Goal: Transaction & Acquisition: Subscribe to service/newsletter

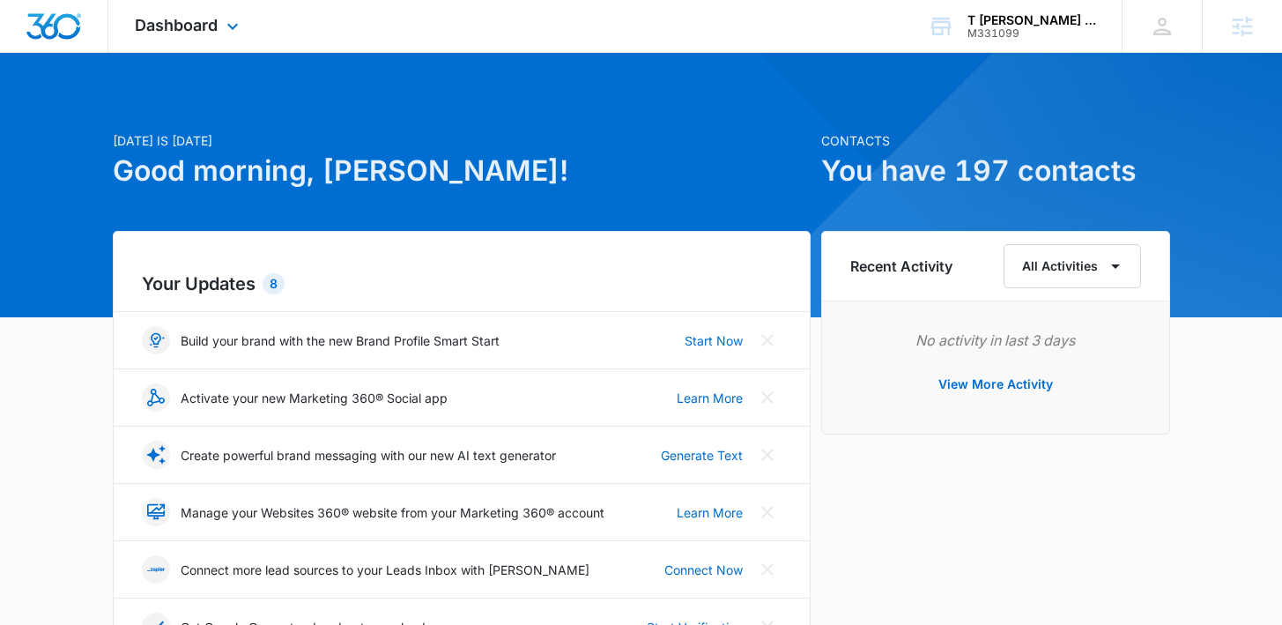
click at [204, 36] on div "Dashboard Apps Reputation Websites Forms CRM Email Social Payments POS Content …" at bounding box center [188, 26] width 161 height 52
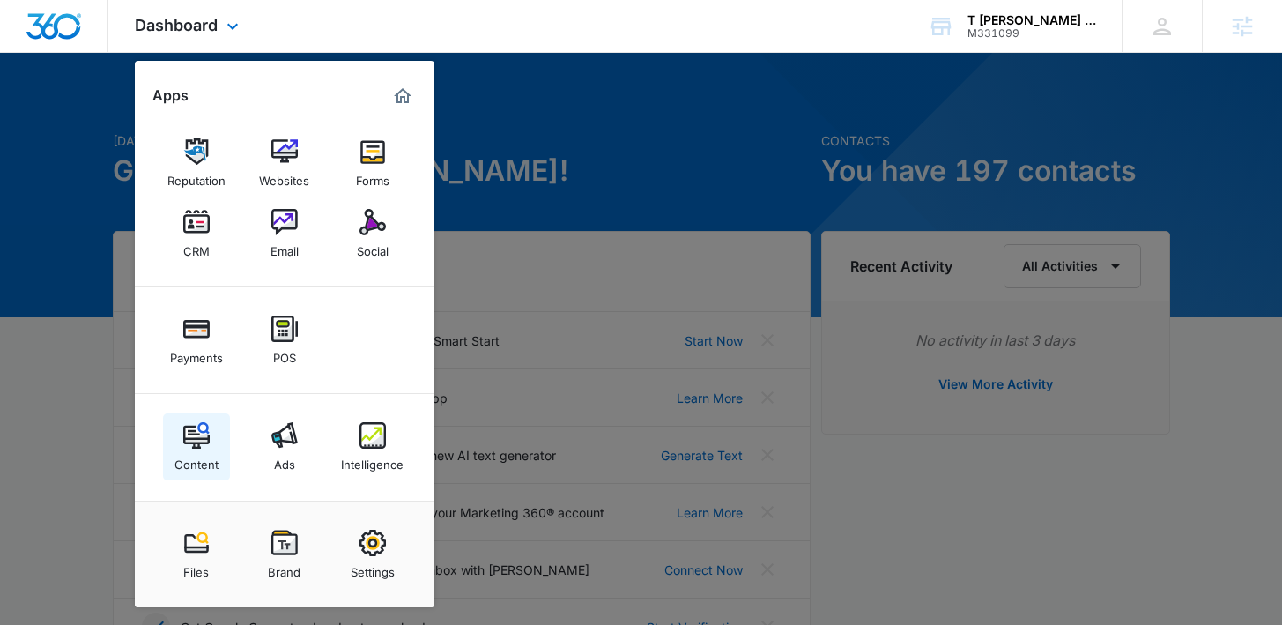
click at [189, 424] on img at bounding box center [196, 435] width 26 height 26
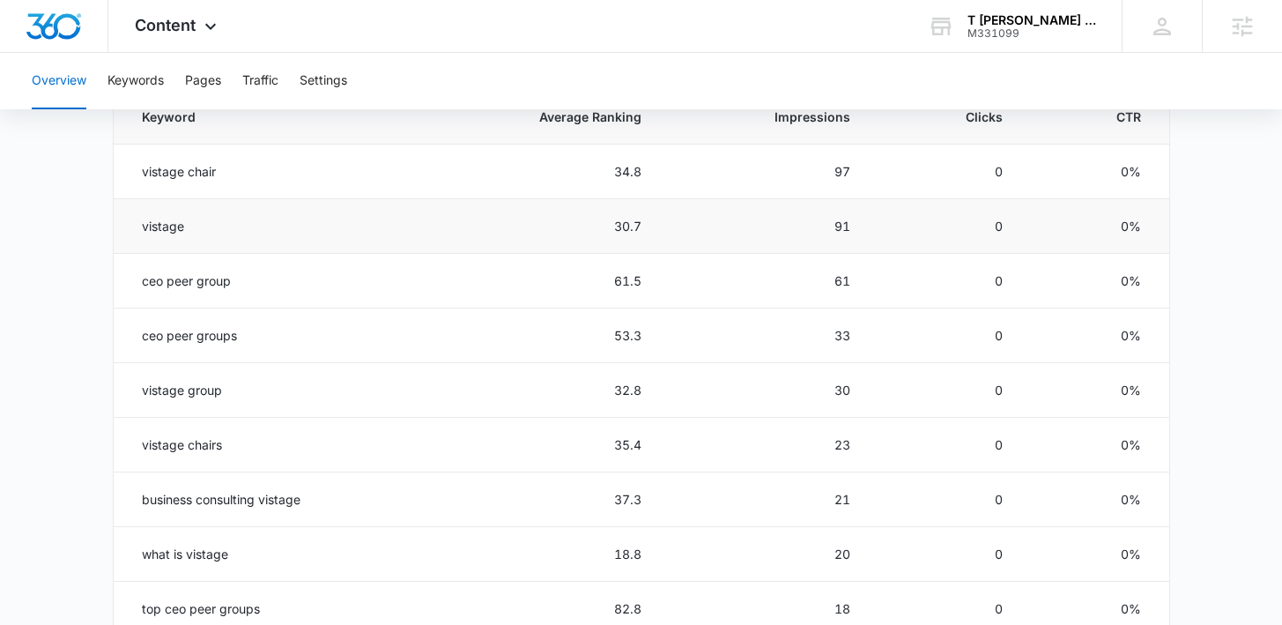
scroll to position [822, 0]
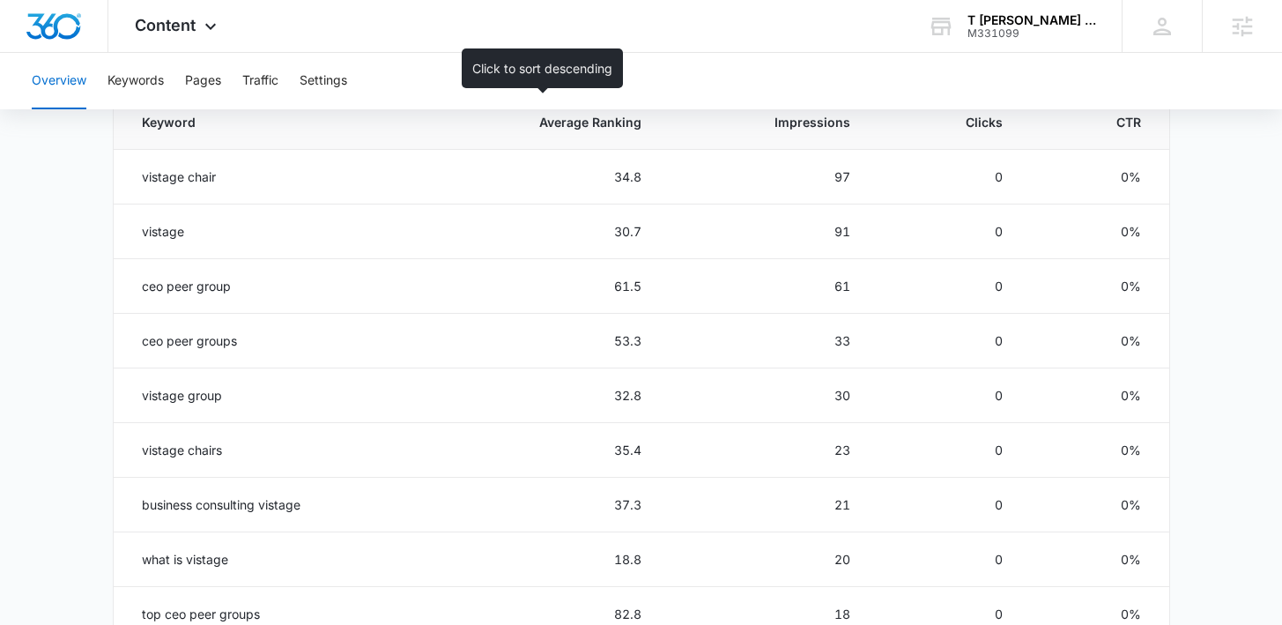
click at [611, 121] on span "Average Ranking" at bounding box center [552, 122] width 180 height 18
click at [632, 125] on span "Average Ranking" at bounding box center [552, 122] width 180 height 18
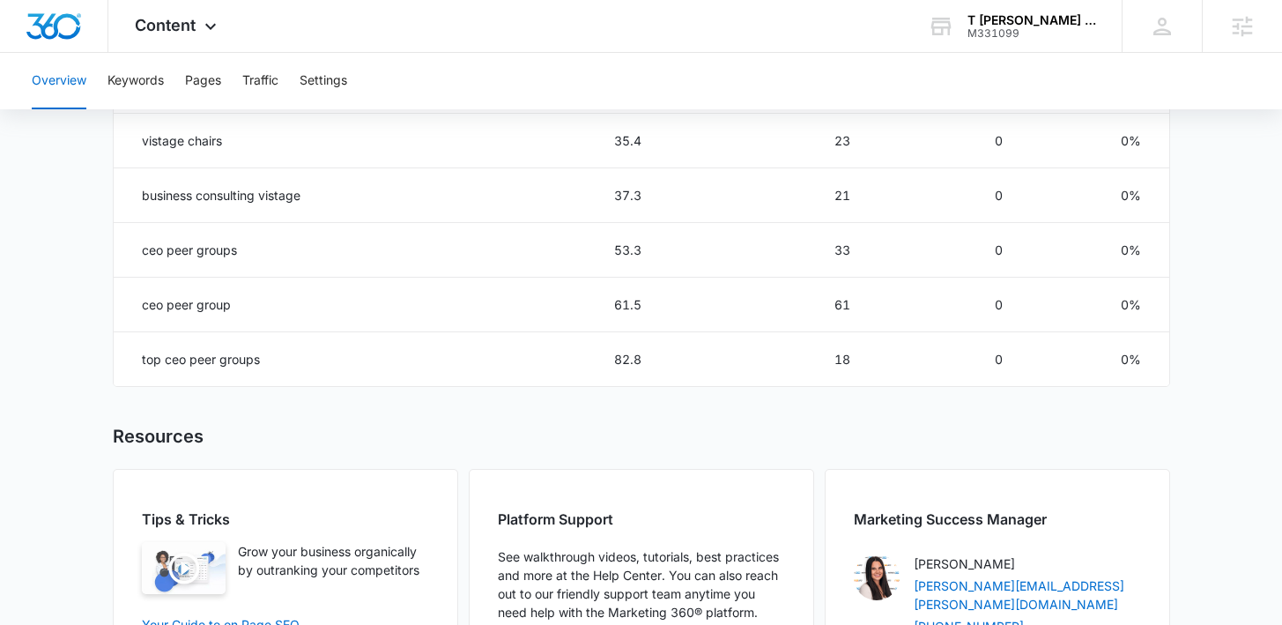
scroll to position [1129, 0]
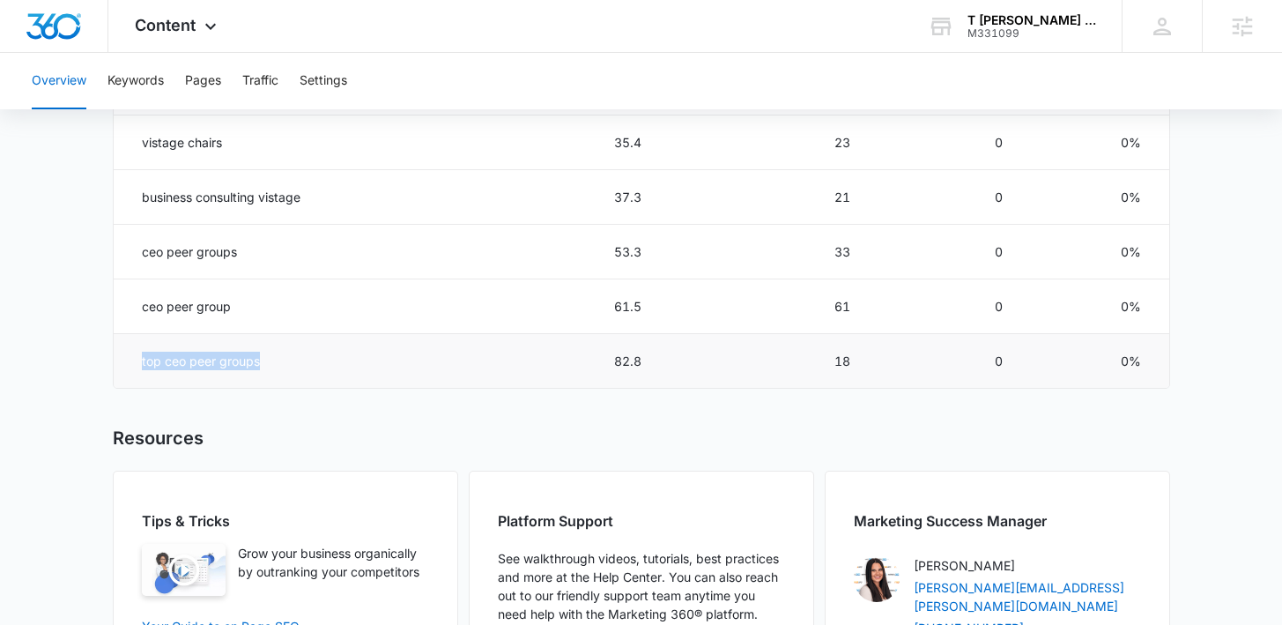
drag, startPoint x: 286, startPoint y: 365, endPoint x: 134, endPoint y: 364, distance: 152.4
click at [134, 364] on td "top ceo peer groups" at bounding box center [265, 361] width 302 height 55
drag, startPoint x: 236, startPoint y: 295, endPoint x: 139, endPoint y: 295, distance: 96.9
click at [139, 294] on td "ceo peer group" at bounding box center [265, 306] width 302 height 55
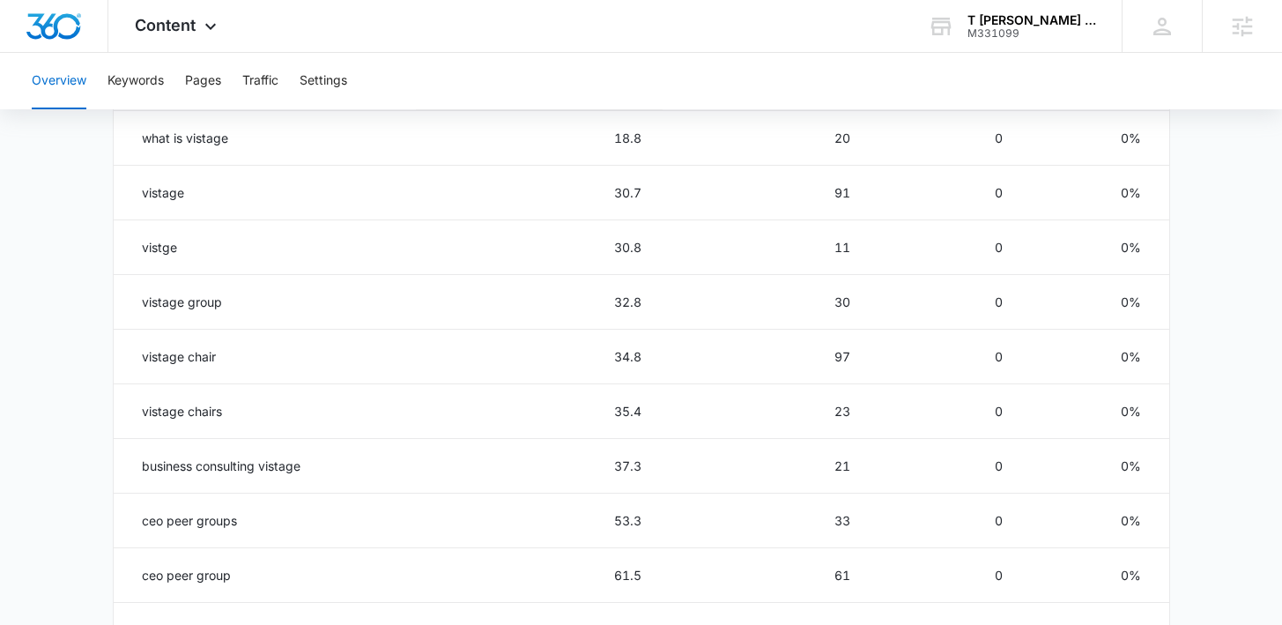
scroll to position [666, 0]
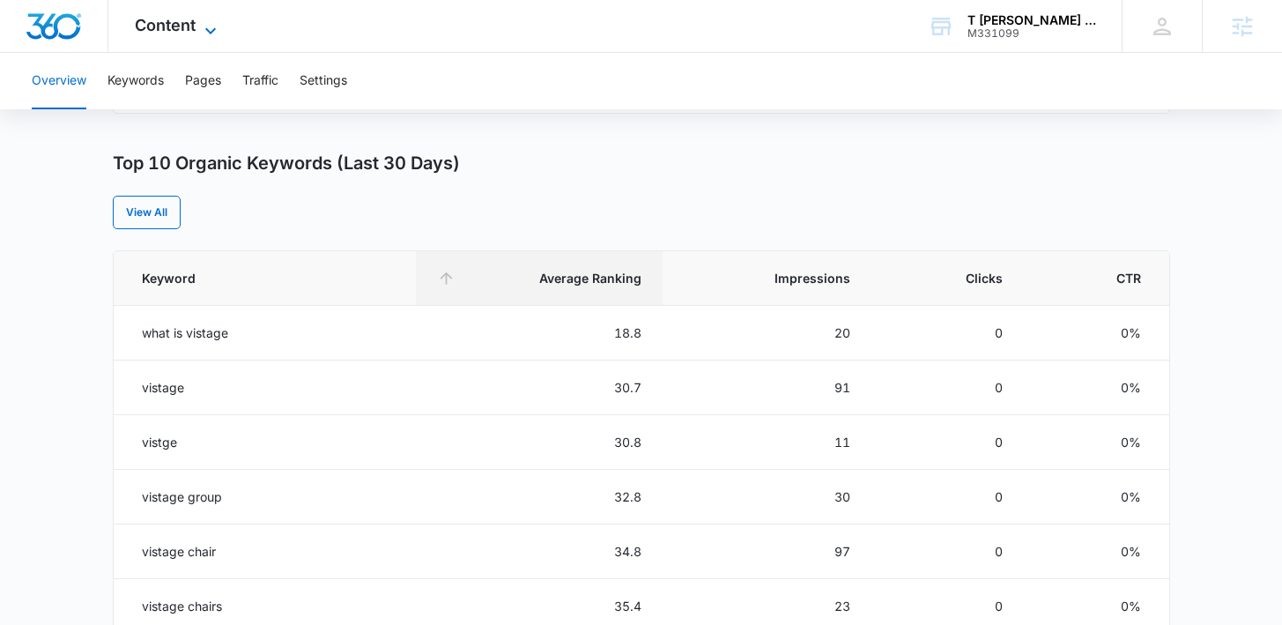
click at [174, 33] on span "Content" at bounding box center [165, 25] width 61 height 18
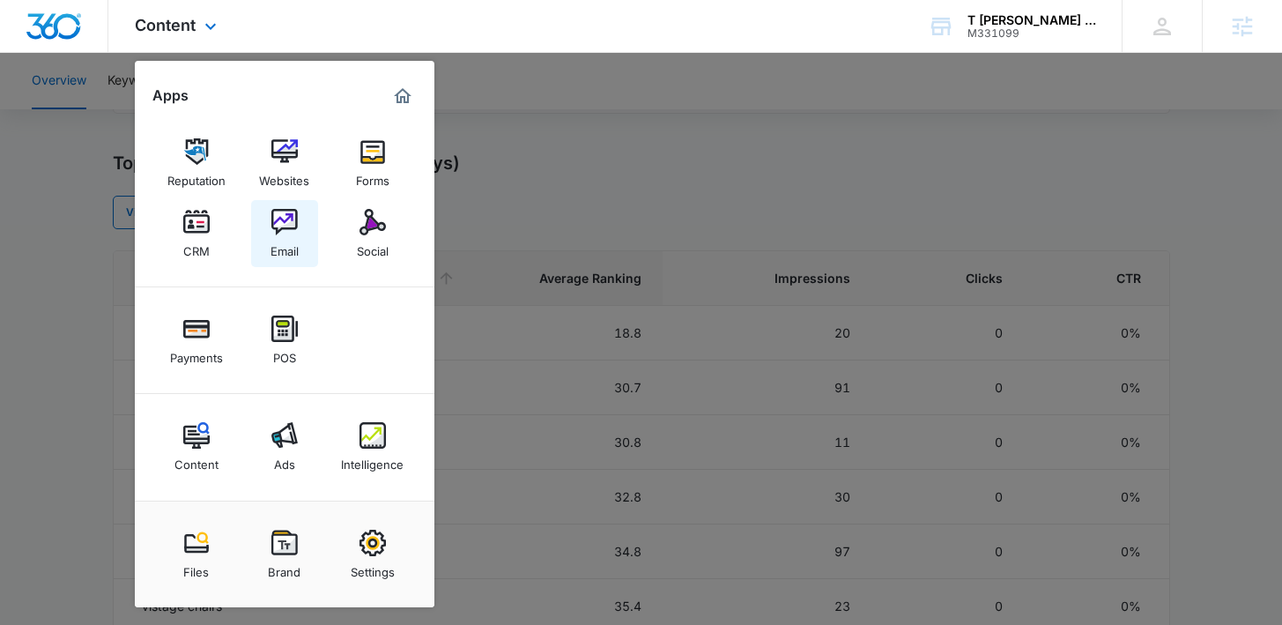
click at [273, 249] on div "Email" at bounding box center [284, 246] width 28 height 23
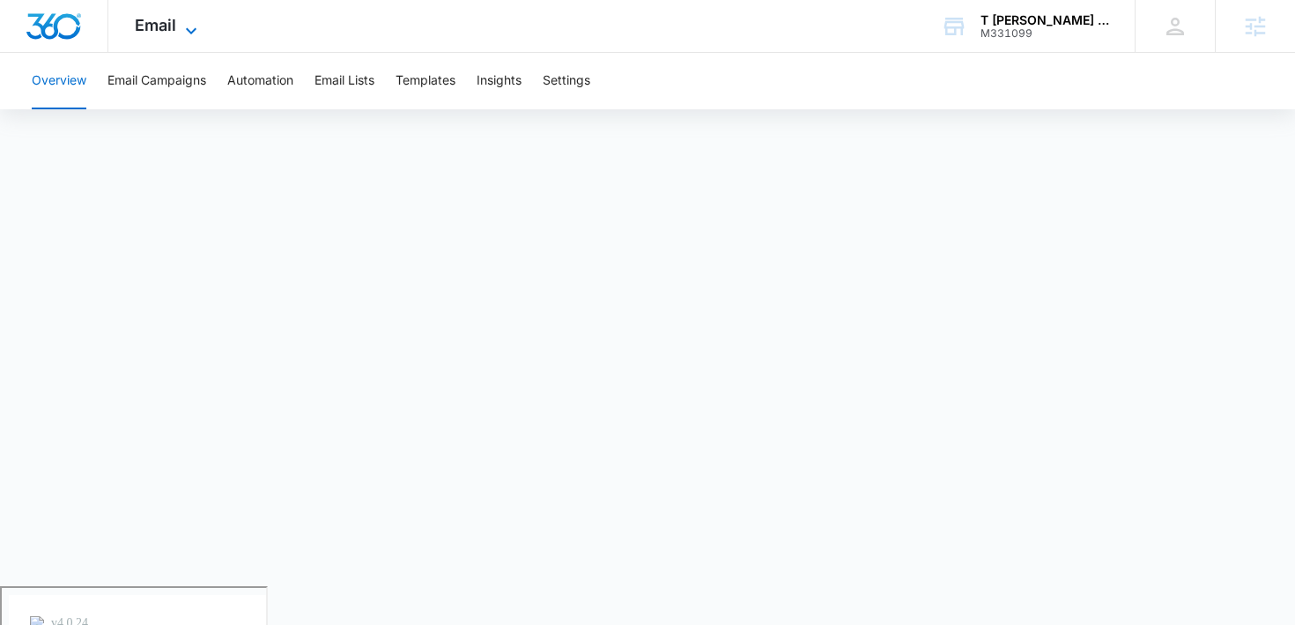
click at [147, 26] on span "Email" at bounding box center [155, 25] width 41 height 18
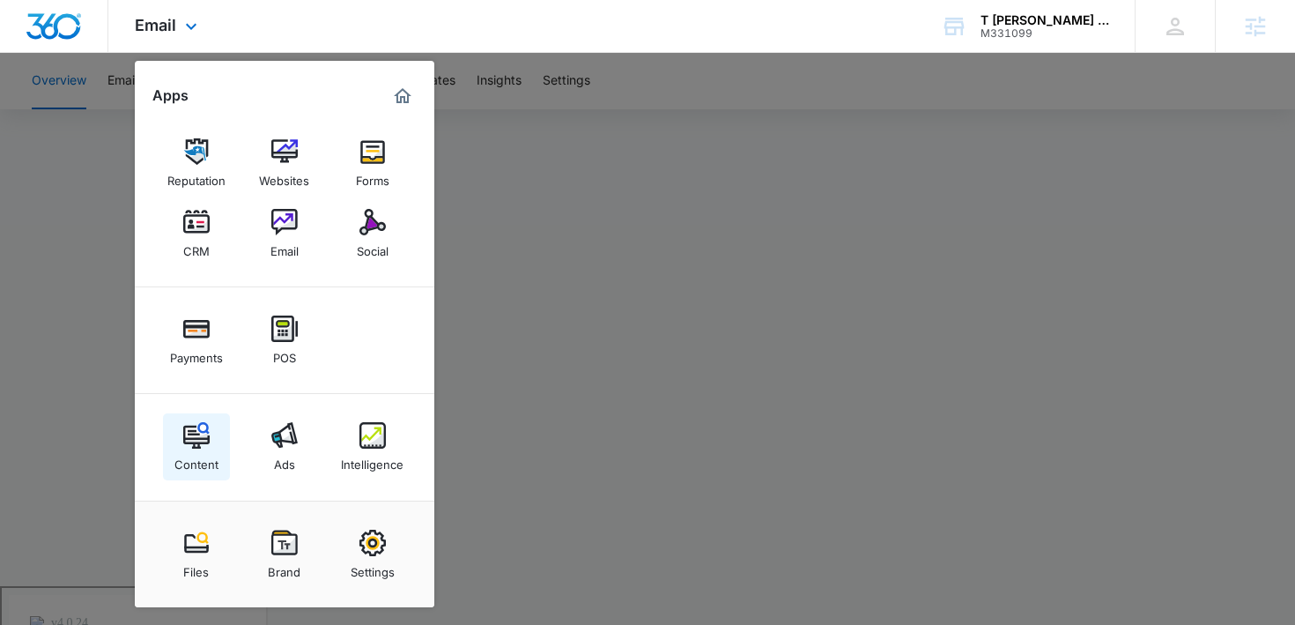
click at [199, 456] on div "Content" at bounding box center [196, 459] width 44 height 23
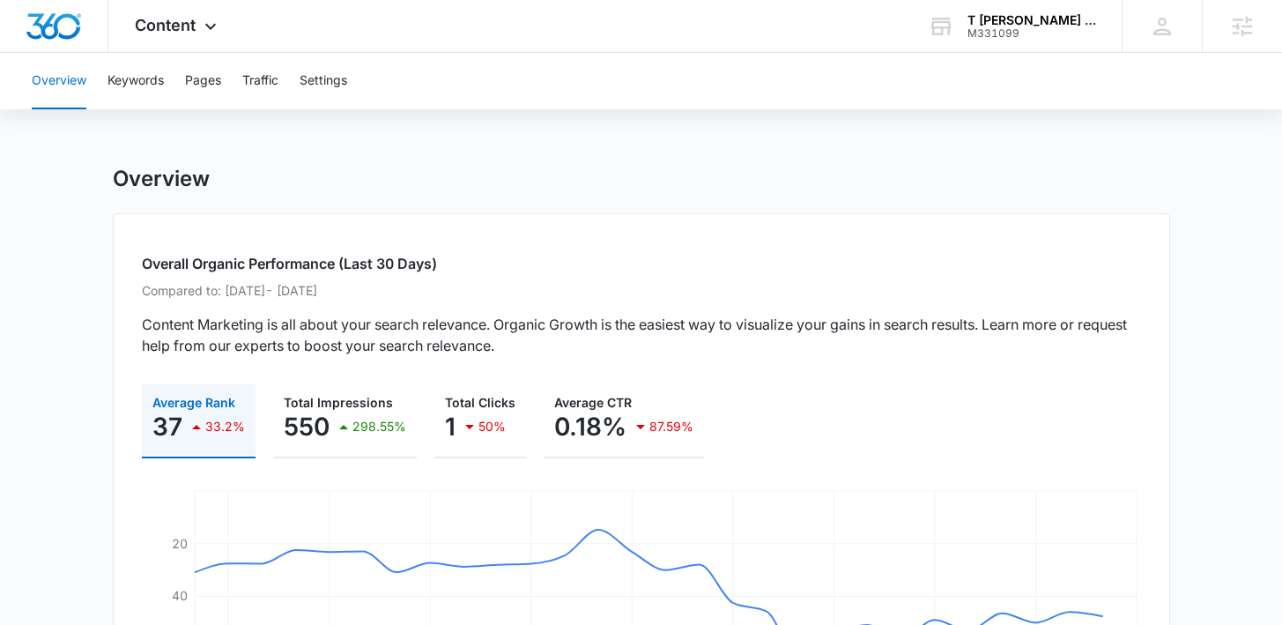
drag, startPoint x: 397, startPoint y: 296, endPoint x: 230, endPoint y: 297, distance: 167.4
click at [230, 297] on p "Compared to: Jun 12, 2025 - Jul 10, 2025" at bounding box center [641, 290] width 999 height 18
click at [807, 309] on div "Overall Organic Performance (Last 30 Days) Compared to: Jun 12, 2025 - Jul 10, …" at bounding box center [641, 496] width 1057 height 566
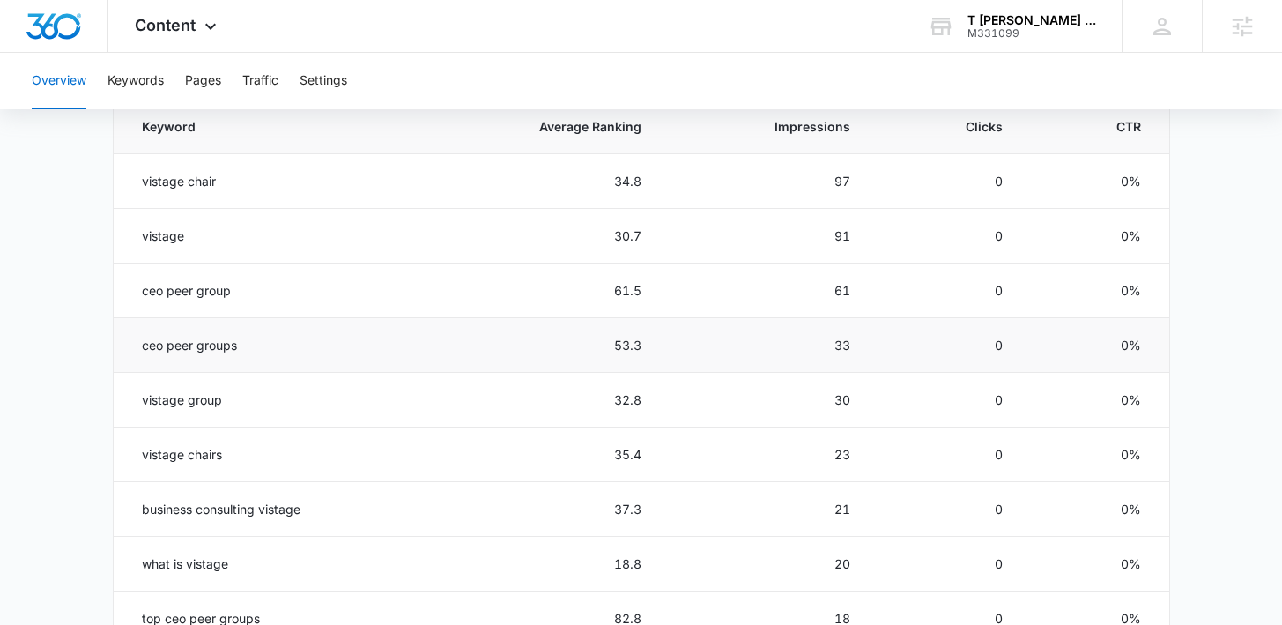
scroll to position [828, 0]
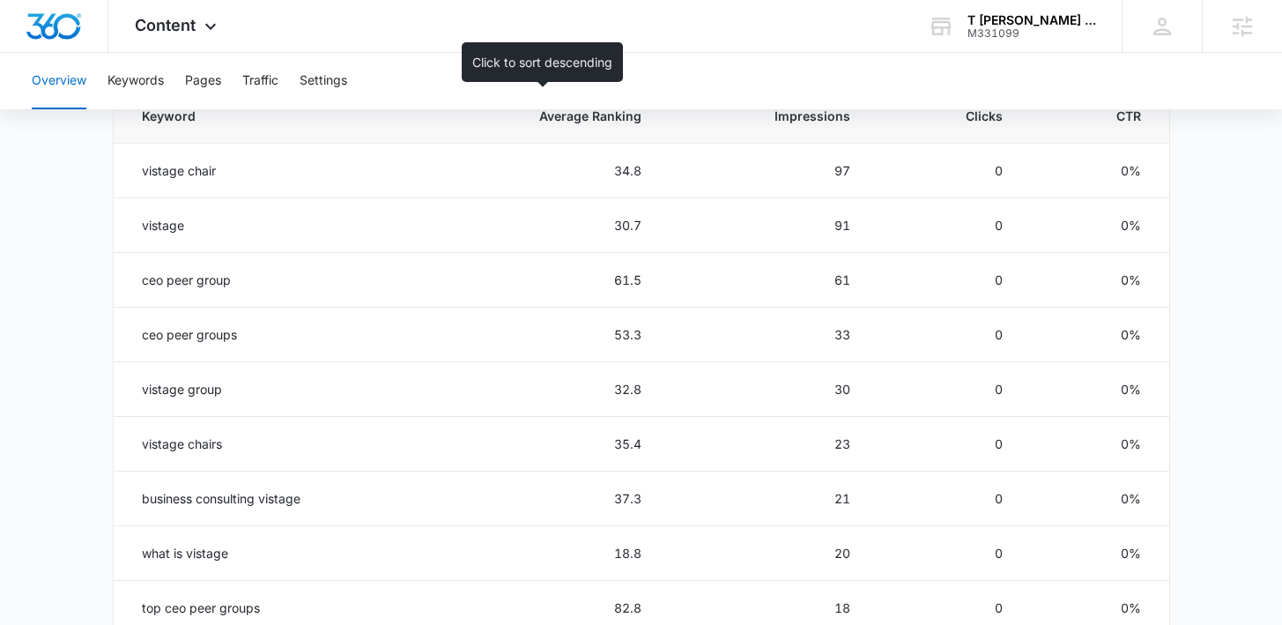
click at [636, 122] on span "Average Ranking" at bounding box center [552, 116] width 180 height 18
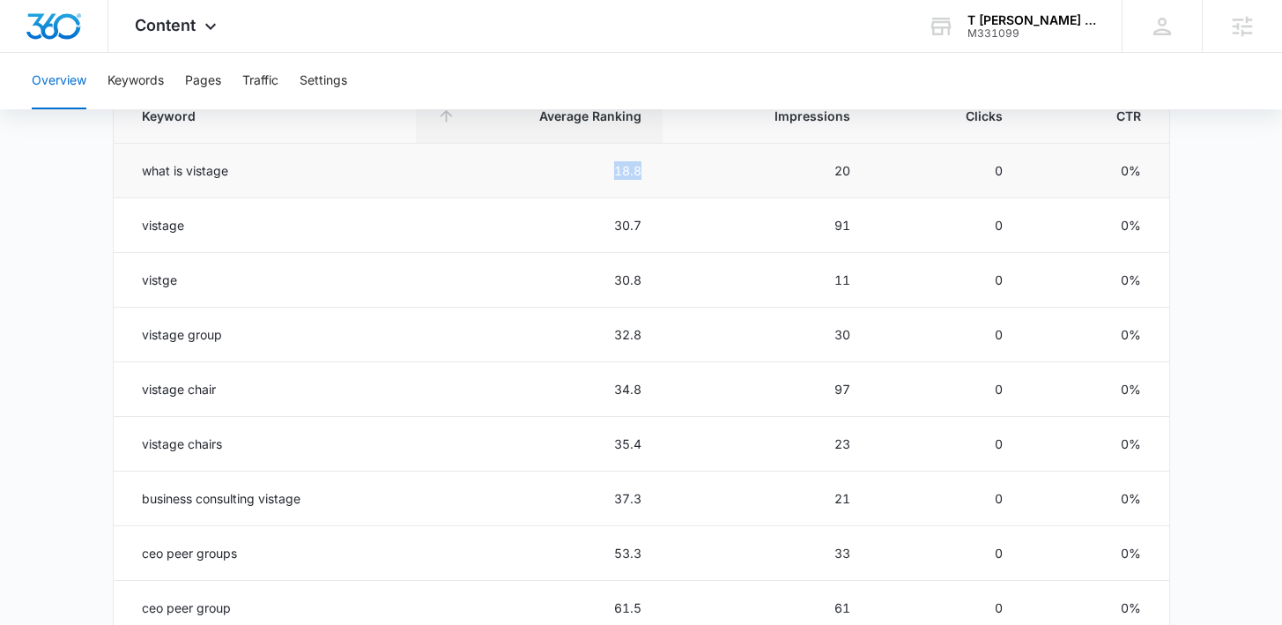
drag, startPoint x: 659, startPoint y: 167, endPoint x: 601, endPoint y: 166, distance: 58.2
click at [602, 166] on td "18.8" at bounding box center [540, 171] width 248 height 55
drag, startPoint x: 662, startPoint y: 231, endPoint x: 613, endPoint y: 231, distance: 48.4
click at [614, 231] on td "30.7" at bounding box center [540, 225] width 248 height 55
drag, startPoint x: 652, startPoint y: 279, endPoint x: 597, endPoint y: 277, distance: 54.6
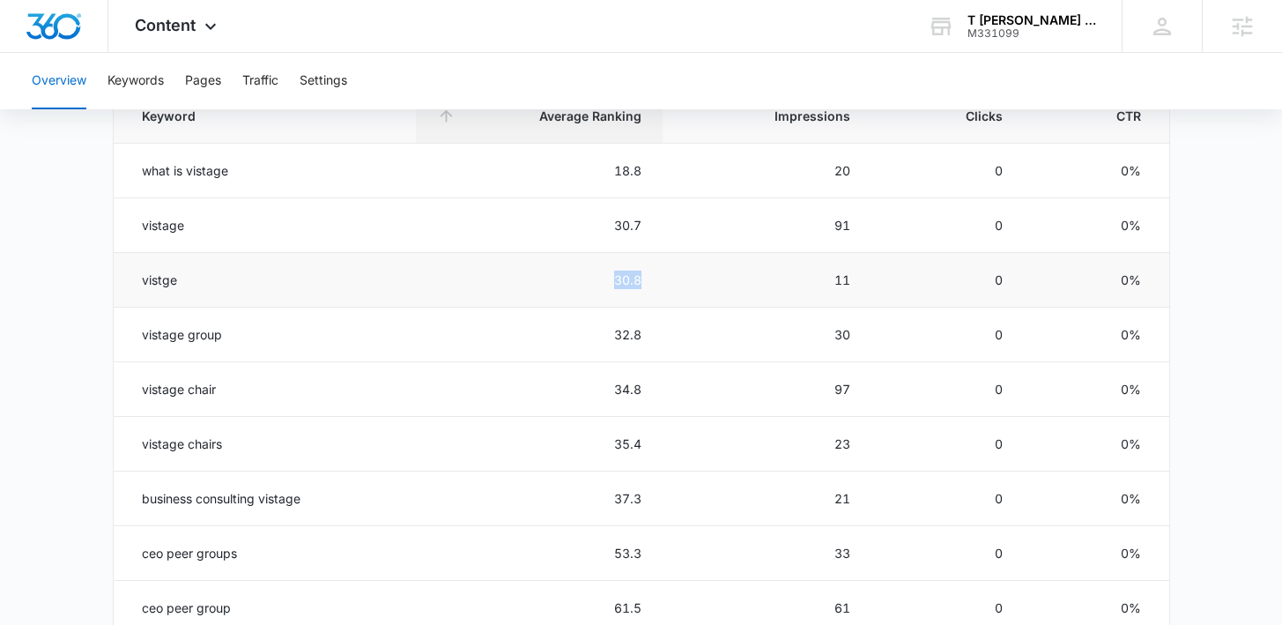
click at [597, 278] on td "30.8" at bounding box center [540, 280] width 248 height 55
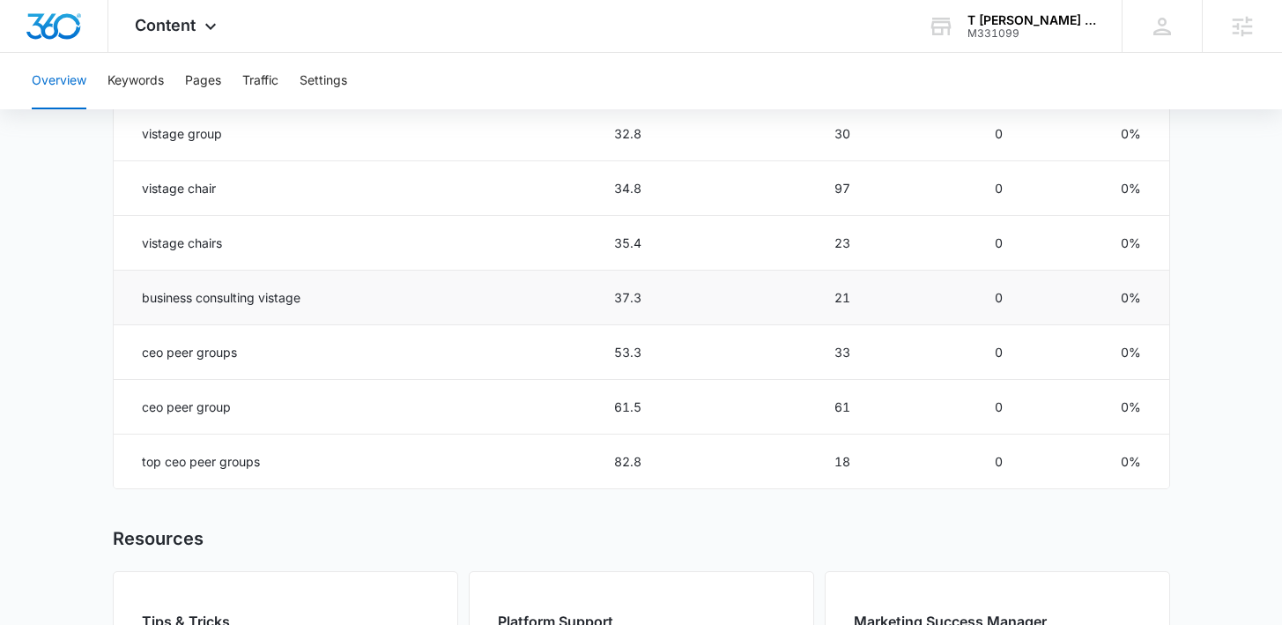
scroll to position [1031, 0]
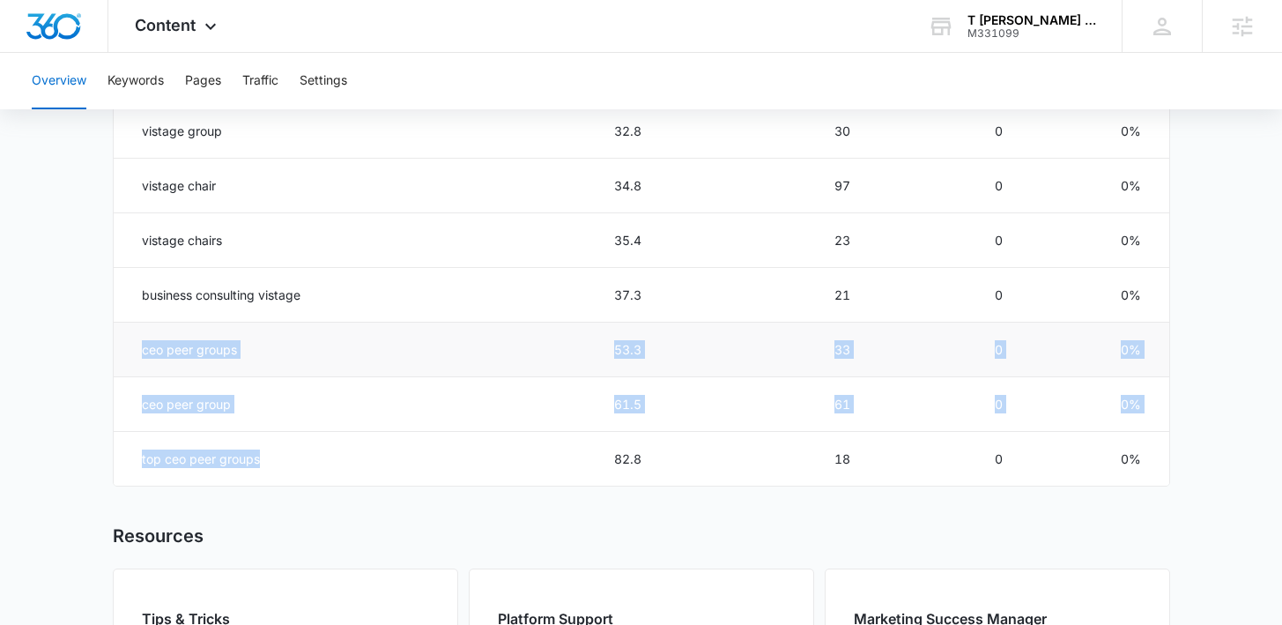
drag, startPoint x: 285, startPoint y: 470, endPoint x: 139, endPoint y: 347, distance: 190.7
click at [139, 347] on tbody "what is vistage 18.8 20 0 0% vistage 30.7 91 0 0% vistge 30.8 11 0 0% vistage g…" at bounding box center [641, 213] width 1055 height 546
click at [255, 348] on td "ceo peer groups" at bounding box center [265, 349] width 302 height 55
drag, startPoint x: 255, startPoint y: 348, endPoint x: 131, endPoint y: 345, distance: 123.3
click at [131, 345] on td "ceo peer groups" at bounding box center [265, 349] width 302 height 55
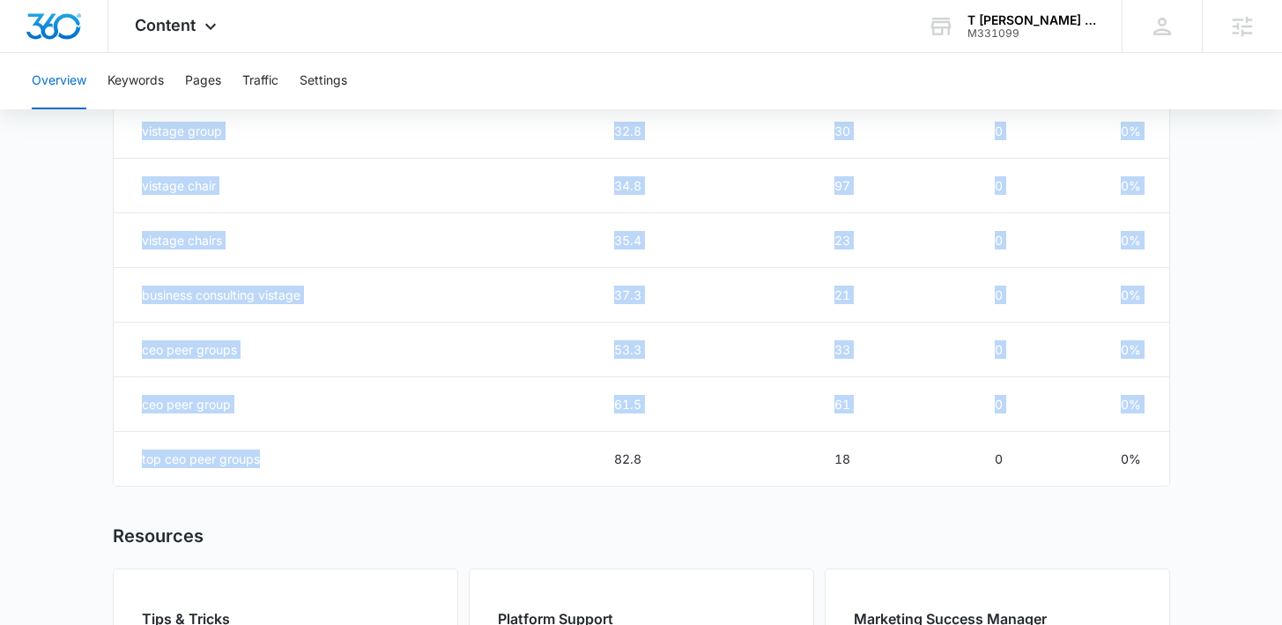
drag, startPoint x: 297, startPoint y: 470, endPoint x: 71, endPoint y: 457, distance: 225.9
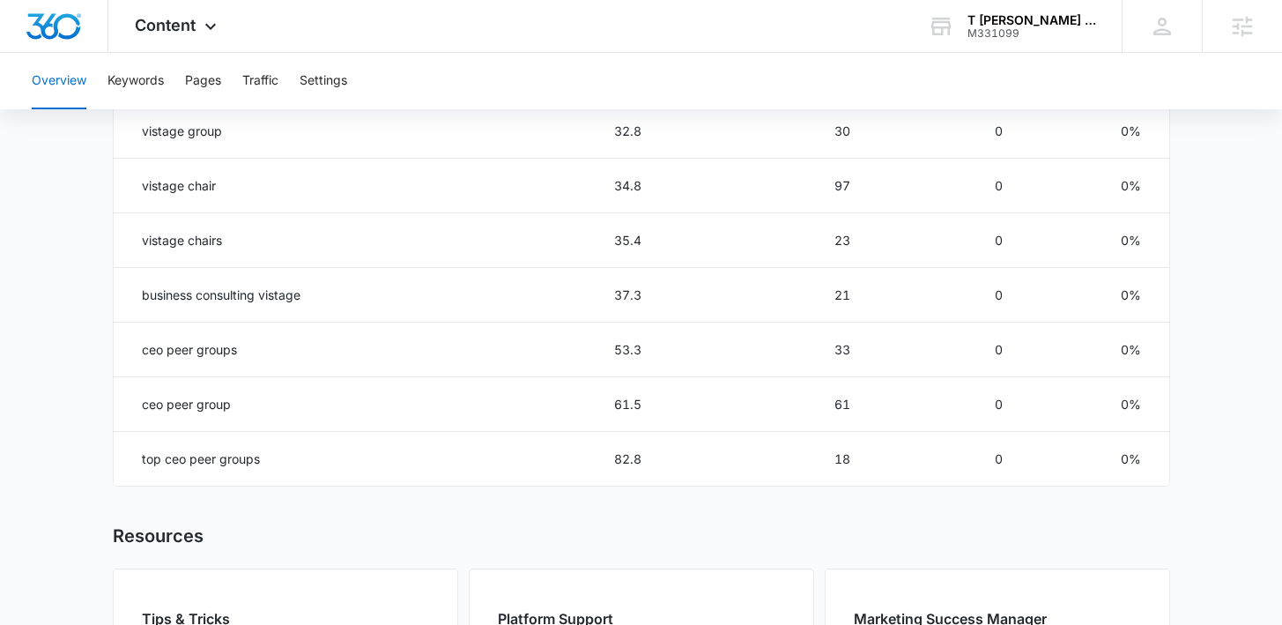
drag, startPoint x: 669, startPoint y: 463, endPoint x: 604, endPoint y: 463, distance: 65.2
click at [604, 463] on tr "top ceo peer groups 82.8 18 0 0%" at bounding box center [641, 459] width 1055 height 55
drag, startPoint x: 661, startPoint y: 404, endPoint x: 618, endPoint y: 404, distance: 42.3
click at [618, 404] on td "61.5" at bounding box center [540, 404] width 248 height 55
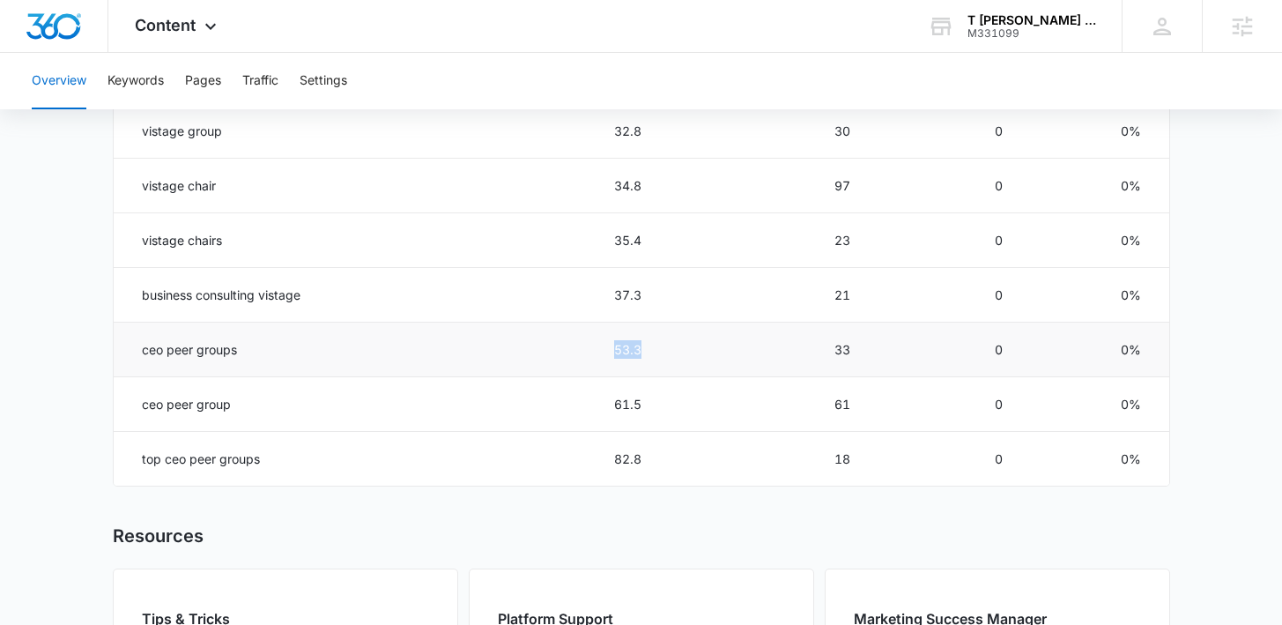
drag, startPoint x: 652, startPoint y: 351, endPoint x: 617, endPoint y: 351, distance: 35.2
click at [617, 351] on td "53.3" at bounding box center [540, 349] width 248 height 55
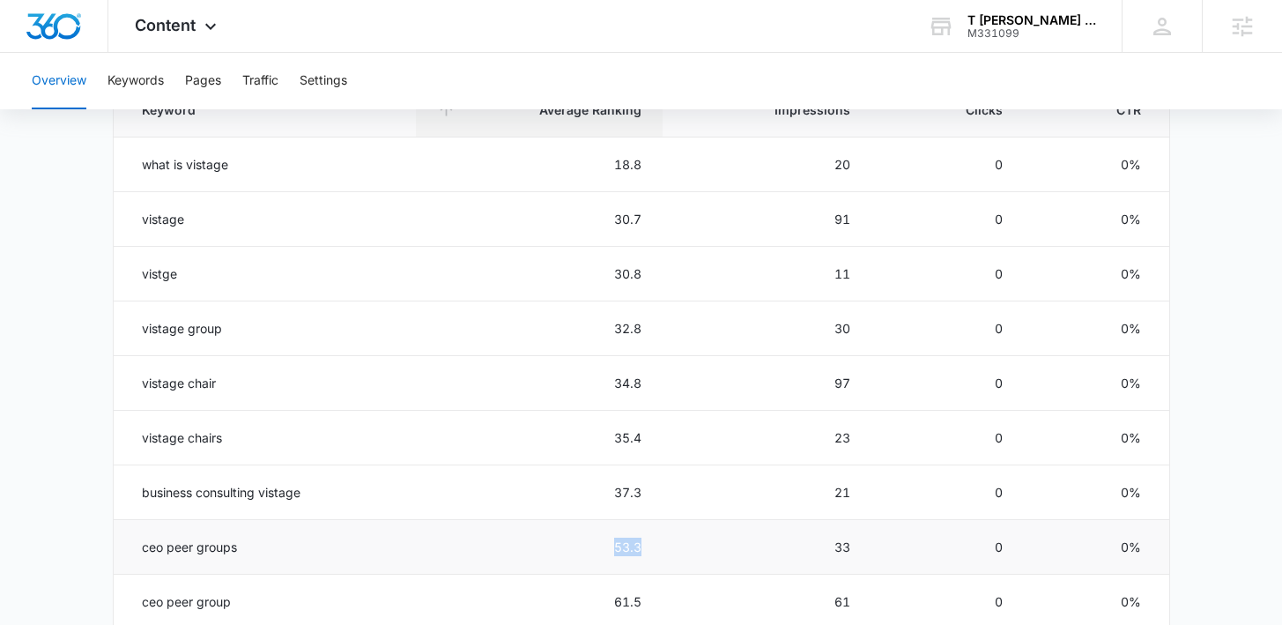
scroll to position [721, 0]
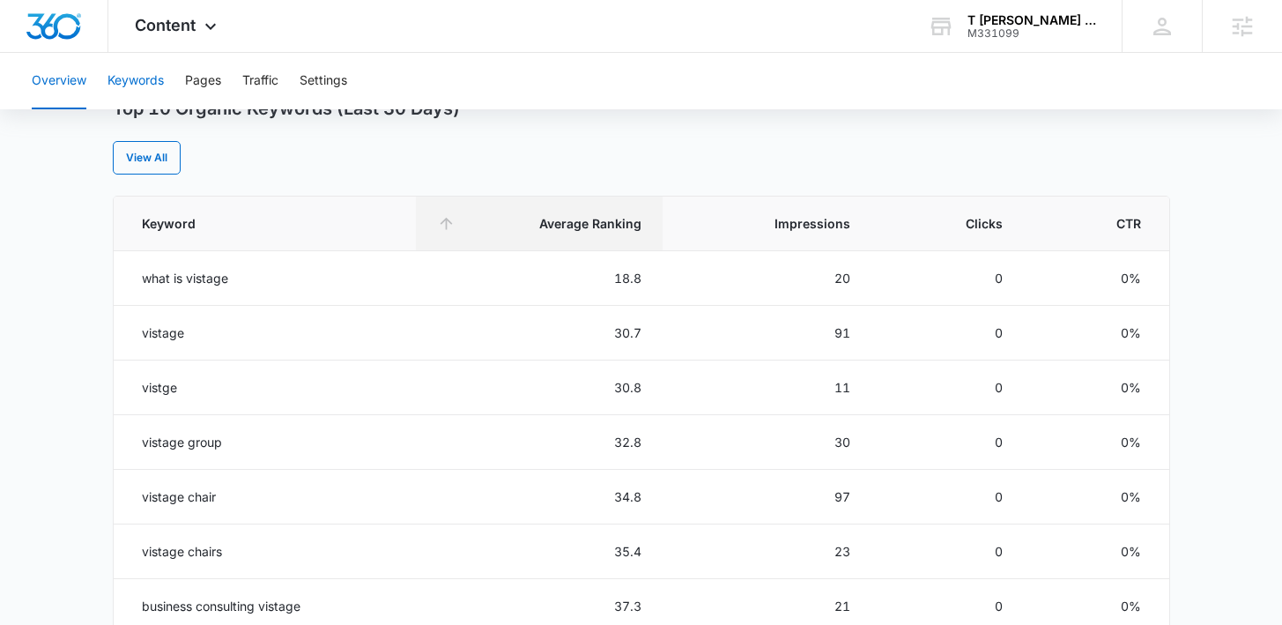
click at [137, 80] on button "Keywords" at bounding box center [135, 81] width 56 height 56
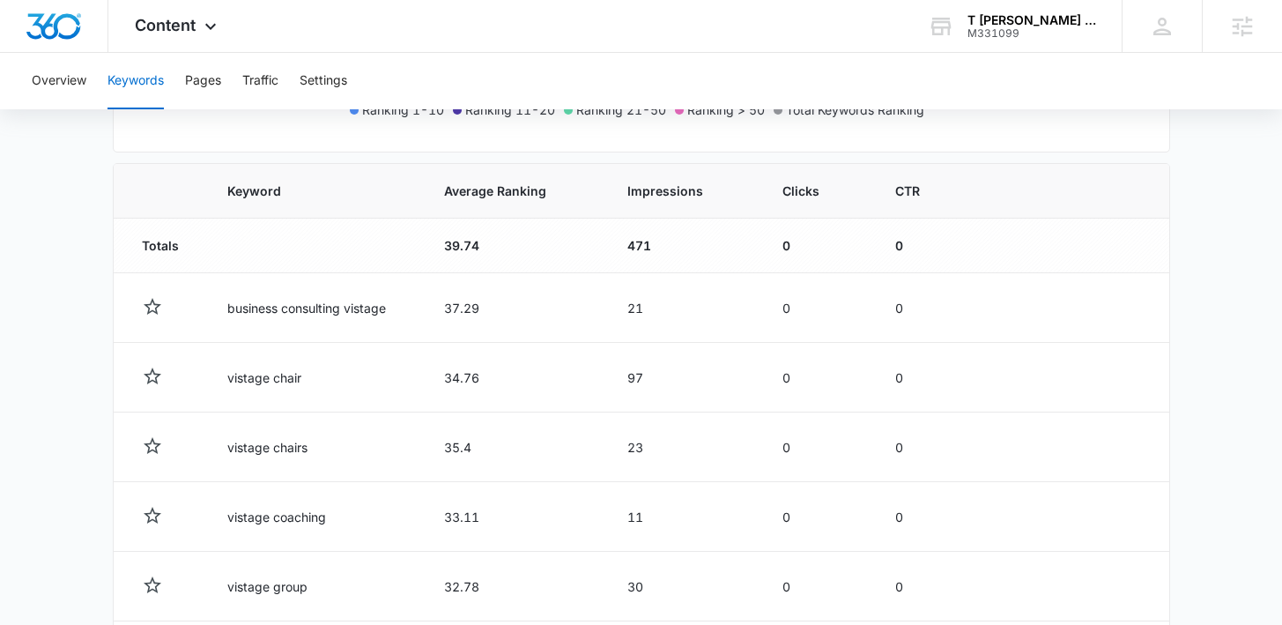
scroll to position [564, 0]
click at [510, 207] on th "Average Ranking" at bounding box center [514, 190] width 183 height 55
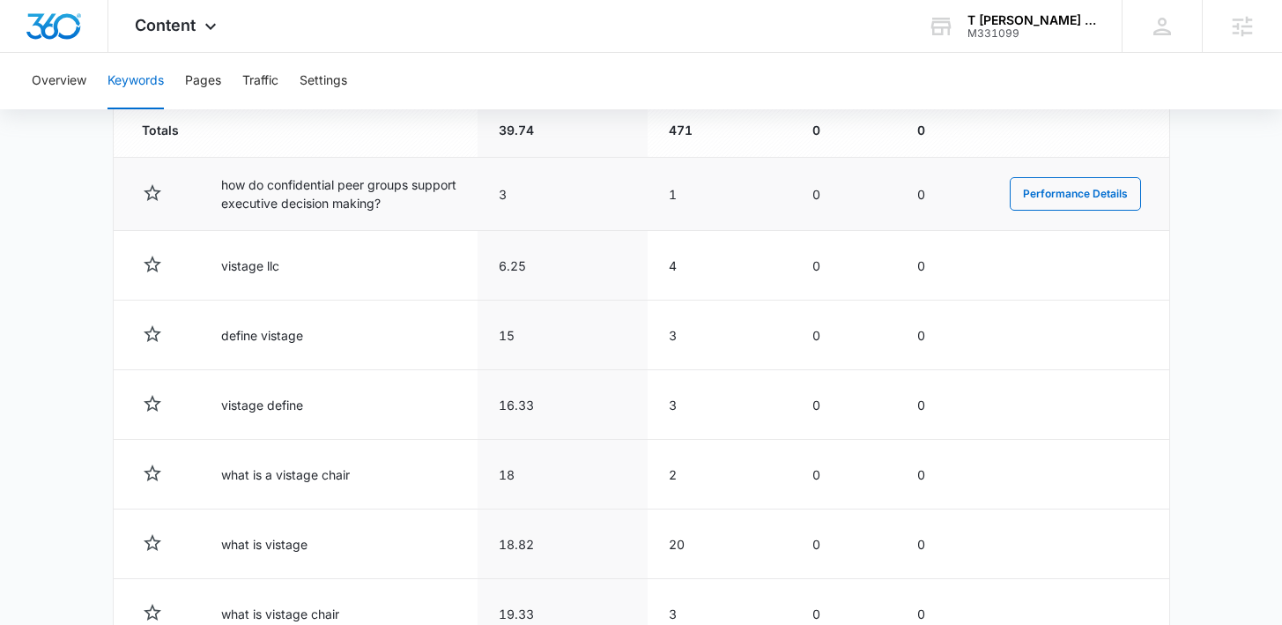
scroll to position [680, 0]
drag, startPoint x: 220, startPoint y: 185, endPoint x: 399, endPoint y: 205, distance: 180.0
click at [399, 205] on td "how do confidential peer groups support executive decision making?" at bounding box center [338, 192] width 277 height 73
drag, startPoint x: 516, startPoint y: 196, endPoint x: 470, endPoint y: 196, distance: 46.7
click at [470, 196] on tr "how do confidential peer groups support executive decision making? 3 1 0 0 Perf…" at bounding box center [641, 192] width 1055 height 73
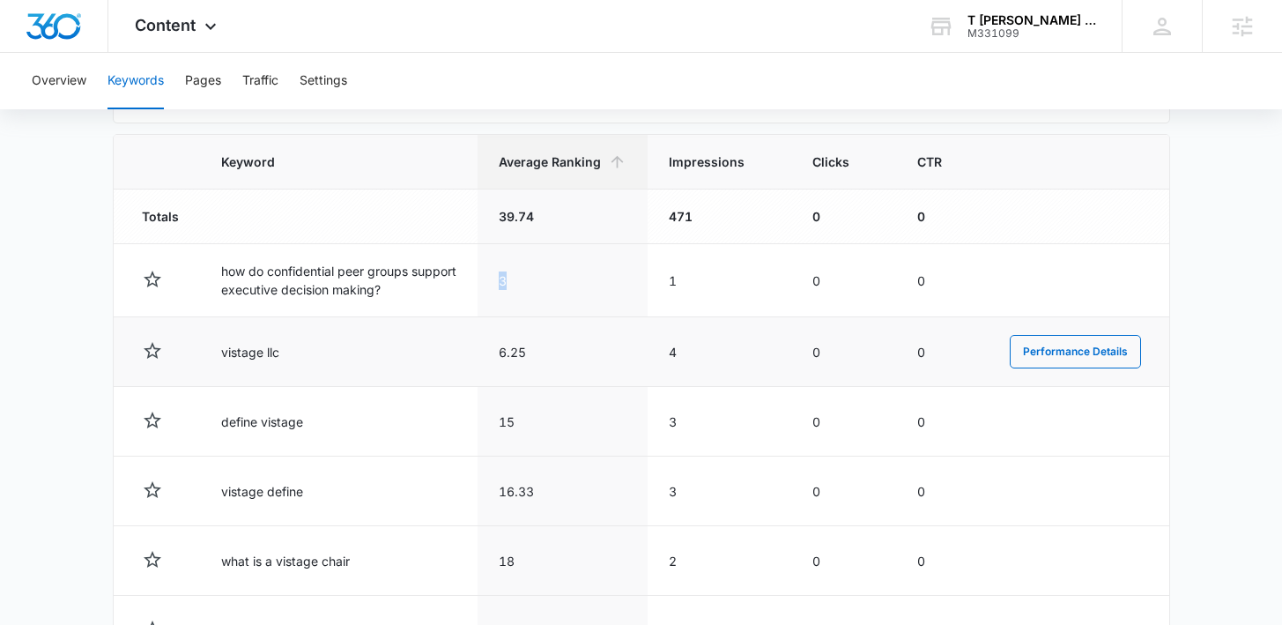
scroll to position [586, 0]
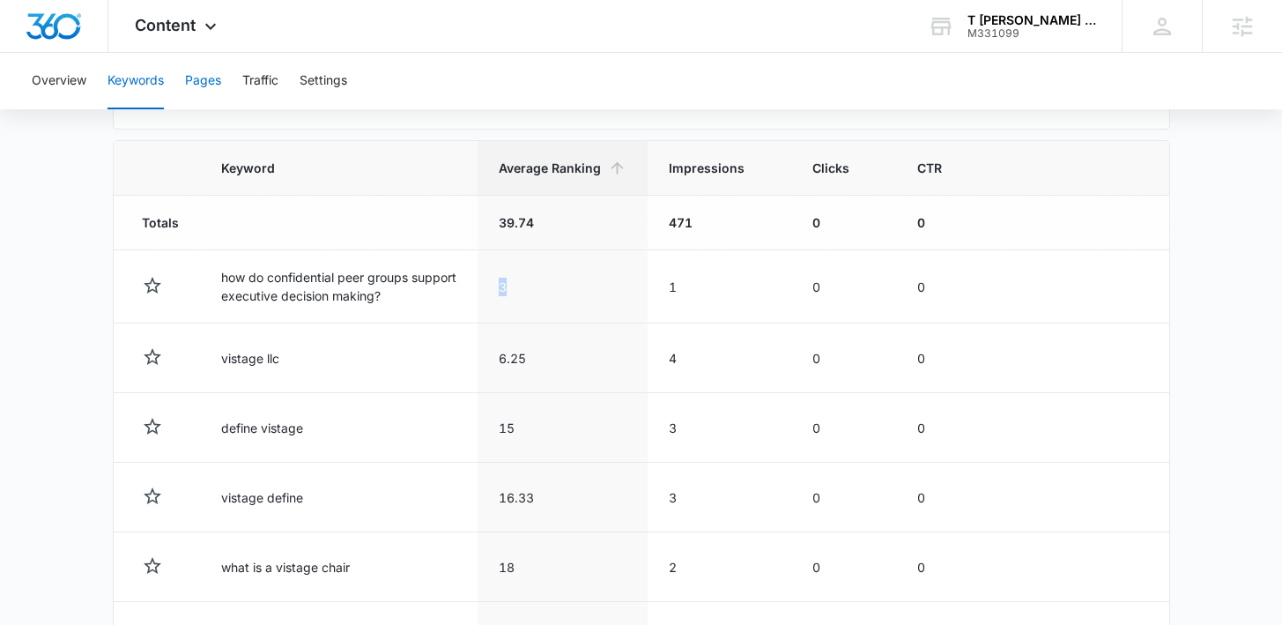
click at [203, 78] on button "Pages" at bounding box center [203, 81] width 36 height 56
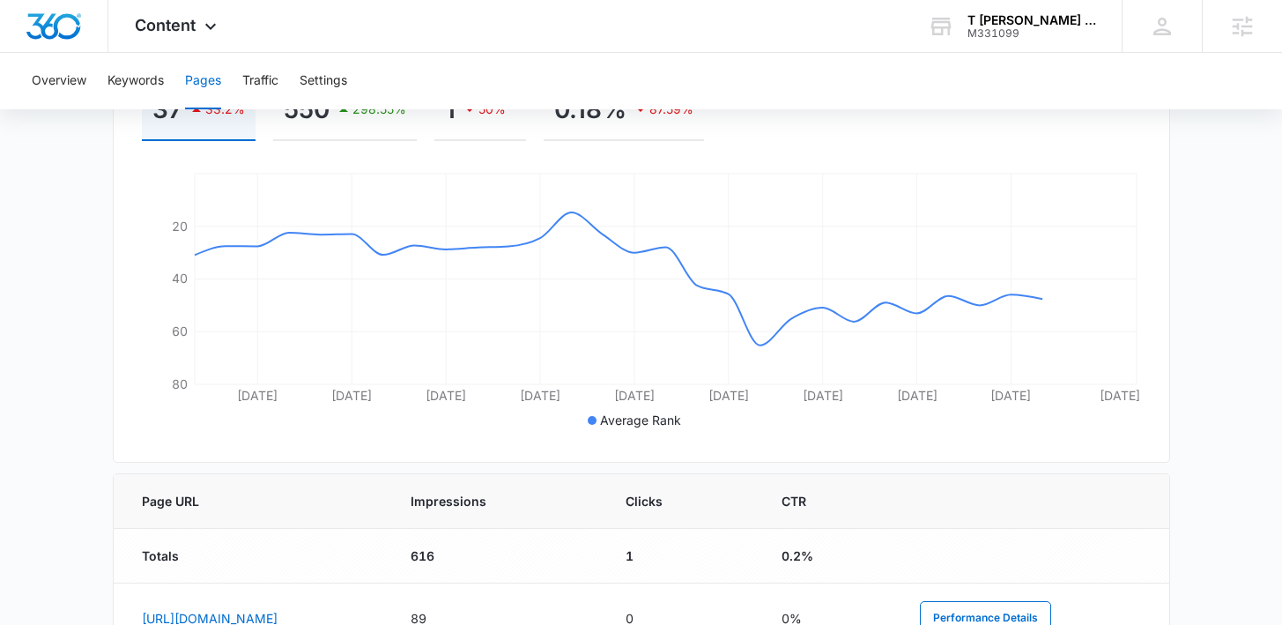
scroll to position [270, 0]
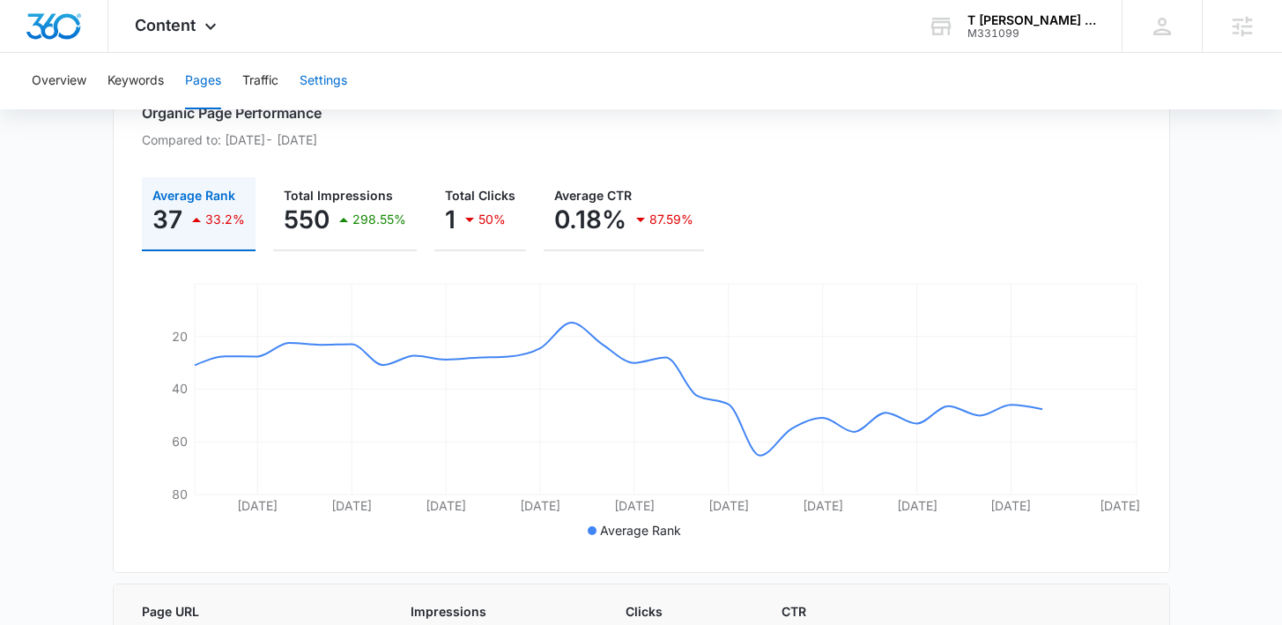
click at [330, 71] on button "Settings" at bounding box center [323, 81] width 48 height 56
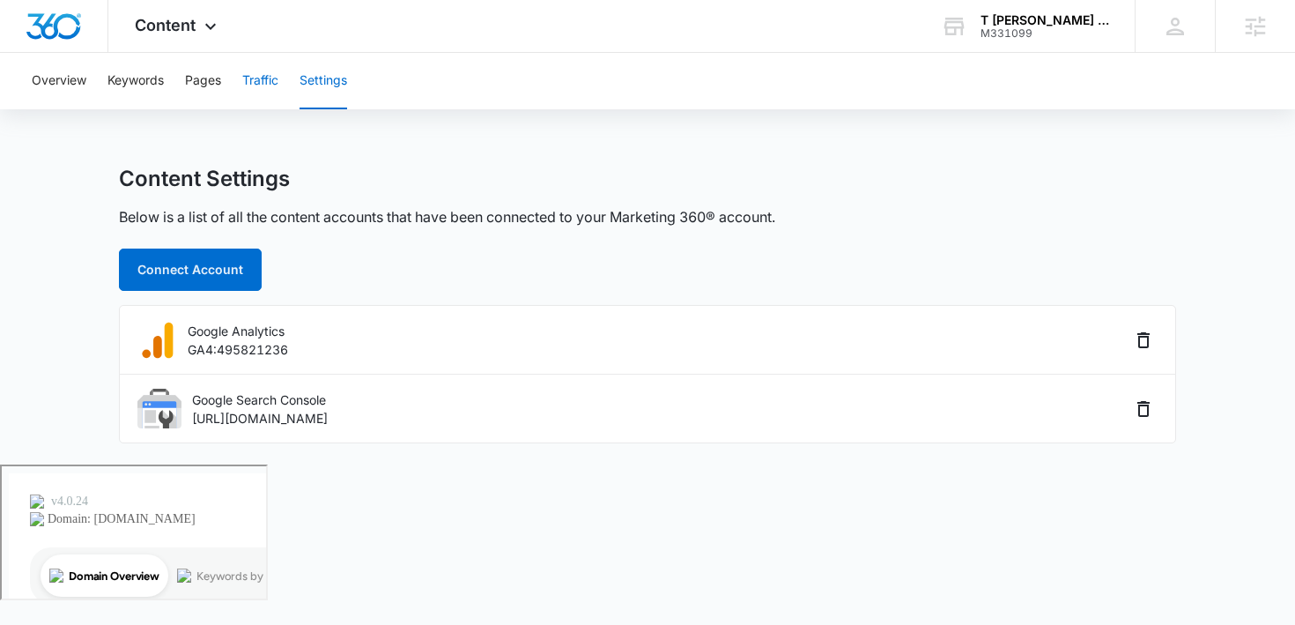
click at [262, 75] on button "Traffic" at bounding box center [260, 81] width 36 height 56
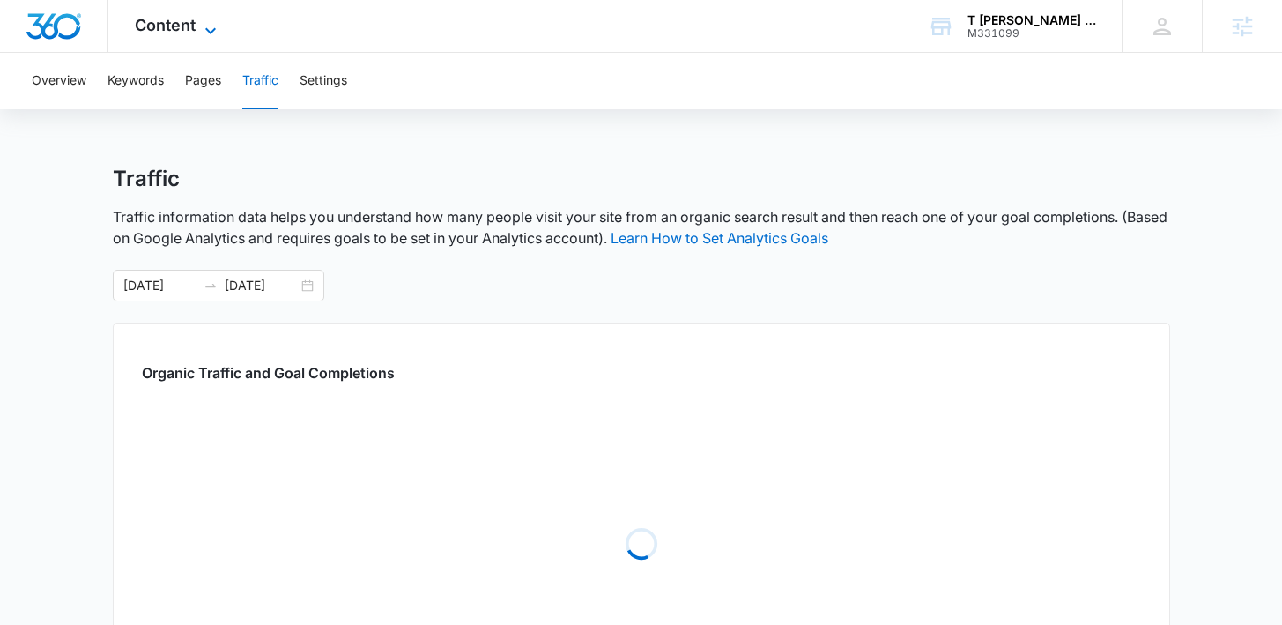
click at [205, 30] on icon at bounding box center [210, 30] width 21 height 21
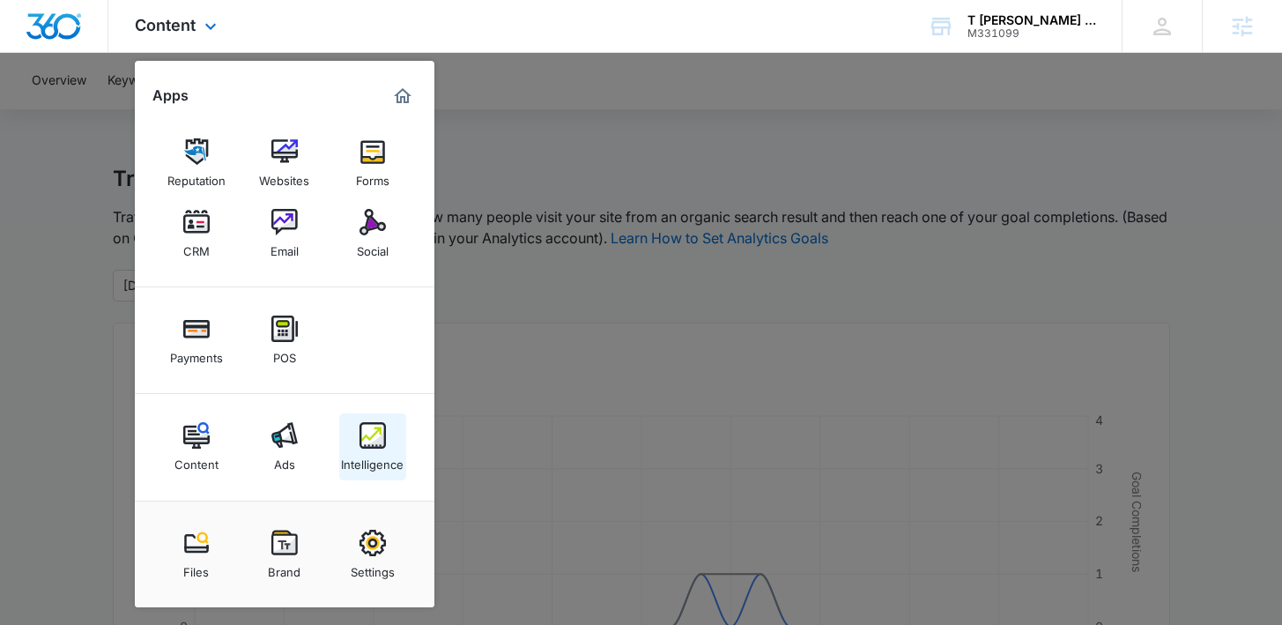
click at [363, 440] on img at bounding box center [372, 435] width 26 height 26
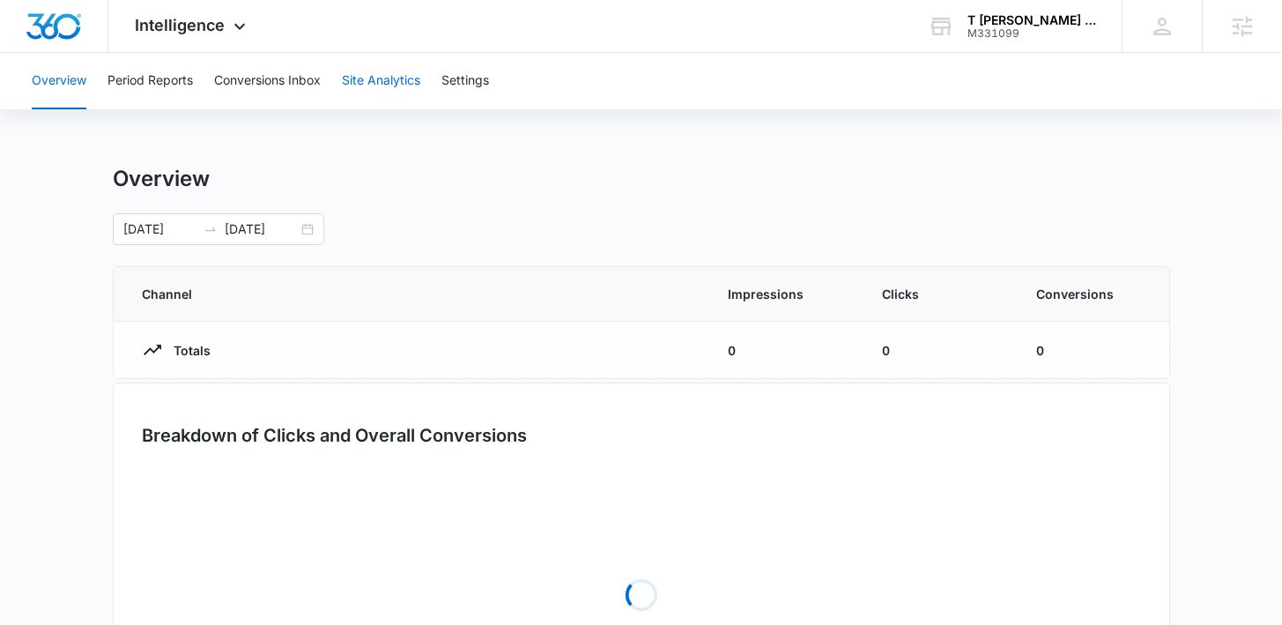
click at [388, 69] on button "Site Analytics" at bounding box center [381, 81] width 78 height 56
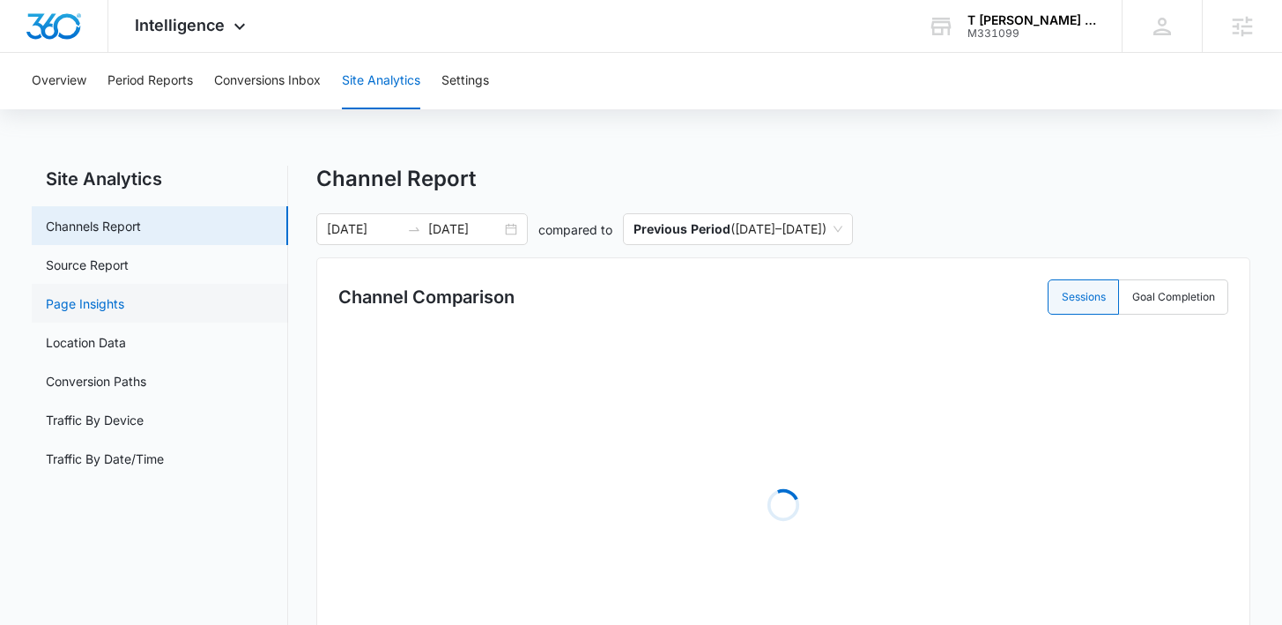
click at [100, 313] on link "Page Insights" at bounding box center [85, 303] width 78 height 18
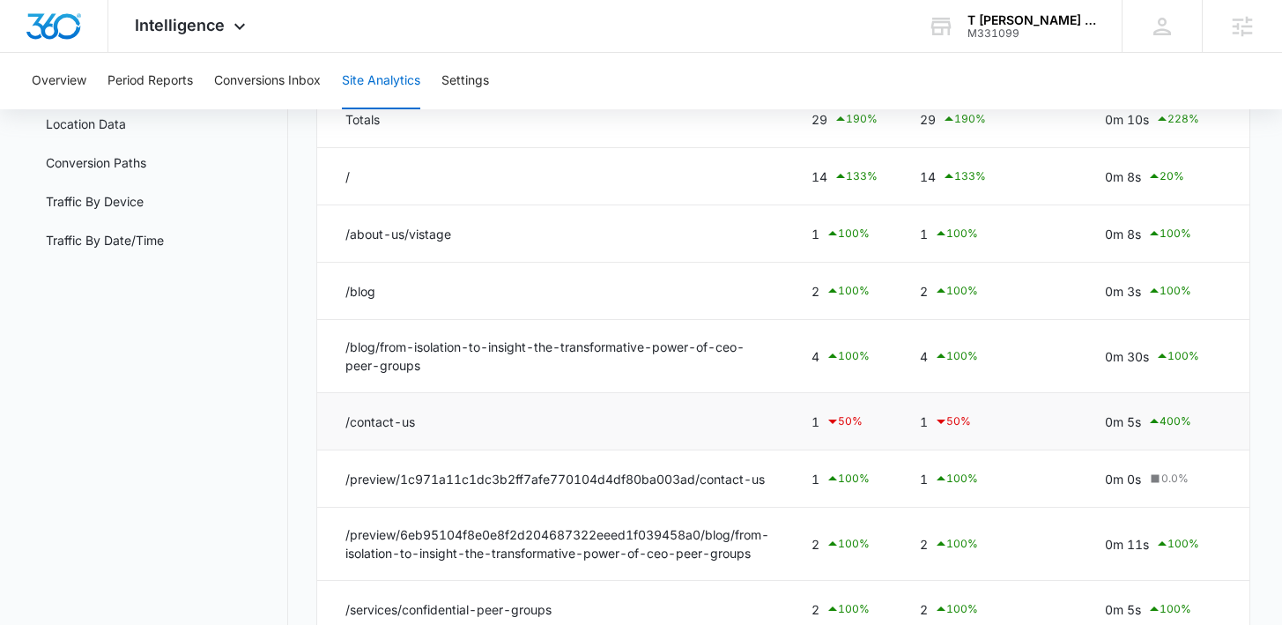
scroll to position [233, 0]
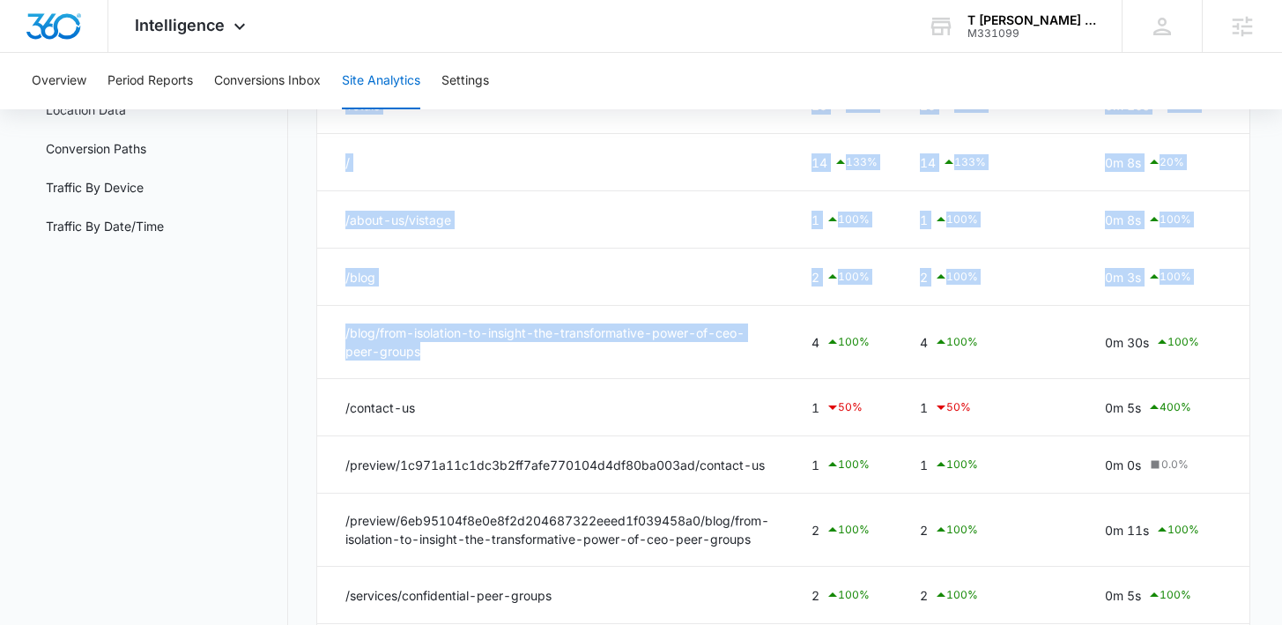
drag, startPoint x: 470, startPoint y: 359, endPoint x: 316, endPoint y: 330, distance: 155.8
click at [316, 329] on div "Page Views Unique Page Views Avg. Time on Page Entrances Bounce Rate % Exit Loa…" at bounding box center [782, 351] width 933 height 660
click at [433, 340] on td "/blog/from-isolation-to-insight-the-transformative-power-of-ceo-peer-groups" at bounding box center [553, 342] width 473 height 73
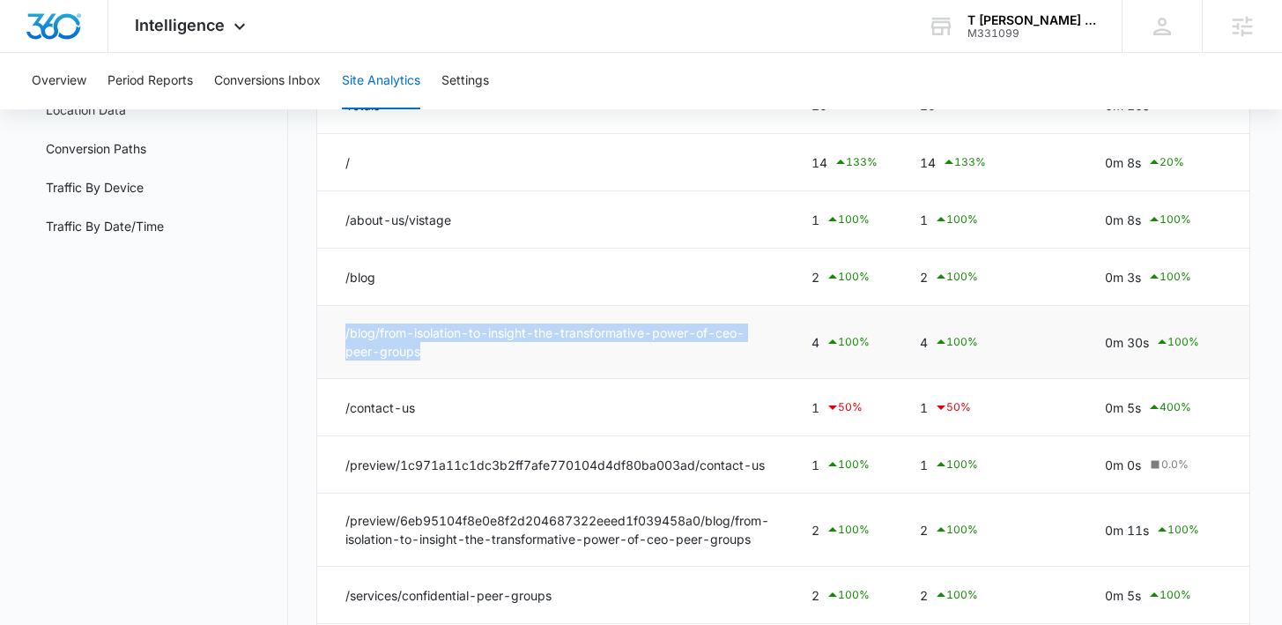
drag, startPoint x: 471, startPoint y: 347, endPoint x: 320, endPoint y: 336, distance: 151.9
click at [319, 336] on td "/blog/from-isolation-to-insight-the-transformative-power-of-ceo-peer-groups" at bounding box center [553, 342] width 473 height 73
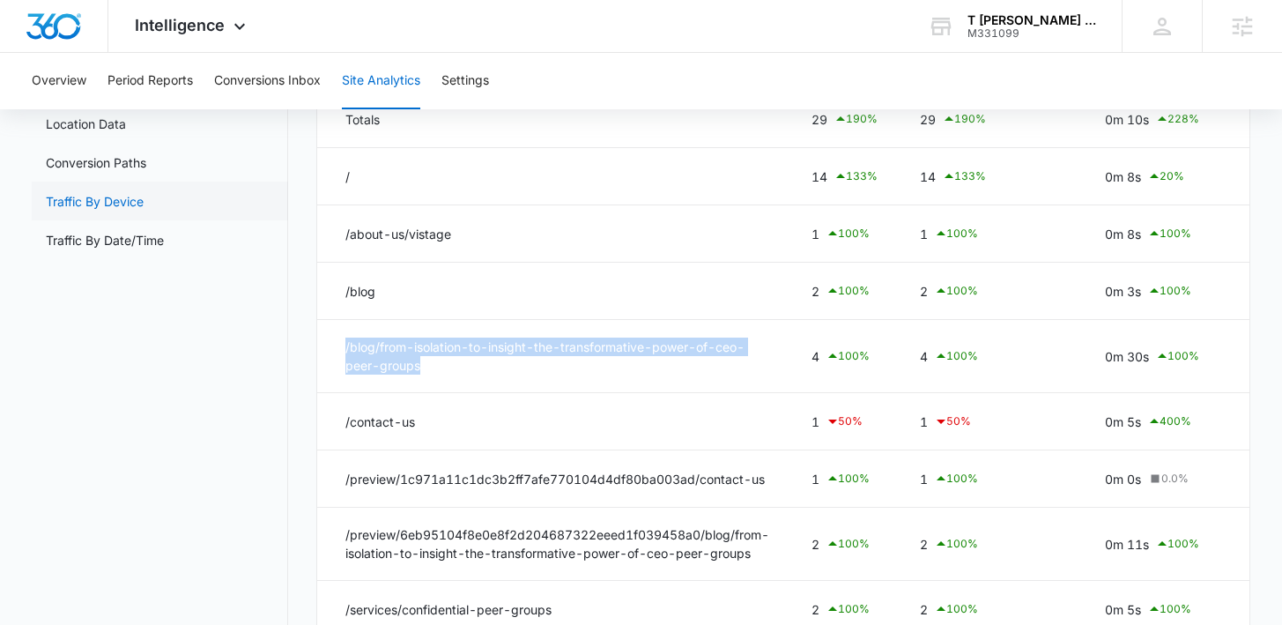
scroll to position [208, 0]
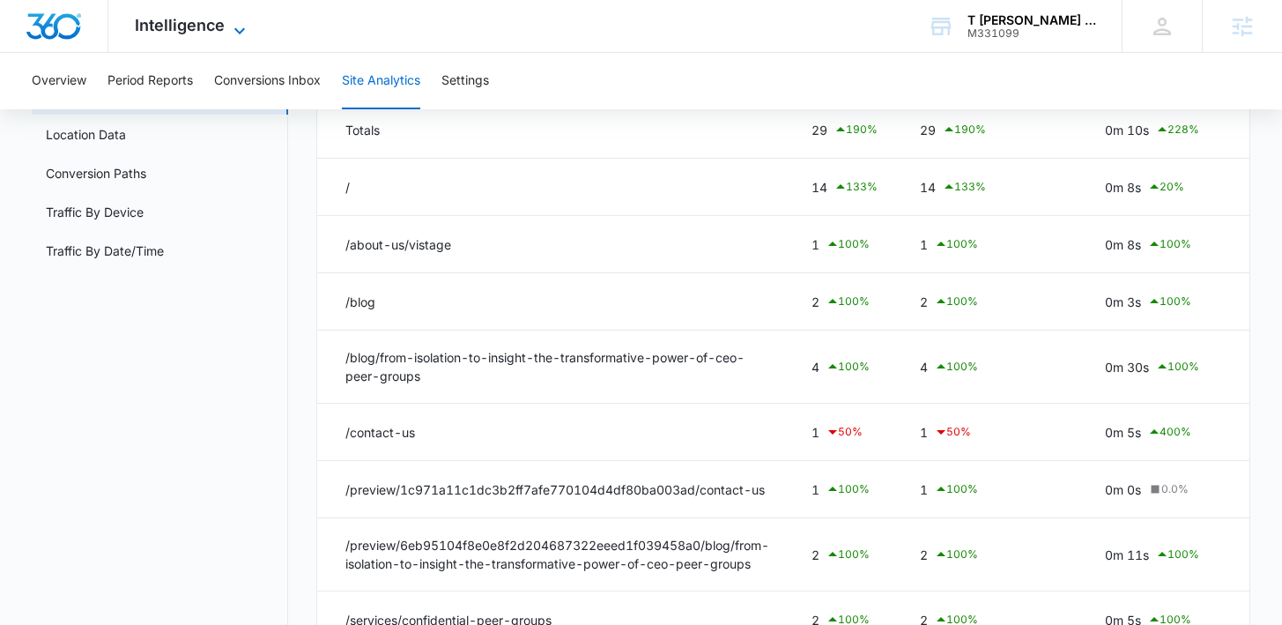
click at [143, 33] on span "Intelligence" at bounding box center [180, 25] width 90 height 18
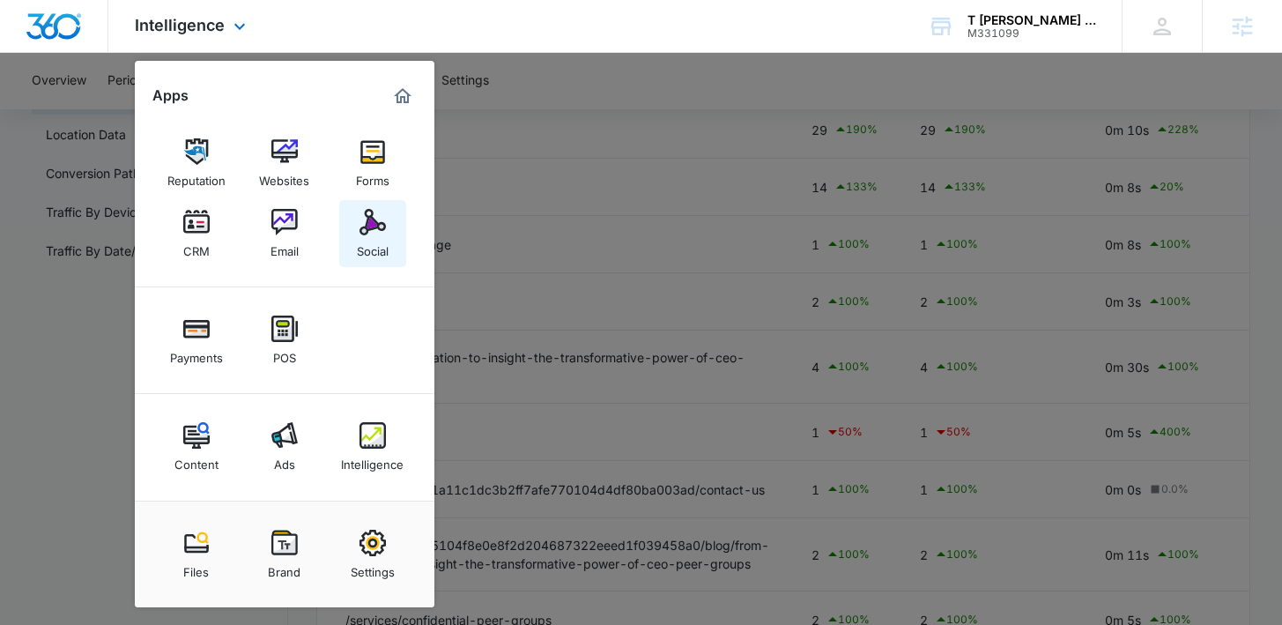
click at [403, 220] on link "Social" at bounding box center [372, 233] width 67 height 67
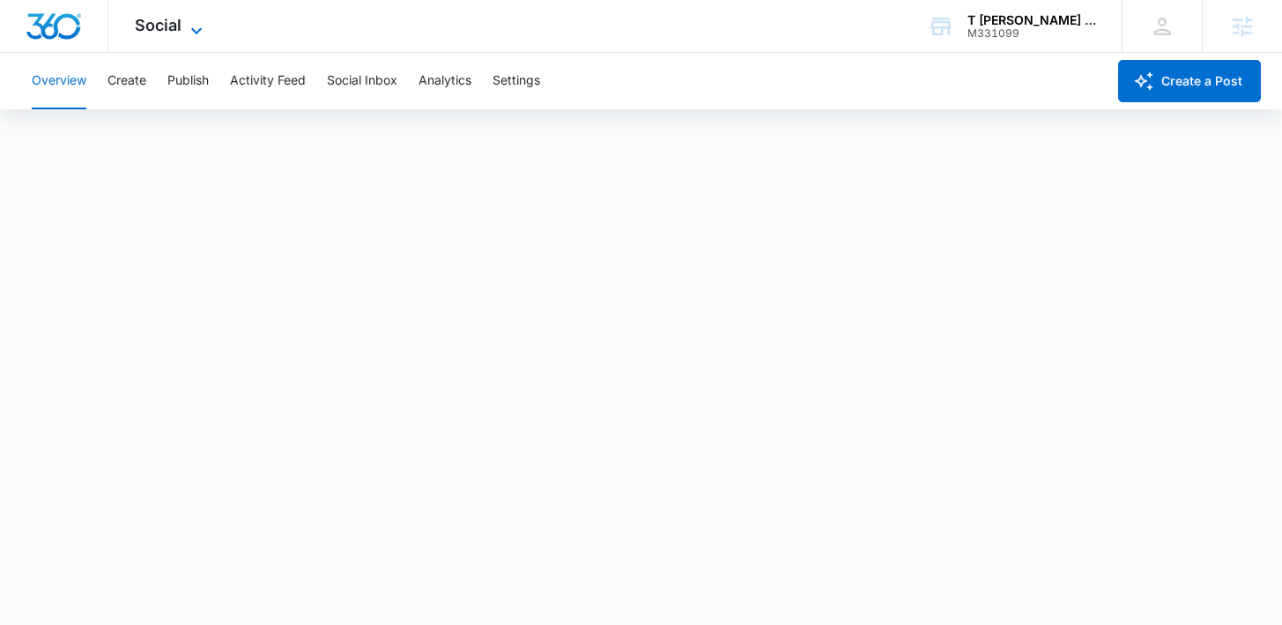
click at [171, 30] on span "Social" at bounding box center [158, 25] width 47 height 18
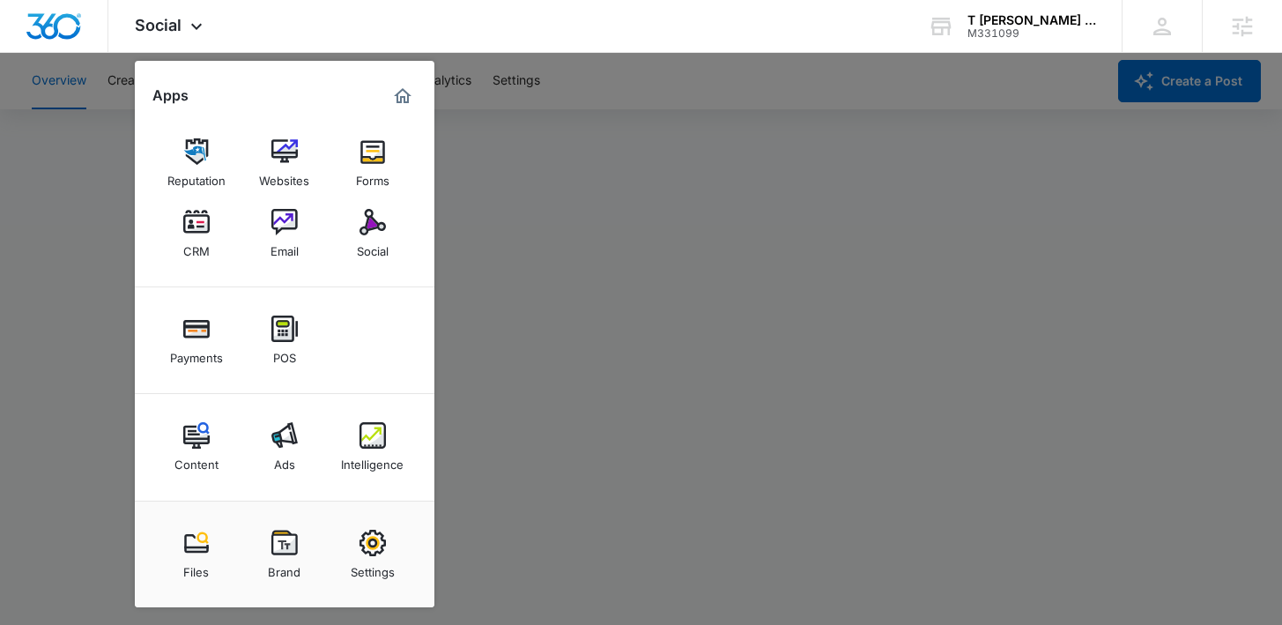
click at [542, 380] on div at bounding box center [641, 312] width 1282 height 625
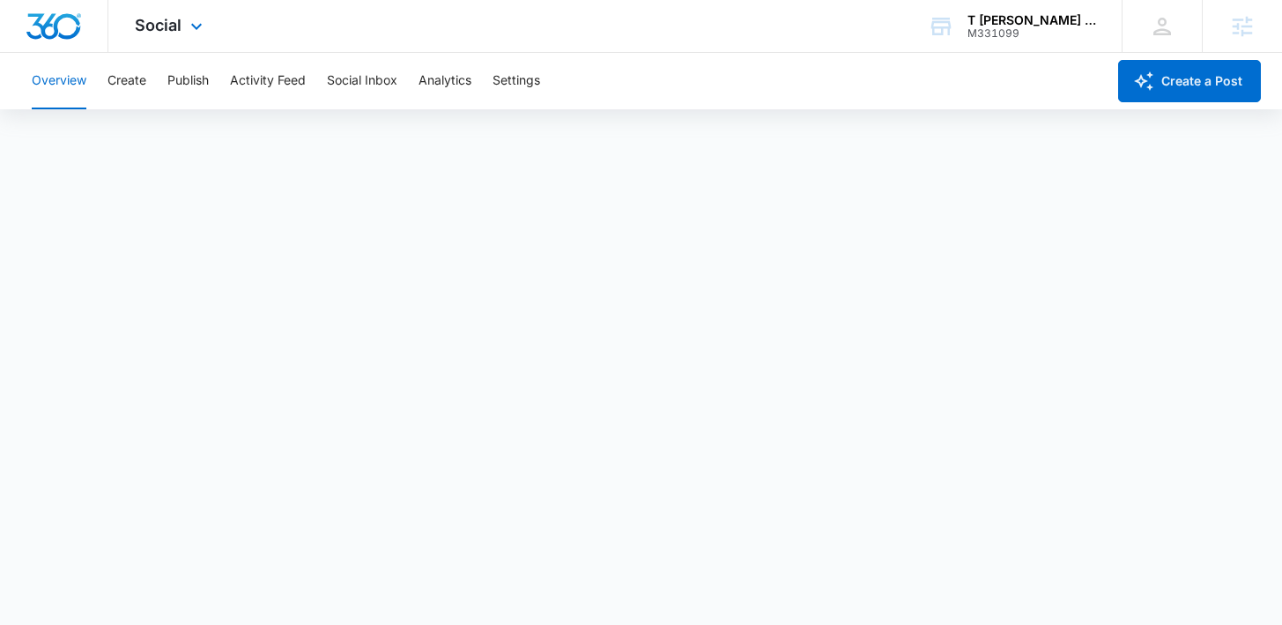
click at [181, 27] on div "Social Apps Reputation Websites Forms CRM Email Social Payments POS Content Ads…" at bounding box center [170, 26] width 125 height 52
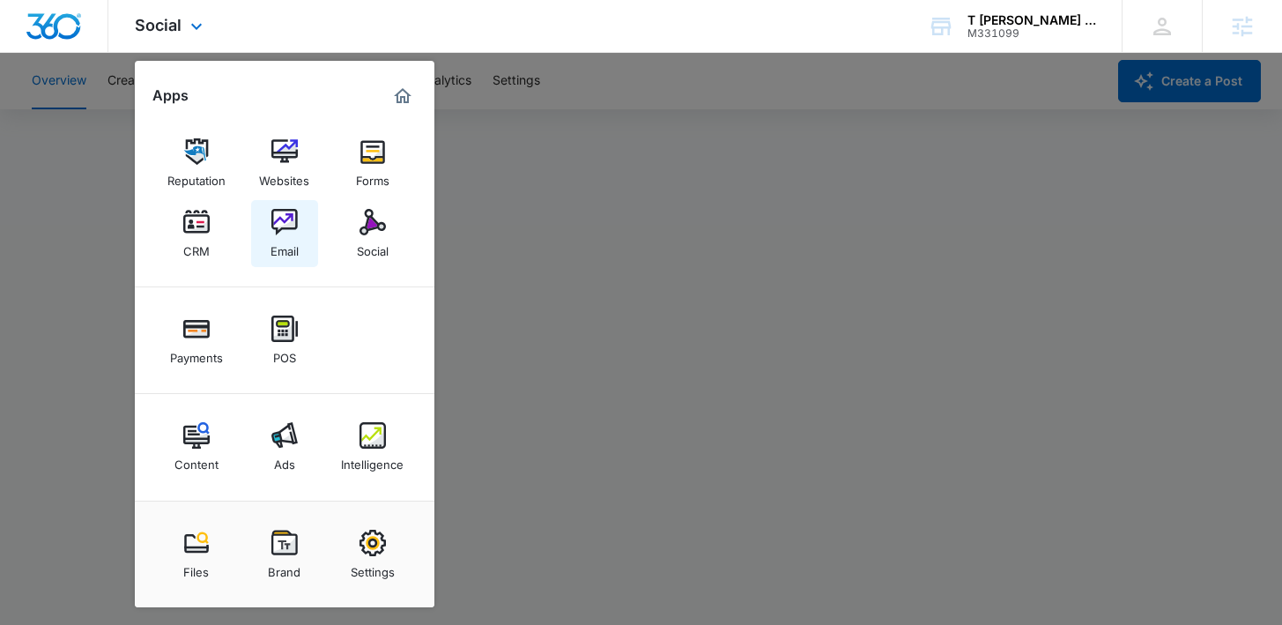
click at [291, 241] on div "Email" at bounding box center [284, 246] width 28 height 23
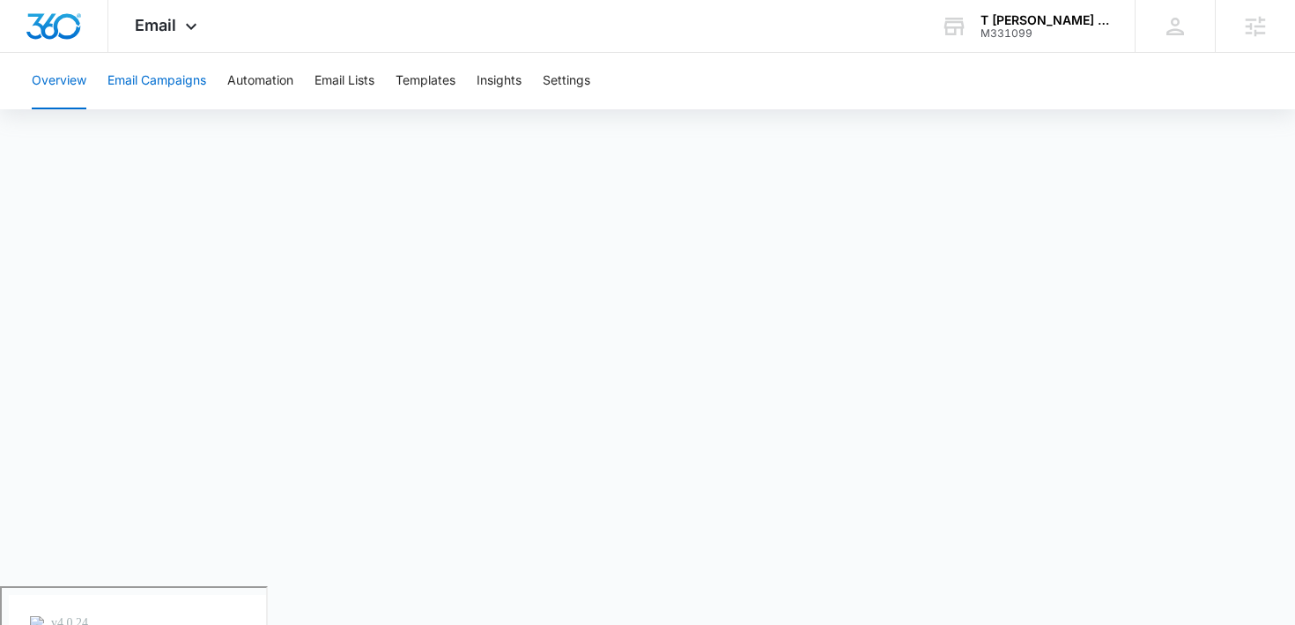
click at [183, 86] on button "Email Campaigns" at bounding box center [156, 81] width 99 height 56
click at [148, 83] on button "Email Campaigns" at bounding box center [156, 81] width 99 height 56
click at [56, 81] on button "Overview" at bounding box center [59, 81] width 55 height 56
click at [163, 30] on span "Email" at bounding box center [155, 25] width 41 height 18
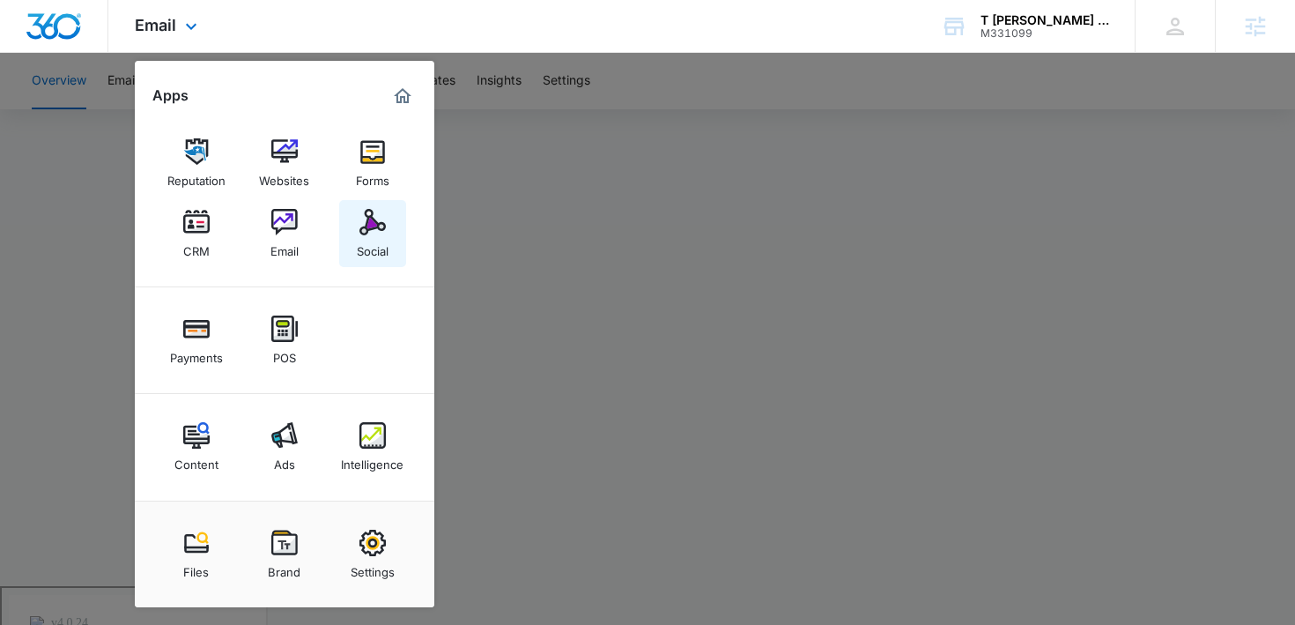
click at [374, 243] on div "Social" at bounding box center [373, 246] width 32 height 23
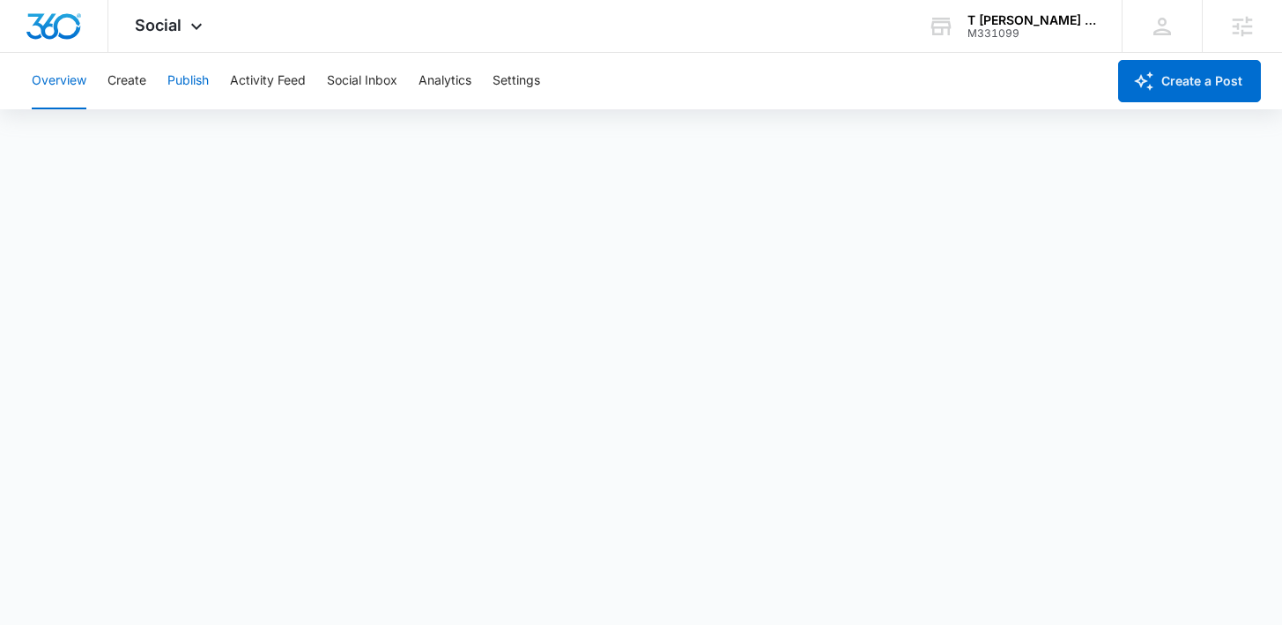
click at [185, 79] on button "Publish" at bounding box center [187, 81] width 41 height 56
click at [174, 38] on div "Social Apps Reputation Websites Forms CRM Email Social Payments POS Content Ads…" at bounding box center [170, 26] width 125 height 52
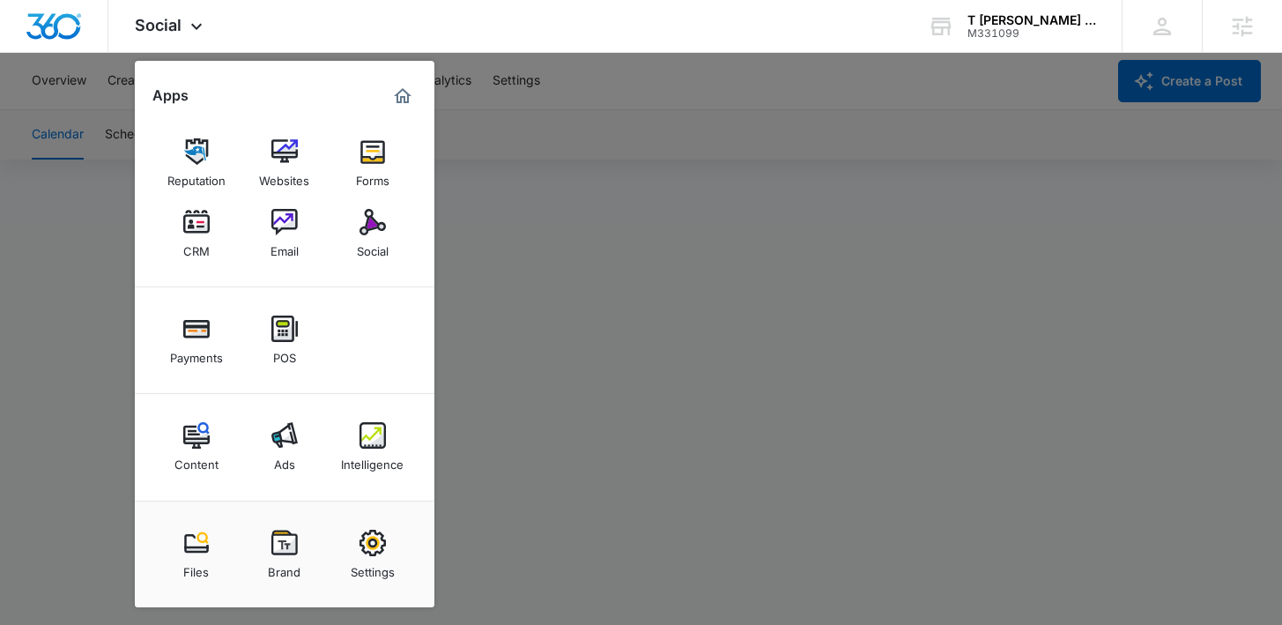
drag, startPoint x: 526, startPoint y: 158, endPoint x: 472, endPoint y: 158, distance: 53.7
click at [526, 157] on div at bounding box center [641, 312] width 1282 height 625
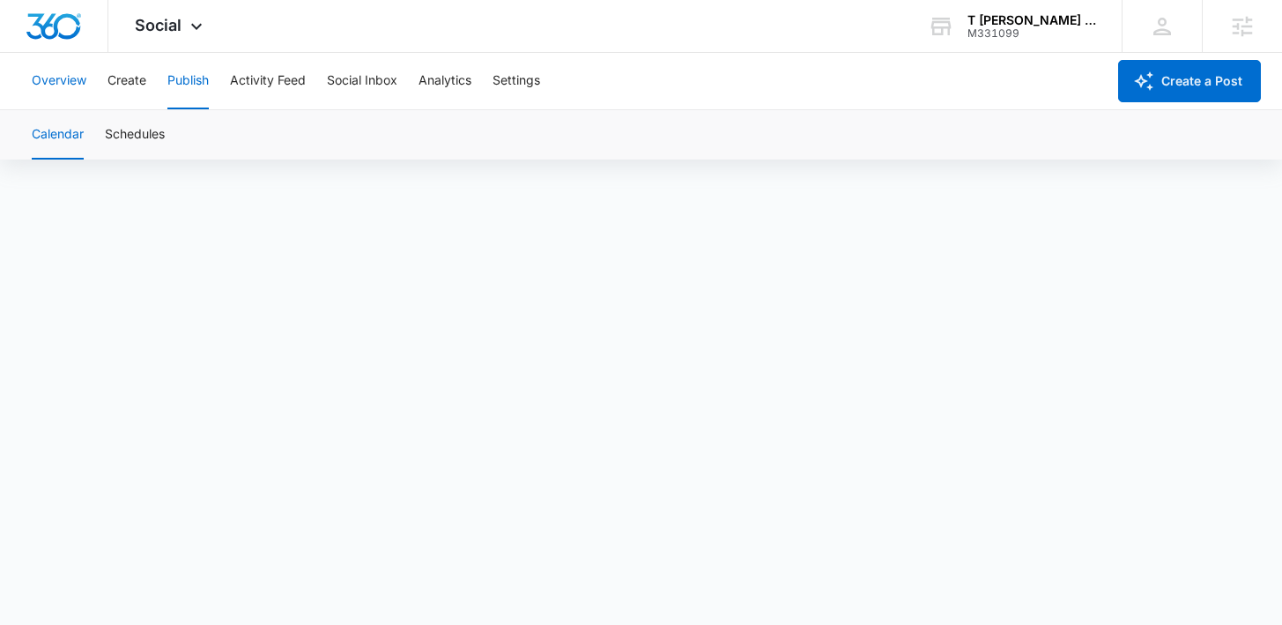
click at [65, 70] on button "Overview" at bounding box center [59, 81] width 55 height 56
click at [193, 87] on button "Publish" at bounding box center [187, 81] width 41 height 56
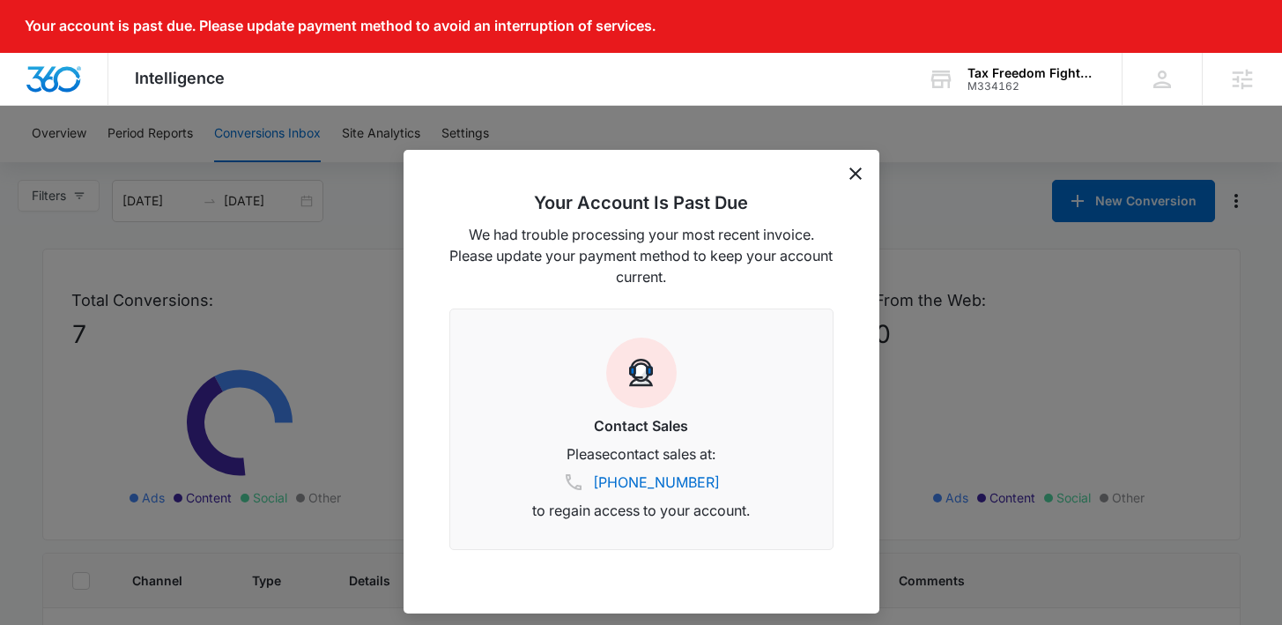
click at [847, 178] on div "Your Account Is Past Due We had trouble processing your most recent invoice. Pl…" at bounding box center [641, 381] width 476 height 463
click at [861, 178] on icon "dismiss this dialog" at bounding box center [855, 173] width 12 height 12
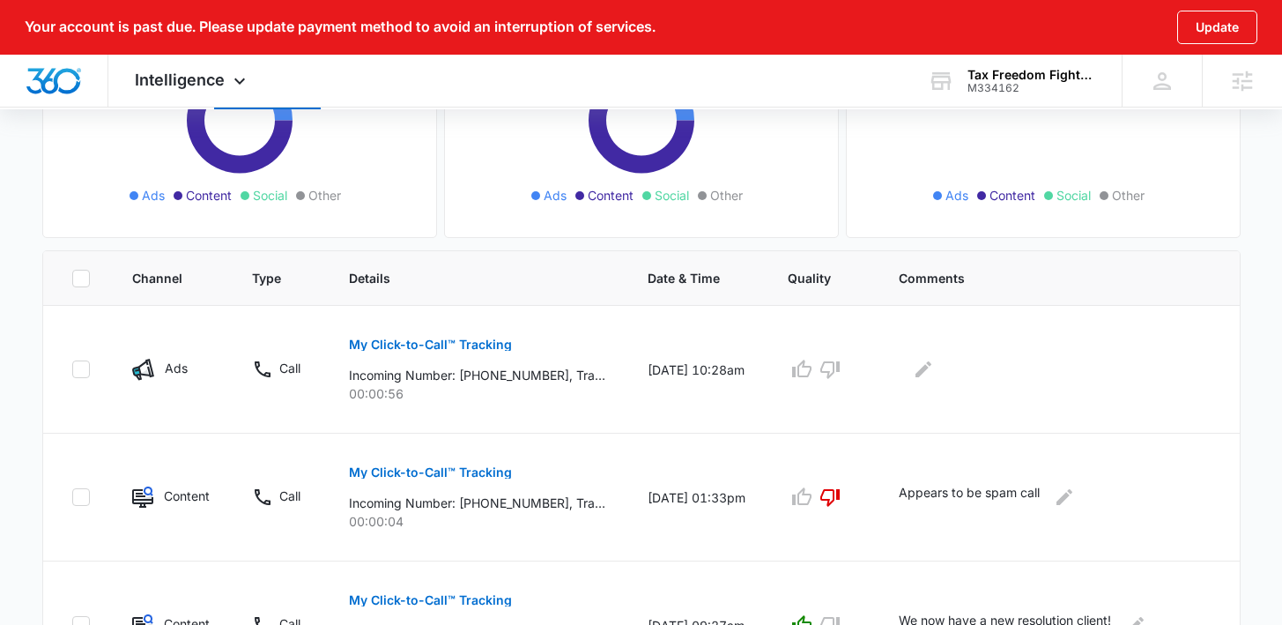
scroll to position [306, 0]
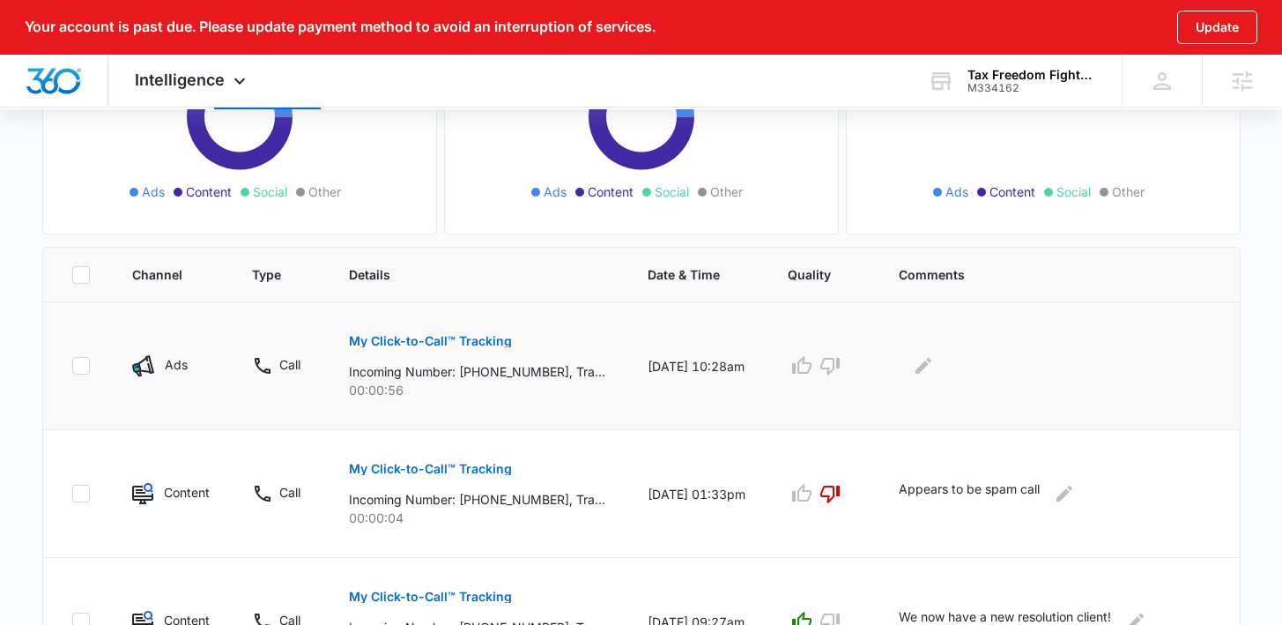
click at [415, 345] on p "My Click-to-Call™ Tracking" at bounding box center [430, 341] width 163 height 12
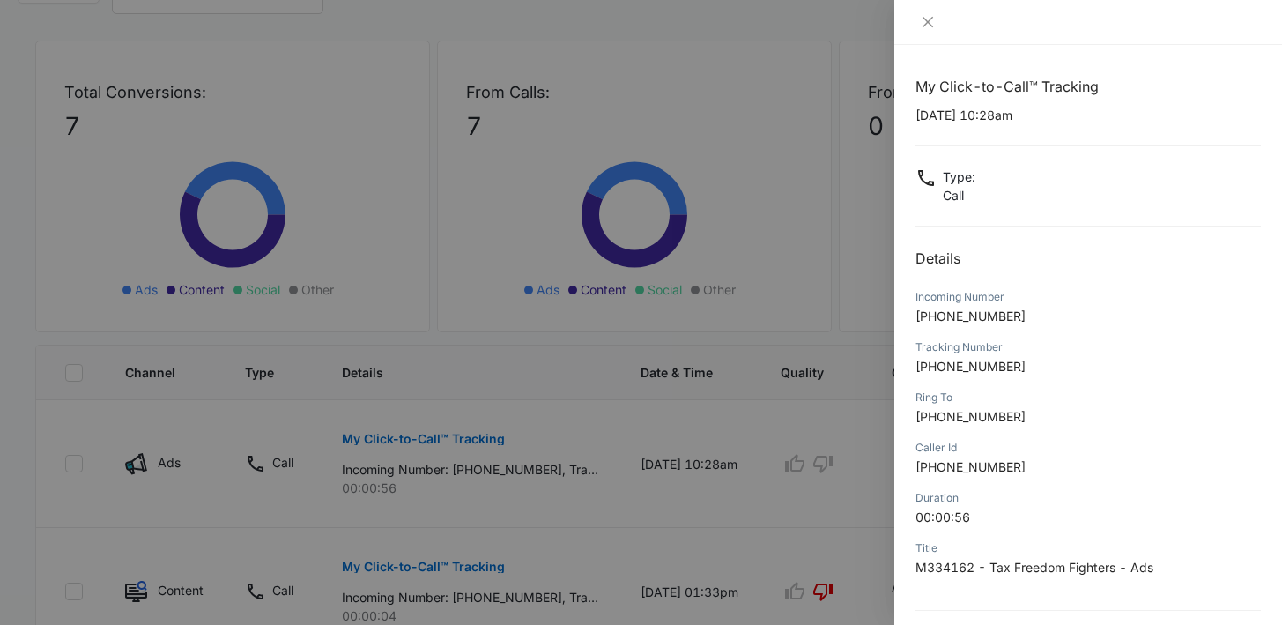
scroll to position [158, 0]
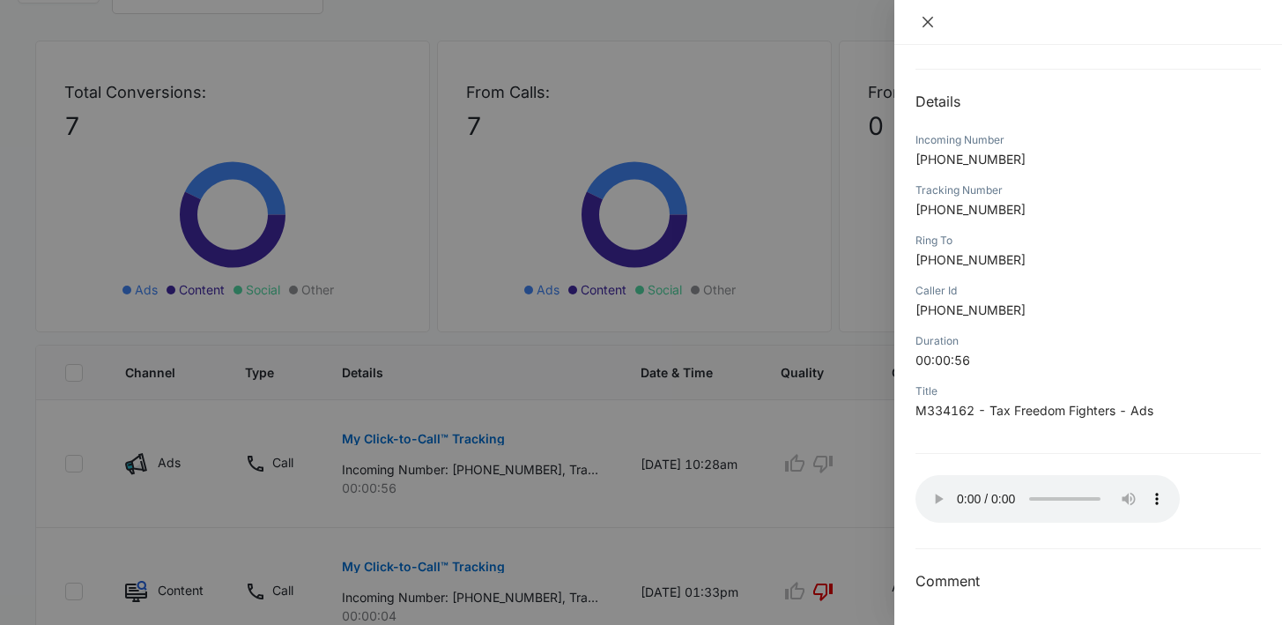
click at [931, 18] on icon "close" at bounding box center [927, 22] width 11 height 11
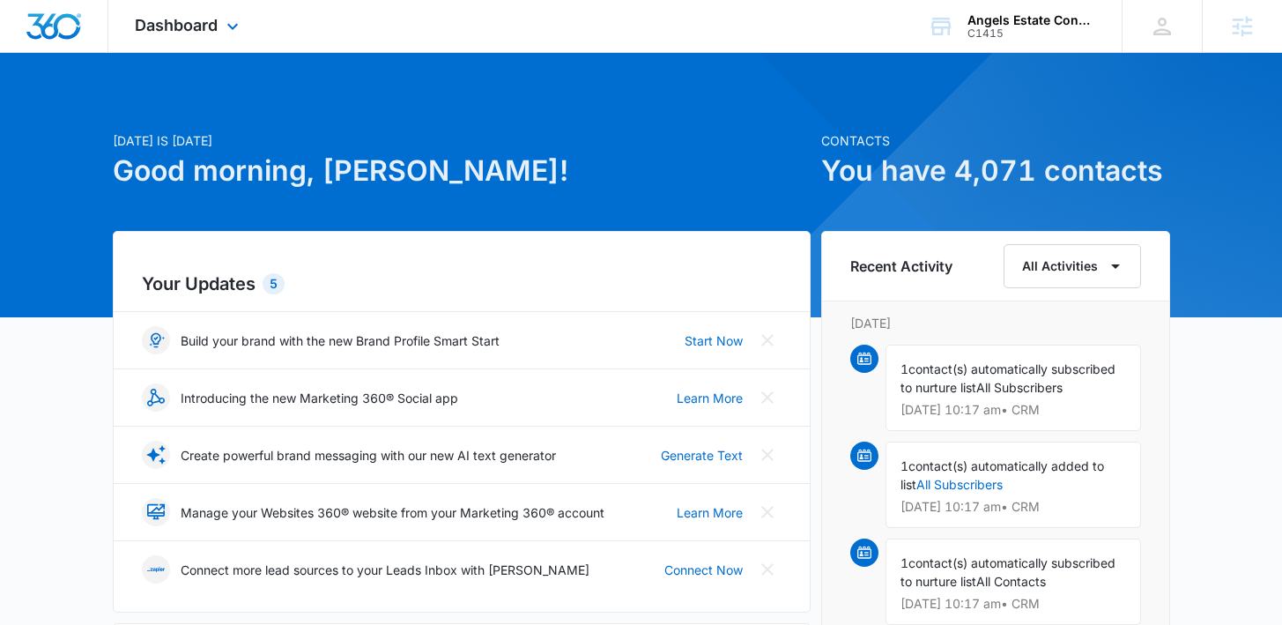
click at [160, 38] on div "Dashboard Apps Reputation Websites Forms CRM Email Social Shop Content Ads Inte…" at bounding box center [188, 26] width 161 height 52
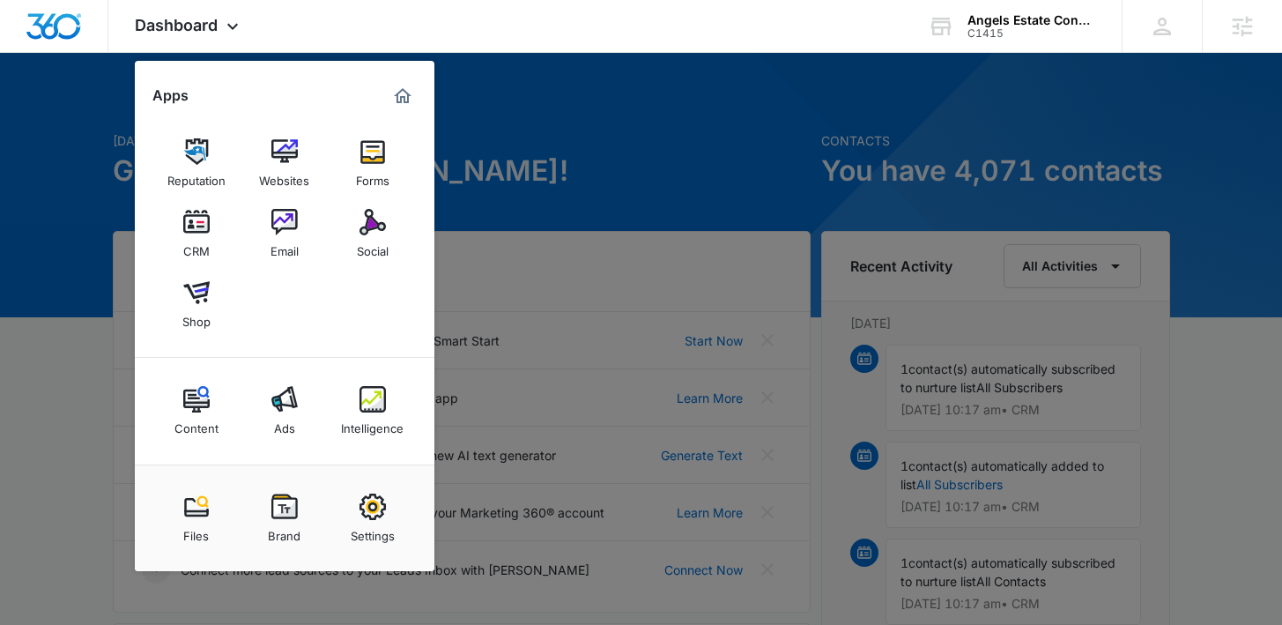
click at [792, 166] on div at bounding box center [641, 312] width 1282 height 625
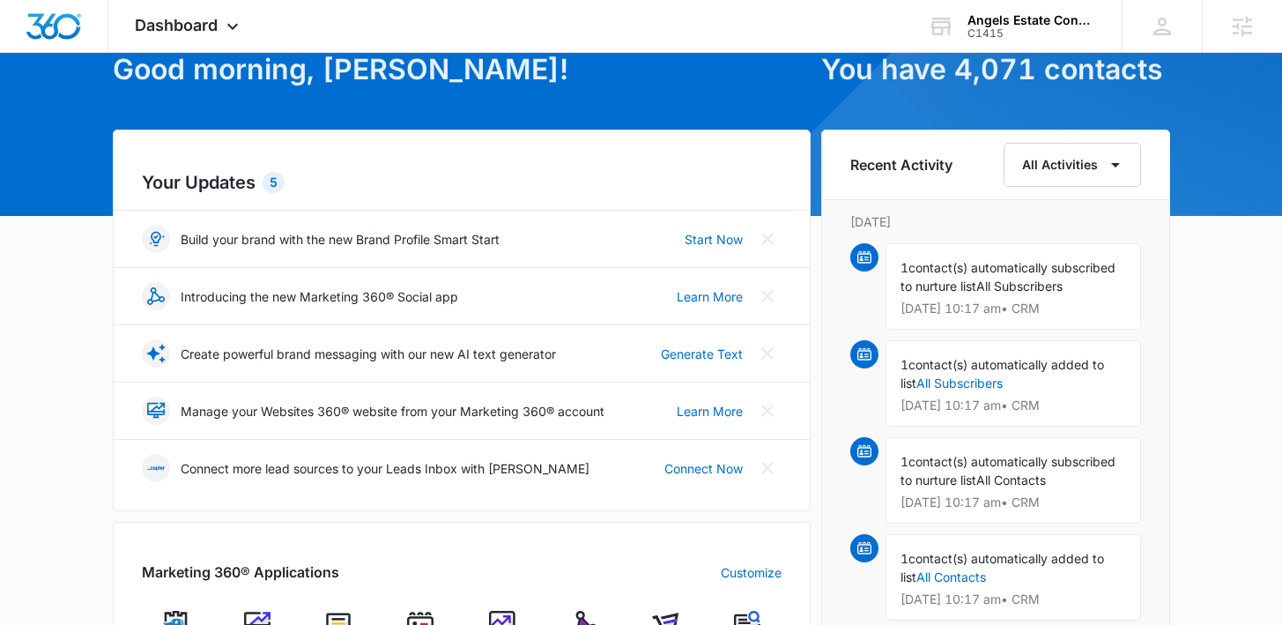
scroll to position [253, 0]
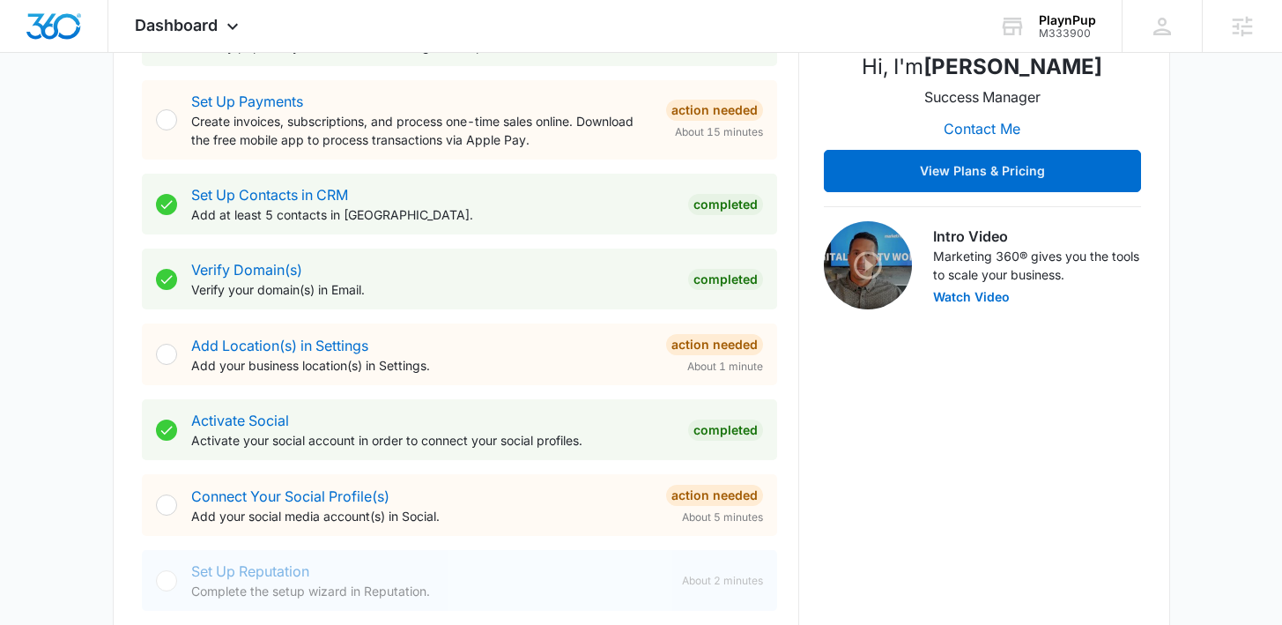
scroll to position [189, 0]
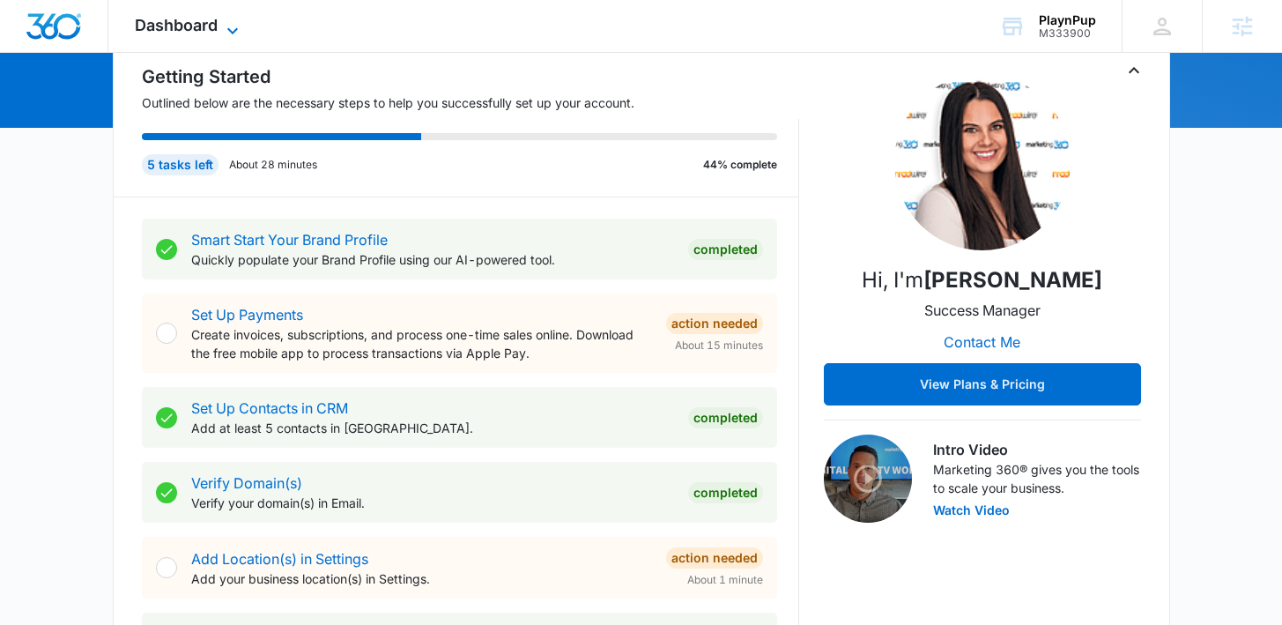
drag, startPoint x: 211, startPoint y: 27, endPoint x: 216, endPoint y: 53, distance: 25.9
click at [211, 27] on span "Dashboard" at bounding box center [176, 25] width 83 height 18
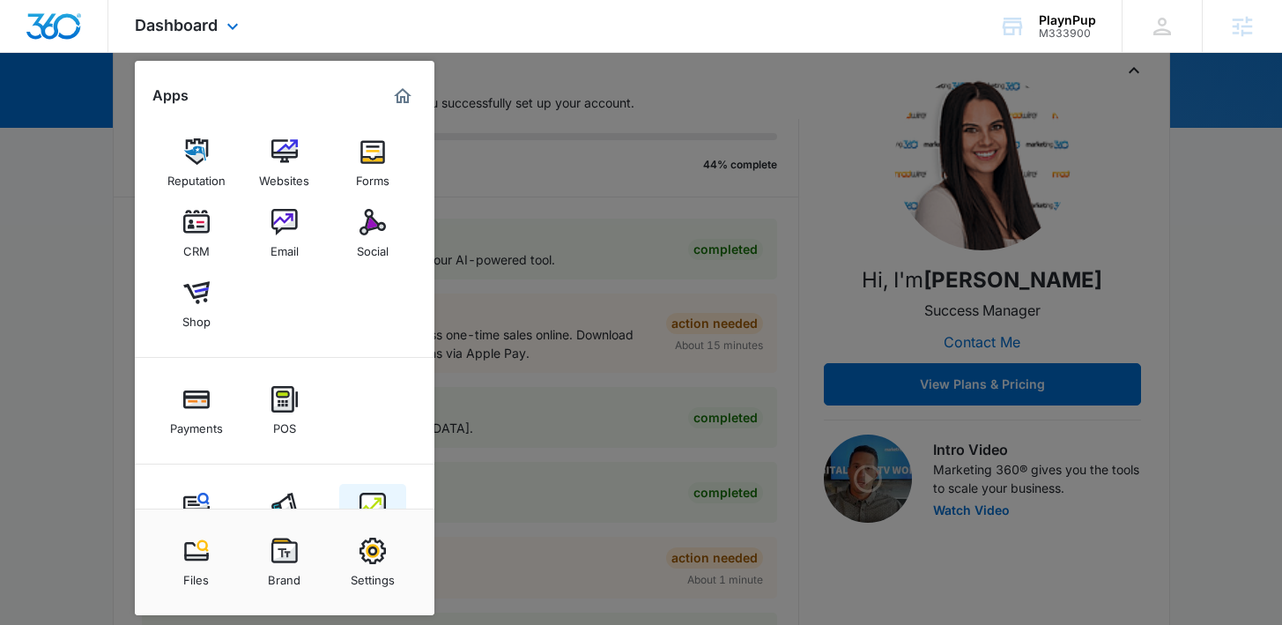
click at [352, 500] on link "Intelligence" at bounding box center [372, 517] width 67 height 67
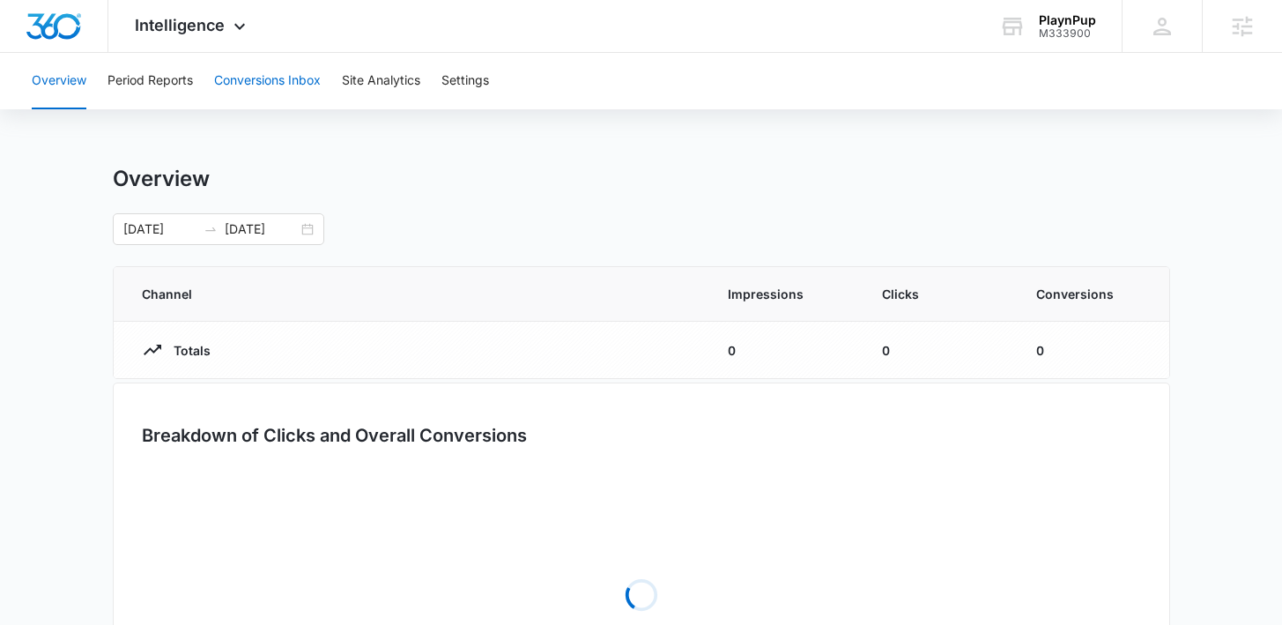
click at [273, 85] on button "Conversions Inbox" at bounding box center [267, 81] width 107 height 56
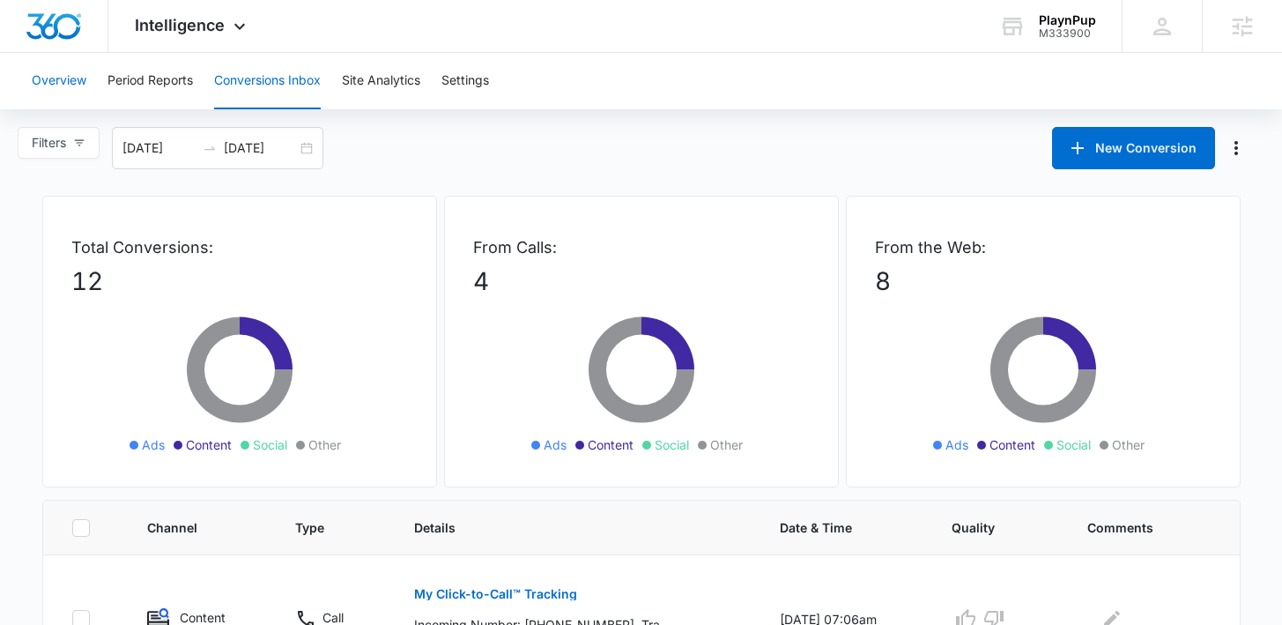
click at [34, 73] on button "Overview" at bounding box center [59, 81] width 55 height 56
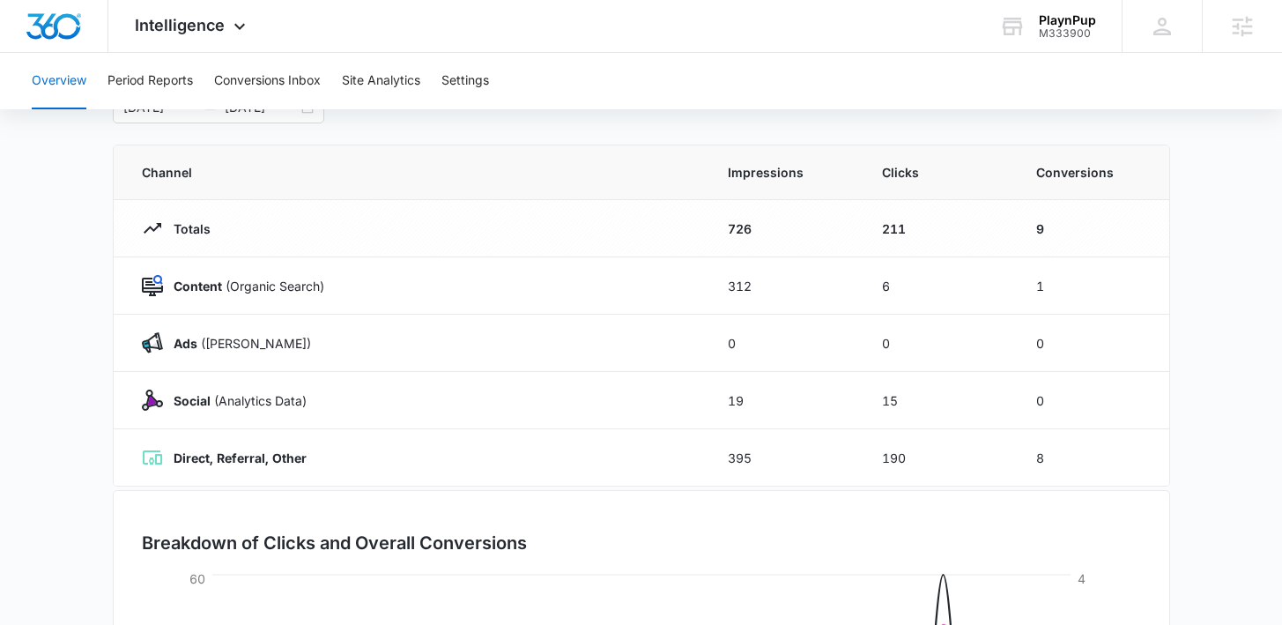
scroll to position [119, 0]
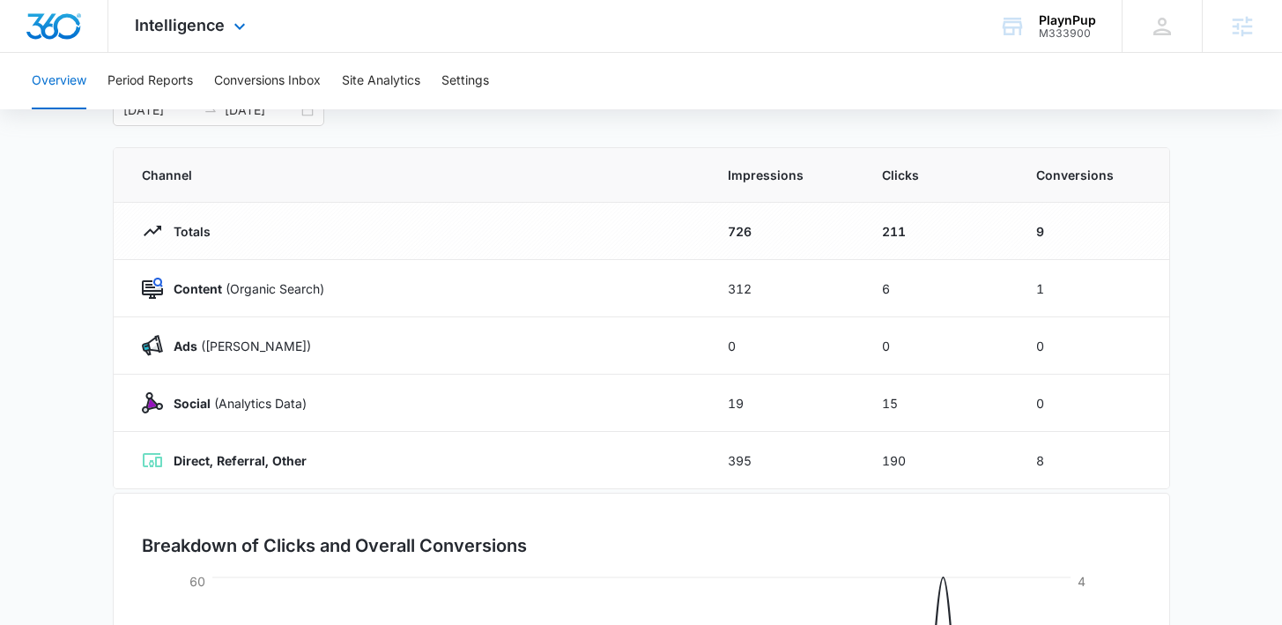
click at [205, 40] on div "Intelligence Apps Reputation Websites Forms CRM Email Social Shop Payments POS …" at bounding box center [192, 26] width 168 height 52
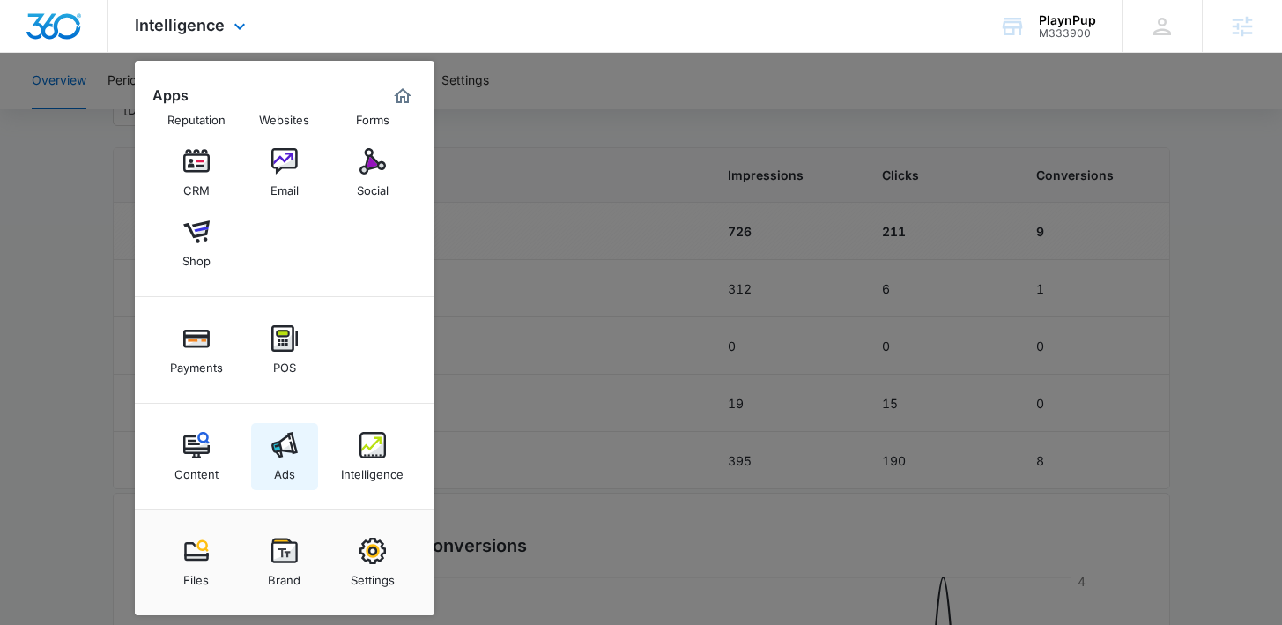
scroll to position [63, 0]
click at [298, 451] on link "Ads" at bounding box center [284, 454] width 67 height 67
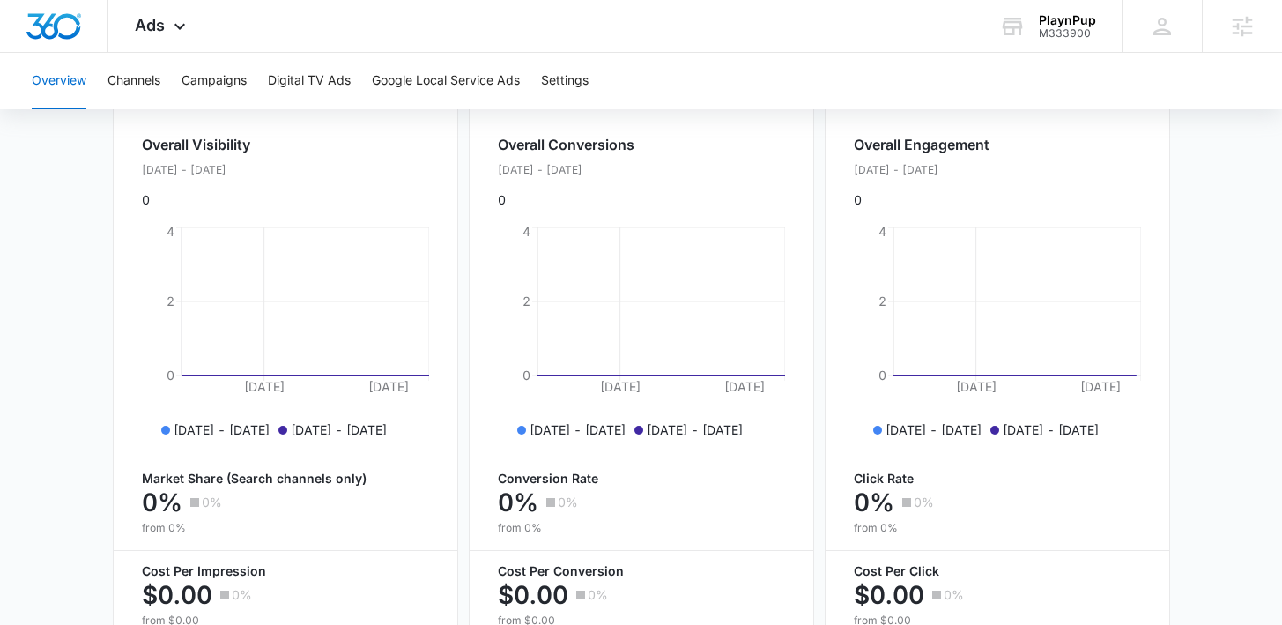
scroll to position [574, 0]
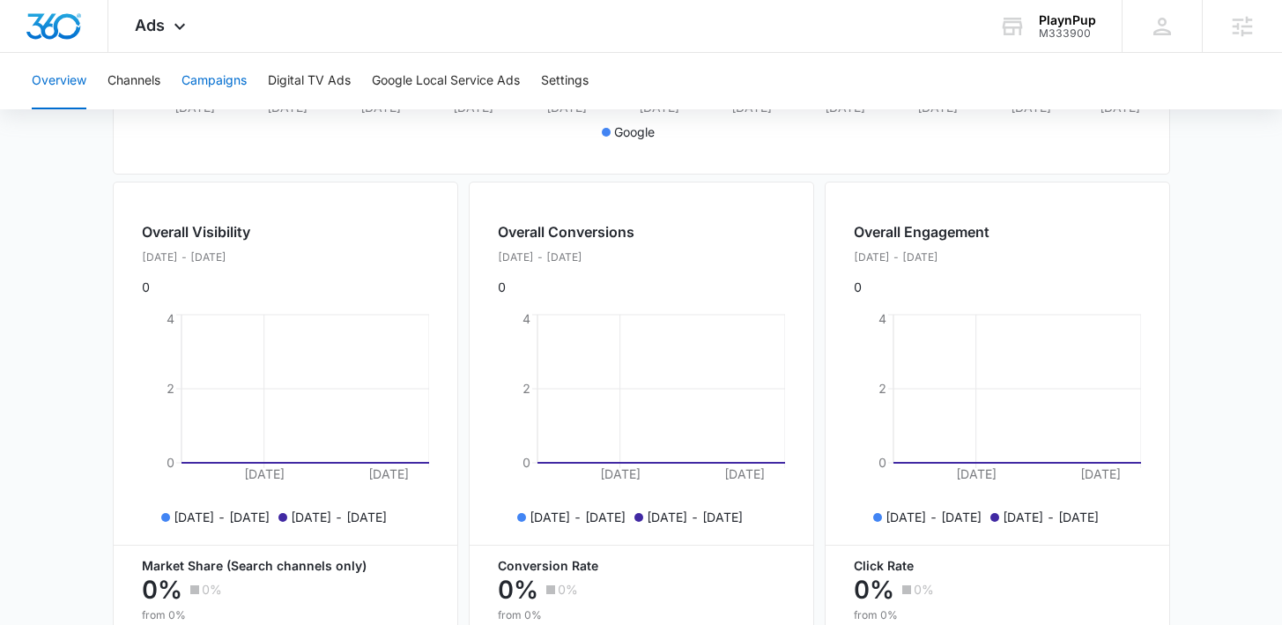
click at [216, 70] on button "Campaigns" at bounding box center [213, 81] width 65 height 56
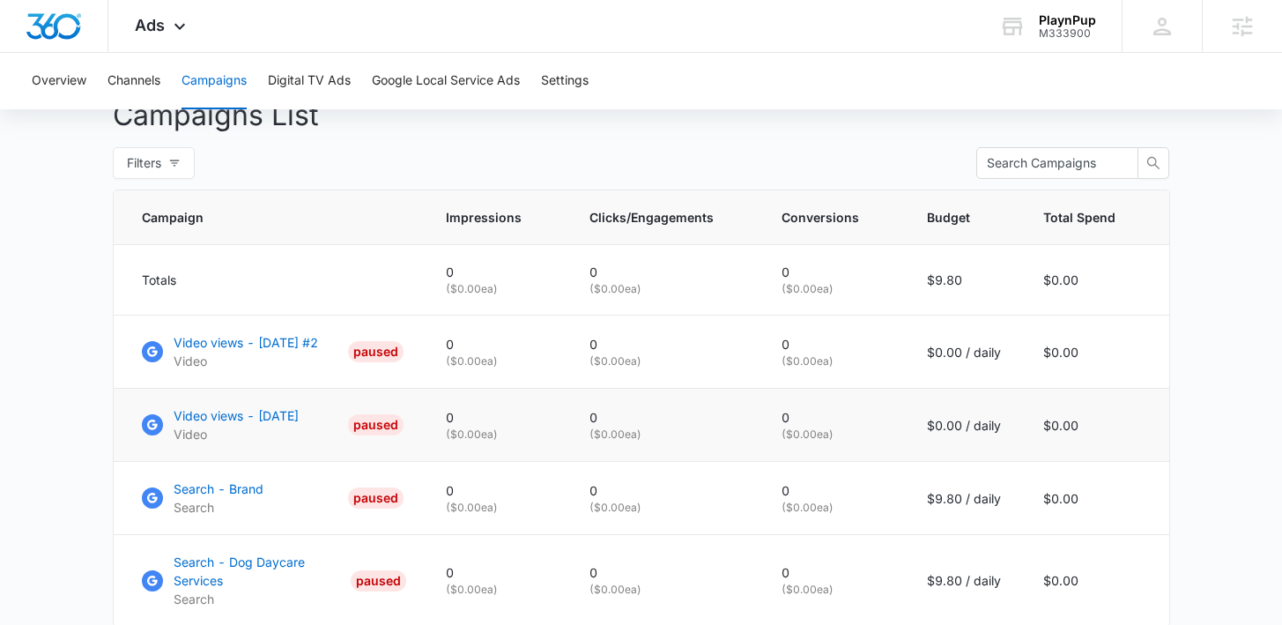
scroll to position [647, 0]
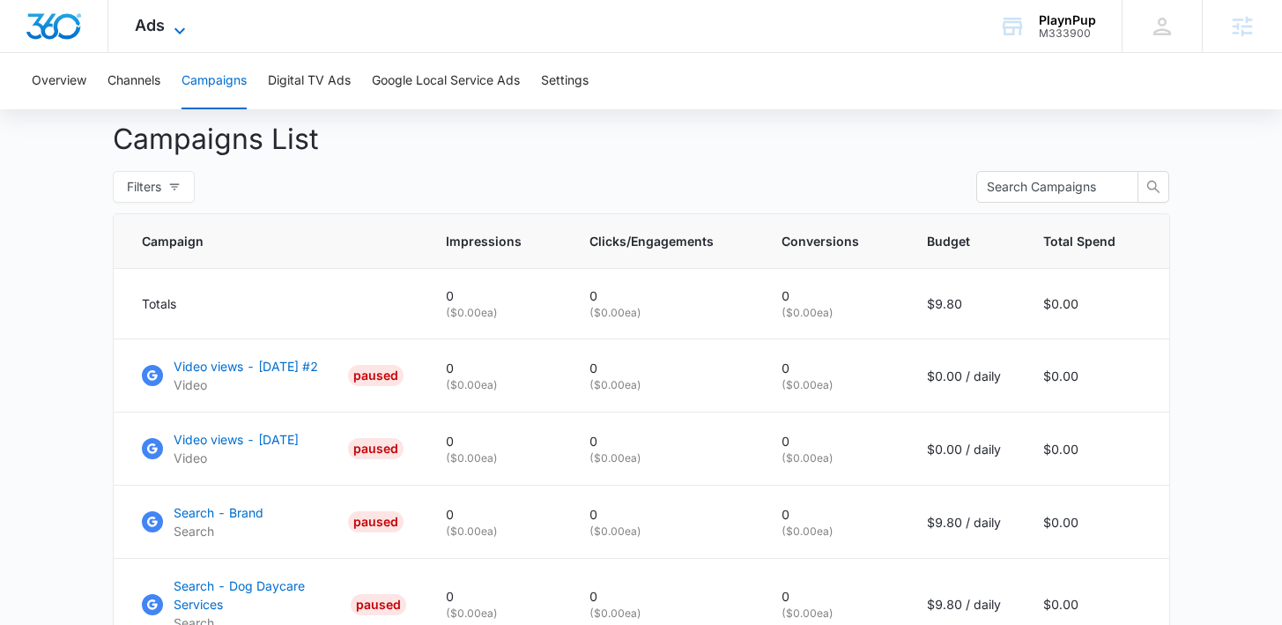
click at [143, 28] on span "Ads" at bounding box center [150, 25] width 30 height 18
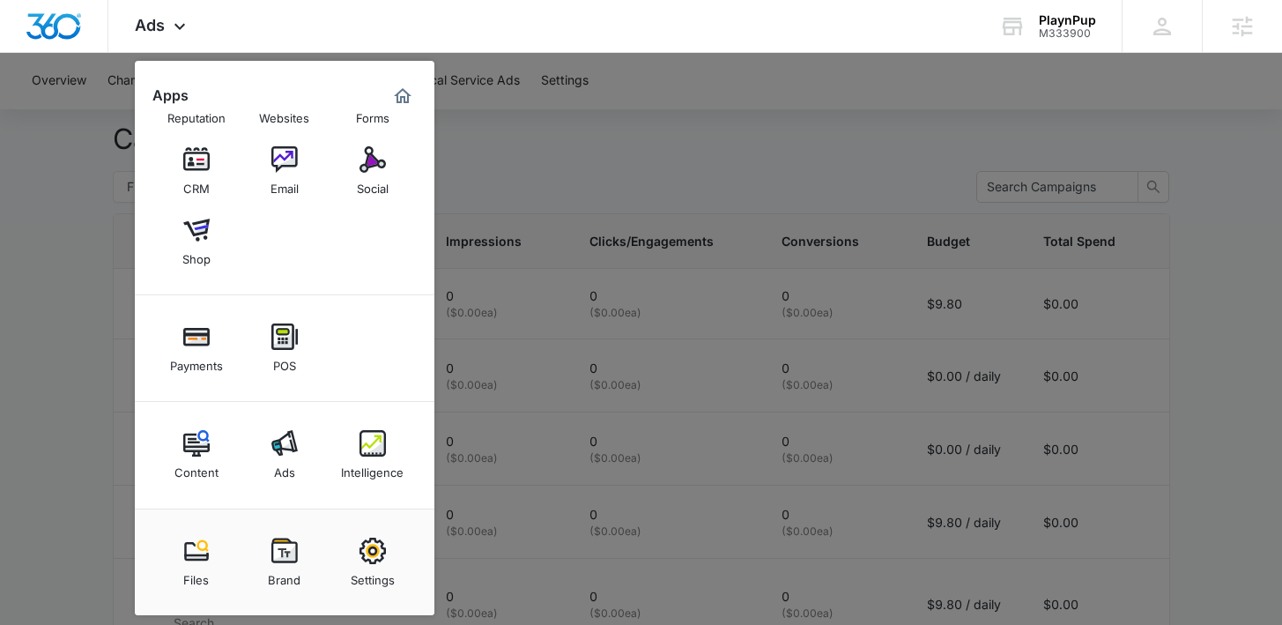
click at [591, 411] on div at bounding box center [641, 312] width 1282 height 625
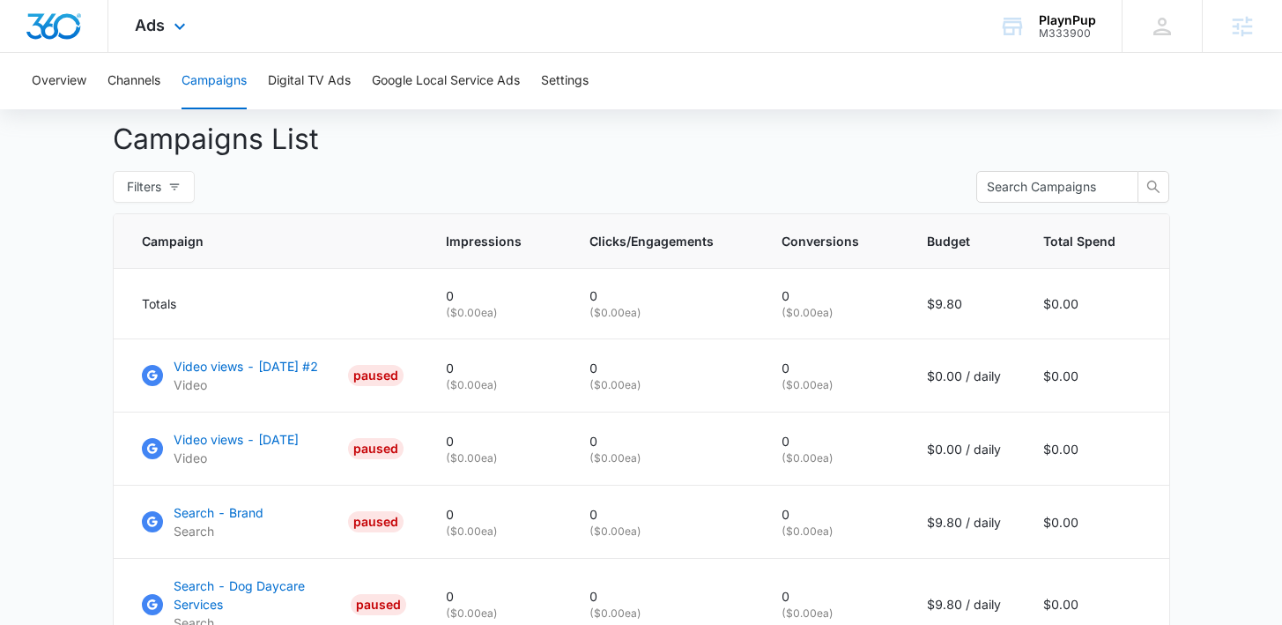
click at [162, 37] on div "Ads Apps Reputation Websites Forms CRM Email Social Shop Payments POS Content A…" at bounding box center [162, 26] width 108 height 52
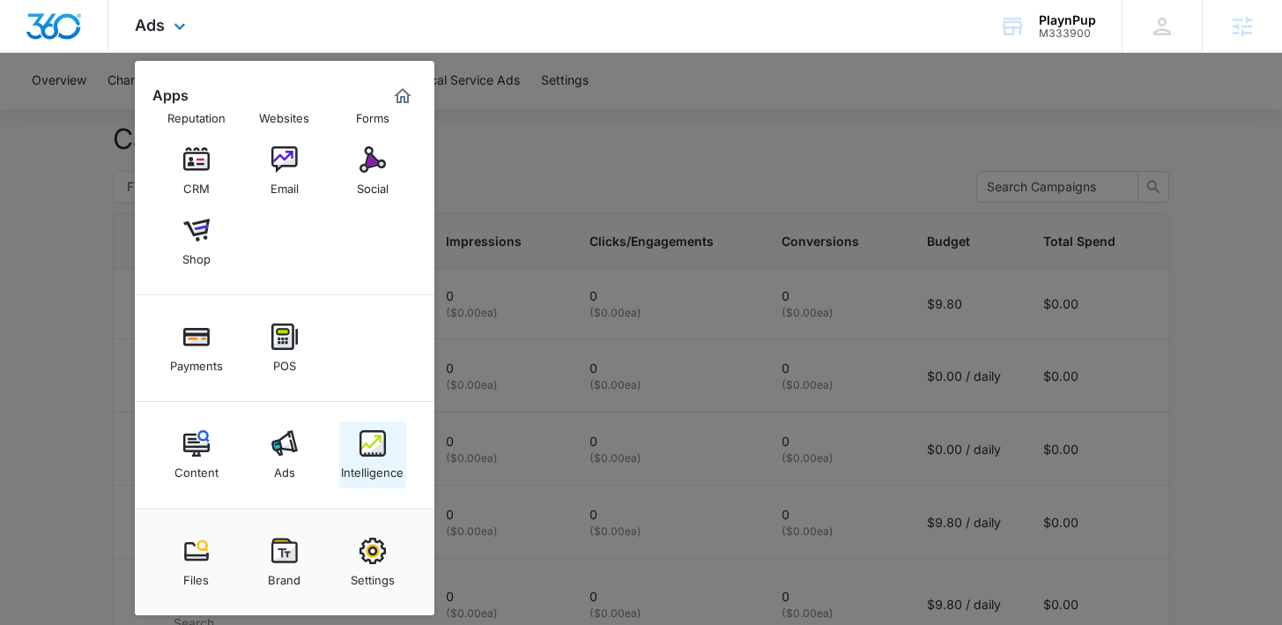
click at [364, 468] on div "Intelligence" at bounding box center [372, 467] width 63 height 23
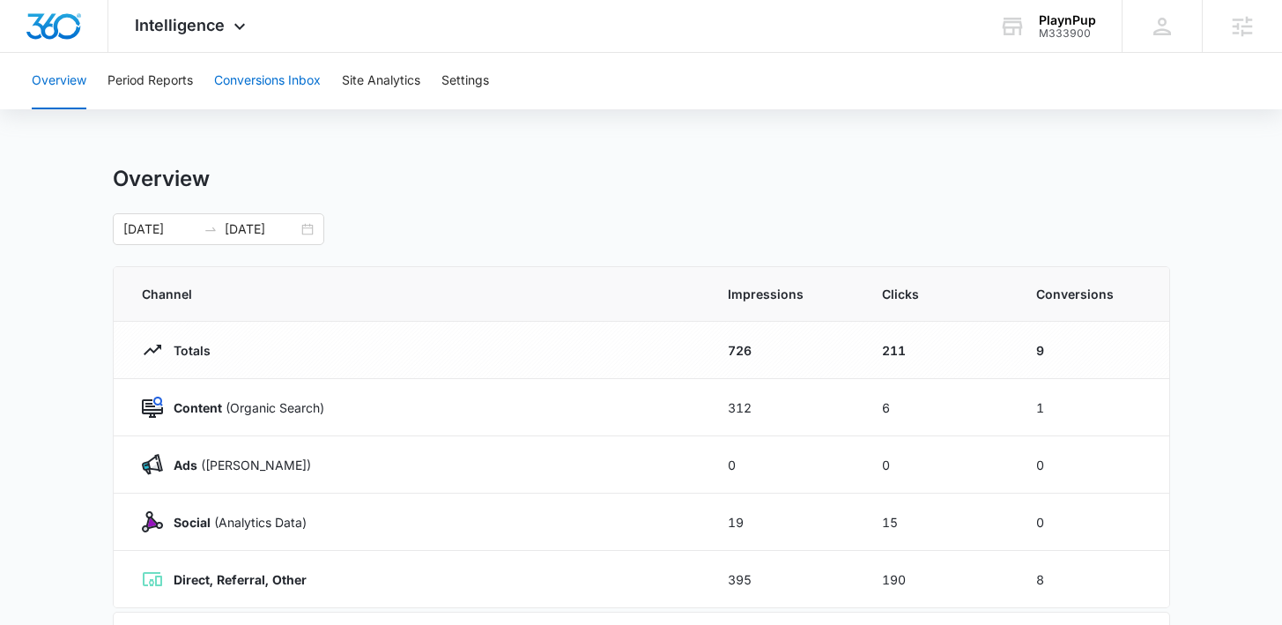
click at [266, 85] on button "Conversions Inbox" at bounding box center [267, 81] width 107 height 56
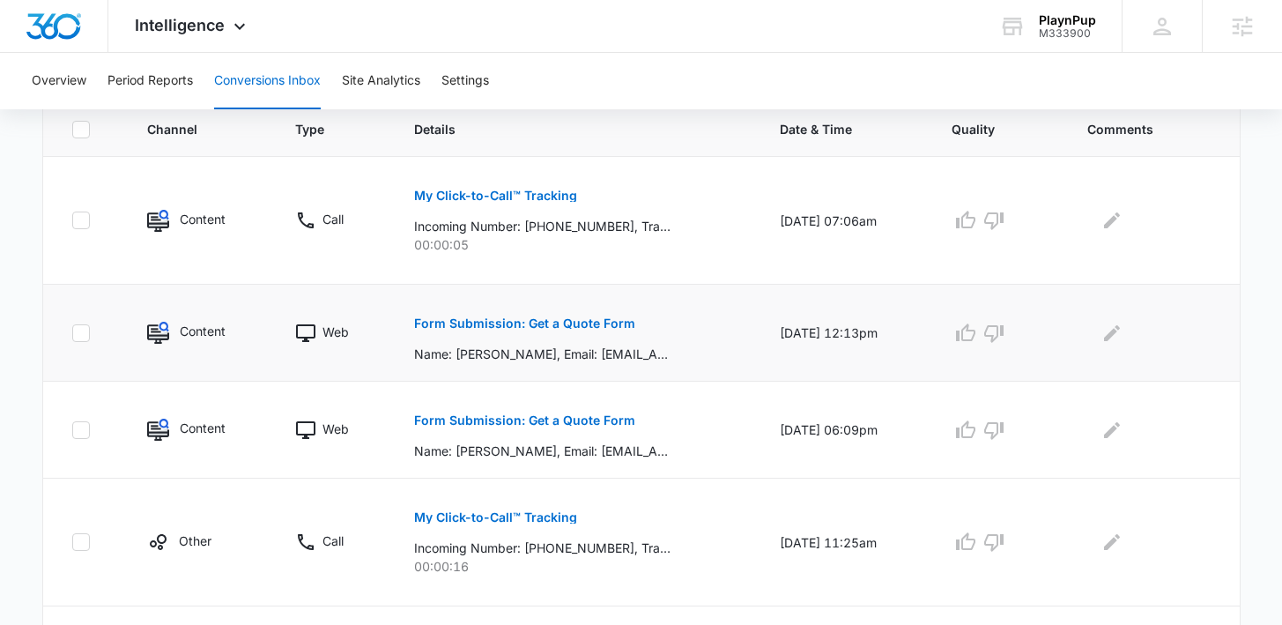
scroll to position [409, 0]
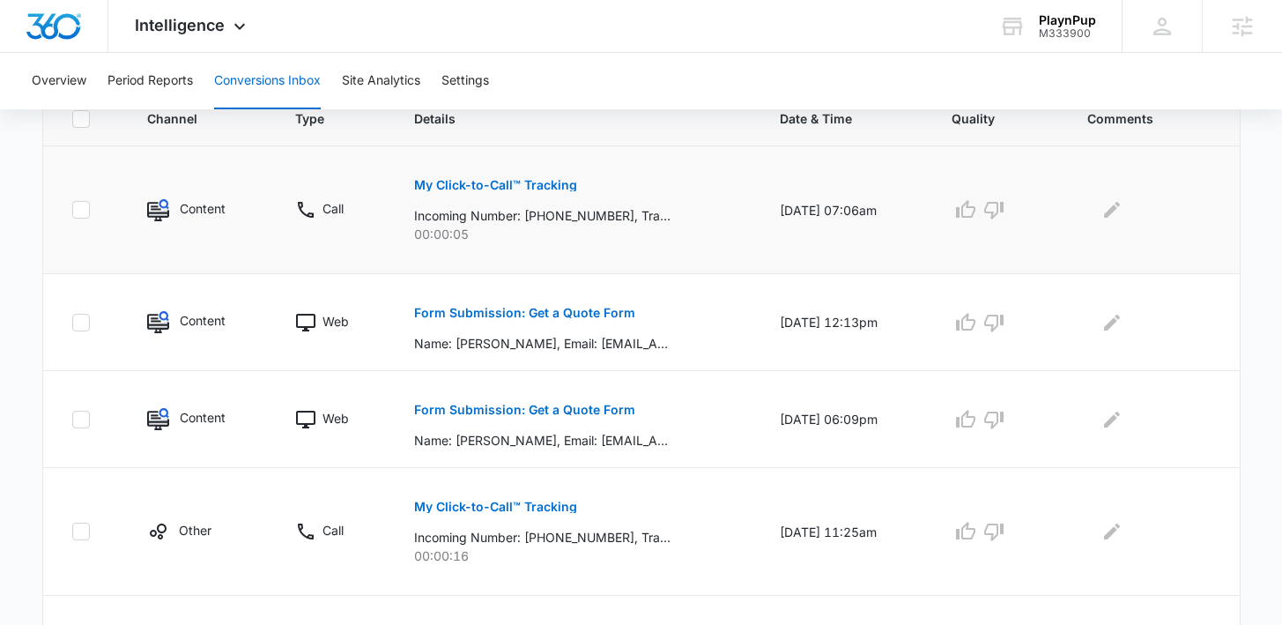
click at [604, 220] on p "Incoming Number: +15672031430, Tracking Number: +17812026772, Ring To: +1781698…" at bounding box center [542, 215] width 256 height 18
click at [528, 185] on p "My Click-to-Call™ Tracking" at bounding box center [495, 185] width 163 height 12
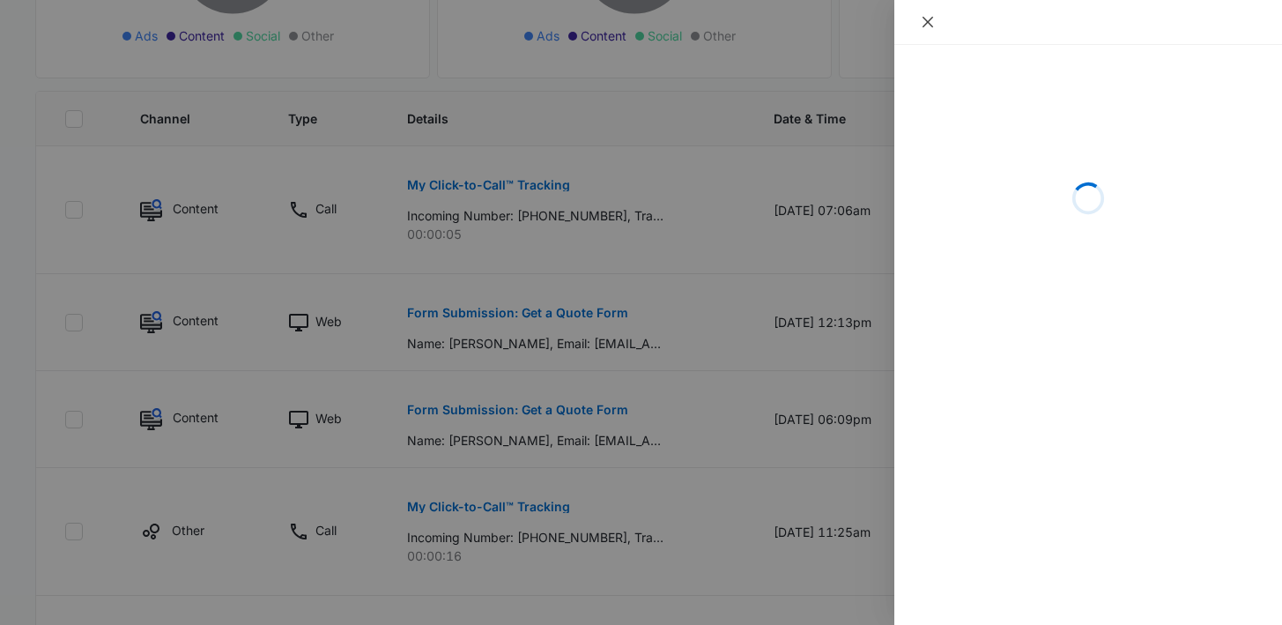
click at [928, 21] on icon "close" at bounding box center [927, 22] width 11 height 11
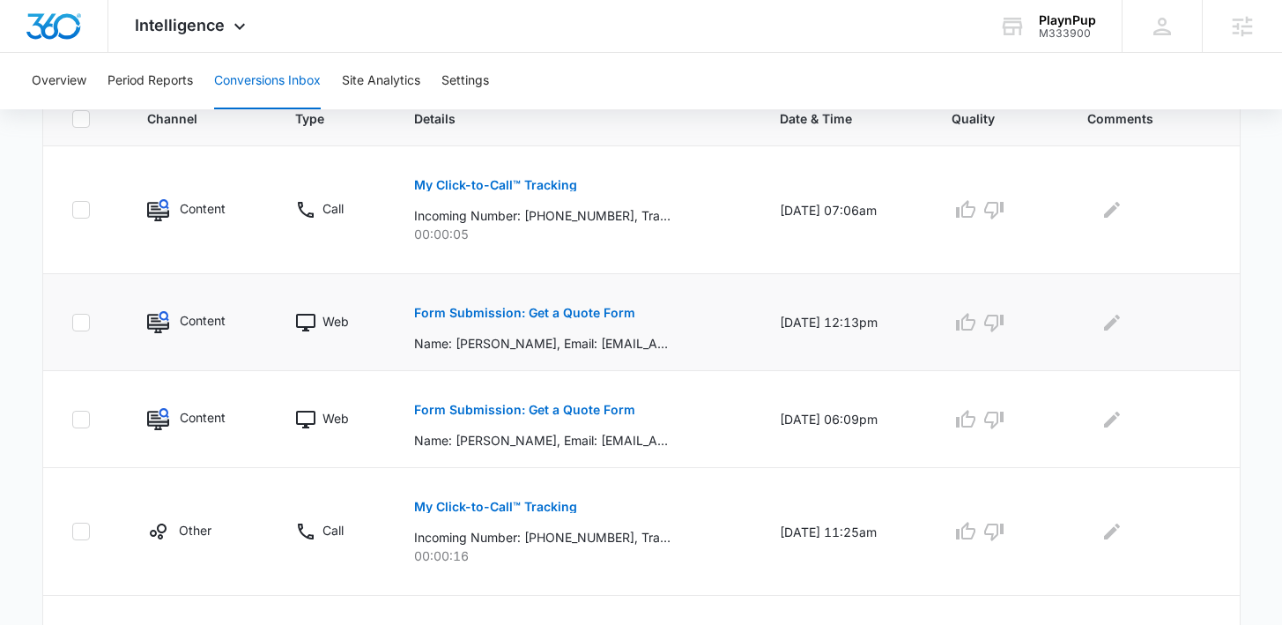
click at [563, 311] on p "Form Submission: Get a Quote Form" at bounding box center [524, 313] width 221 height 12
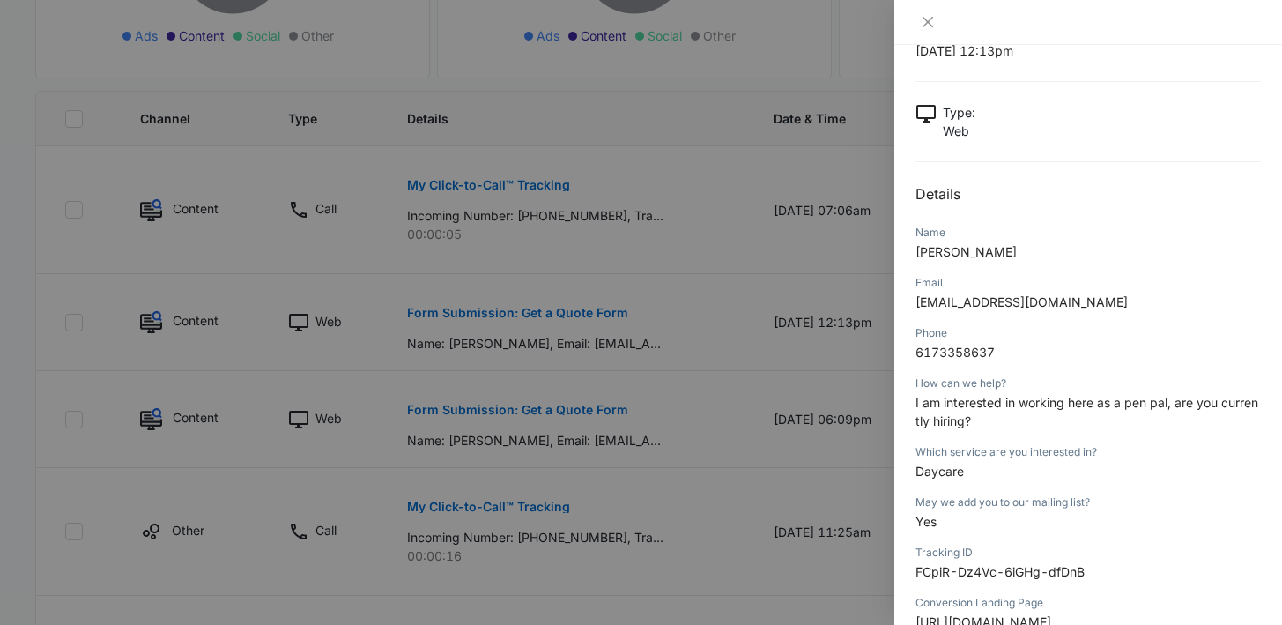
scroll to position [68, 0]
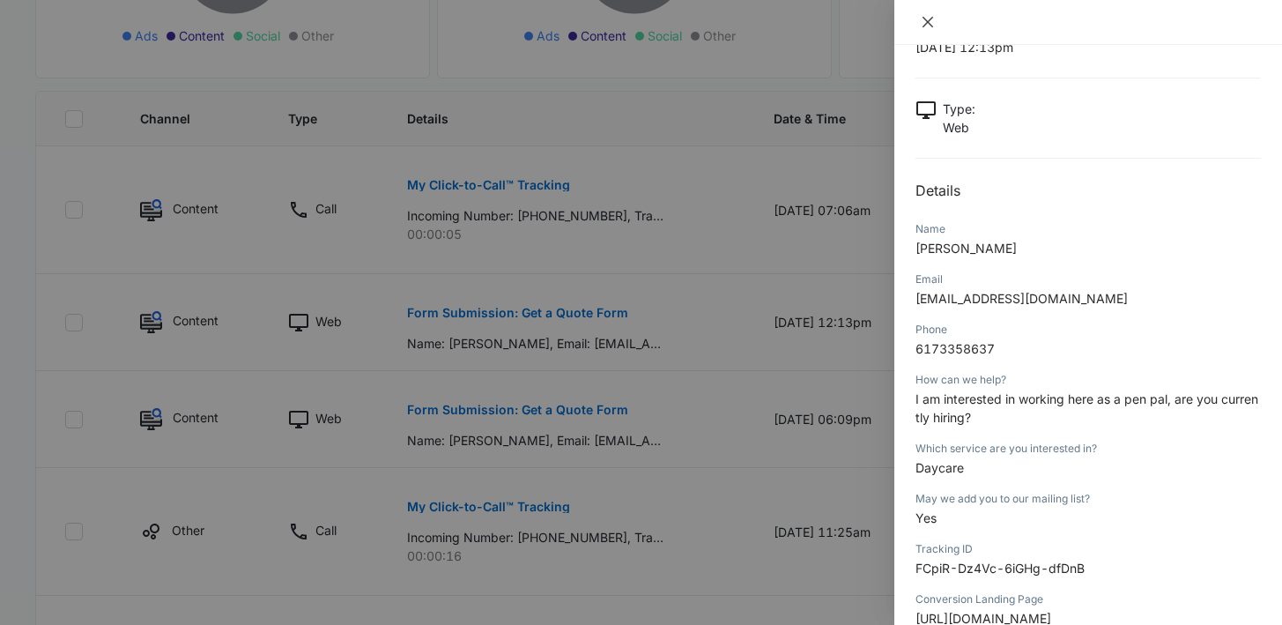
click at [921, 24] on icon "close" at bounding box center [928, 22] width 14 height 14
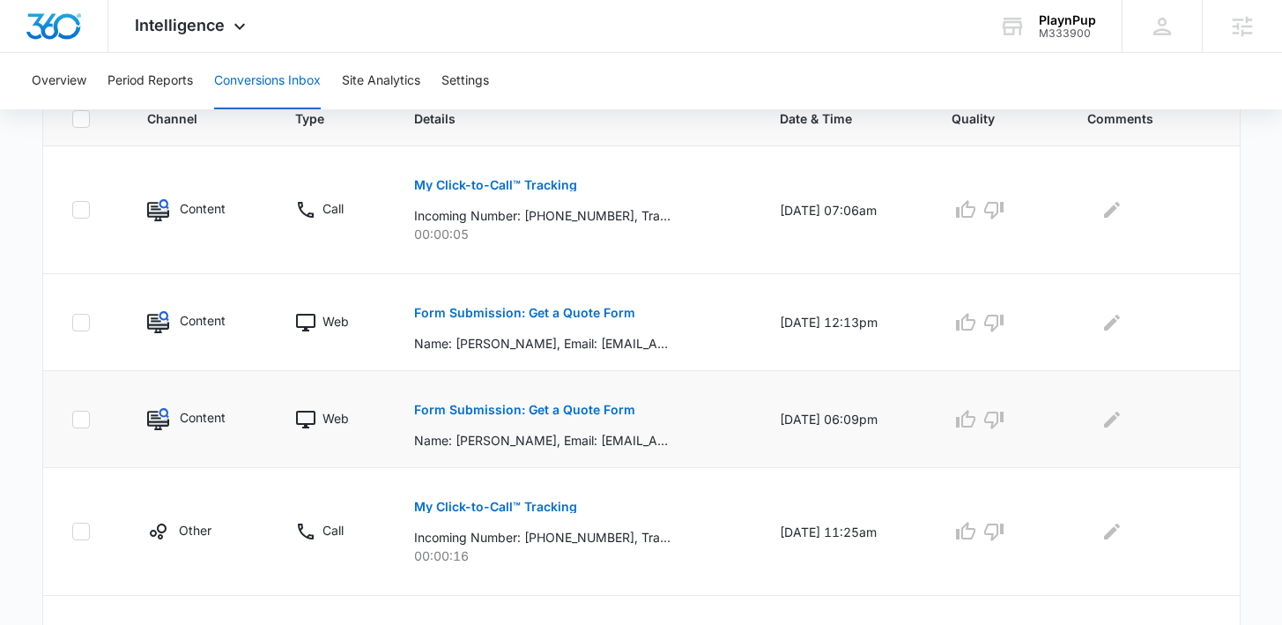
click at [564, 403] on button "Form Submission: Get a Quote Form" at bounding box center [524, 409] width 221 height 42
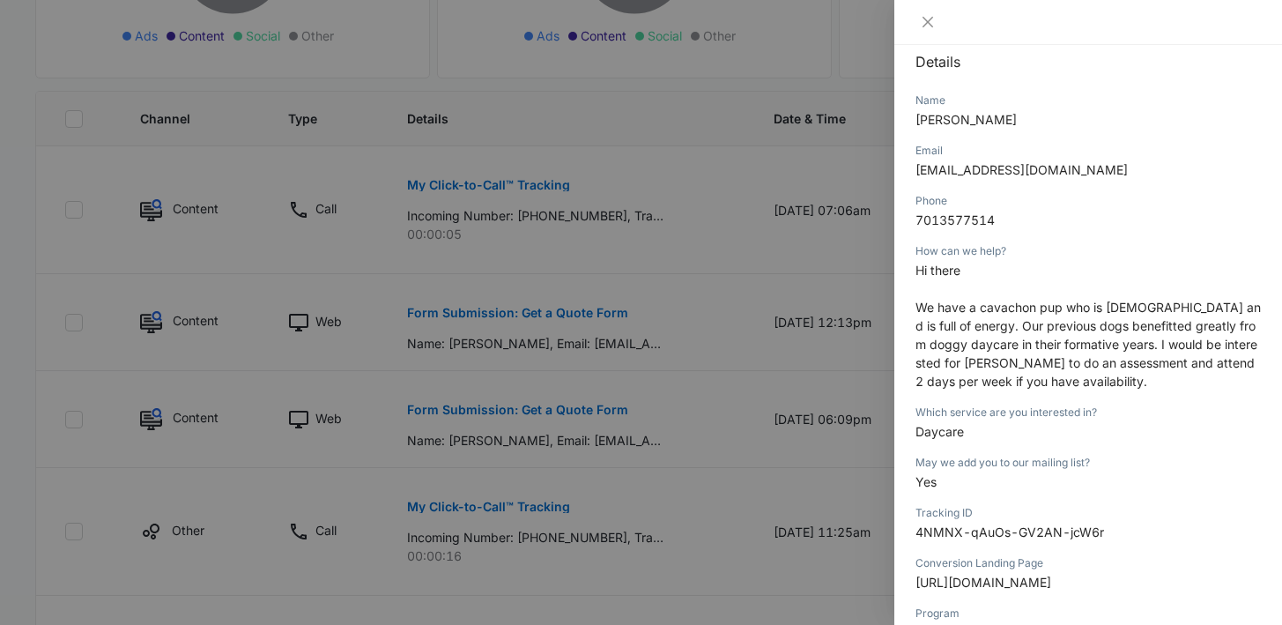
scroll to position [194, 0]
click at [623, 426] on div at bounding box center [641, 312] width 1282 height 625
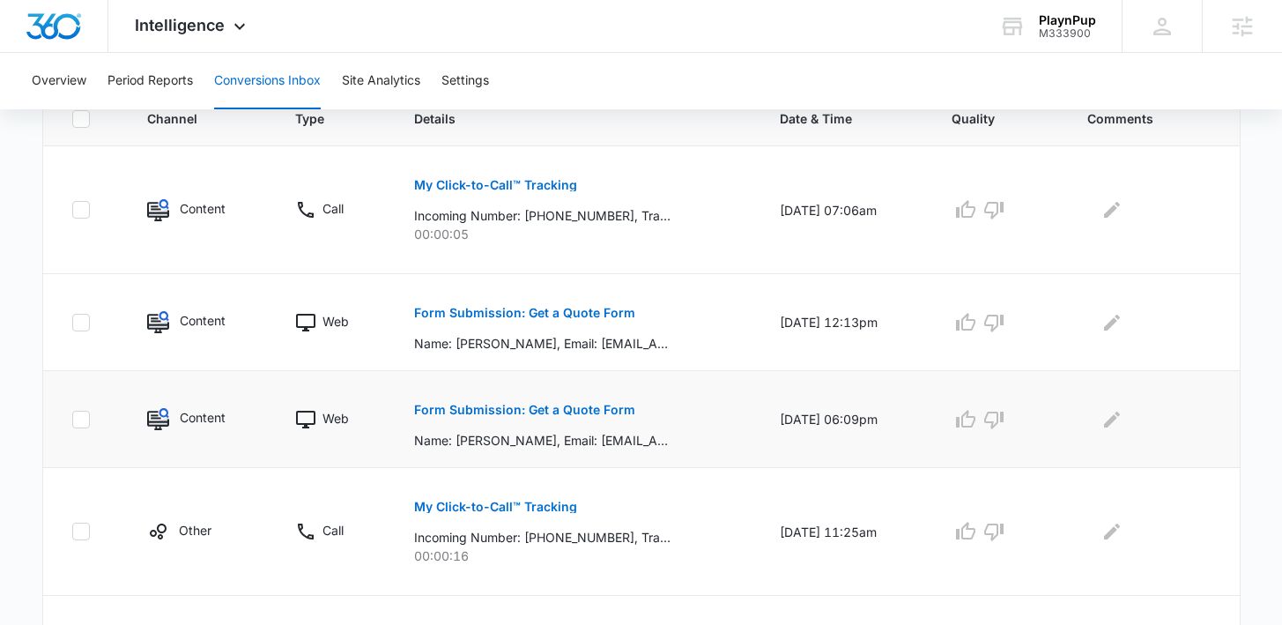
click at [471, 413] on p "Form Submission: Get a Quote Form" at bounding box center [524, 409] width 221 height 12
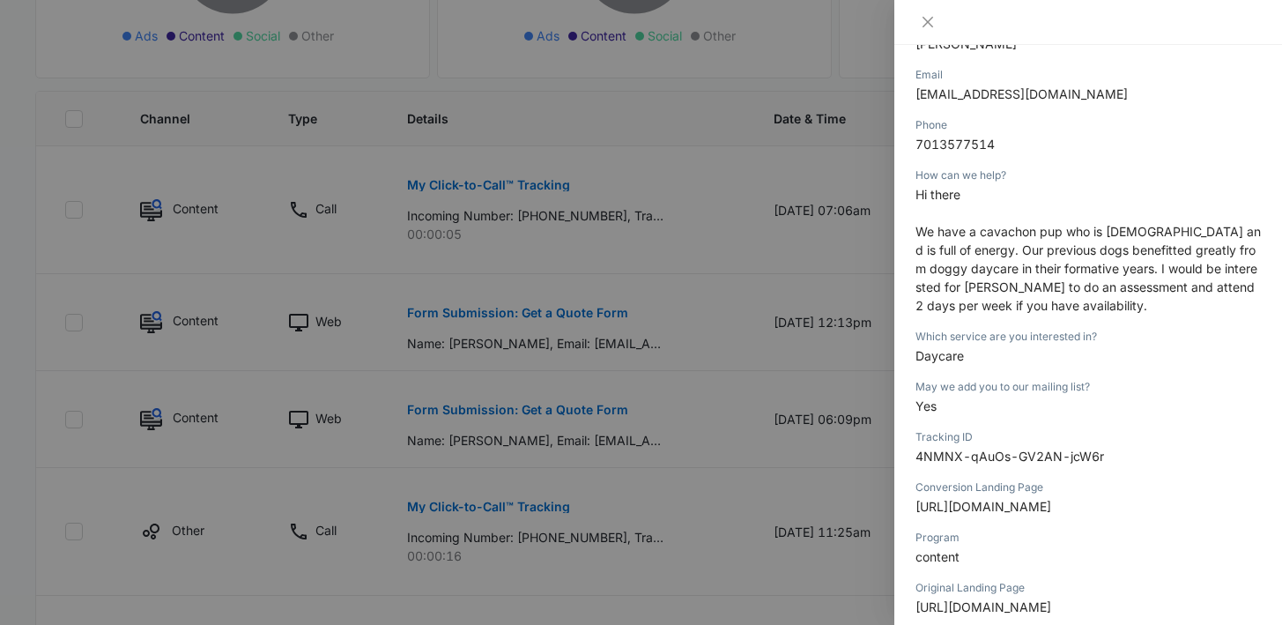
scroll to position [269, 0]
click at [925, 25] on icon "close" at bounding box center [927, 22] width 11 height 11
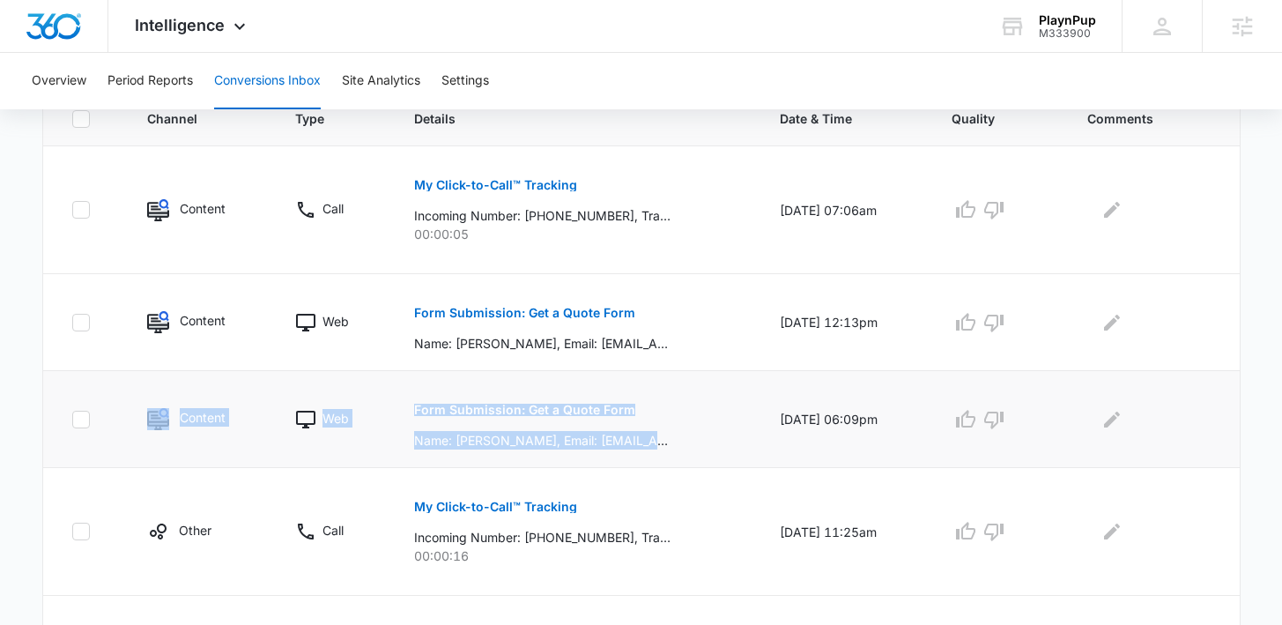
drag, startPoint x: 127, startPoint y: 425, endPoint x: 676, endPoint y: 442, distance: 549.1
click at [676, 442] on tr "Content Web Form Submission: Get a Quote Form Name: Ciara Millar, Email: ciara_…" at bounding box center [641, 419] width 1196 height 97
click at [464, 79] on button "Settings" at bounding box center [465, 81] width 48 height 56
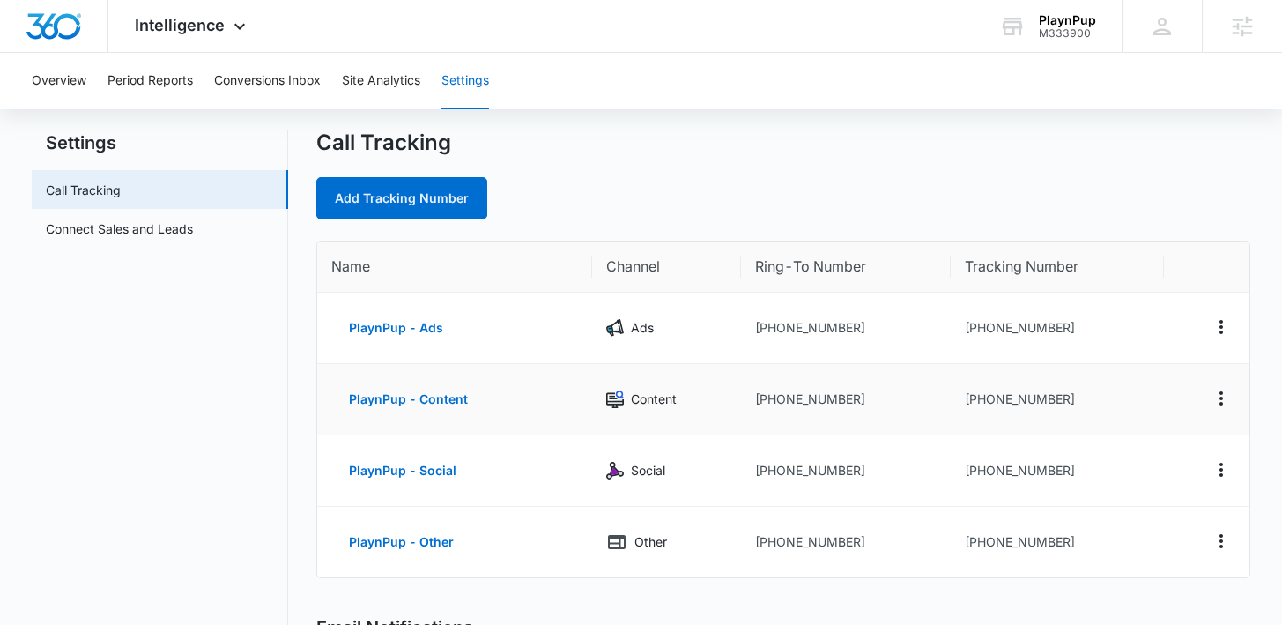
scroll to position [40, 0]
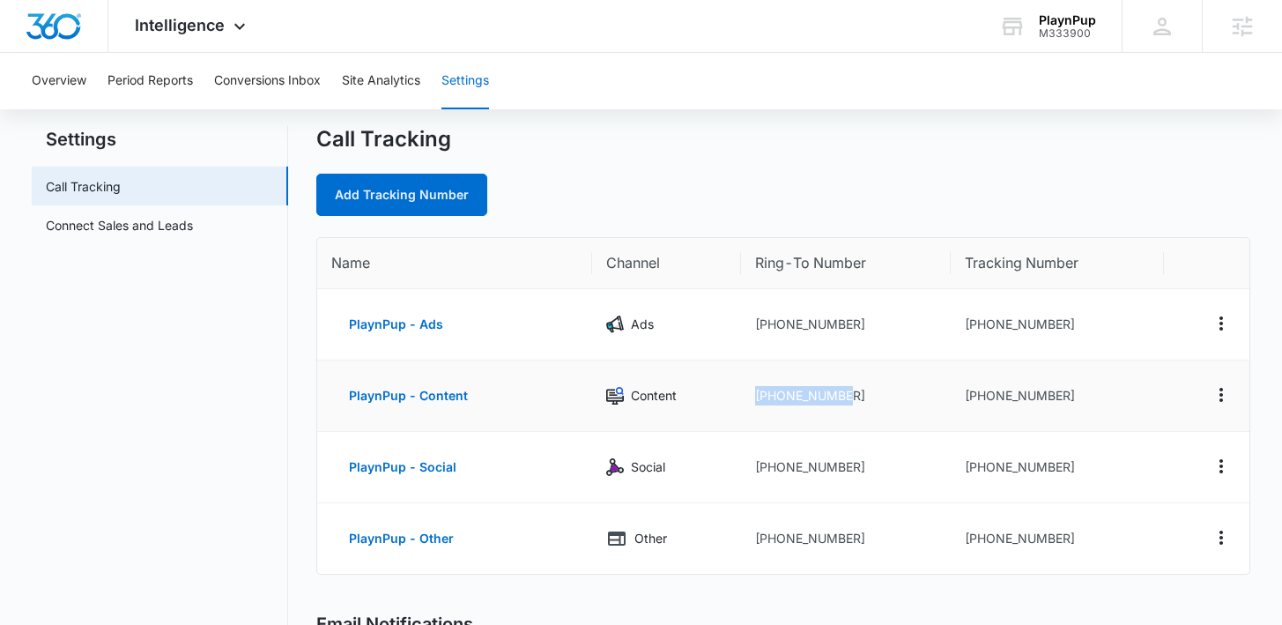
drag, startPoint x: 856, startPoint y: 388, endPoint x: 742, endPoint y: 383, distance: 114.6
click at [746, 386] on td "[PHONE_NUMBER]" at bounding box center [846, 395] width 210 height 71
drag, startPoint x: 855, startPoint y: 321, endPoint x: 736, endPoint y: 318, distance: 119.8
click at [736, 318] on tr "PlaynPup - Ads Ads [PHONE_NUMBER] [PHONE_NUMBER]" at bounding box center [782, 324] width 931 height 71
drag, startPoint x: 1096, startPoint y: 329, endPoint x: 936, endPoint y: 329, distance: 159.4
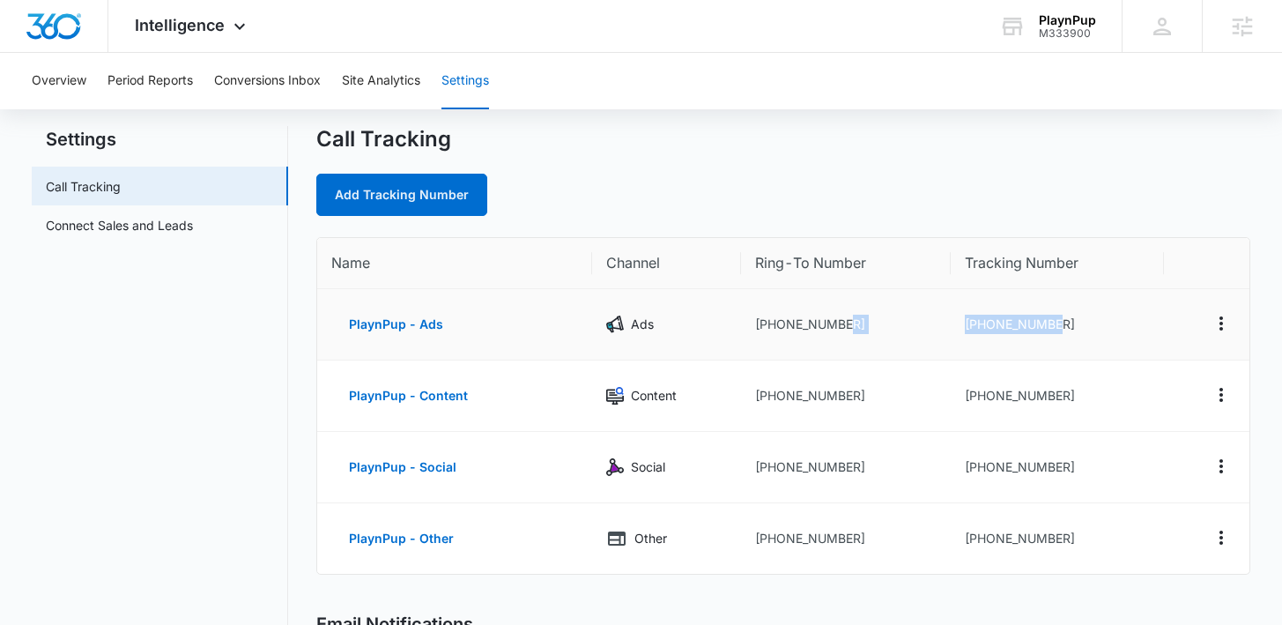
click at [936, 329] on tr "PlaynPup - Ads Ads [PHONE_NUMBER] [PHONE_NUMBER]" at bounding box center [782, 324] width 931 height 71
drag, startPoint x: 1070, startPoint y: 534, endPoint x: 952, endPoint y: 529, distance: 118.2
click at [952, 529] on td "[PHONE_NUMBER]" at bounding box center [1056, 538] width 213 height 70
drag, startPoint x: 869, startPoint y: 334, endPoint x: 747, endPoint y: 316, distance: 123.7
click at [747, 316] on td "[PHONE_NUMBER]" at bounding box center [846, 324] width 210 height 71
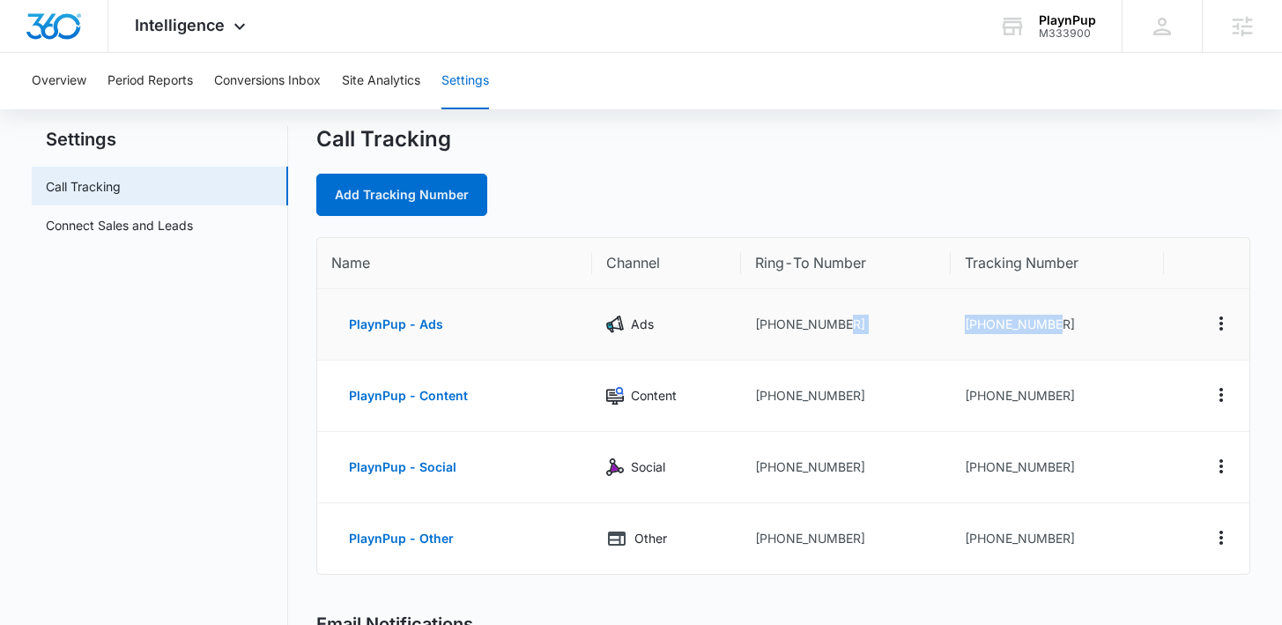
drag, startPoint x: 1061, startPoint y: 326, endPoint x: 914, endPoint y: 322, distance: 146.3
click at [914, 322] on tr "PlaynPup - Ads Ads [PHONE_NUMBER] [PHONE_NUMBER]" at bounding box center [782, 324] width 931 height 71
drag, startPoint x: 859, startPoint y: 313, endPoint x: 706, endPoint y: 315, distance: 152.4
click at [706, 315] on tr "PlaynPup - Ads Ads [PHONE_NUMBER] [PHONE_NUMBER]" at bounding box center [782, 324] width 931 height 71
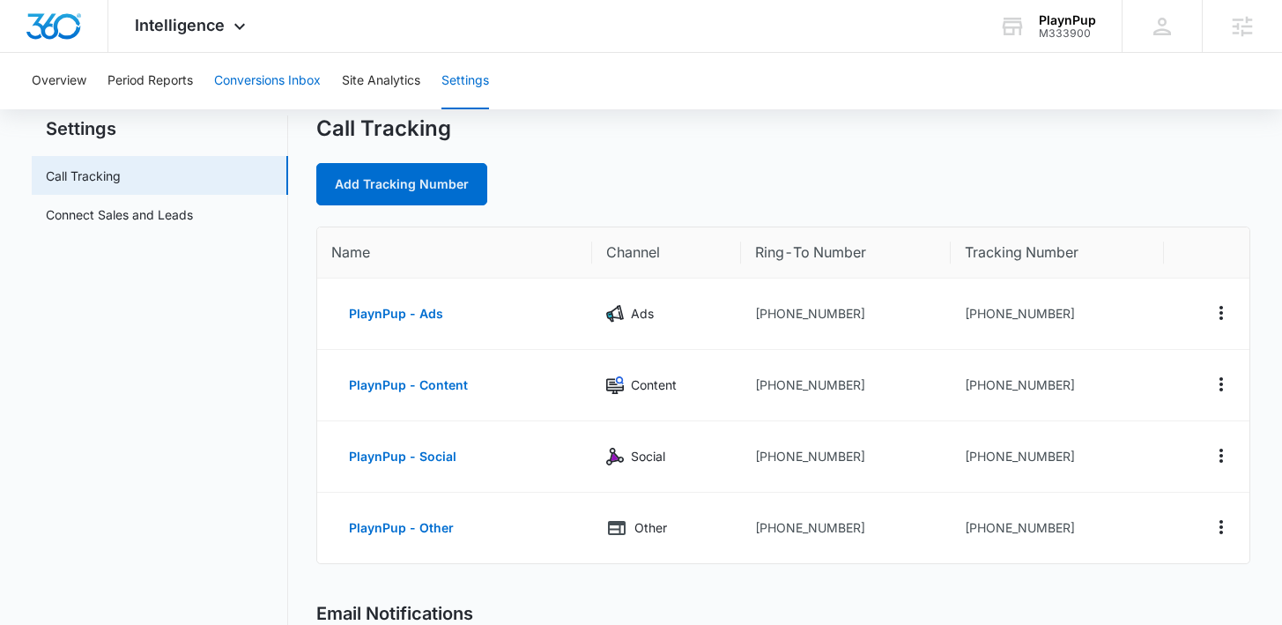
click at [242, 86] on button "Conversions Inbox" at bounding box center [267, 81] width 107 height 56
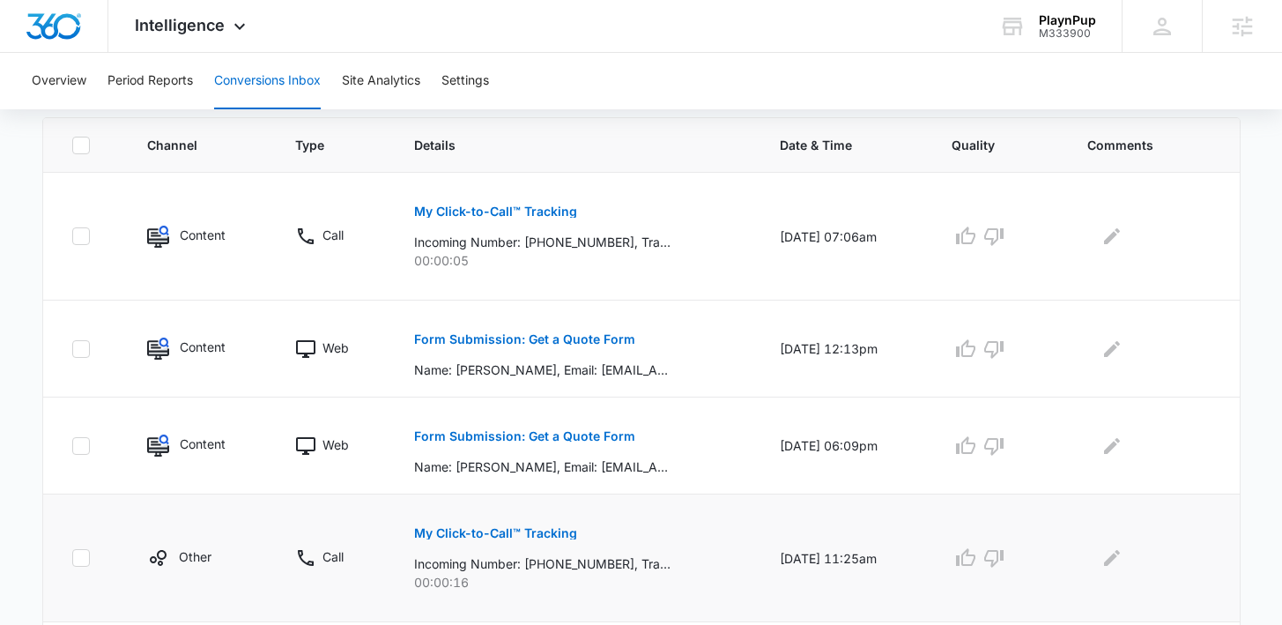
scroll to position [99, 0]
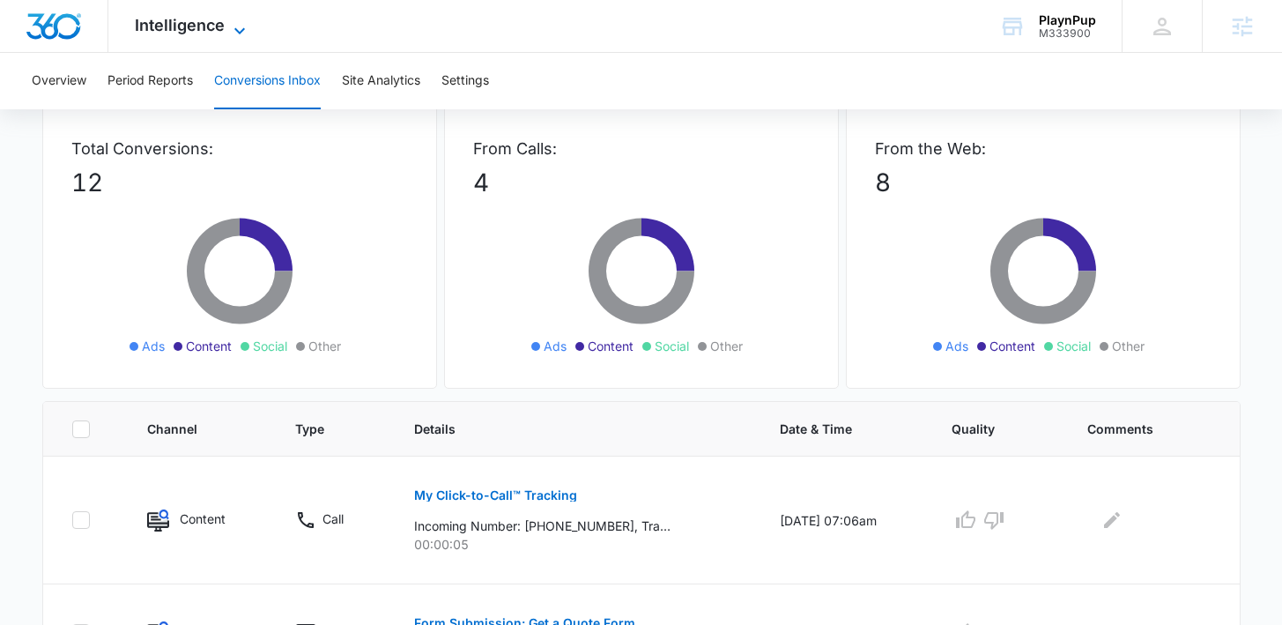
click at [152, 25] on span "Intelligence" at bounding box center [180, 25] width 90 height 18
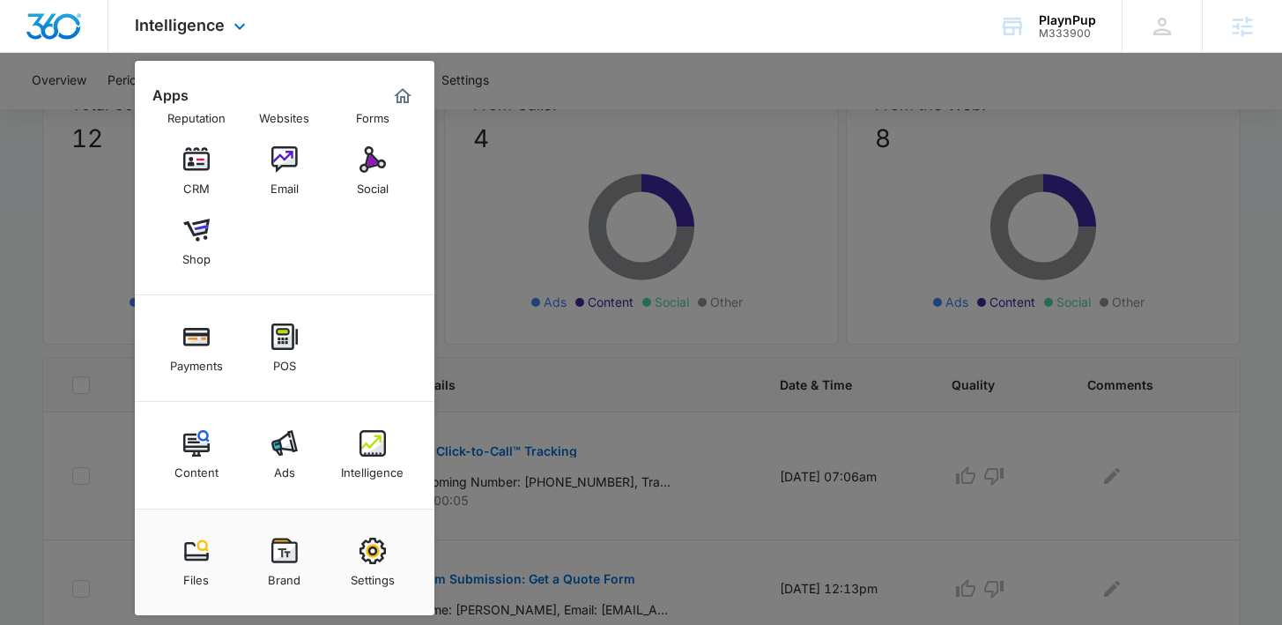
scroll to position [0, 0]
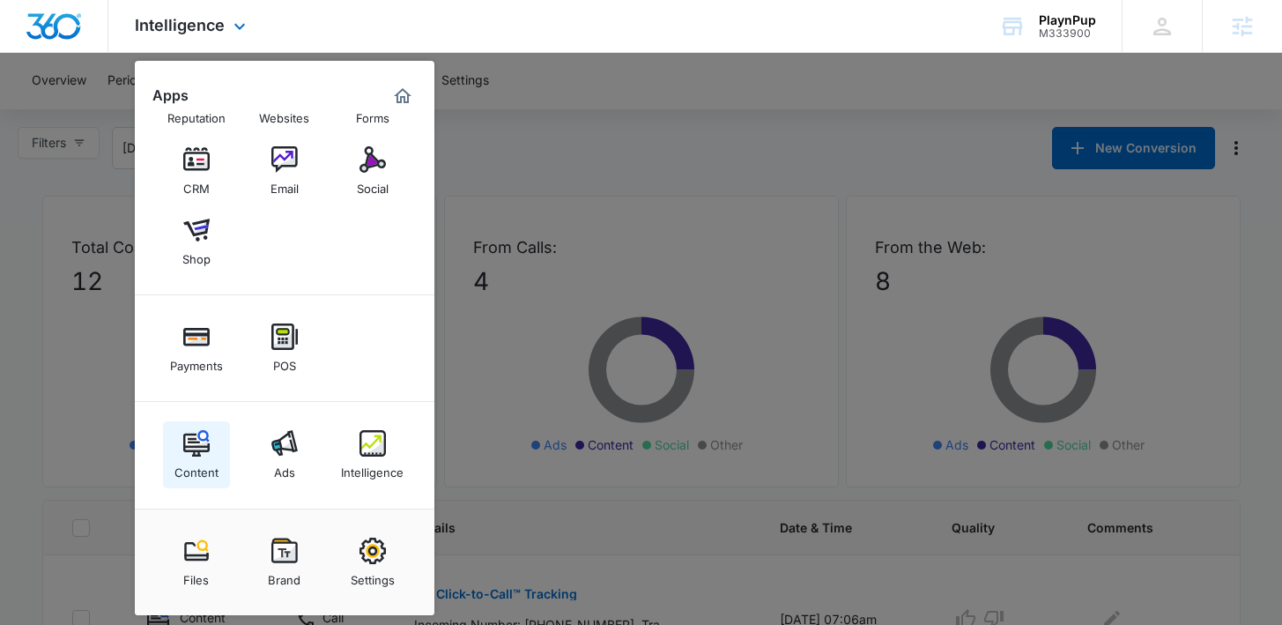
click at [205, 452] on img at bounding box center [196, 443] width 26 height 26
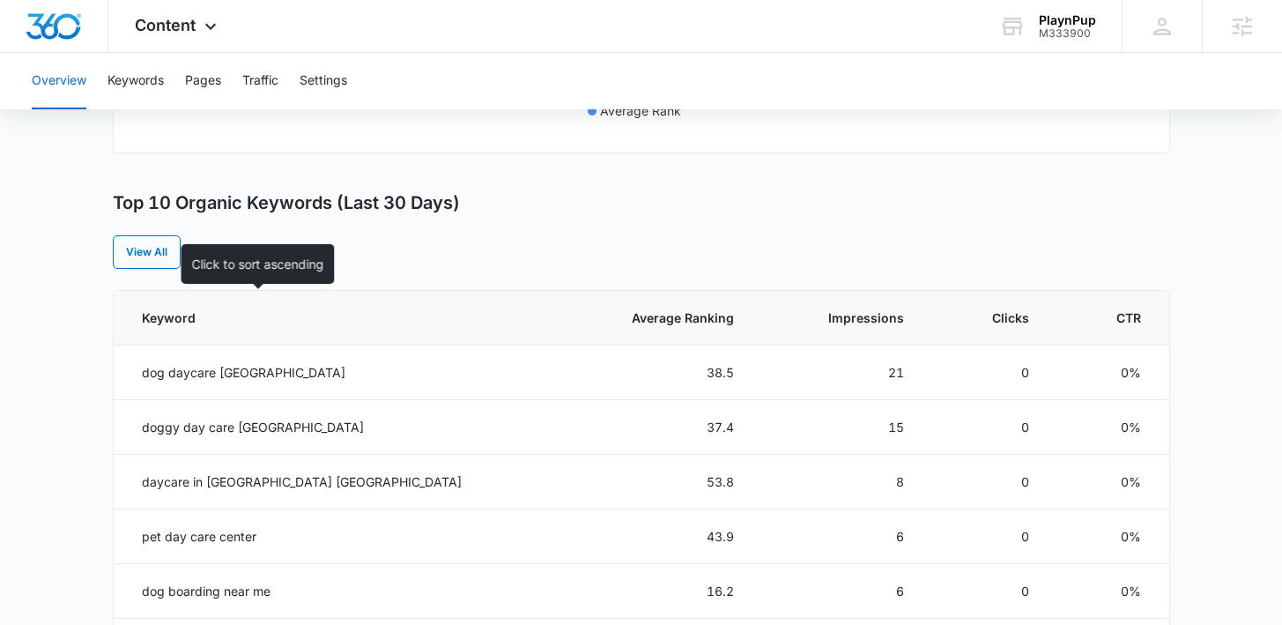
scroll to position [631, 0]
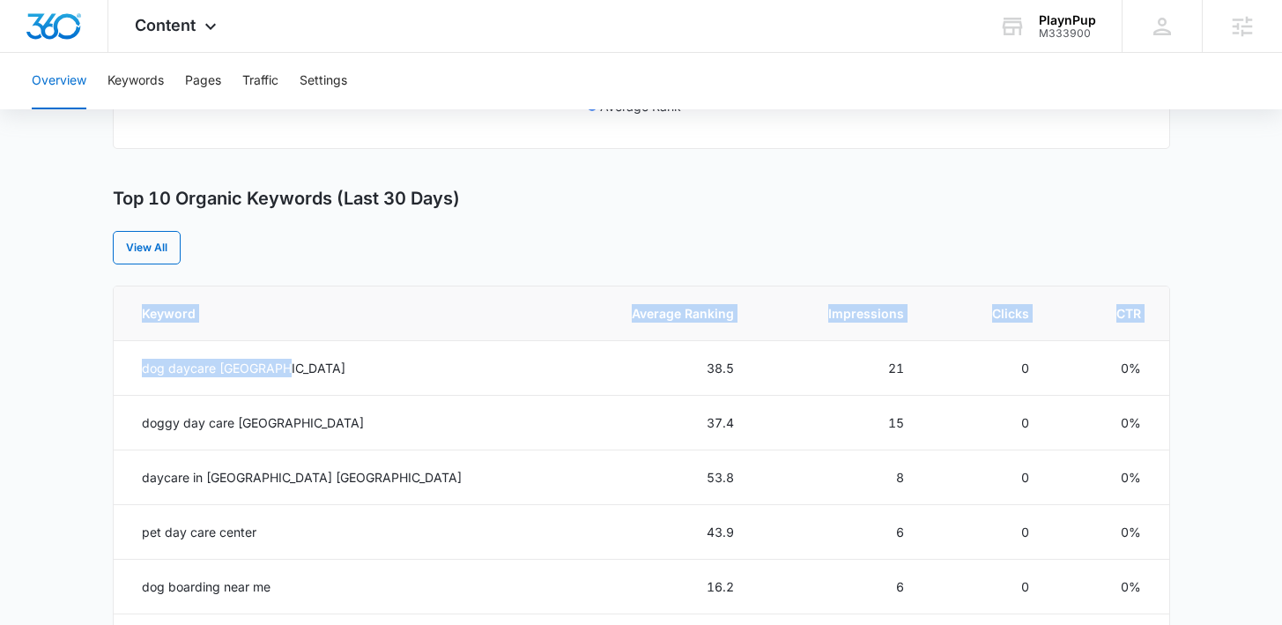
drag, startPoint x: 322, startPoint y: 362, endPoint x: 101, endPoint y: 361, distance: 220.2
click at [100, 361] on main "Overview Overall Organic Performance (Last 30 Days) Compared to: Jun 12, 2025 -…" at bounding box center [641, 395] width 1282 height 1721
click at [324, 389] on td "dog daycare arlington" at bounding box center [333, 368] width 439 height 55
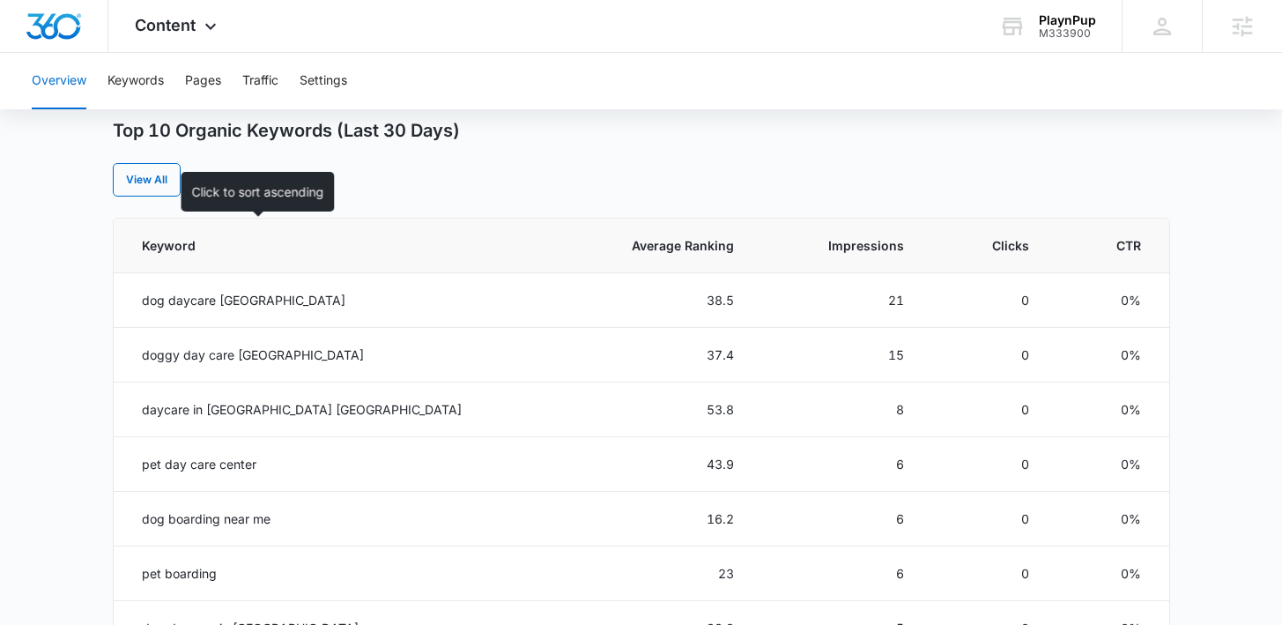
scroll to position [699, 0]
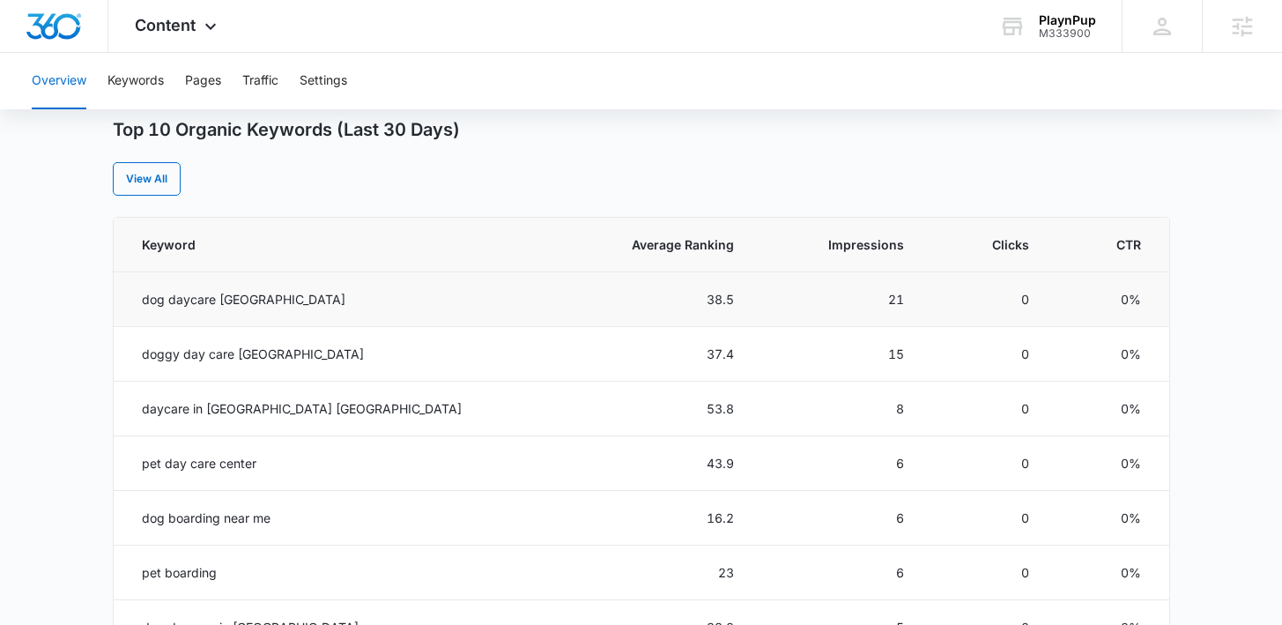
drag, startPoint x: 282, startPoint y: 306, endPoint x: 141, endPoint y: 305, distance: 140.9
click at [141, 305] on td "dog daycare arlington" at bounding box center [333, 299] width 439 height 55
drag, startPoint x: 305, startPoint y: 358, endPoint x: 129, endPoint y: 360, distance: 176.2
click at [129, 361] on td "doggy day care arlington" at bounding box center [333, 354] width 439 height 55
drag, startPoint x: 262, startPoint y: 462, endPoint x: 142, endPoint y: 463, distance: 120.7
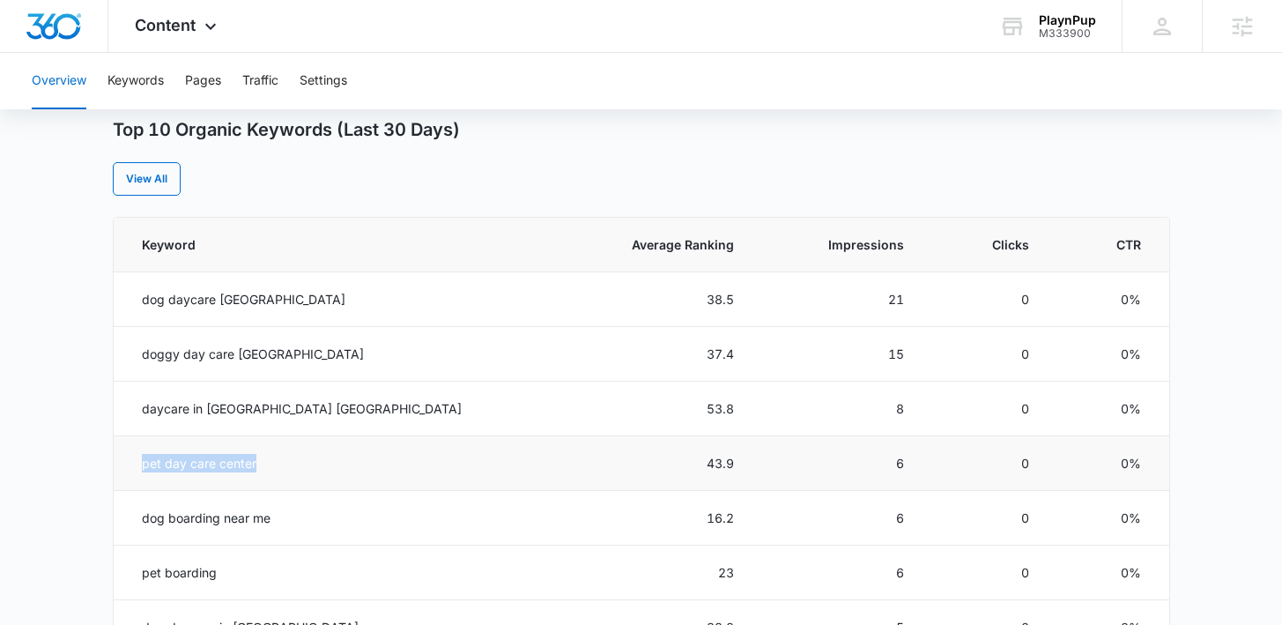
click at [141, 463] on td "pet day care center" at bounding box center [333, 463] width 439 height 55
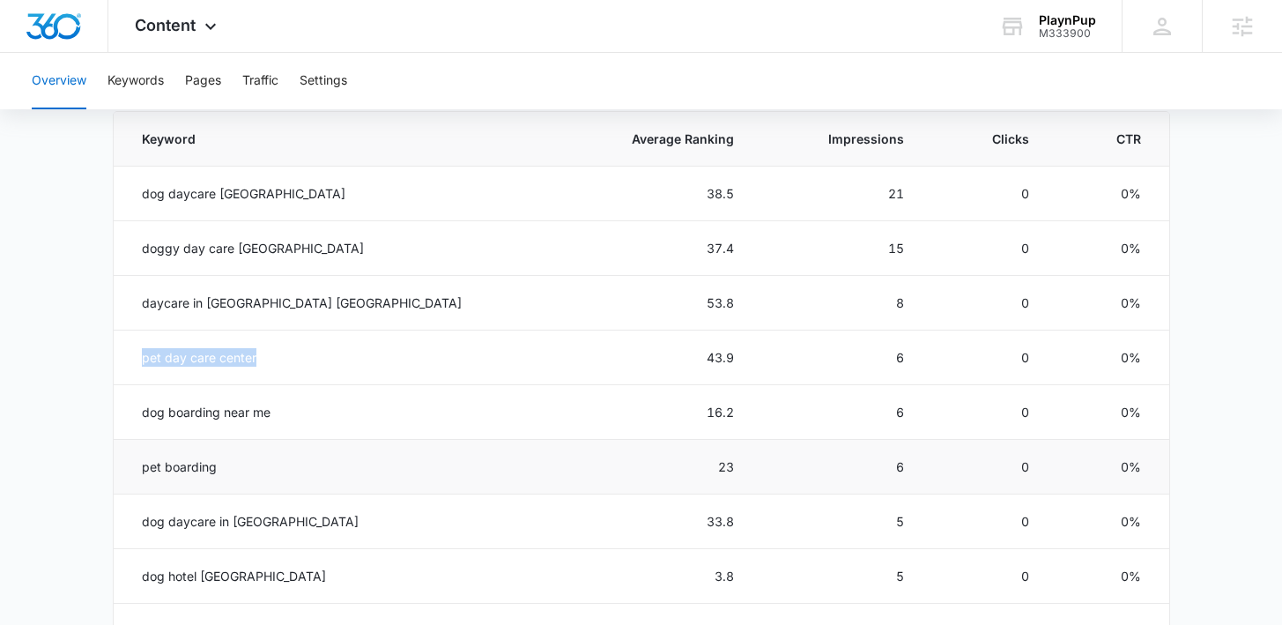
scroll to position [888, 0]
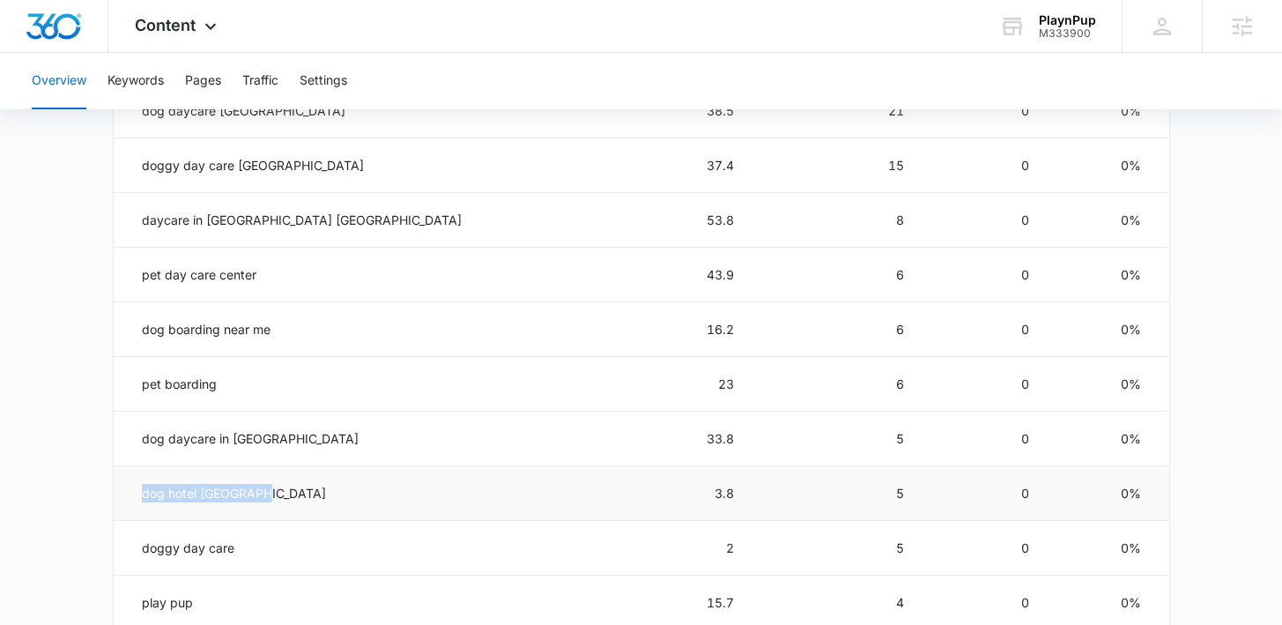
drag, startPoint x: 226, startPoint y: 498, endPoint x: 123, endPoint y: 483, distance: 104.1
click at [123, 483] on td "dog hotel arlington" at bounding box center [333, 493] width 439 height 55
click at [267, 499] on td "dog hotel arlington" at bounding box center [333, 493] width 439 height 55
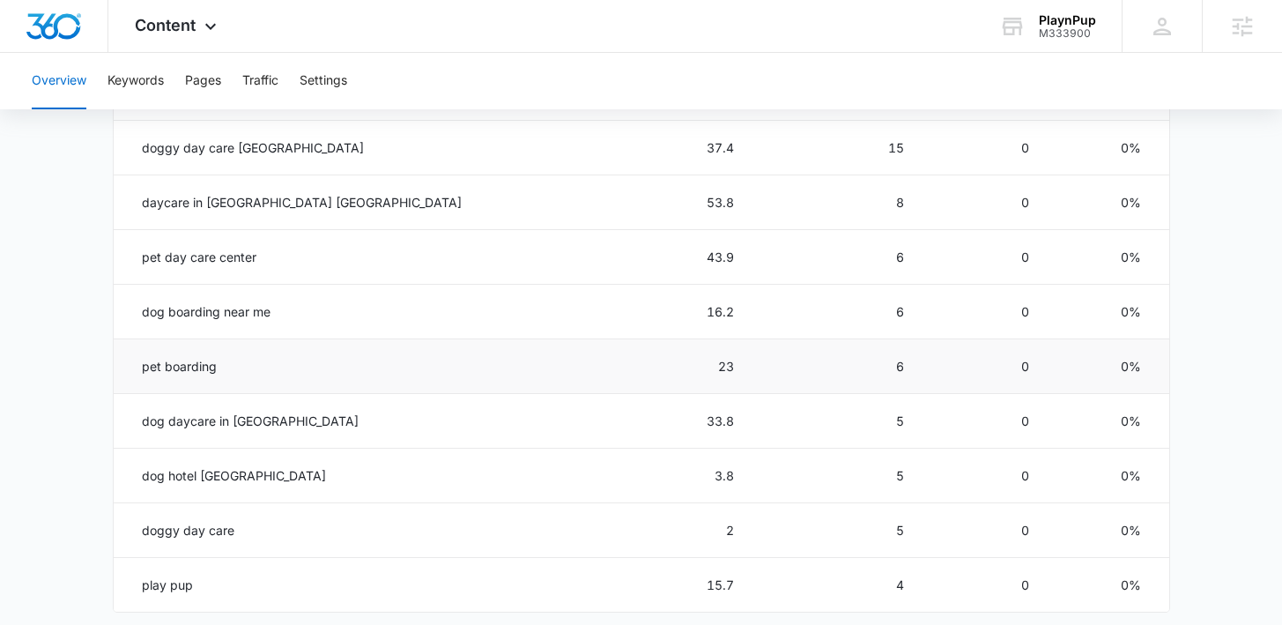
scroll to position [909, 0]
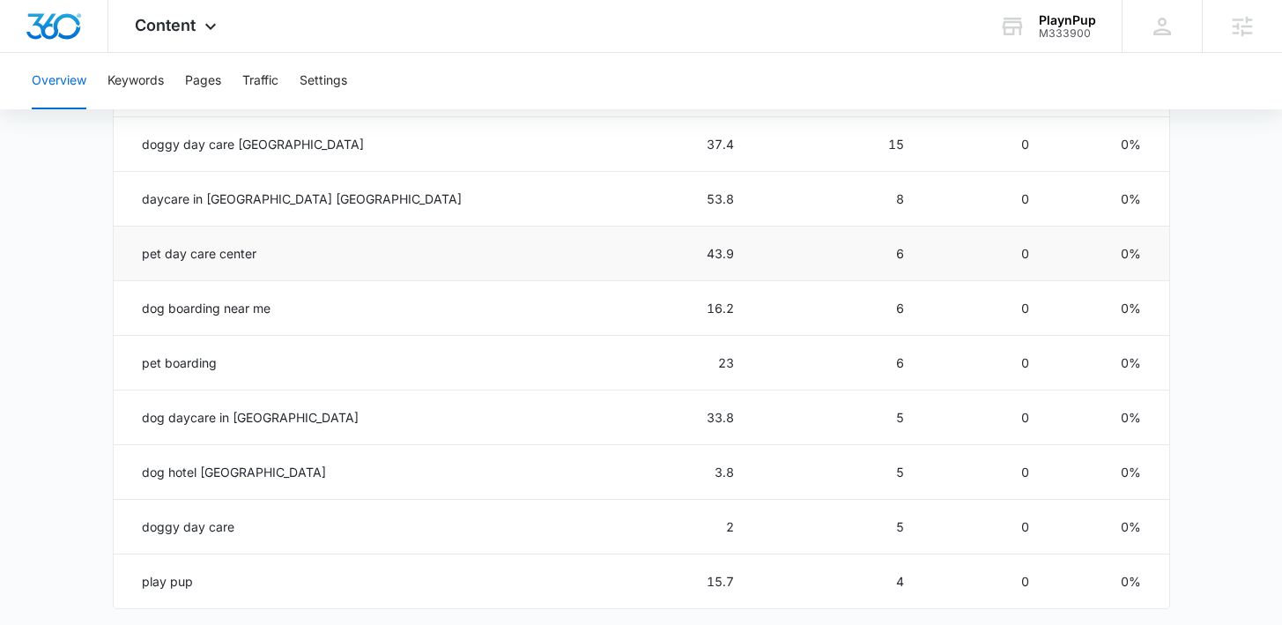
drag, startPoint x: 277, startPoint y: 264, endPoint x: 179, endPoint y: 262, distance: 98.7
click at [179, 262] on td "pet day care center" at bounding box center [333, 253] width 439 height 55
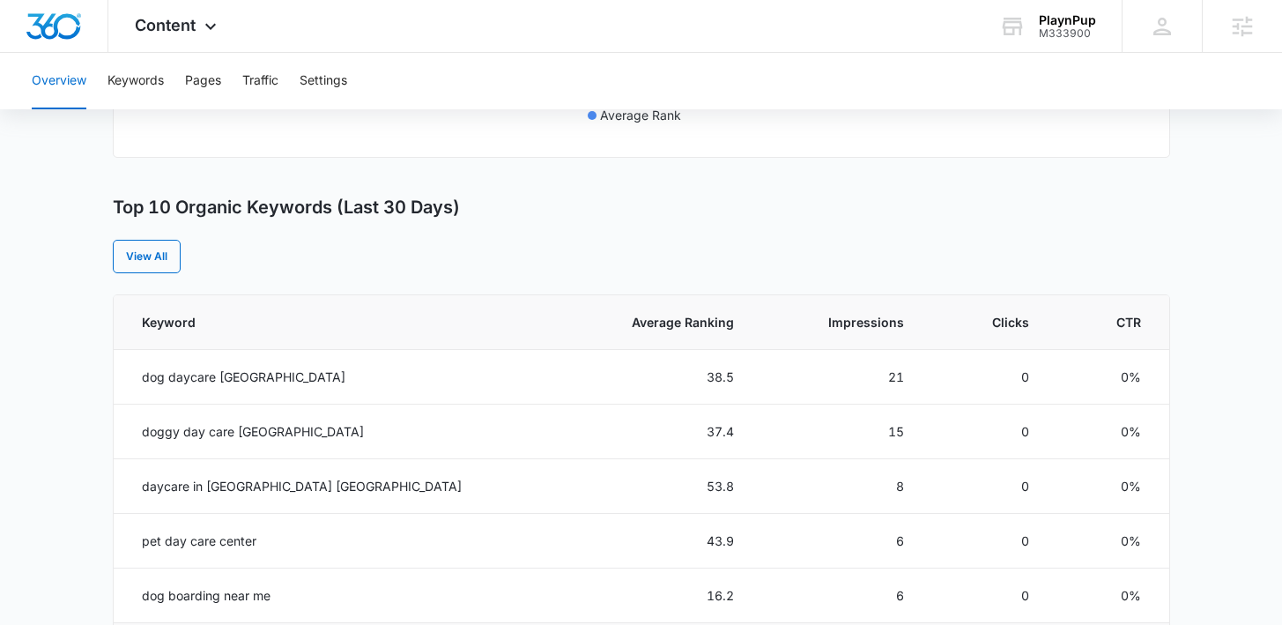
scroll to position [616, 0]
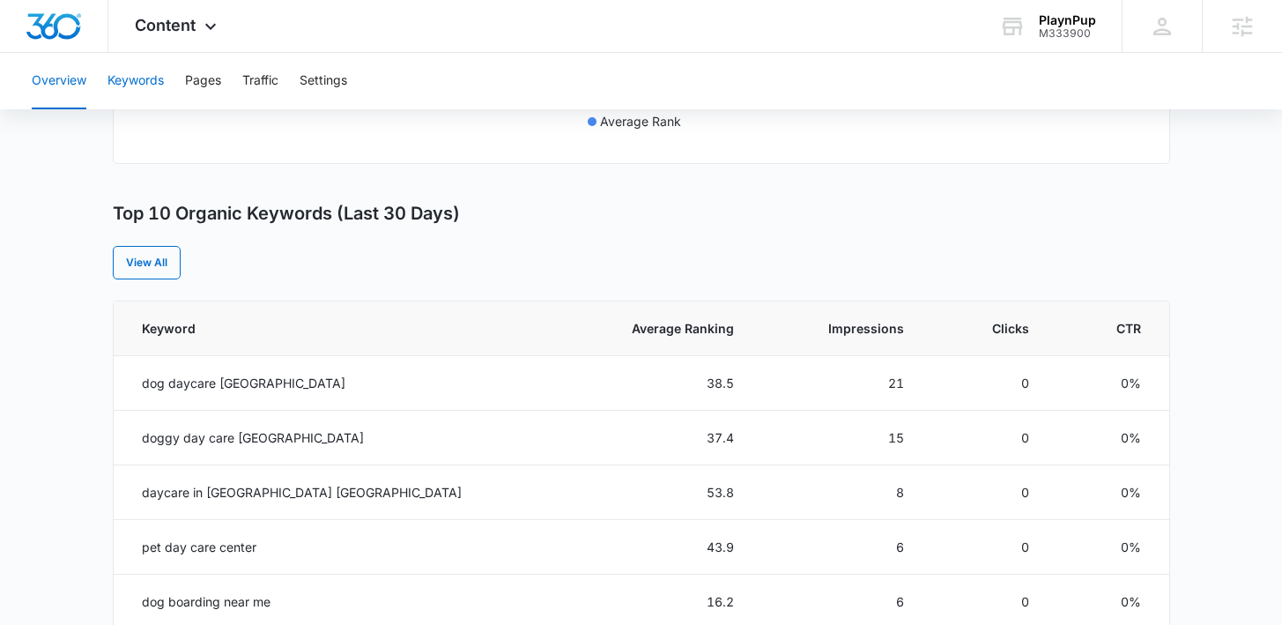
click at [144, 74] on button "Keywords" at bounding box center [135, 81] width 56 height 56
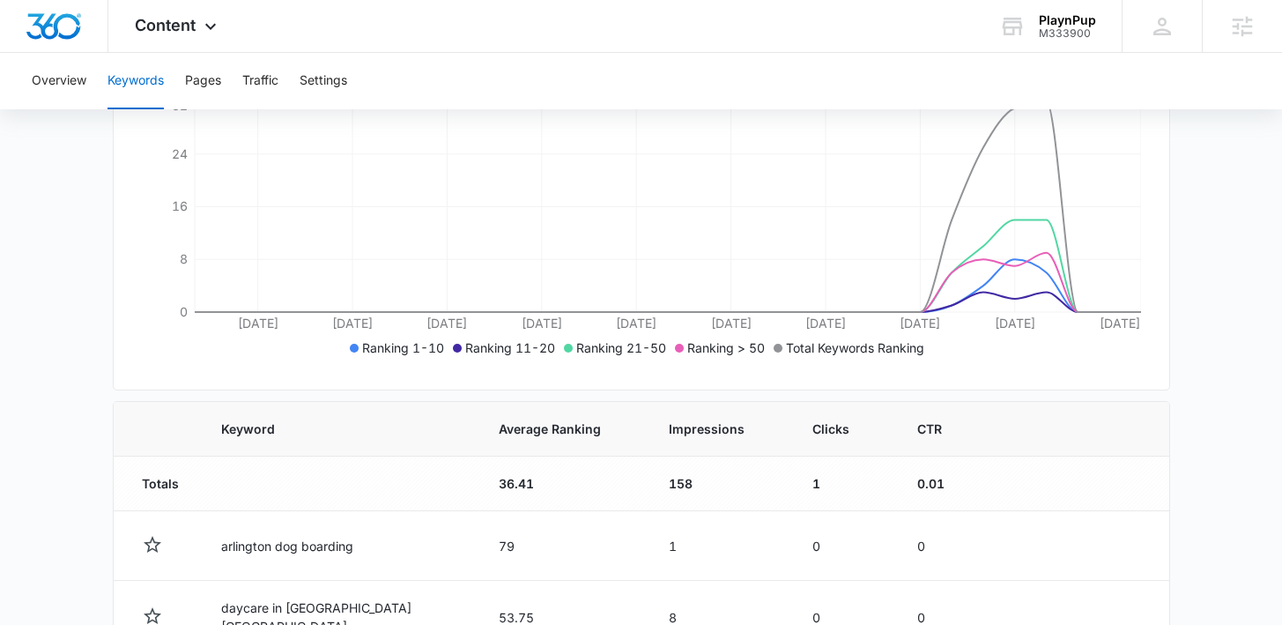
scroll to position [326, 0]
click at [669, 425] on span "Impressions" at bounding box center [707, 427] width 76 height 18
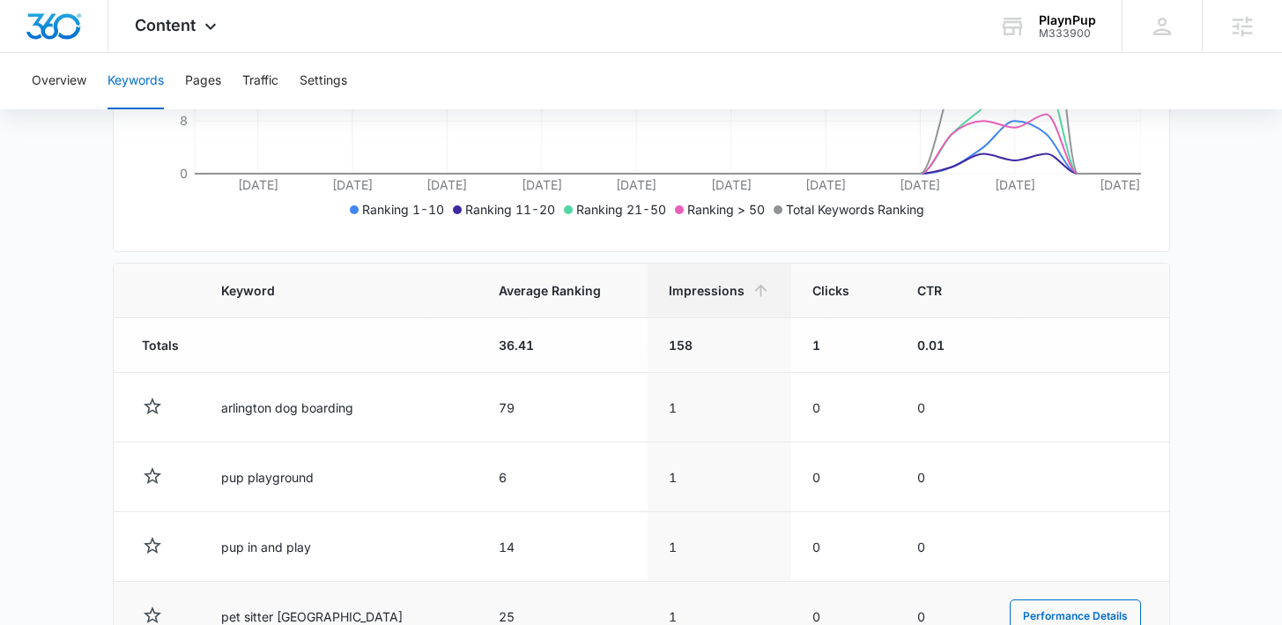
scroll to position [446, 0]
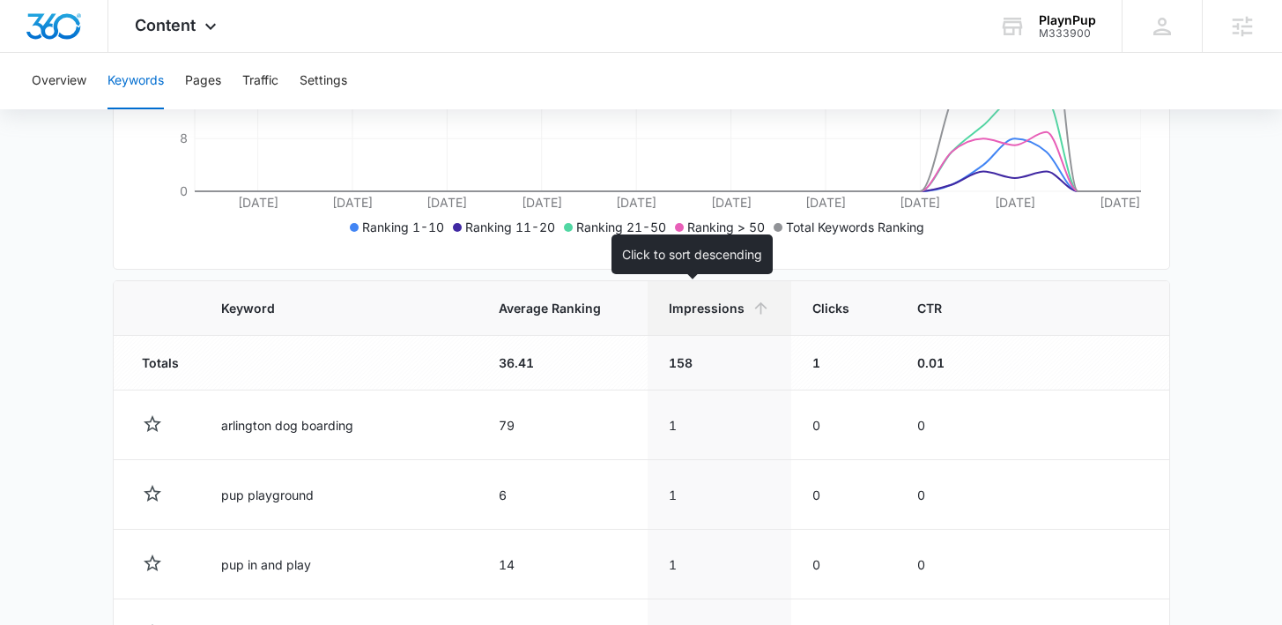
click at [751, 310] on icon at bounding box center [760, 308] width 18 height 18
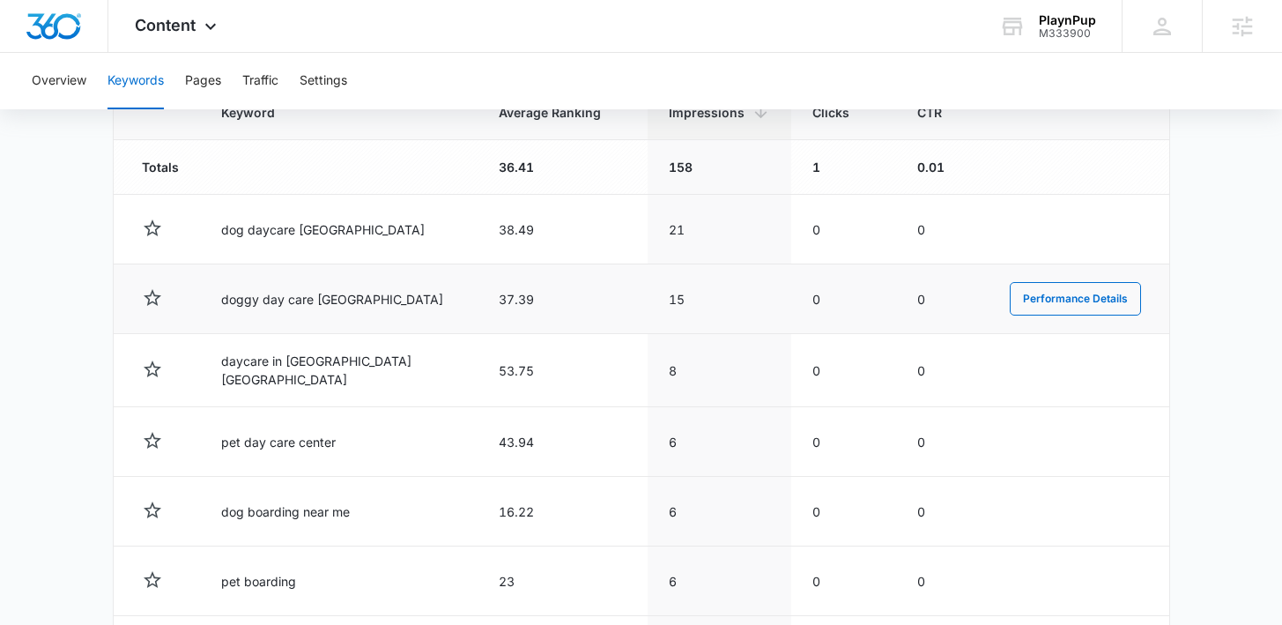
scroll to position [642, 0]
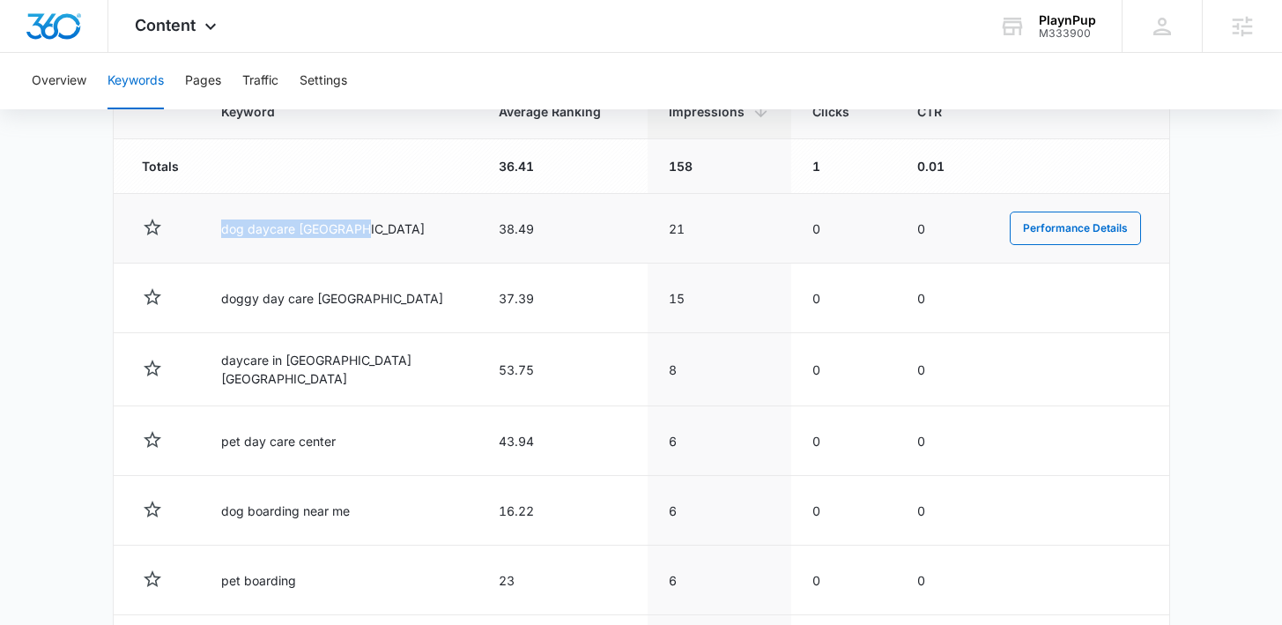
drag, startPoint x: 373, startPoint y: 226, endPoint x: 179, endPoint y: 230, distance: 193.8
click at [179, 227] on tr "dog daycare arlington 38.49 21 0 0 Performance Details" at bounding box center [641, 229] width 1055 height 70
drag, startPoint x: 674, startPoint y: 224, endPoint x: 620, endPoint y: 219, distance: 53.9
click at [647, 219] on td "21" at bounding box center [719, 229] width 144 height 70
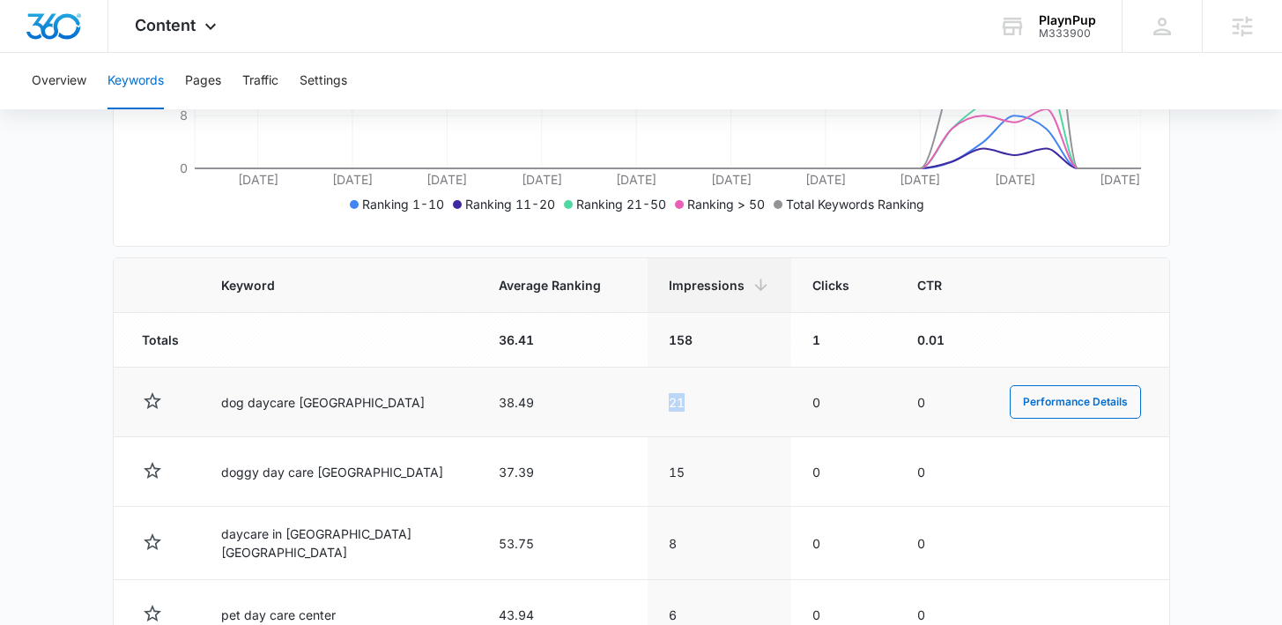
scroll to position [453, 0]
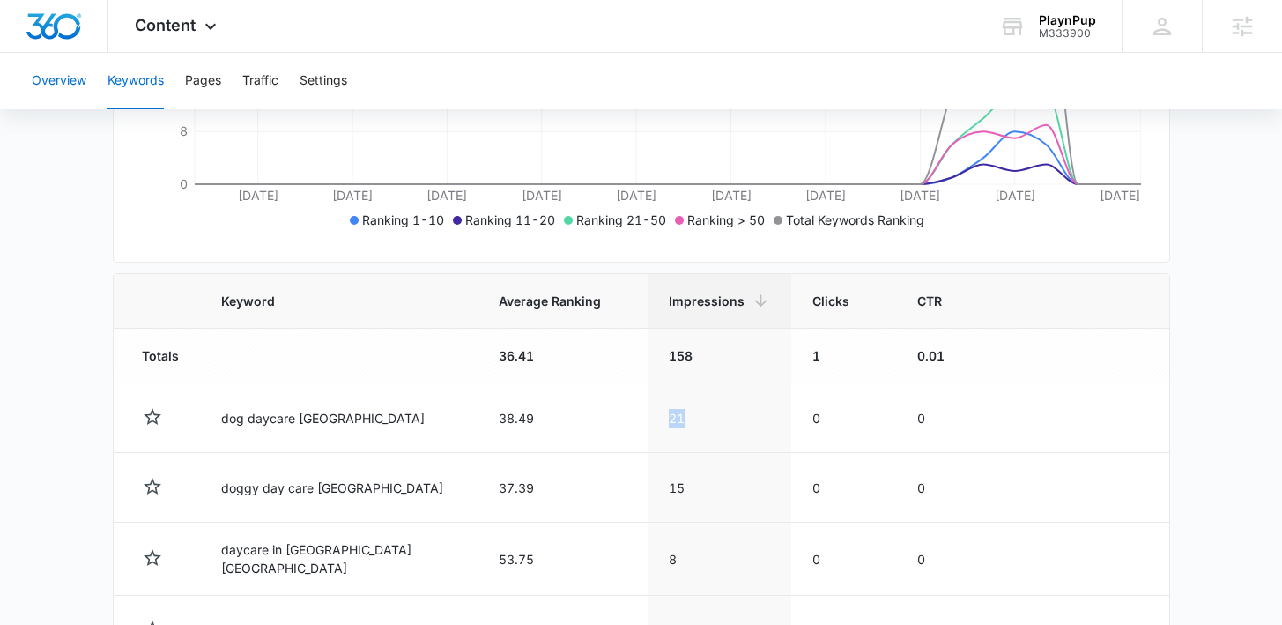
click at [34, 83] on button "Overview" at bounding box center [59, 81] width 55 height 56
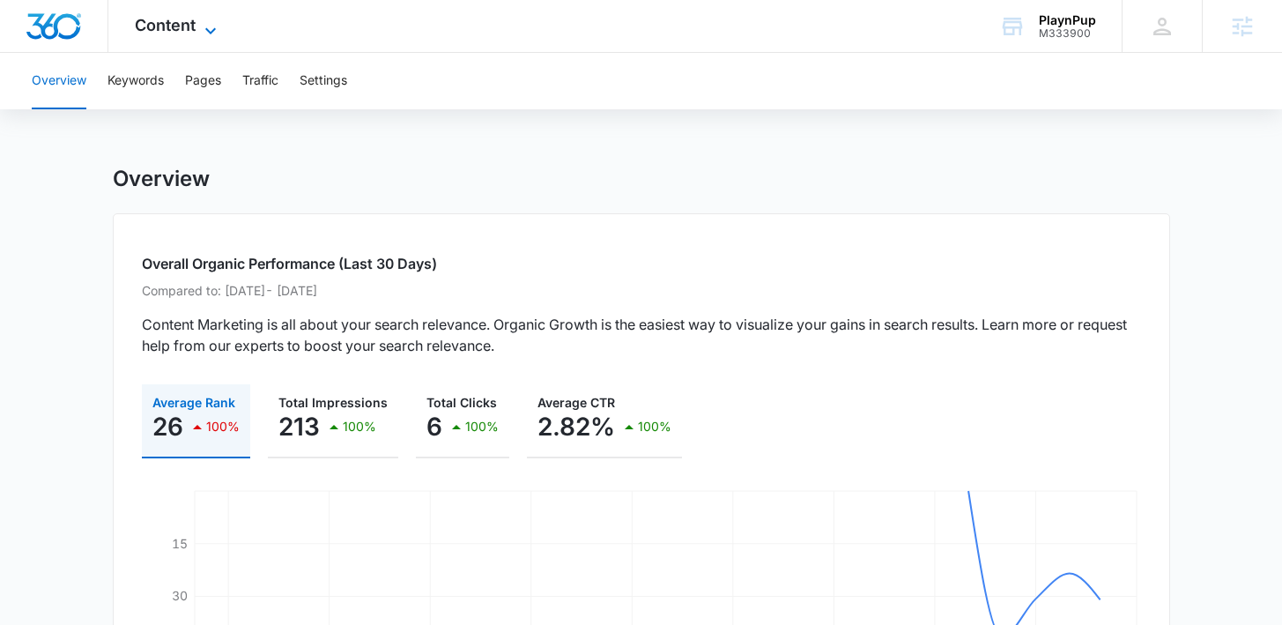
click at [160, 21] on span "Content" at bounding box center [165, 25] width 61 height 18
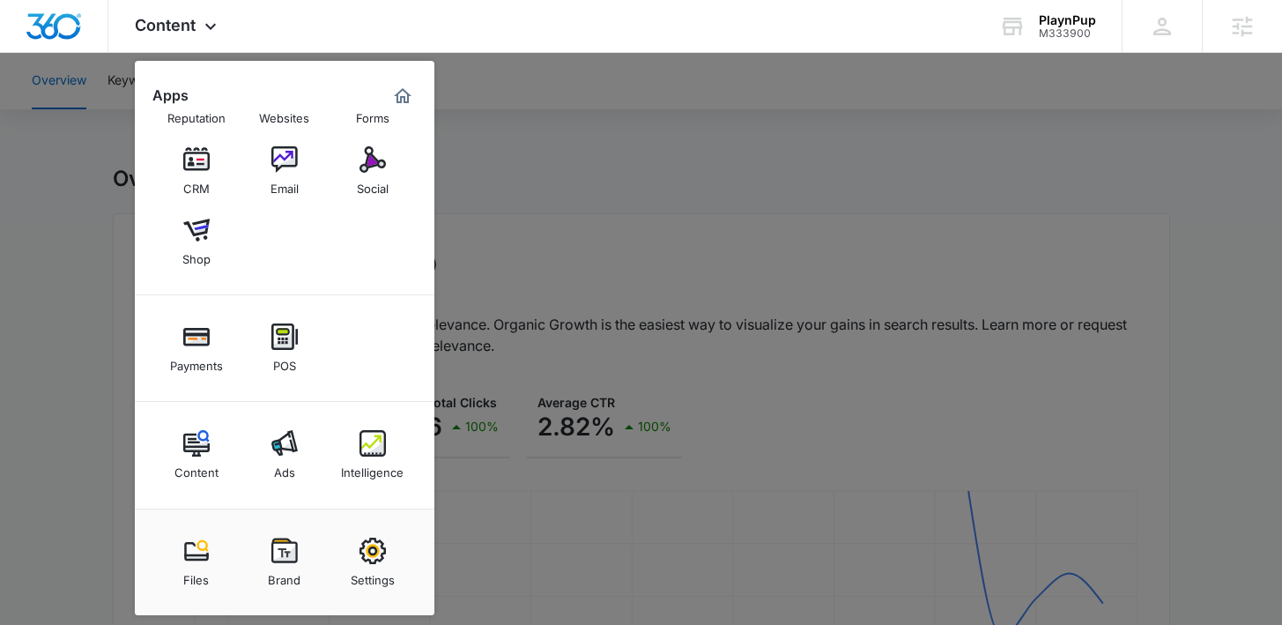
click at [502, 385] on div at bounding box center [641, 312] width 1282 height 625
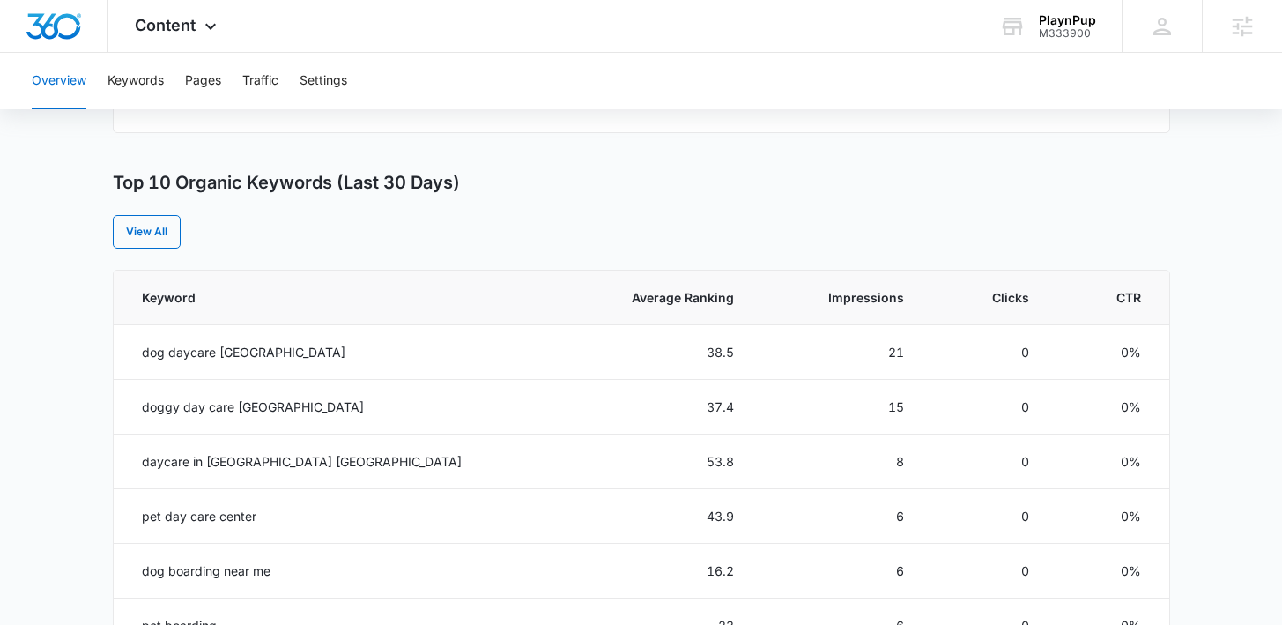
scroll to position [648, 0]
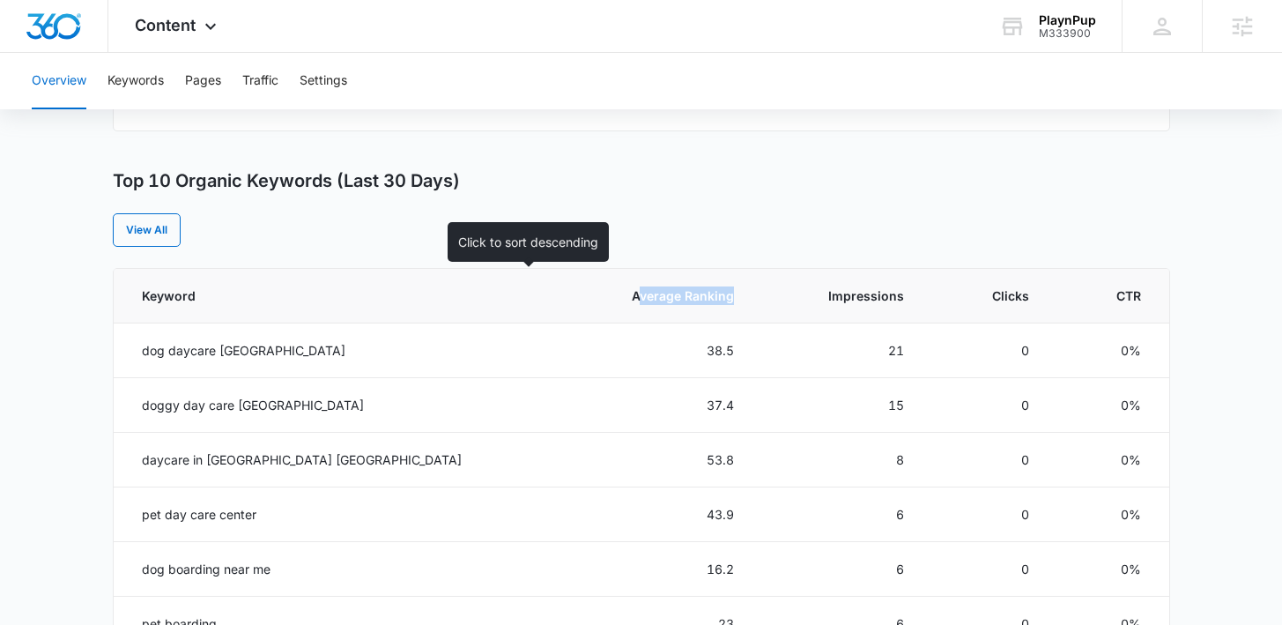
drag, startPoint x: 651, startPoint y: 303, endPoint x: 537, endPoint y: 303, distance: 113.6
click at [552, 303] on th "Average Ranking" at bounding box center [653, 296] width 203 height 55
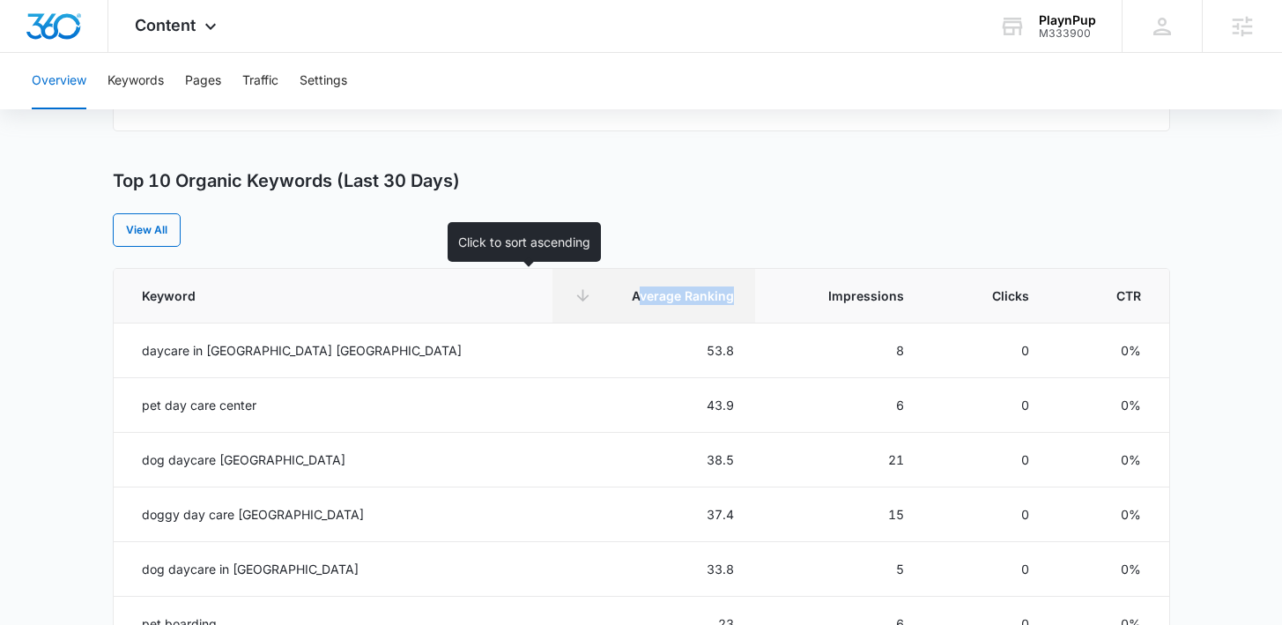
click at [599, 303] on span "Average Ranking" at bounding box center [666, 295] width 135 height 18
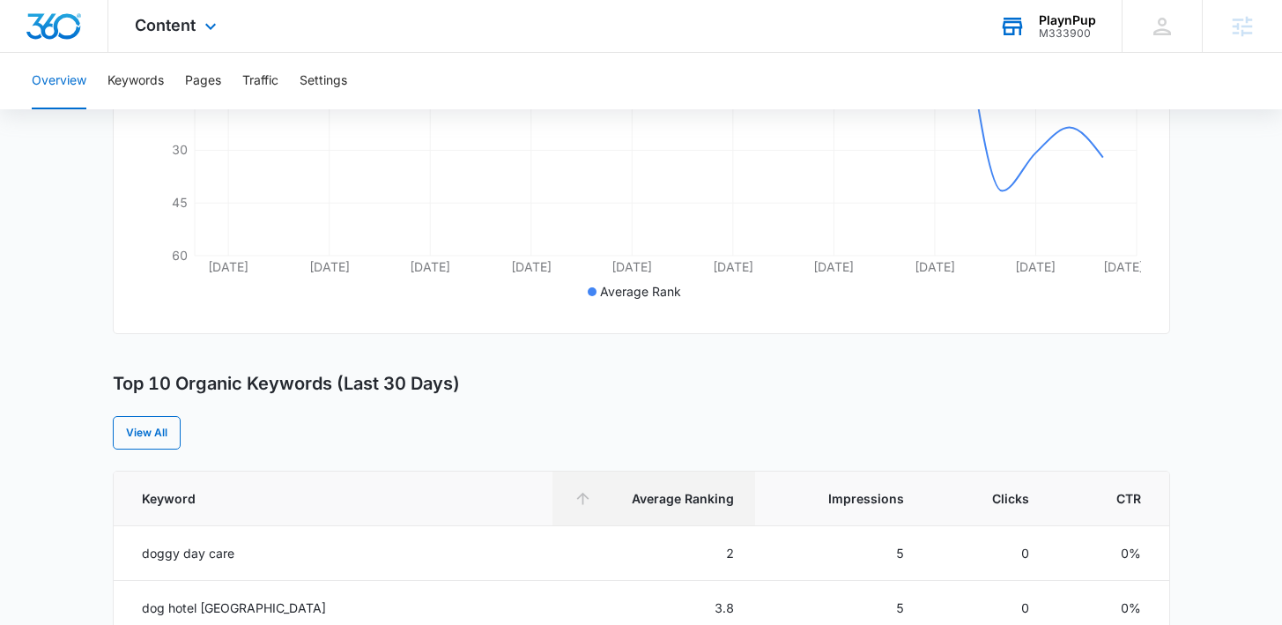
scroll to position [445, 0]
click at [165, 41] on div "Content Apps Reputation Websites Forms CRM Email Social Shop Payments POS Conte…" at bounding box center [177, 26] width 139 height 52
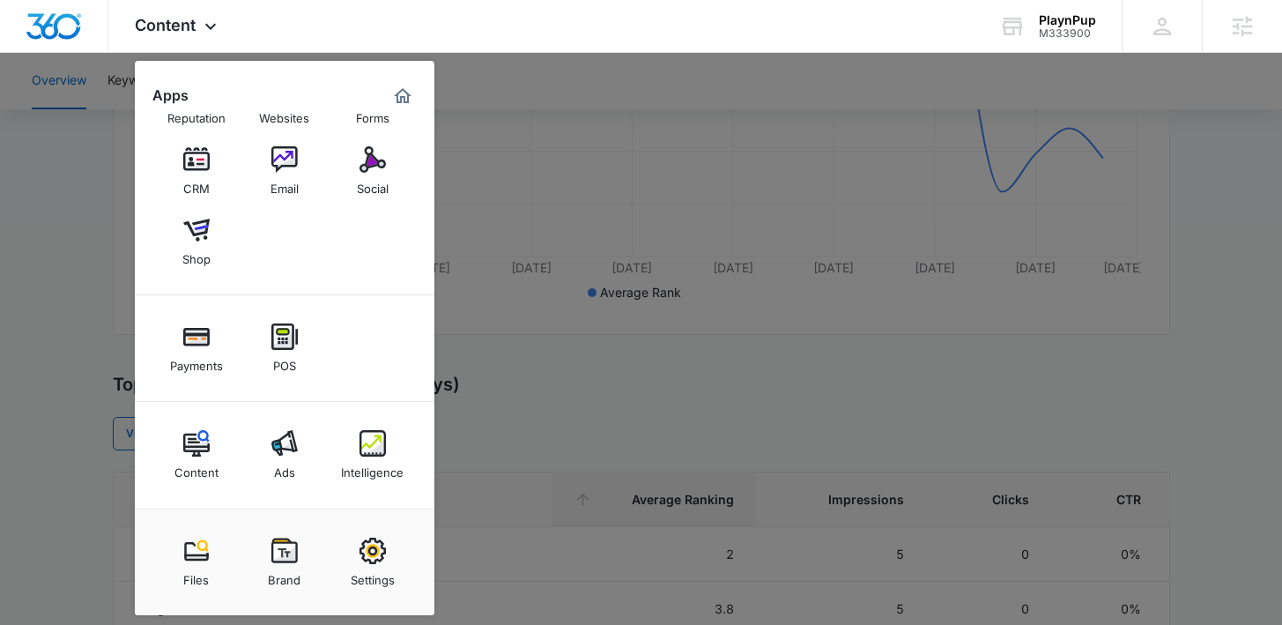
click at [560, 184] on div at bounding box center [641, 312] width 1282 height 625
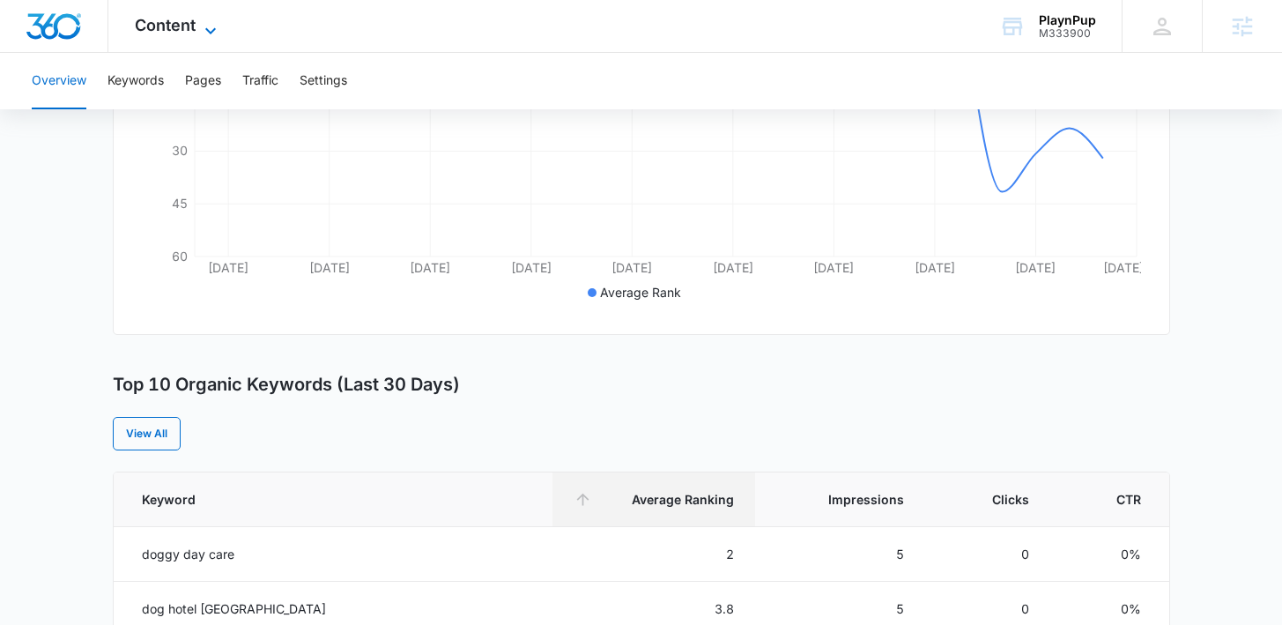
click at [183, 20] on span "Content" at bounding box center [165, 25] width 61 height 18
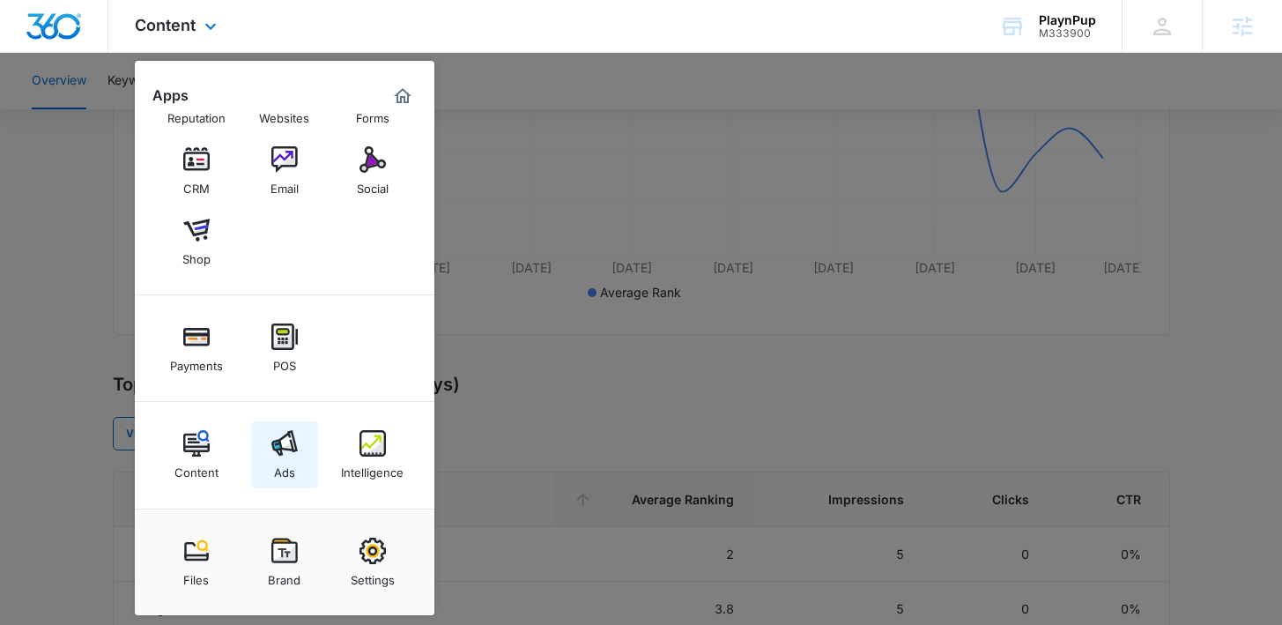
click at [285, 443] on img at bounding box center [284, 443] width 26 height 26
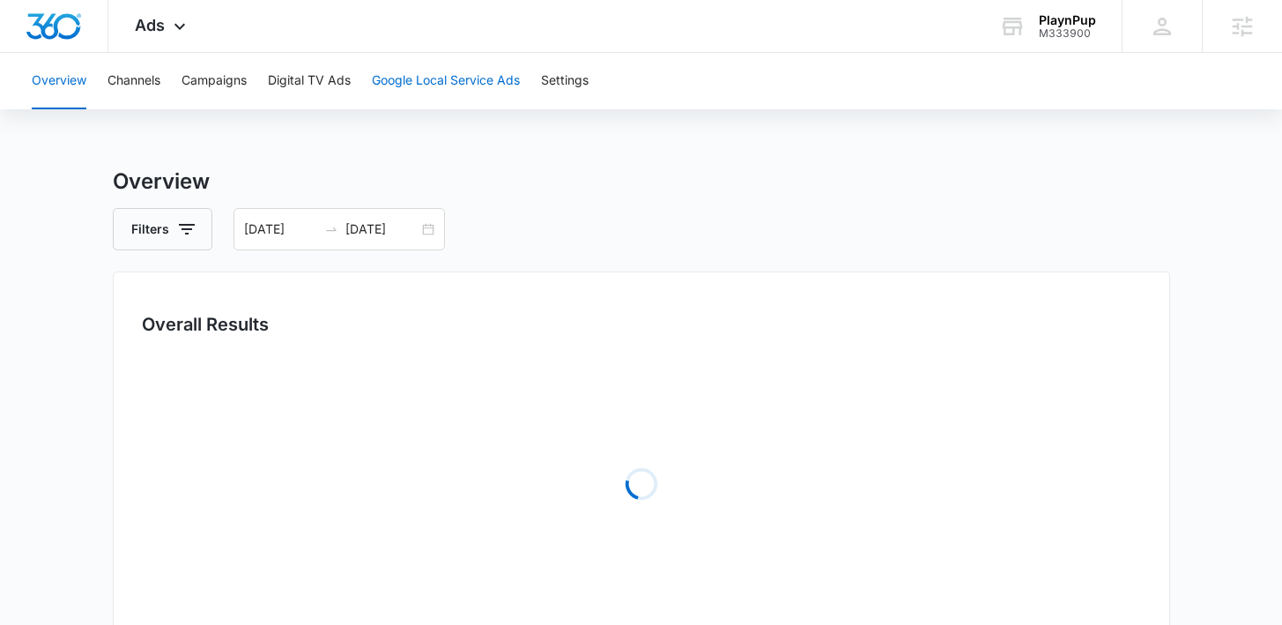
click at [399, 82] on button "Google Local Service Ads" at bounding box center [446, 81] width 148 height 56
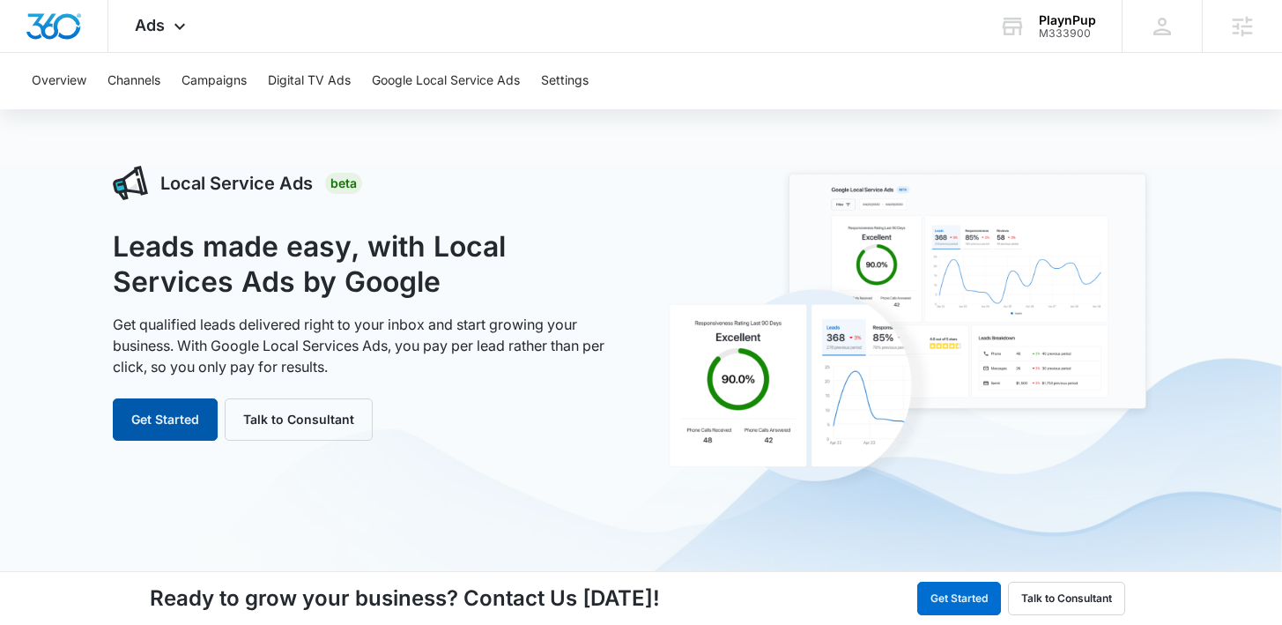
click at [173, 423] on button "Get Started" at bounding box center [165, 419] width 105 height 42
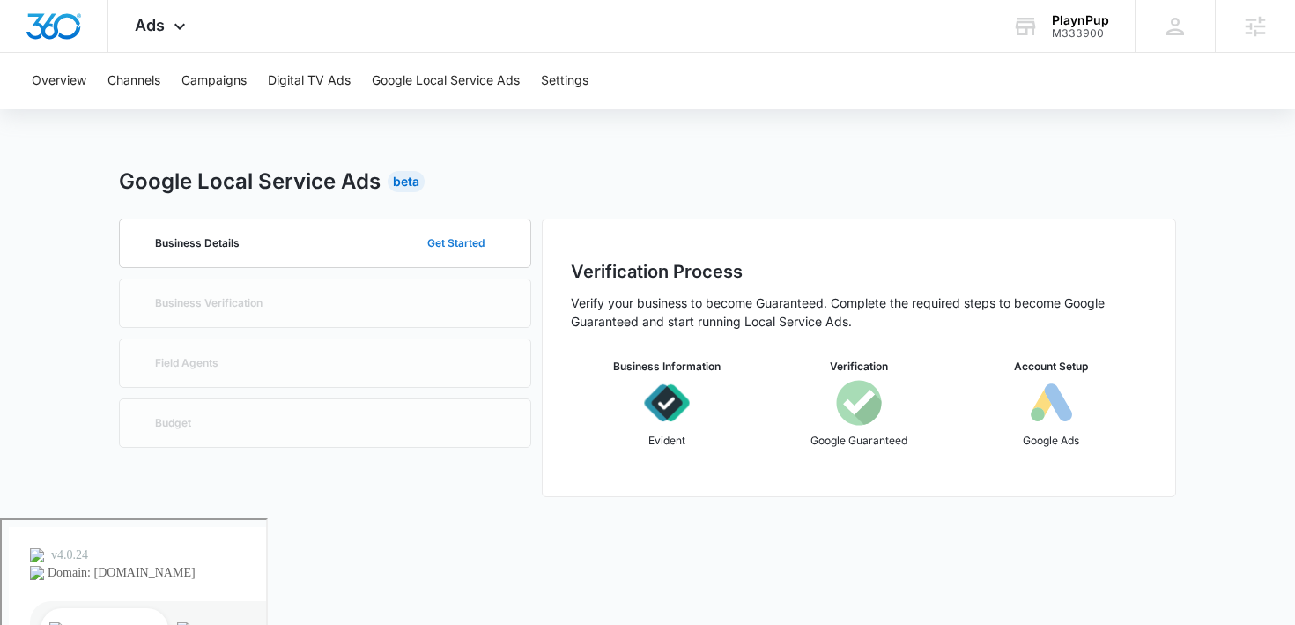
click at [455, 237] on button "Get Started" at bounding box center [456, 243] width 92 height 42
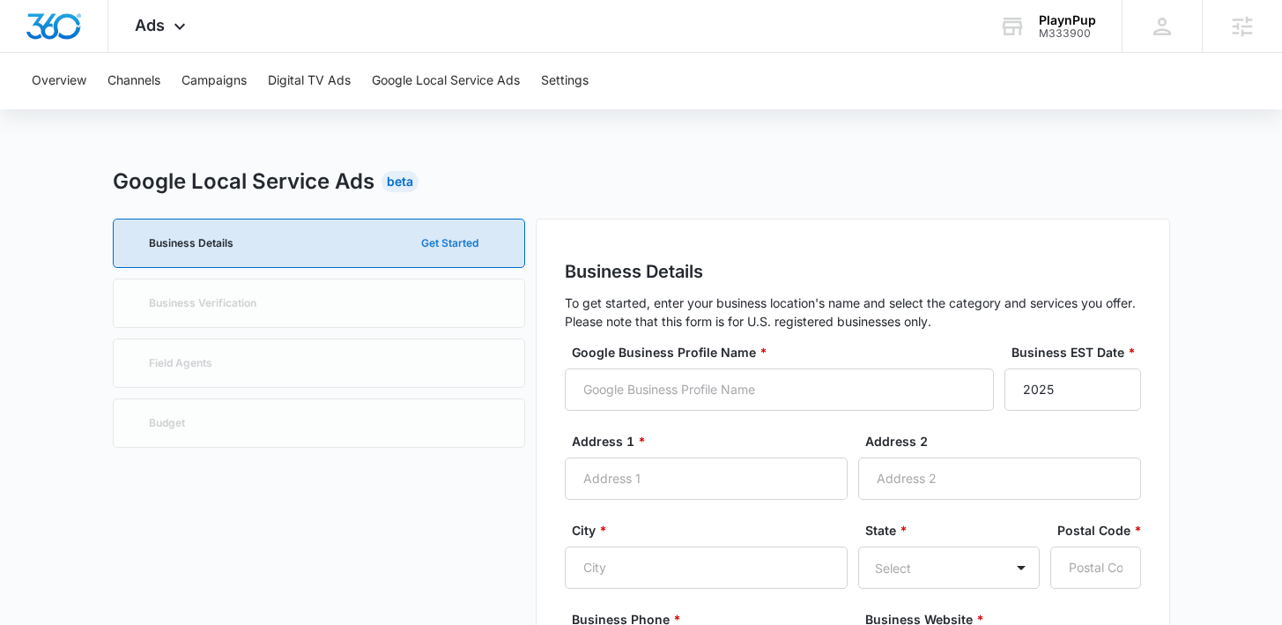
scroll to position [46, 0]
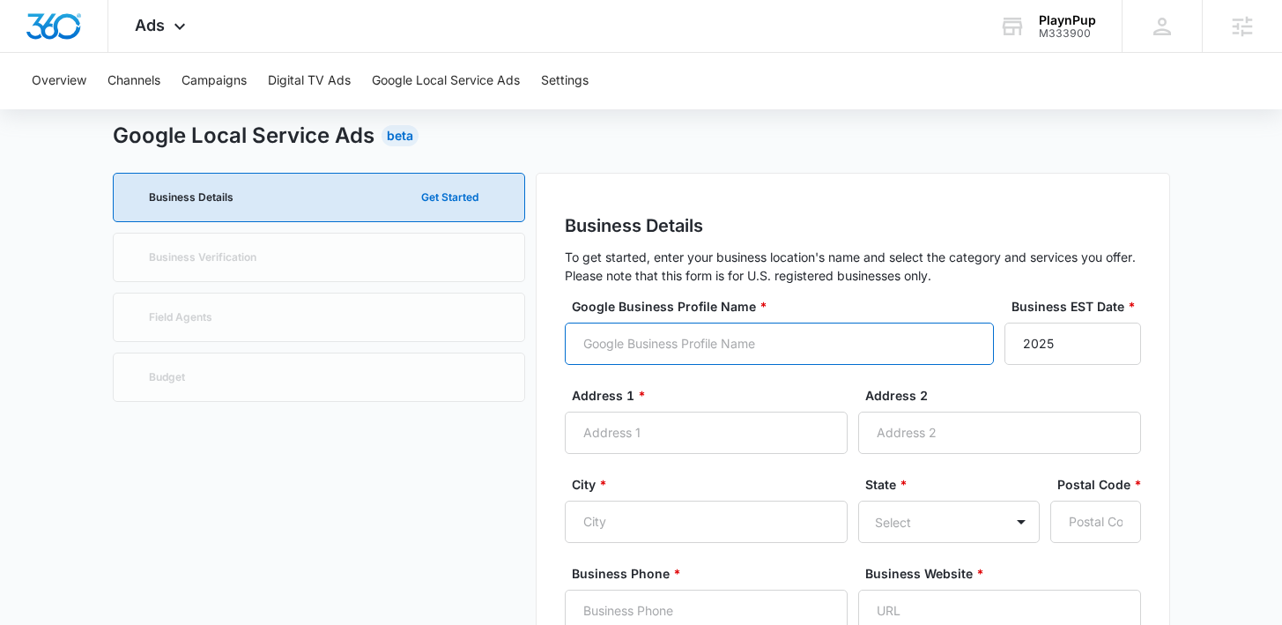
click at [641, 339] on input "Google Business Profile Name *" at bounding box center [779, 343] width 429 height 42
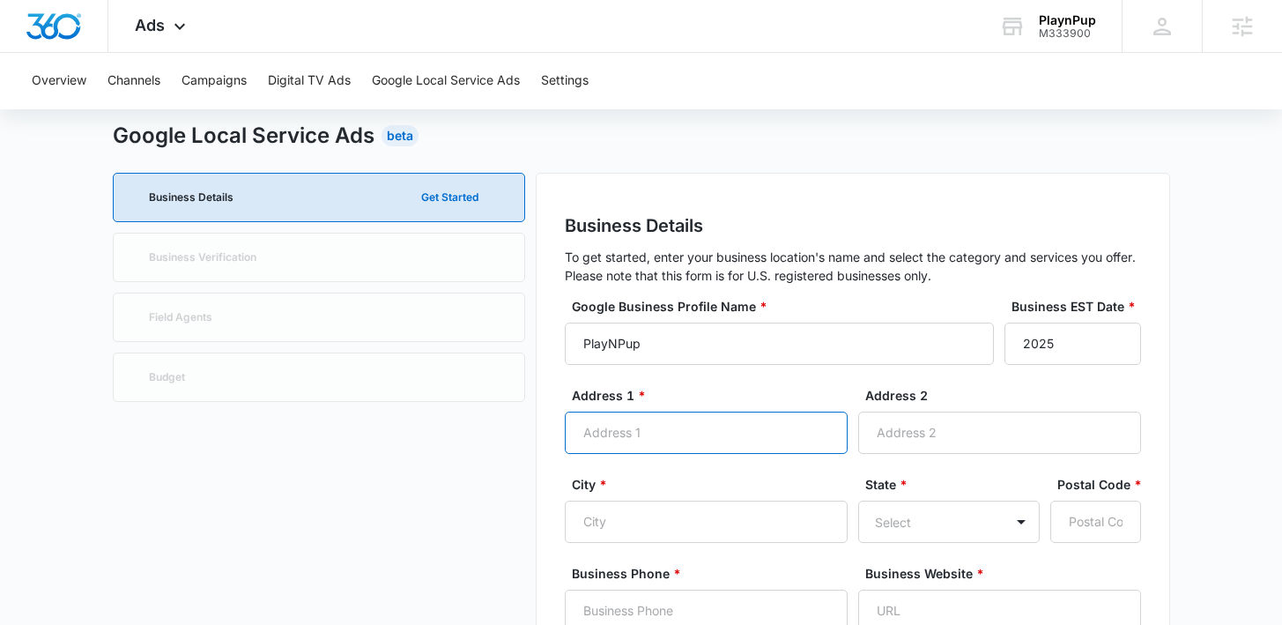
click at [628, 433] on input "Address 1 *" at bounding box center [706, 432] width 283 height 42
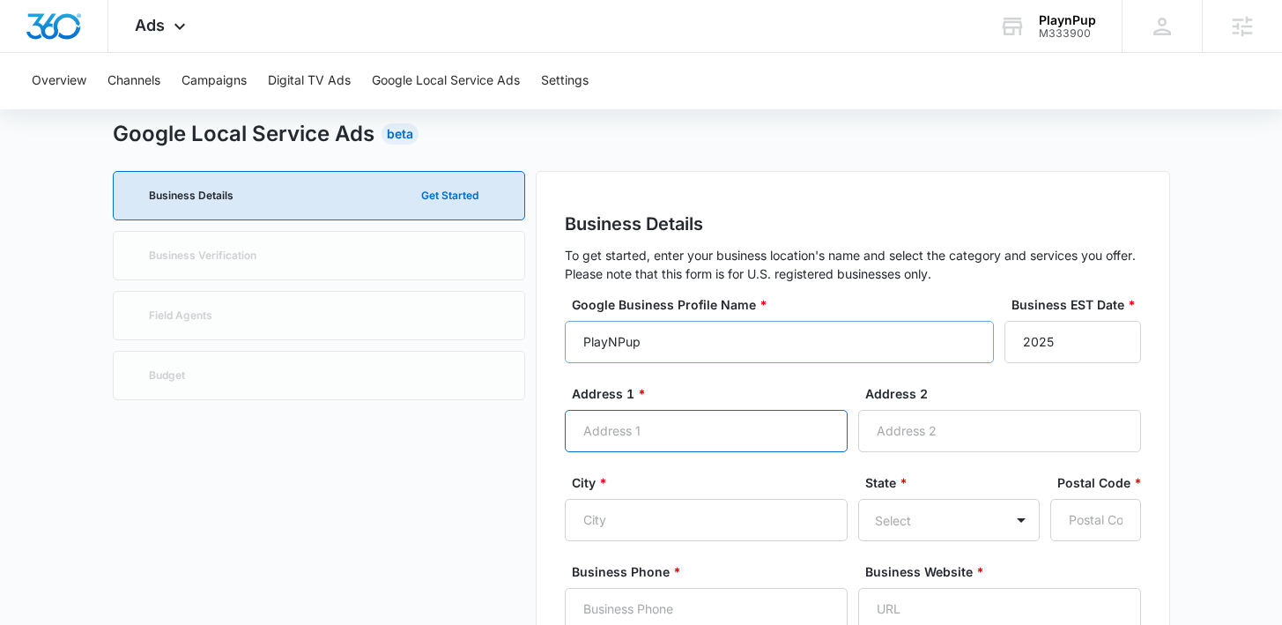
scroll to position [48, 0]
click at [637, 423] on input "Address 1 *" at bounding box center [706, 430] width 283 height 42
click at [617, 344] on input "PlayNPup" at bounding box center [779, 341] width 429 height 42
click at [677, 359] on input "PlaynPup" at bounding box center [779, 341] width 429 height 42
type input "PlaynPup"
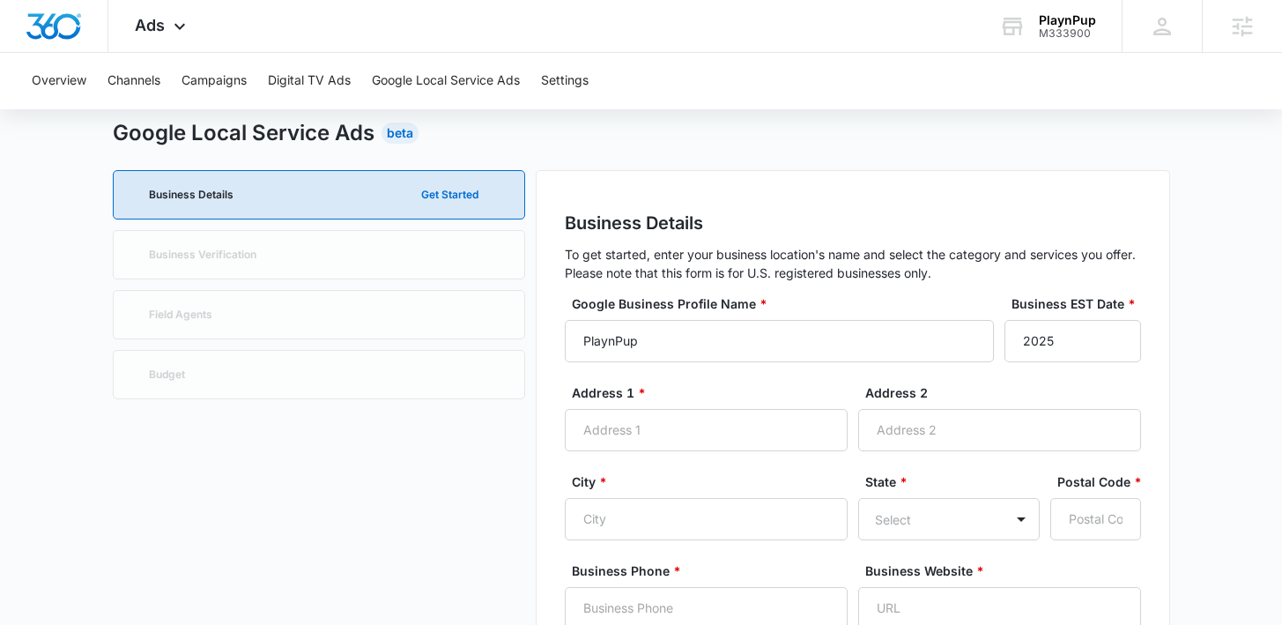
click at [680, 388] on label "Address 1 *" at bounding box center [713, 392] width 283 height 18
click at [680, 409] on input "Address 1 *" at bounding box center [706, 430] width 283 height 42
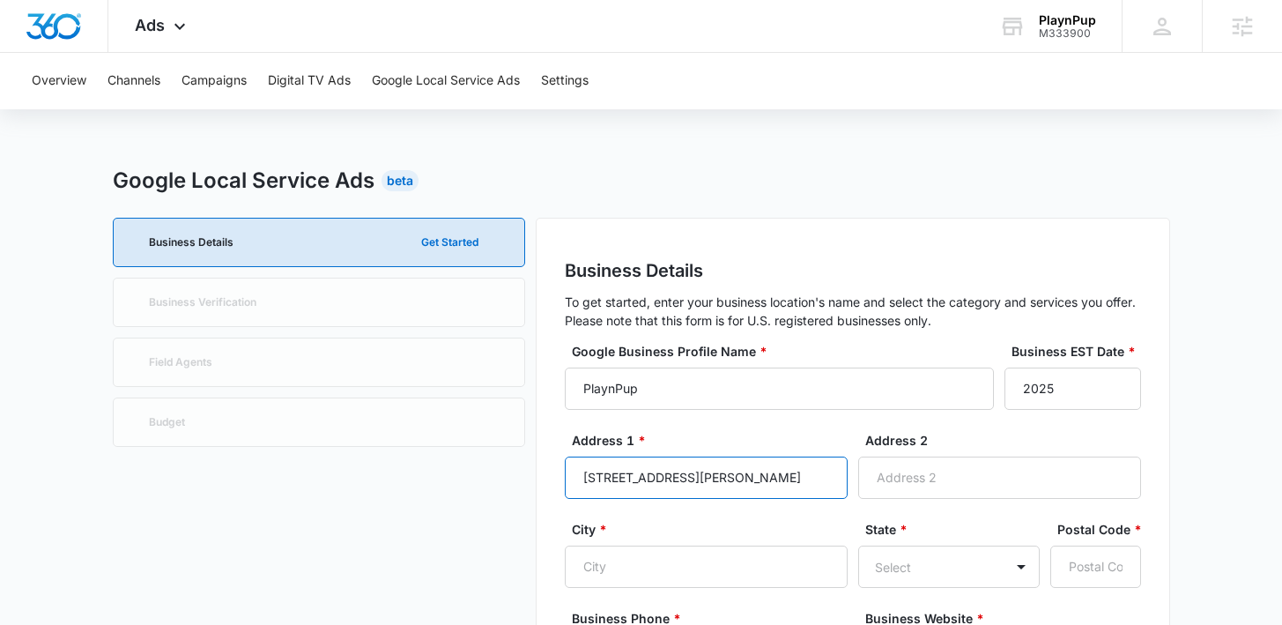
scroll to position [42, 0]
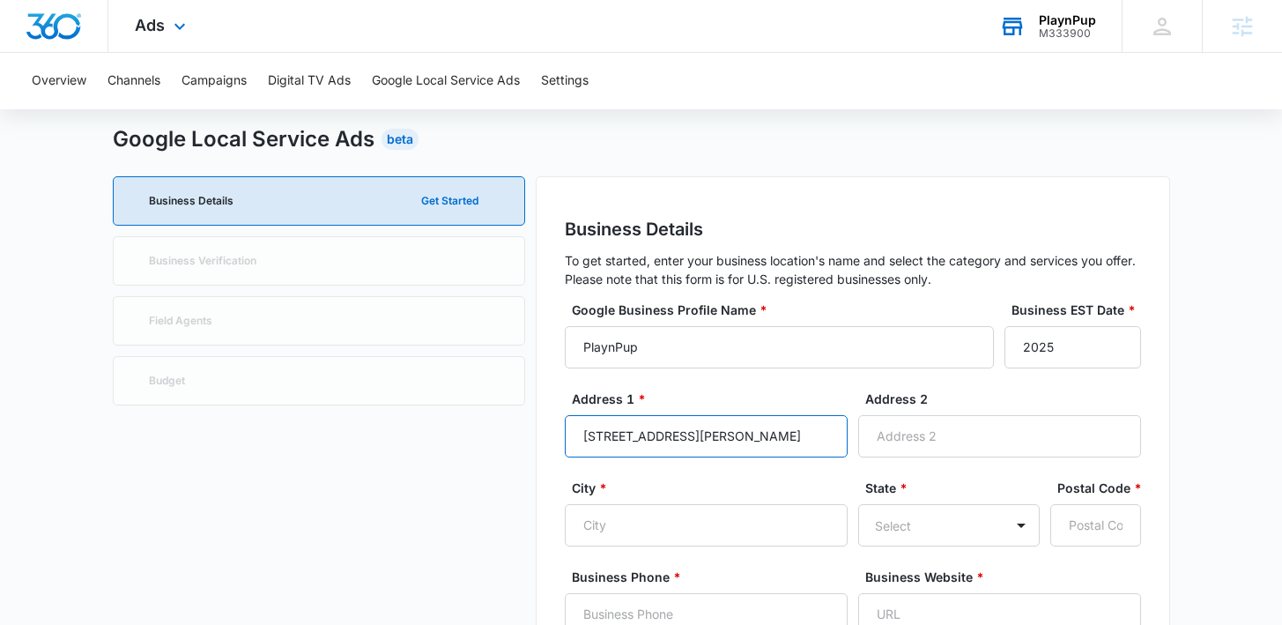
type input "6 Alton St."
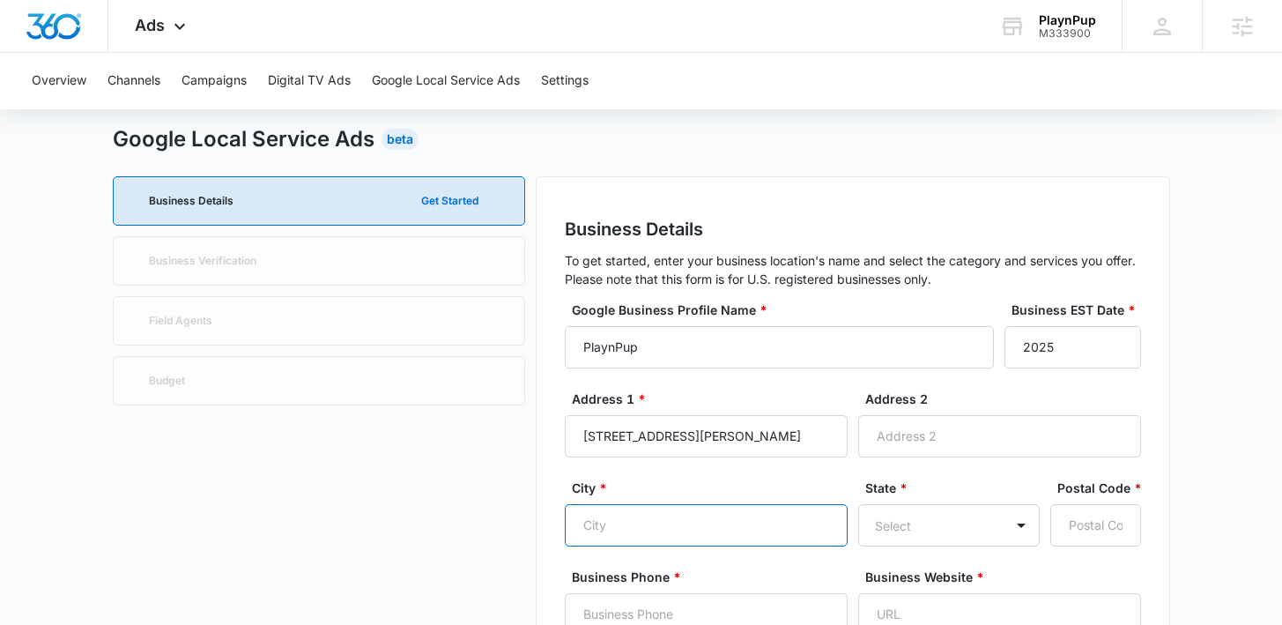
click at [742, 519] on input "City *" at bounding box center [706, 525] width 283 height 42
type input "Arlington"
click at [914, 529] on div "Select" at bounding box center [948, 525] width 181 height 42
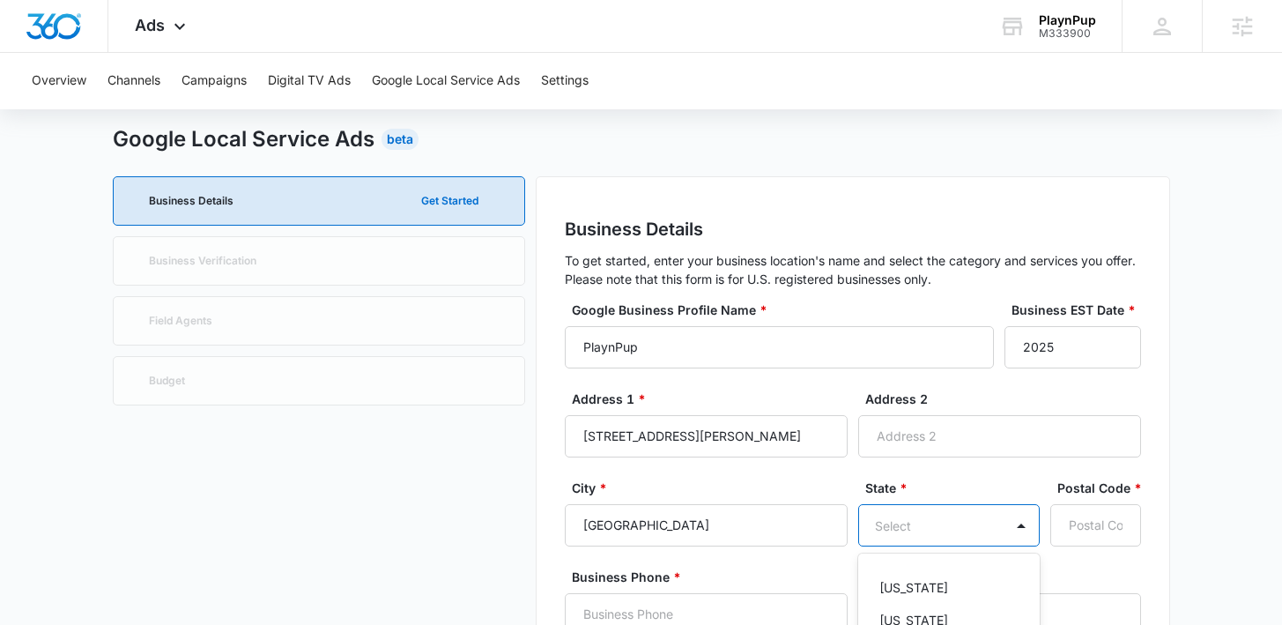
scroll to position [248, 0]
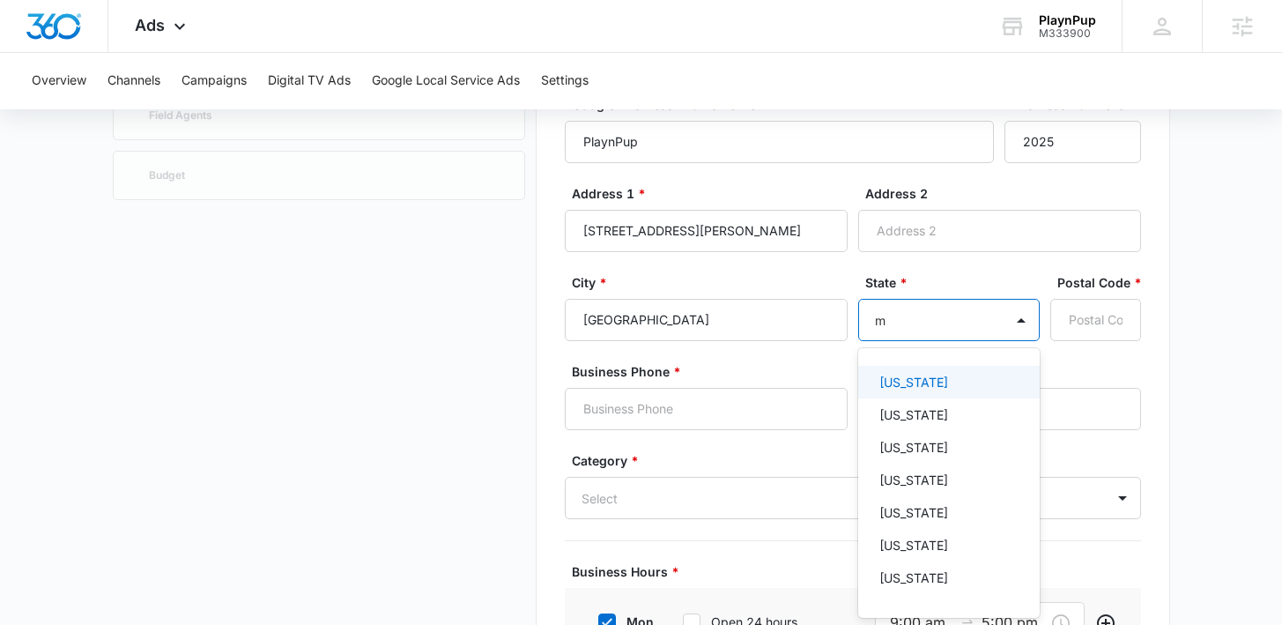
type input "ma"
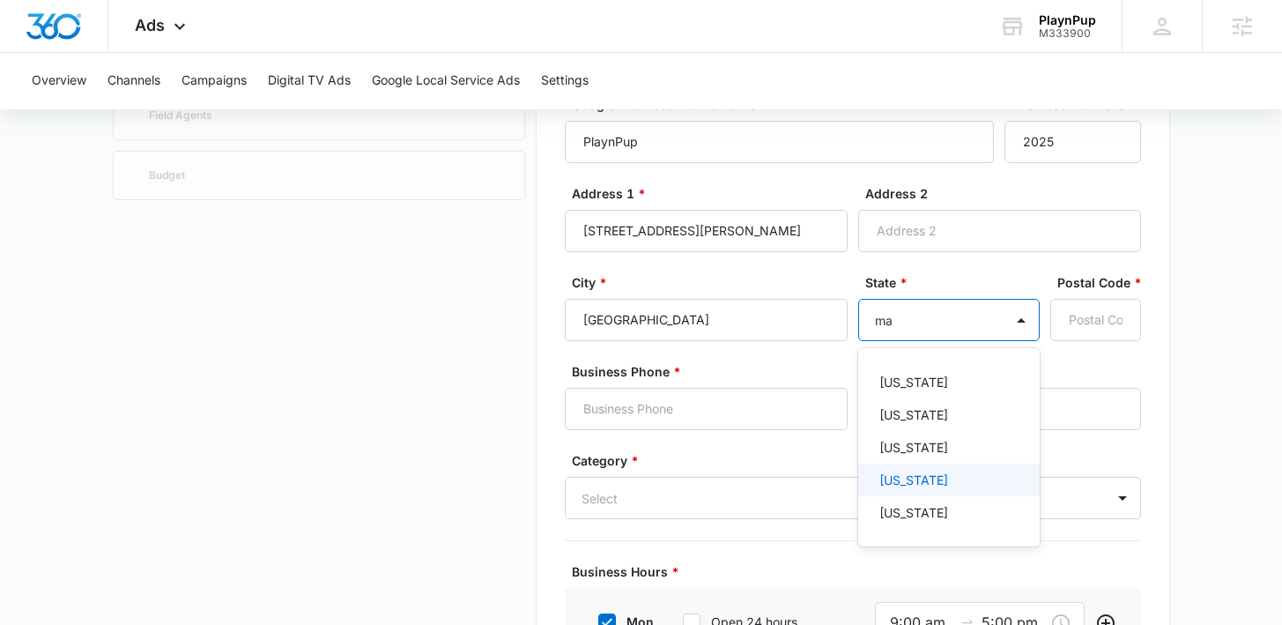
click at [942, 474] on p "Massachusetts" at bounding box center [913, 479] width 69 height 18
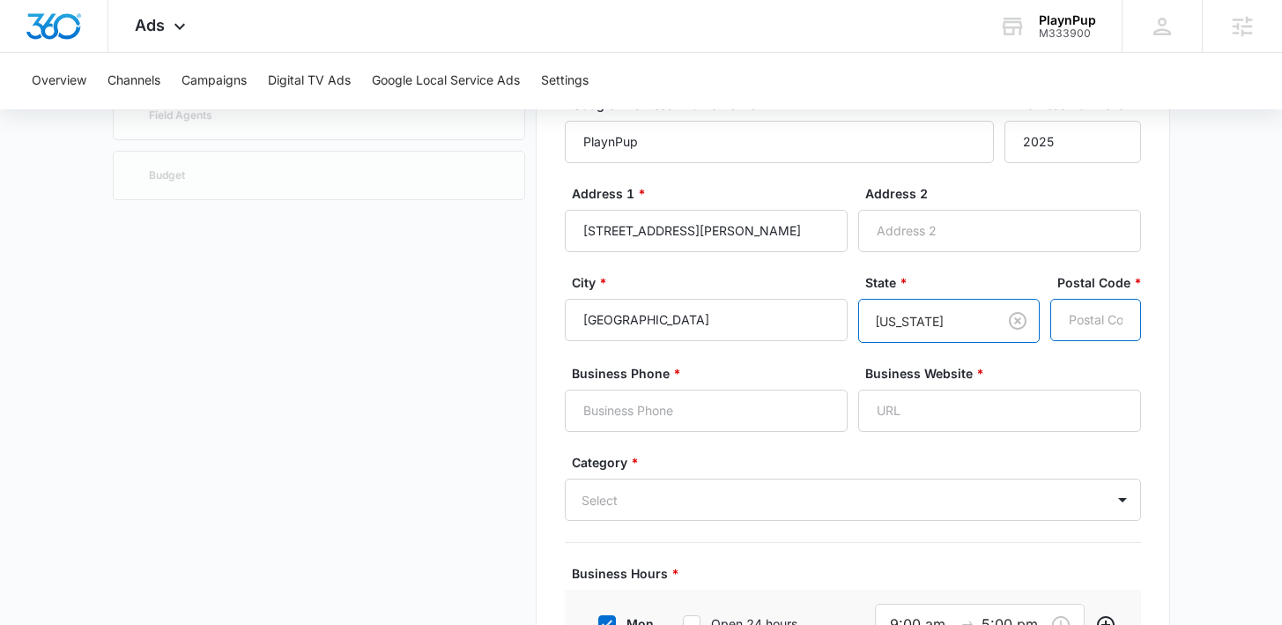
click at [1087, 324] on input "Postal Code *" at bounding box center [1095, 320] width 91 height 42
click at [1099, 321] on input "Postal Code *" at bounding box center [1095, 320] width 91 height 42
paste input "02474"
type input "02474"
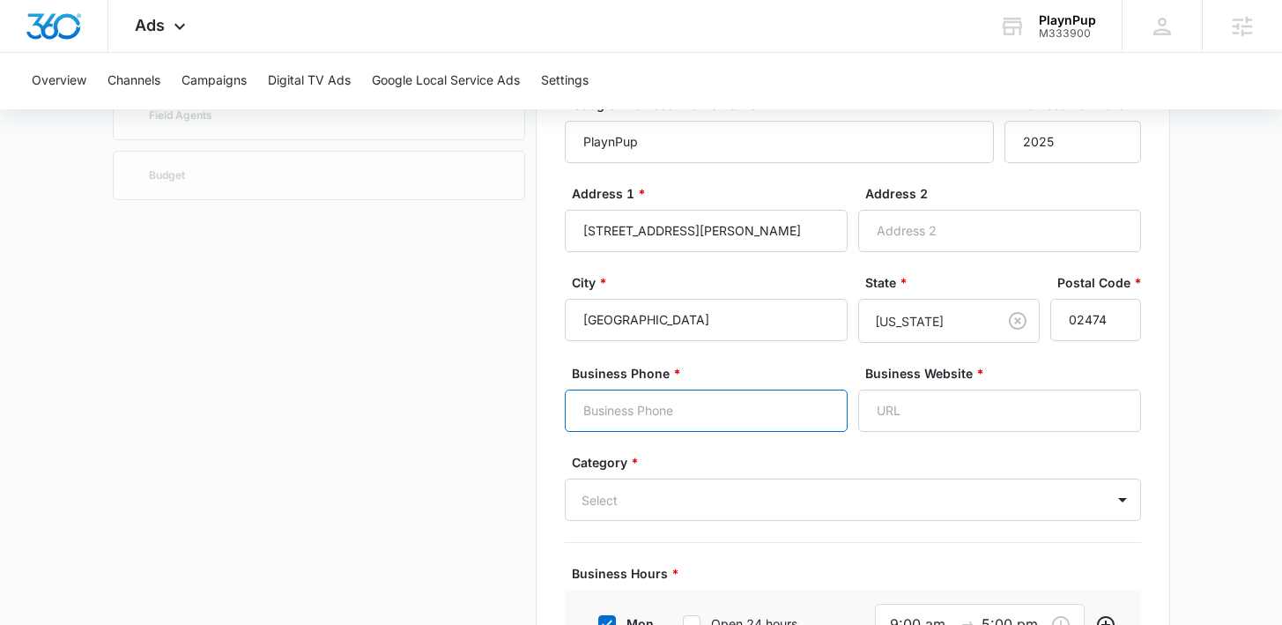
paste input "(781) 698-2999"
type input "(781) 698-2999"
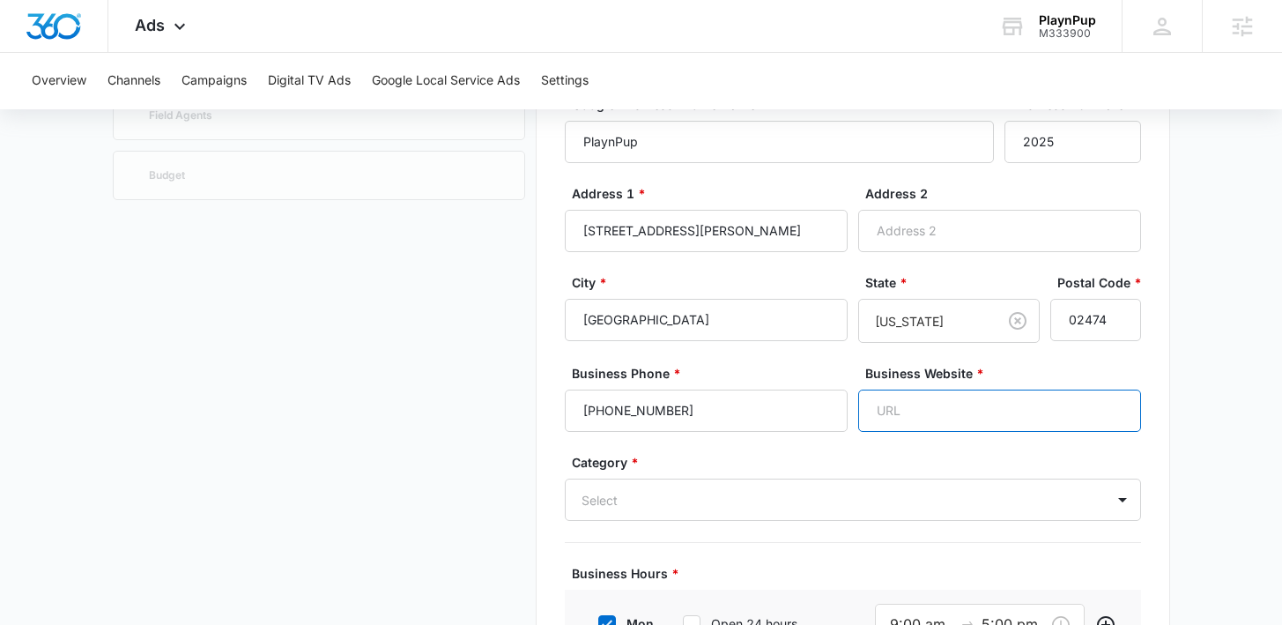
paste input "https://playnpup.com/"
type input "https://playnpup.com/"
click at [802, 499] on div "Select" at bounding box center [853, 499] width 576 height 42
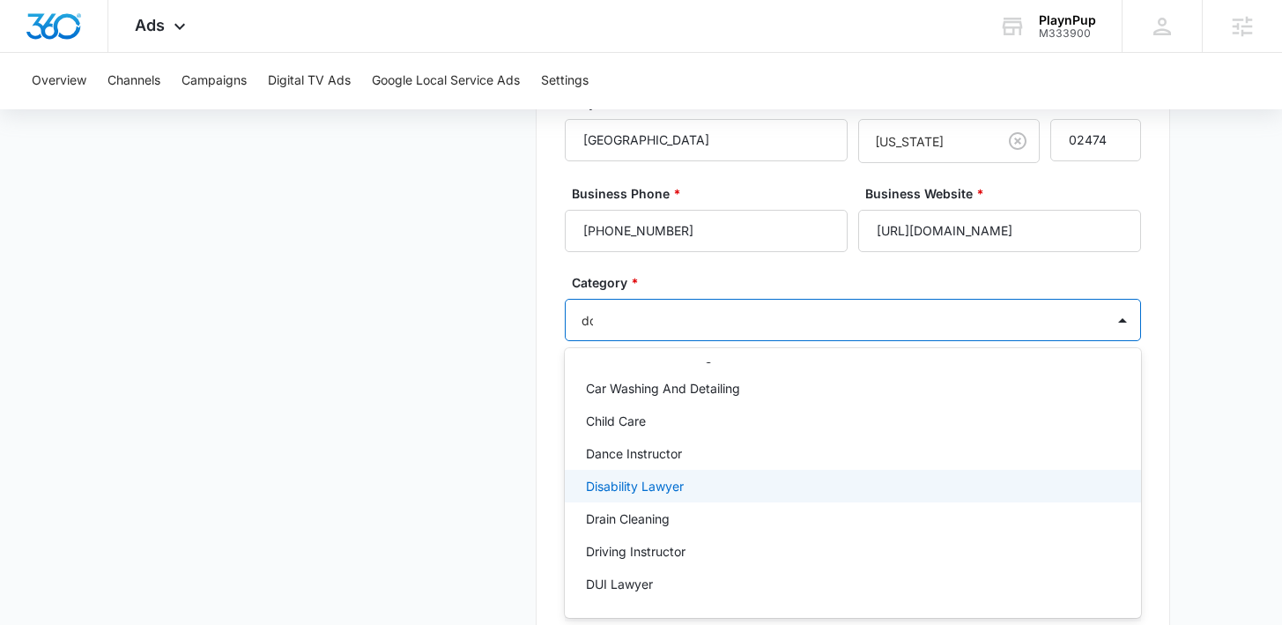
scroll to position [0, 0]
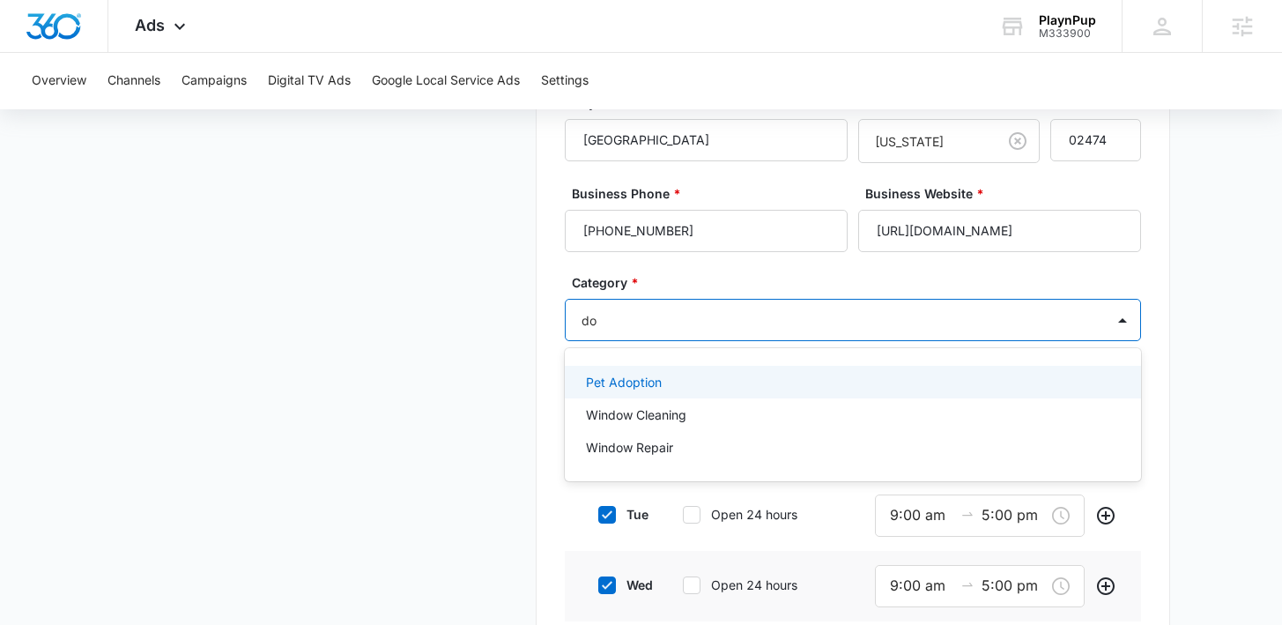
type input "d"
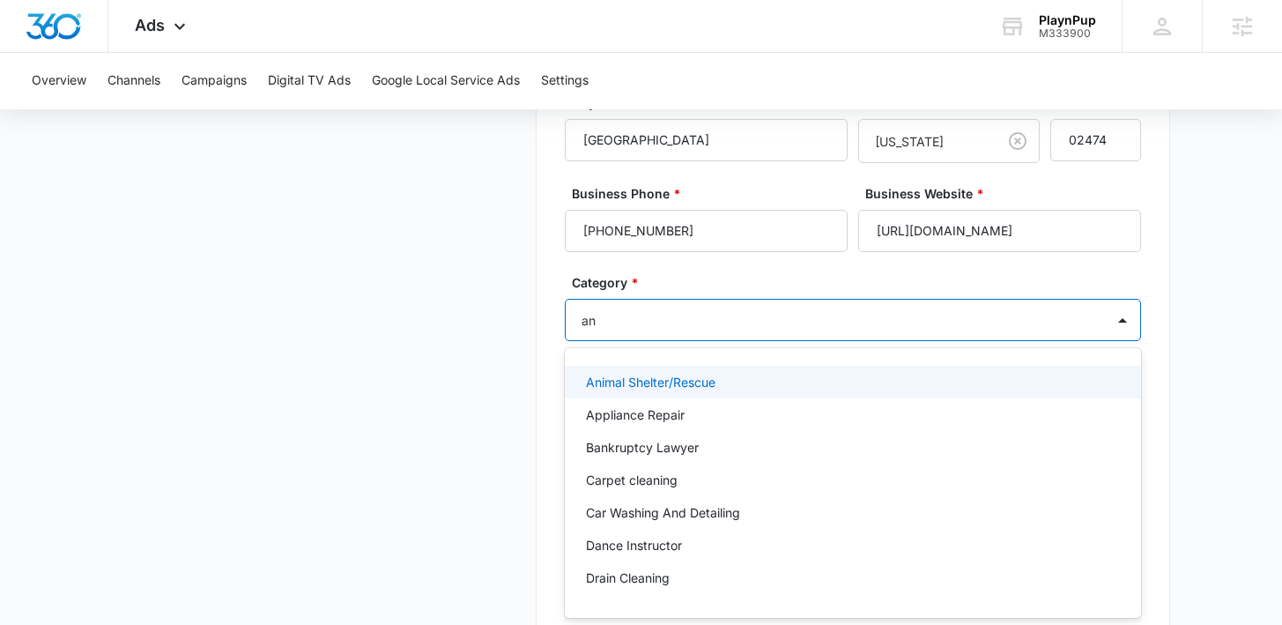
type input "ani"
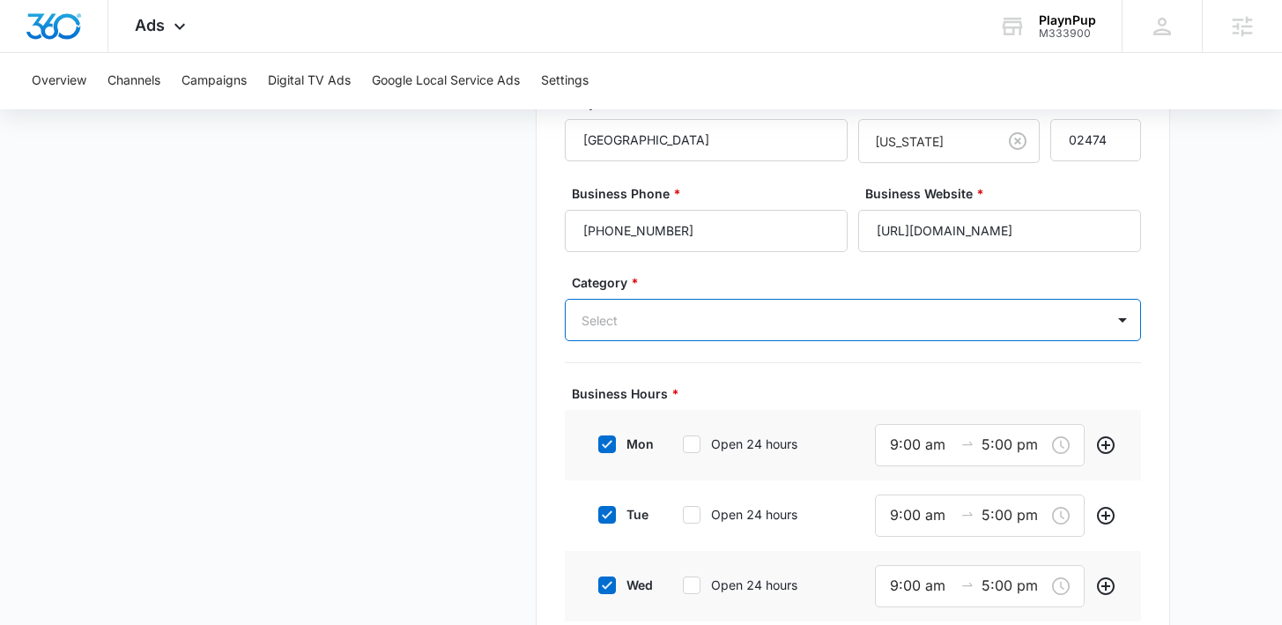
drag, startPoint x: 639, startPoint y: 316, endPoint x: 525, endPoint y: 315, distance: 113.6
click at [525, 315] on div "Business Details Get Started Business Verification Field Agents Budget Business…" at bounding box center [641, 372] width 1057 height 1162
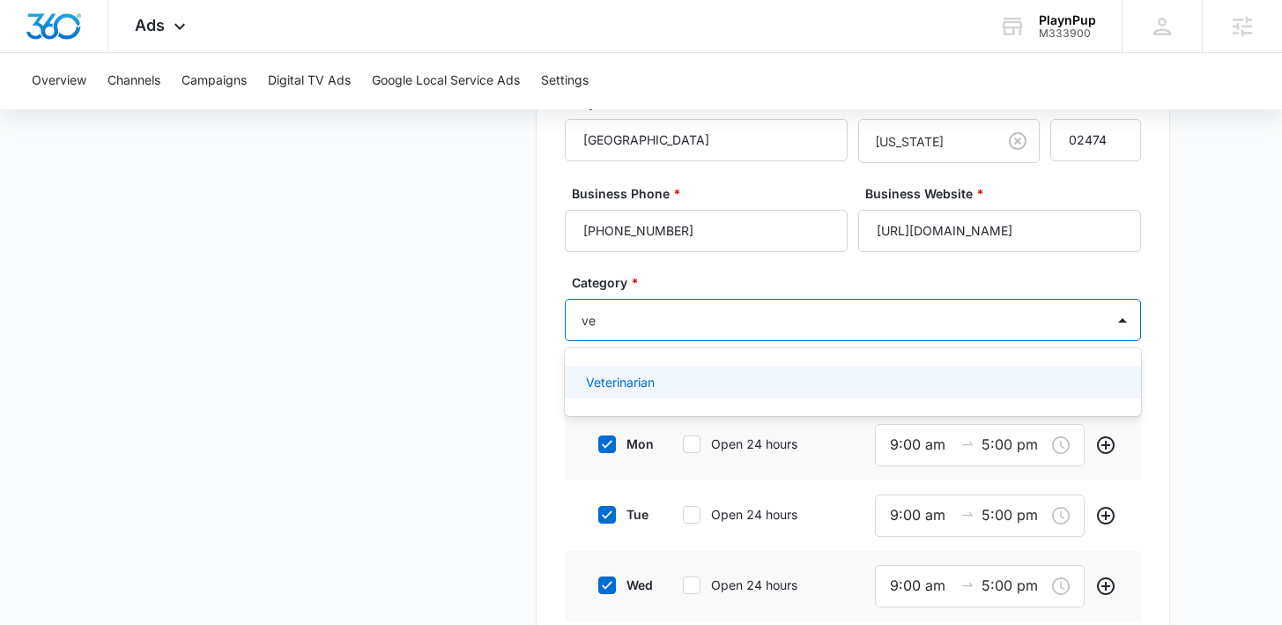
type input "vet"
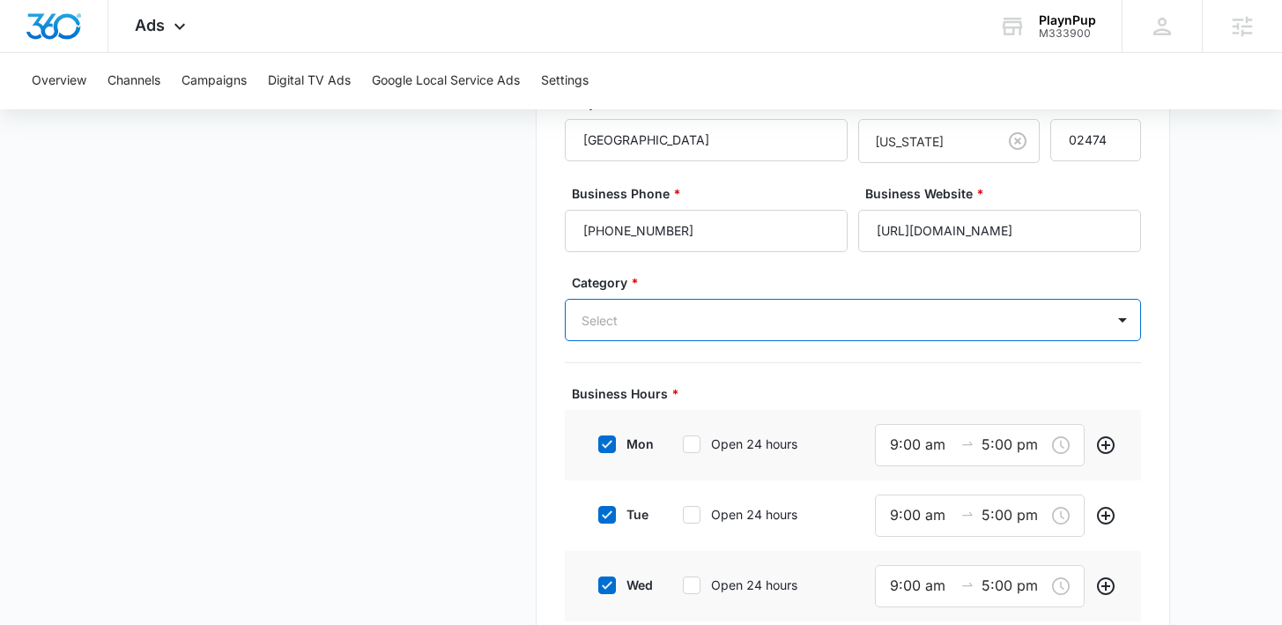
drag, startPoint x: 610, startPoint y: 320, endPoint x: 578, endPoint y: 320, distance: 31.7
click at [578, 320] on div "Select" at bounding box center [835, 320] width 539 height 40
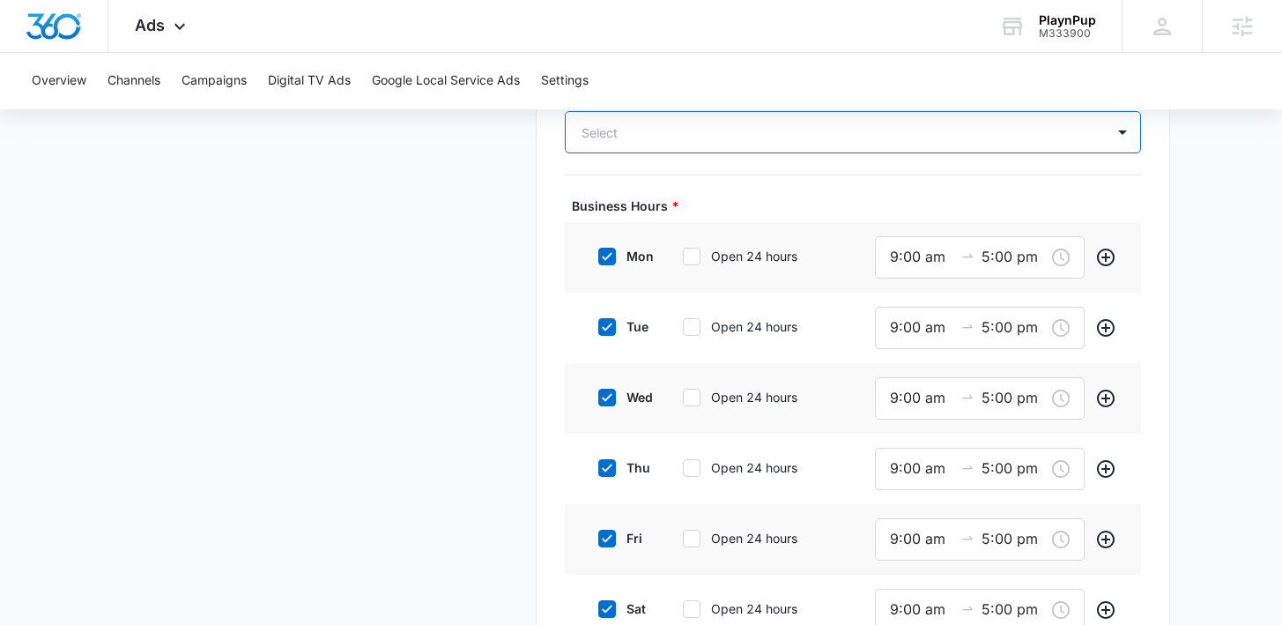
scroll to position [612, 0]
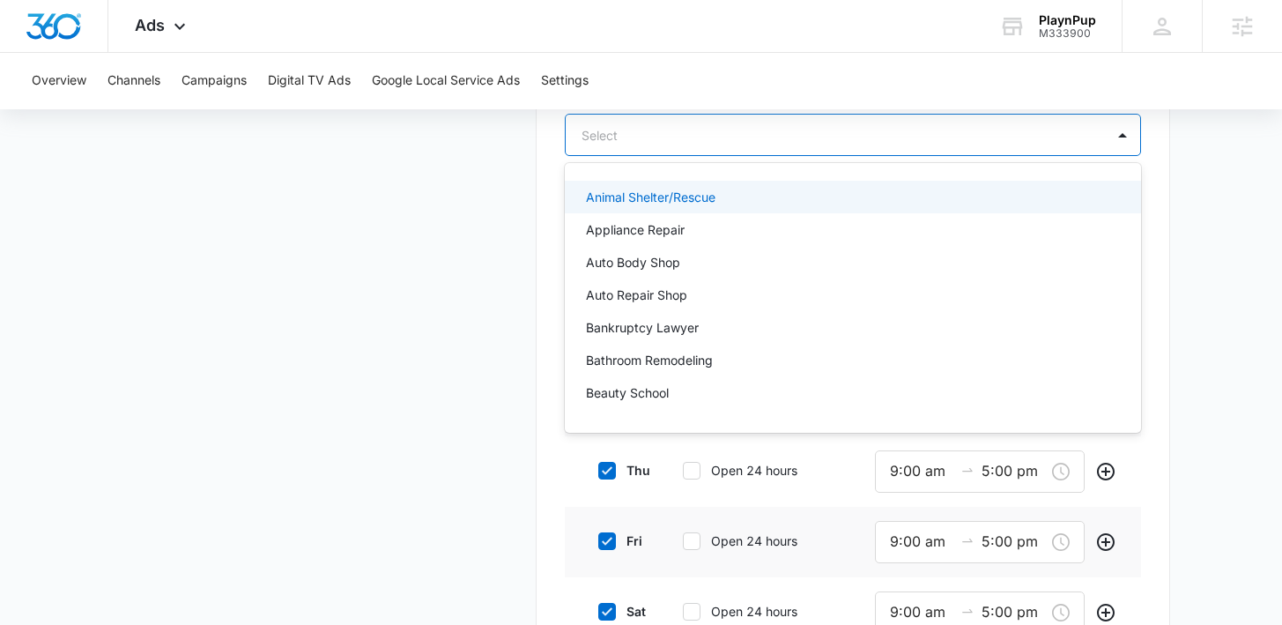
click at [654, 138] on div at bounding box center [831, 135] width 500 height 22
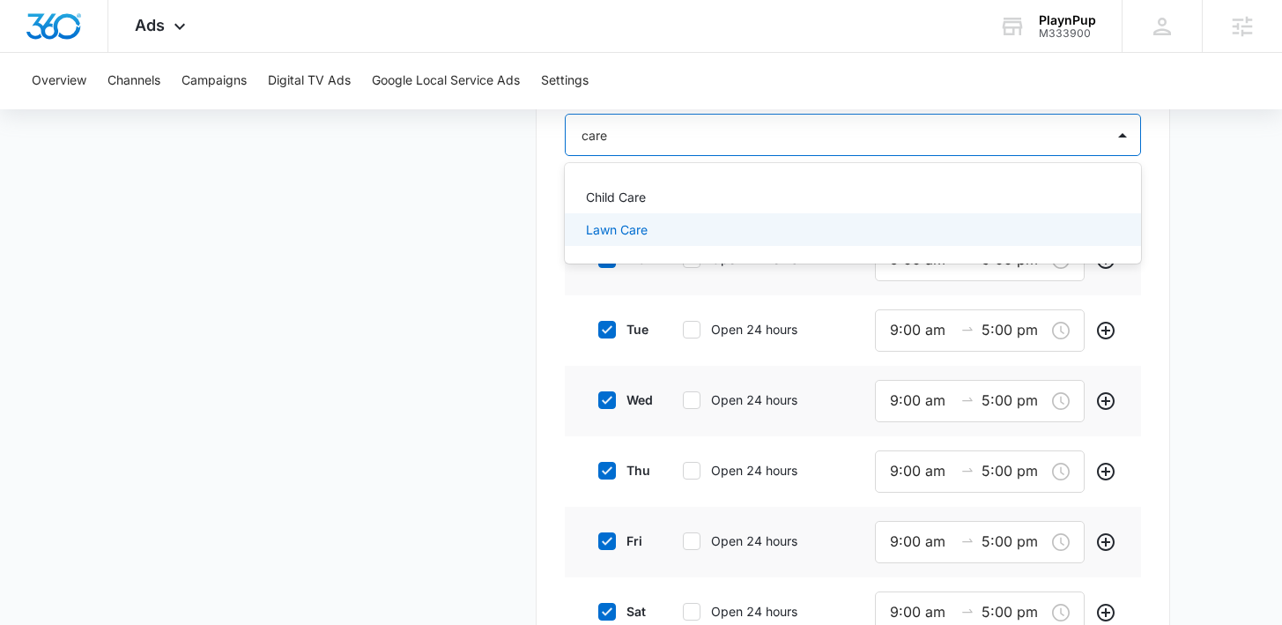
type input "care"
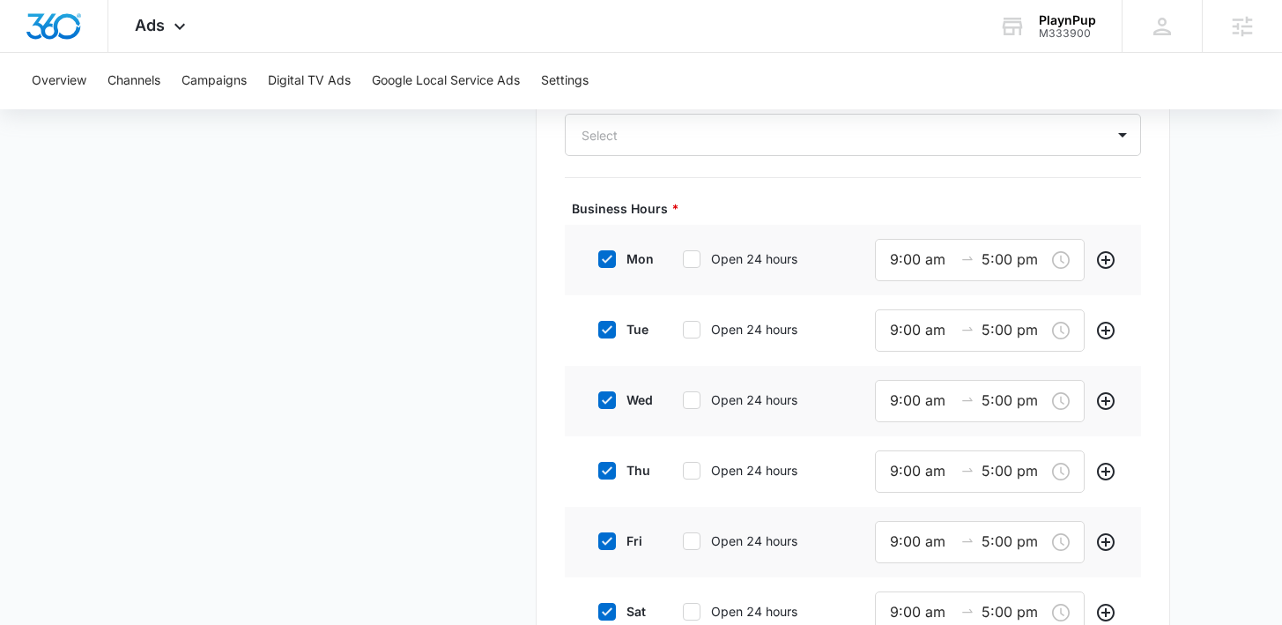
click at [1173, 296] on main "Google Local Service Ads Beta Business Details Get Started Business Verificatio…" at bounding box center [641, 171] width 1282 height 1236
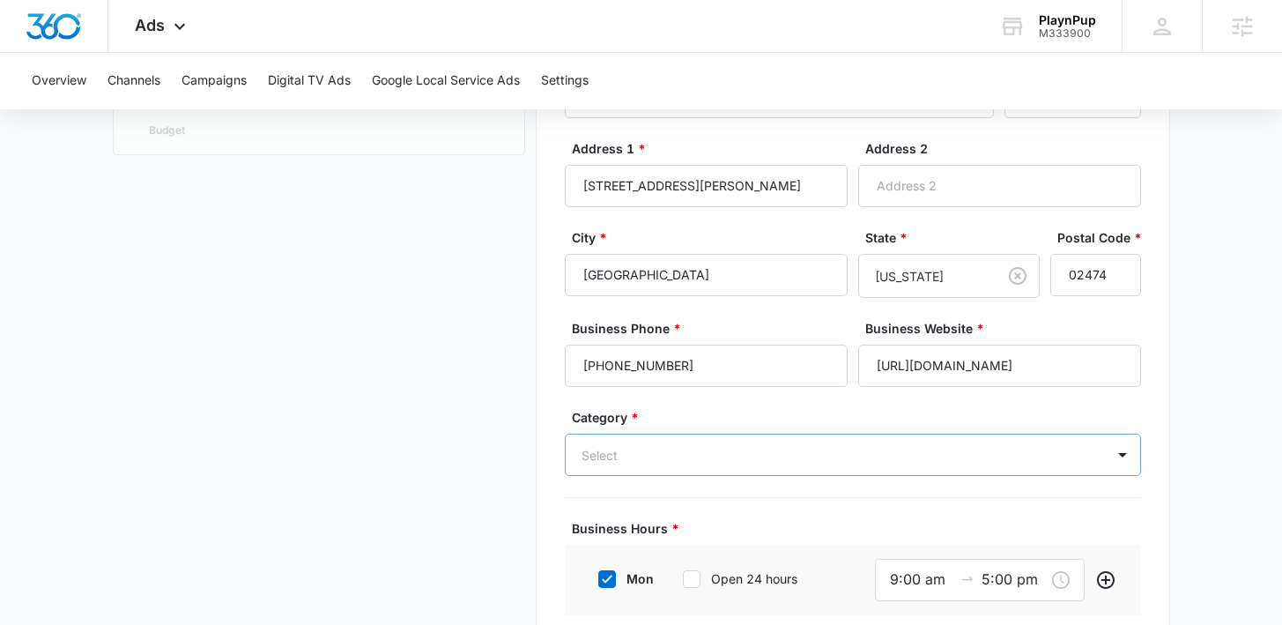
click at [651, 449] on div "Select" at bounding box center [853, 454] width 576 height 42
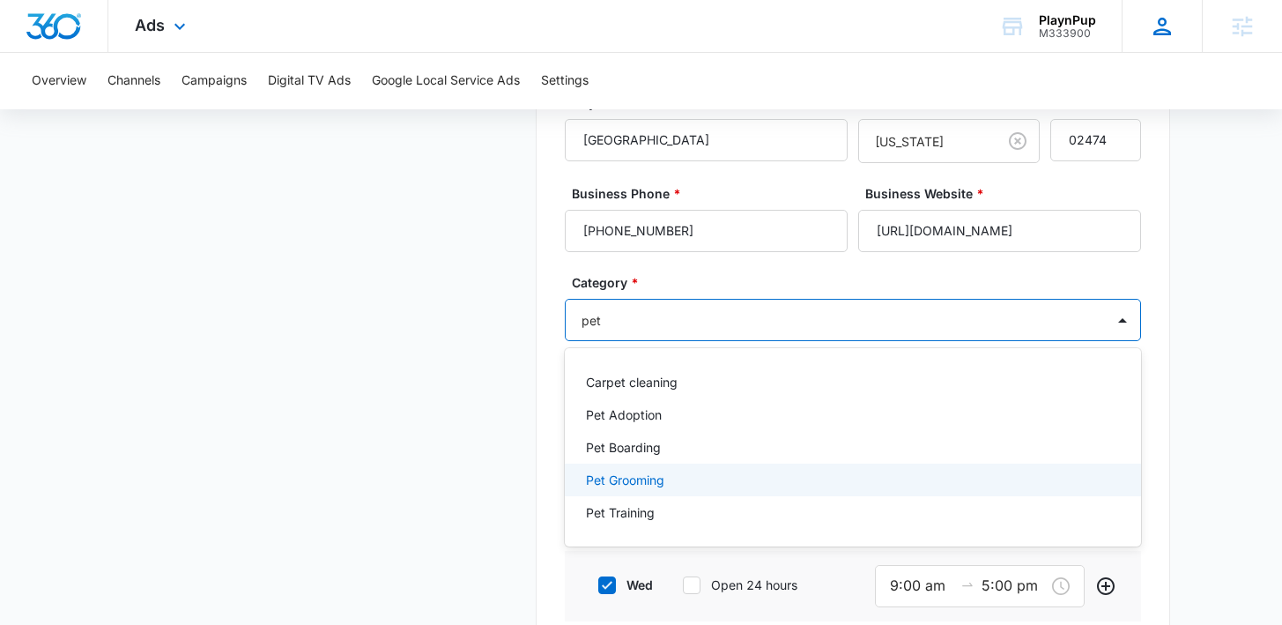
type input "pet"
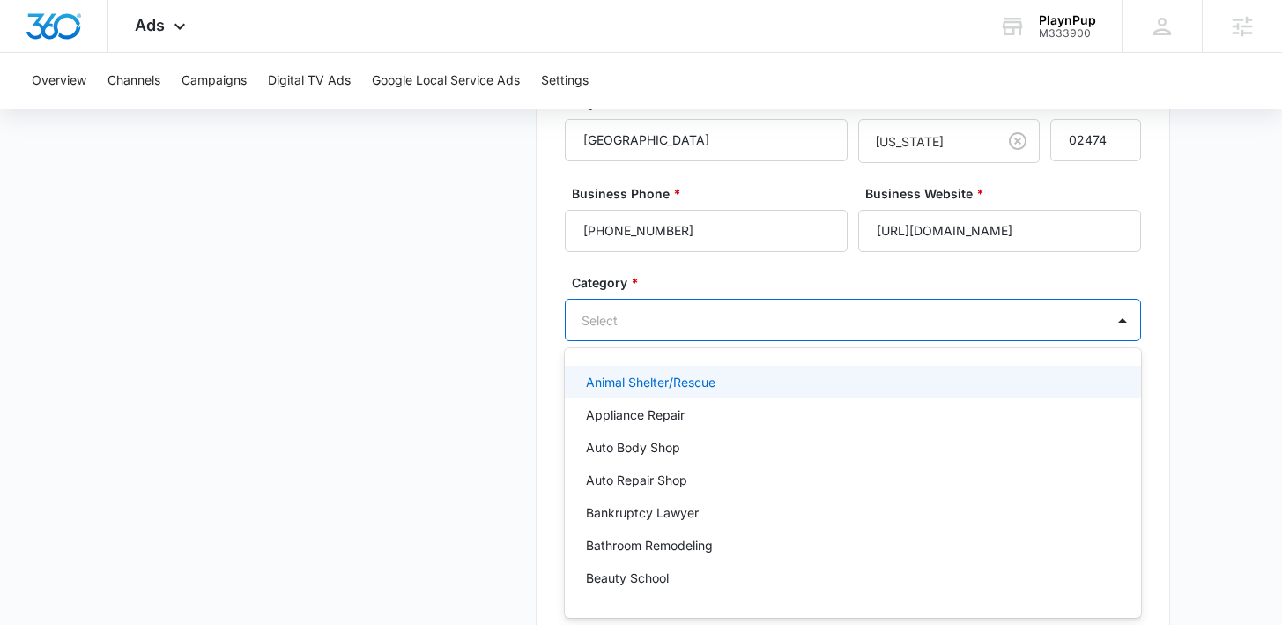
click at [725, 315] on div at bounding box center [831, 320] width 500 height 22
type input "pet"
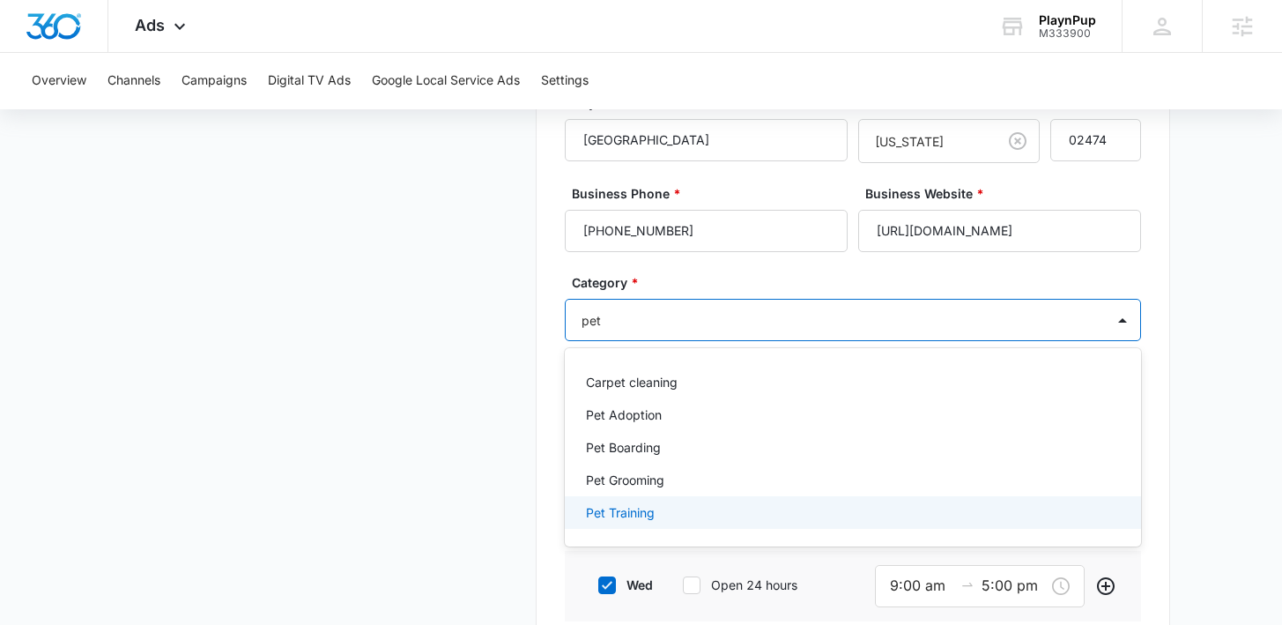
click at [648, 513] on p "Pet Training" at bounding box center [620, 512] width 69 height 18
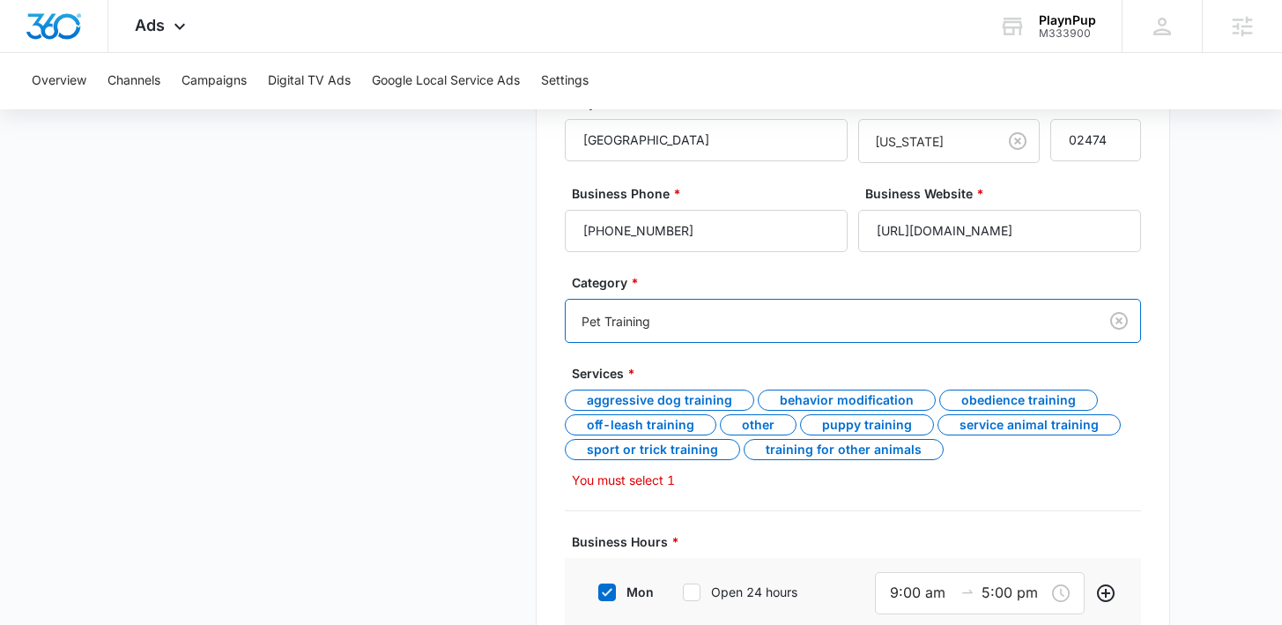
click at [779, 314] on div at bounding box center [827, 321] width 493 height 22
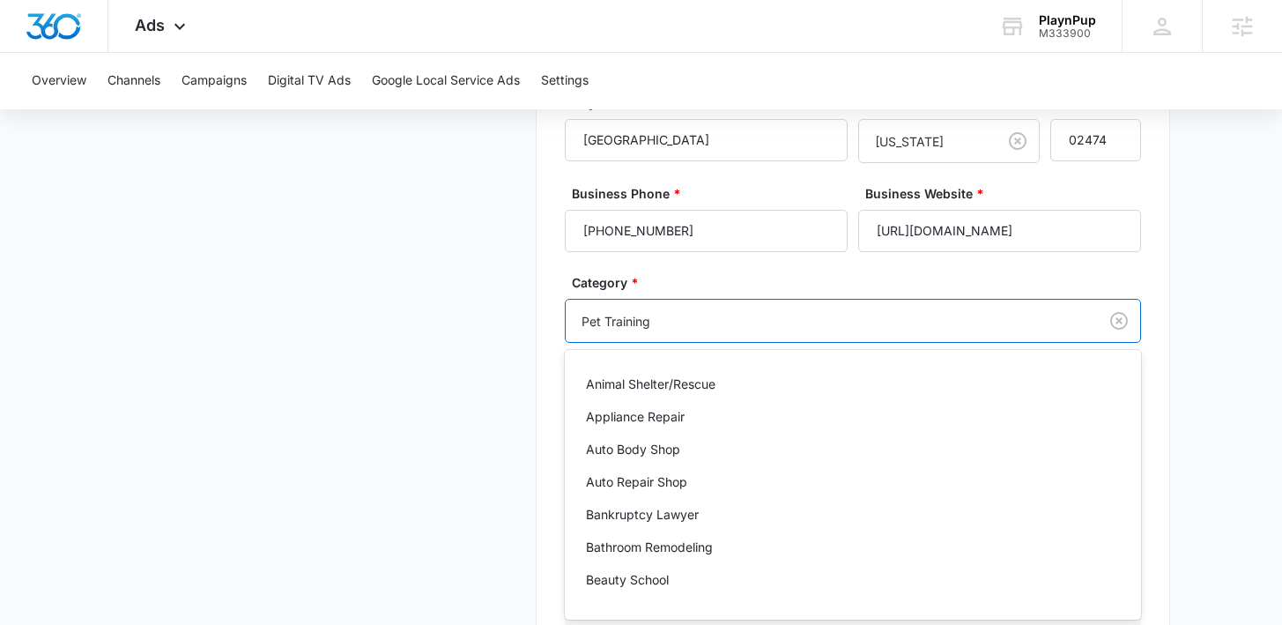
scroll to position [1569, 0]
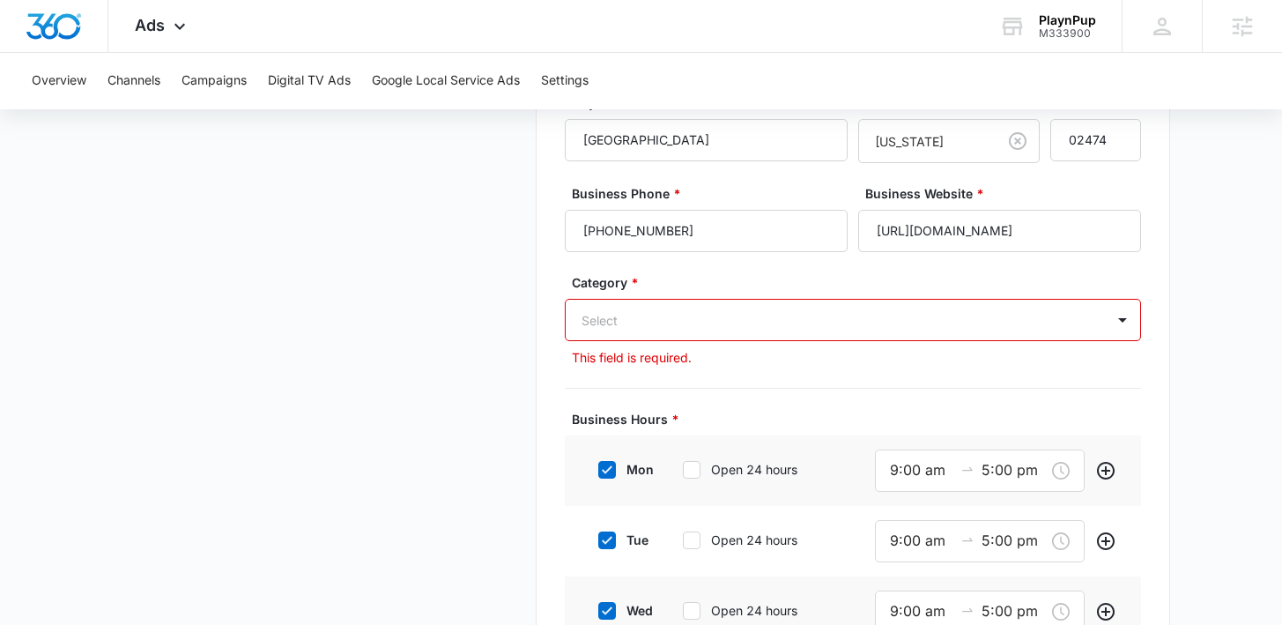
click at [1017, 304] on div "Select" at bounding box center [835, 320] width 539 height 40
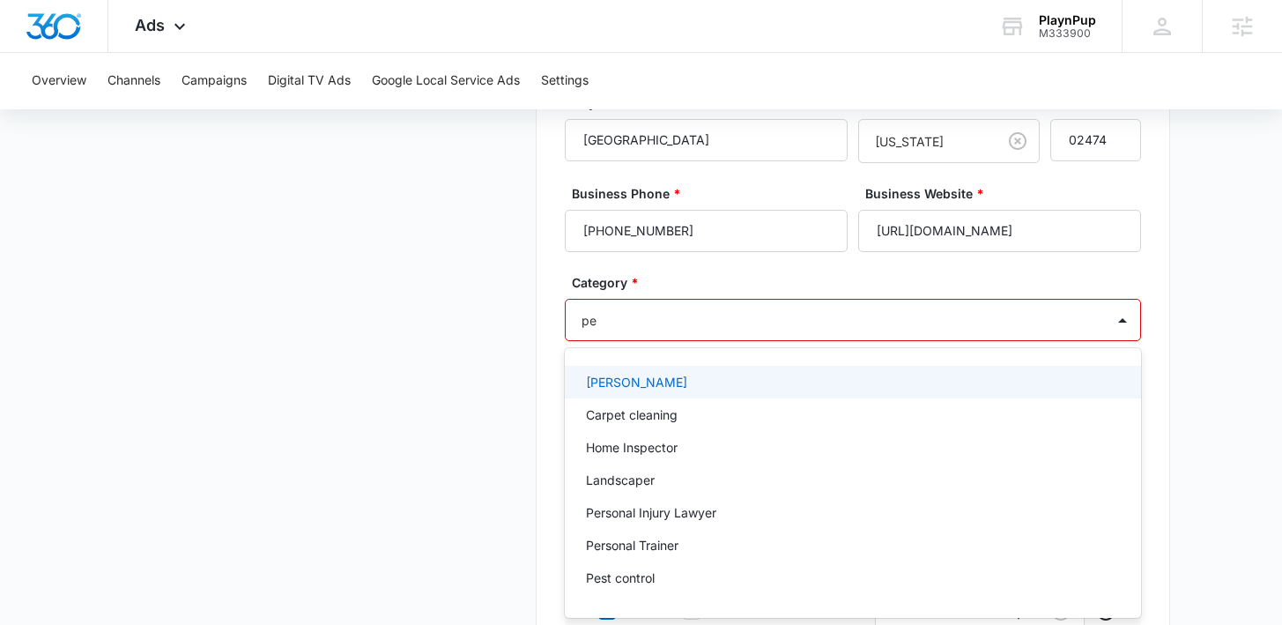
type input "pet"
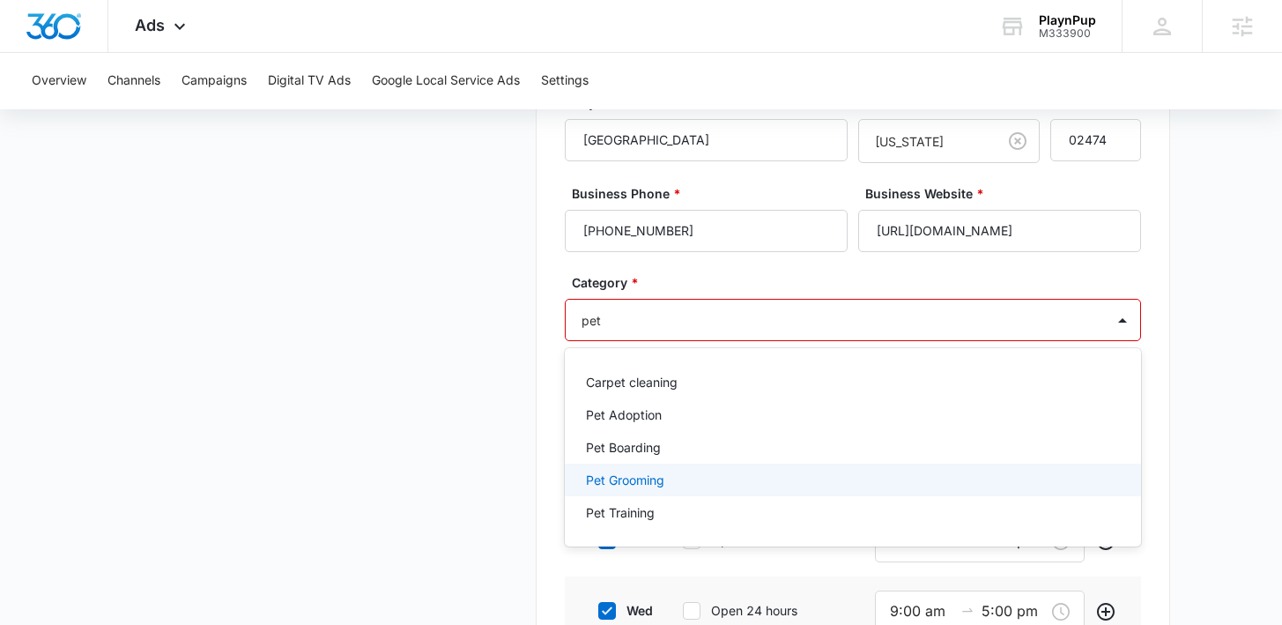
click at [656, 469] on div "Pet Grooming" at bounding box center [853, 479] width 576 height 33
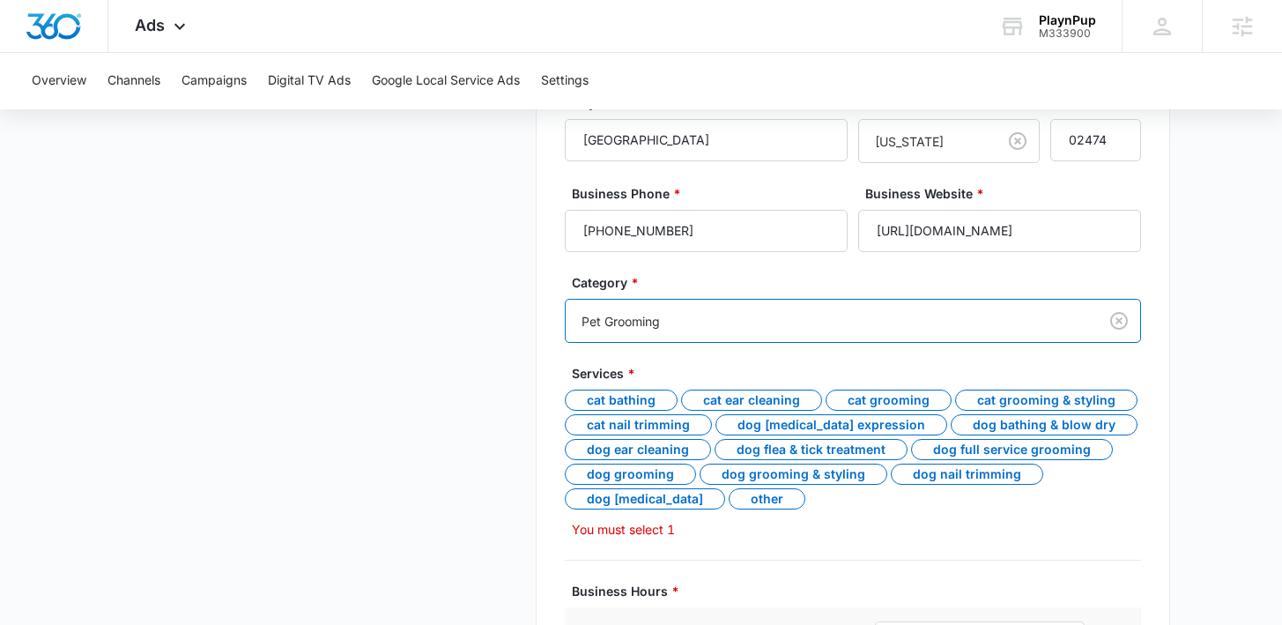
click at [656, 334] on div "Pet Grooming" at bounding box center [832, 321] width 532 height 40
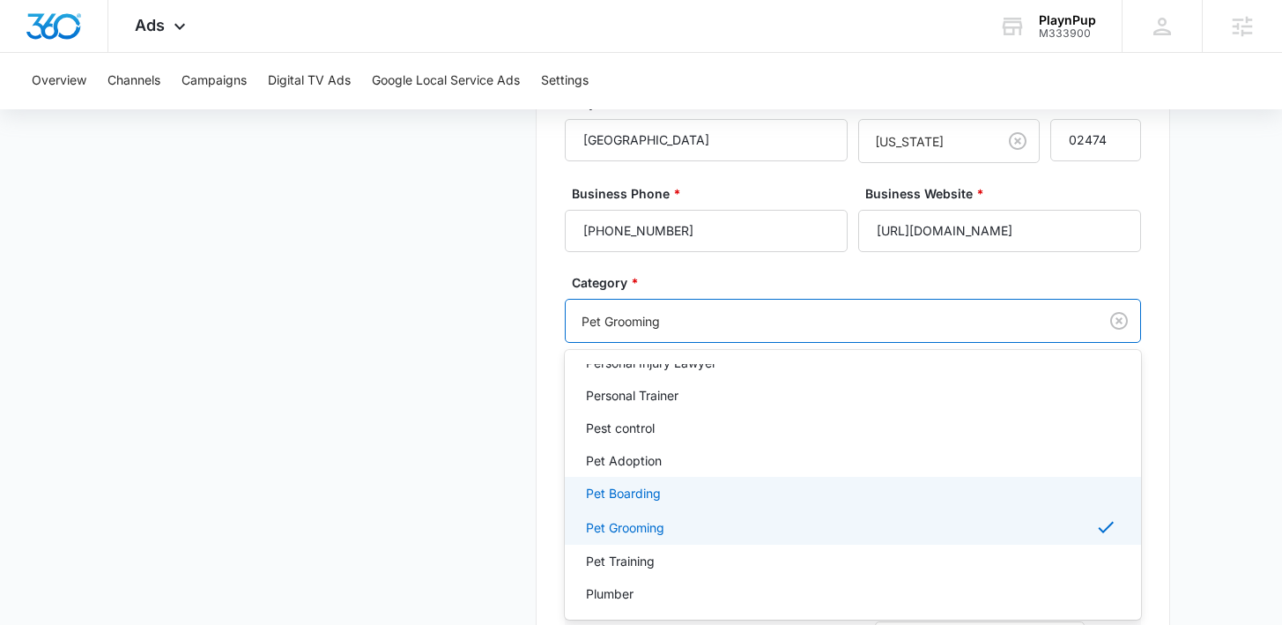
scroll to position [1586, 0]
click at [702, 500] on div "Pet Boarding" at bounding box center [851, 493] width 530 height 18
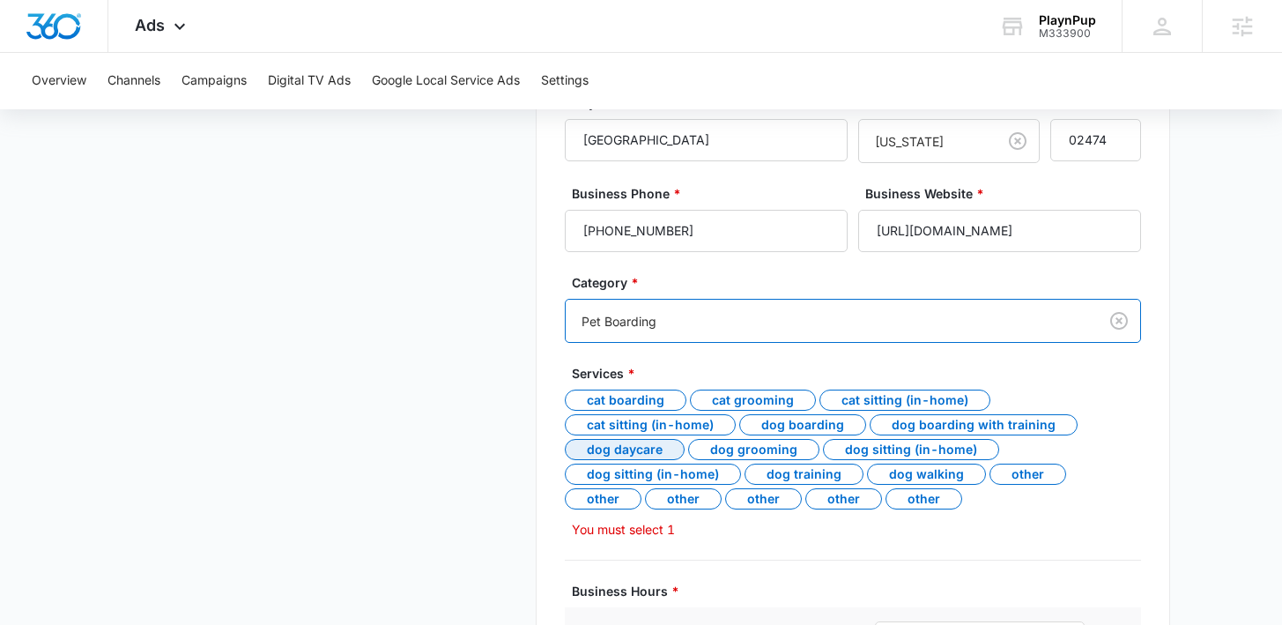
click at [615, 458] on div "Dog daycare" at bounding box center [625, 449] width 120 height 21
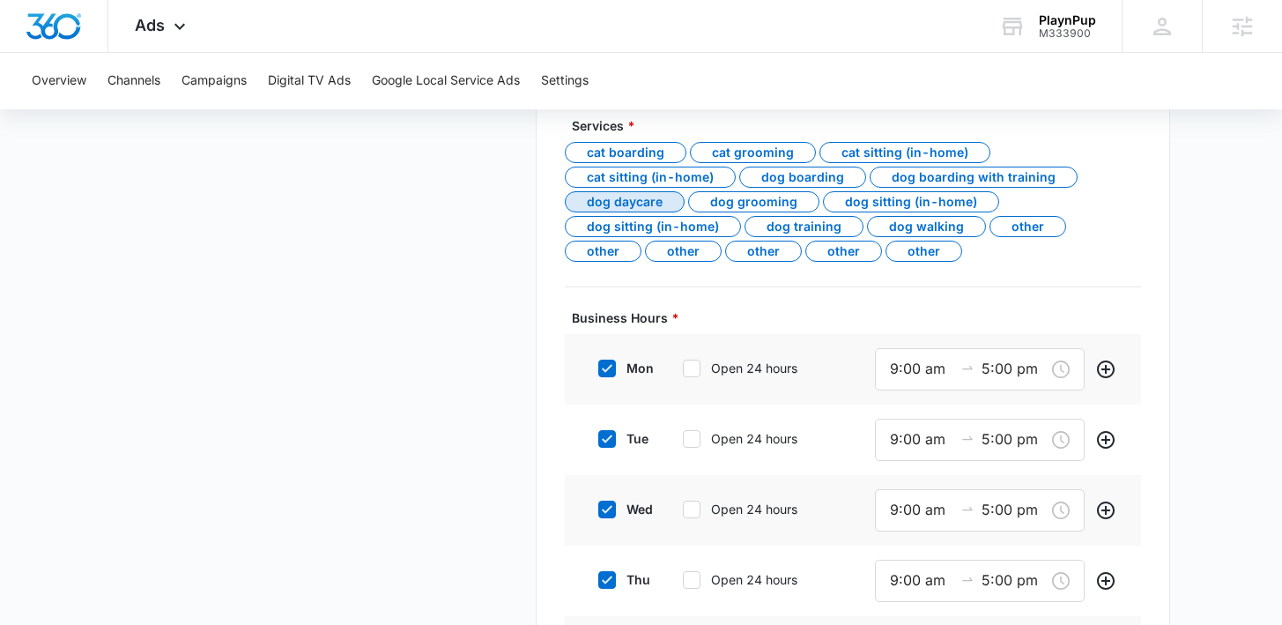
scroll to position [705, 0]
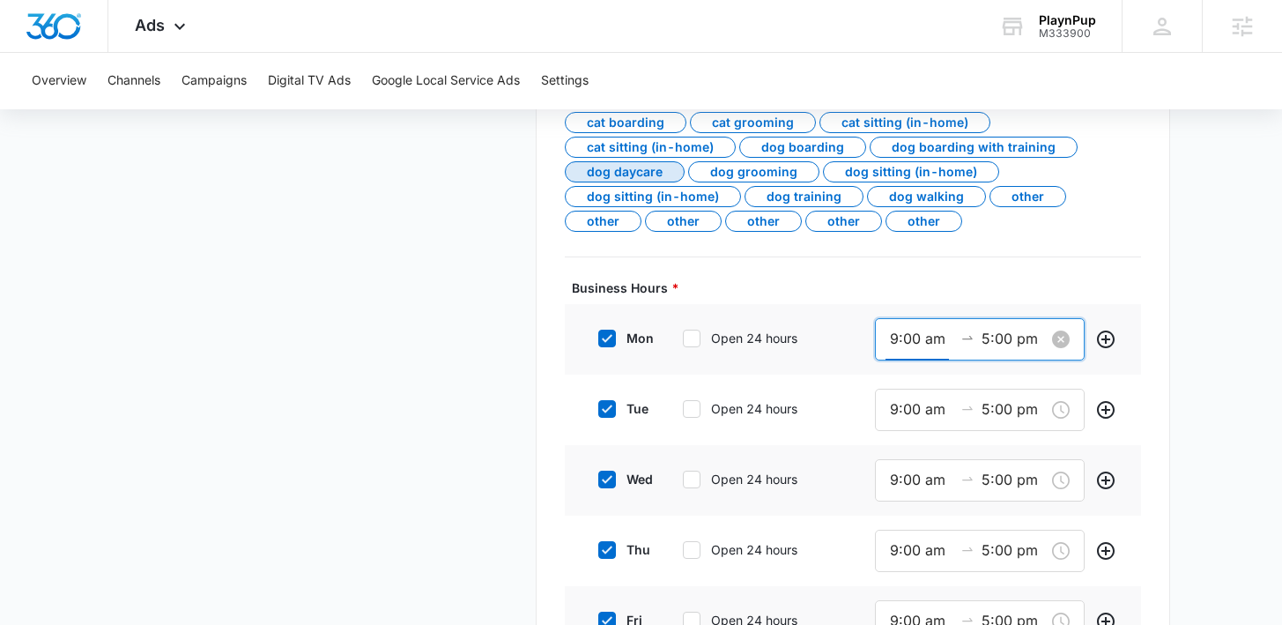
click at [934, 344] on input "9:00 am" at bounding box center [921, 339] width 63 height 22
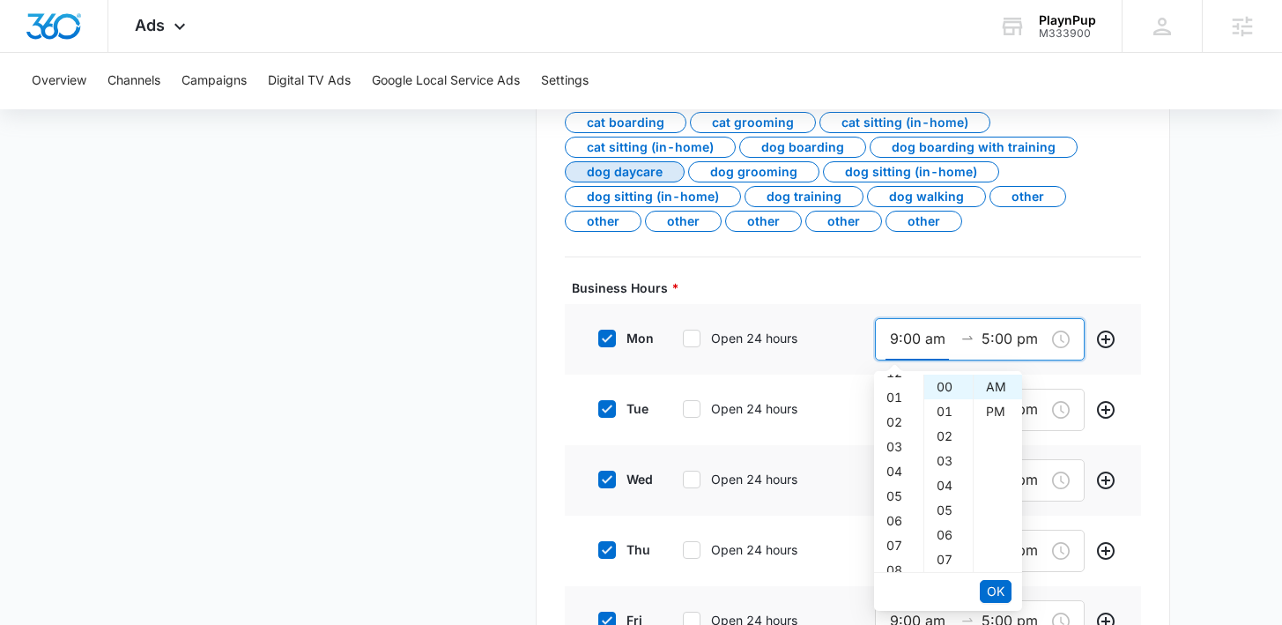
scroll to position [0, 0]
click at [892, 542] on div "07" at bounding box center [898, 537] width 49 height 25
click at [943, 462] on div "30" at bounding box center [948, 459] width 48 height 25
type input "7:30 am"
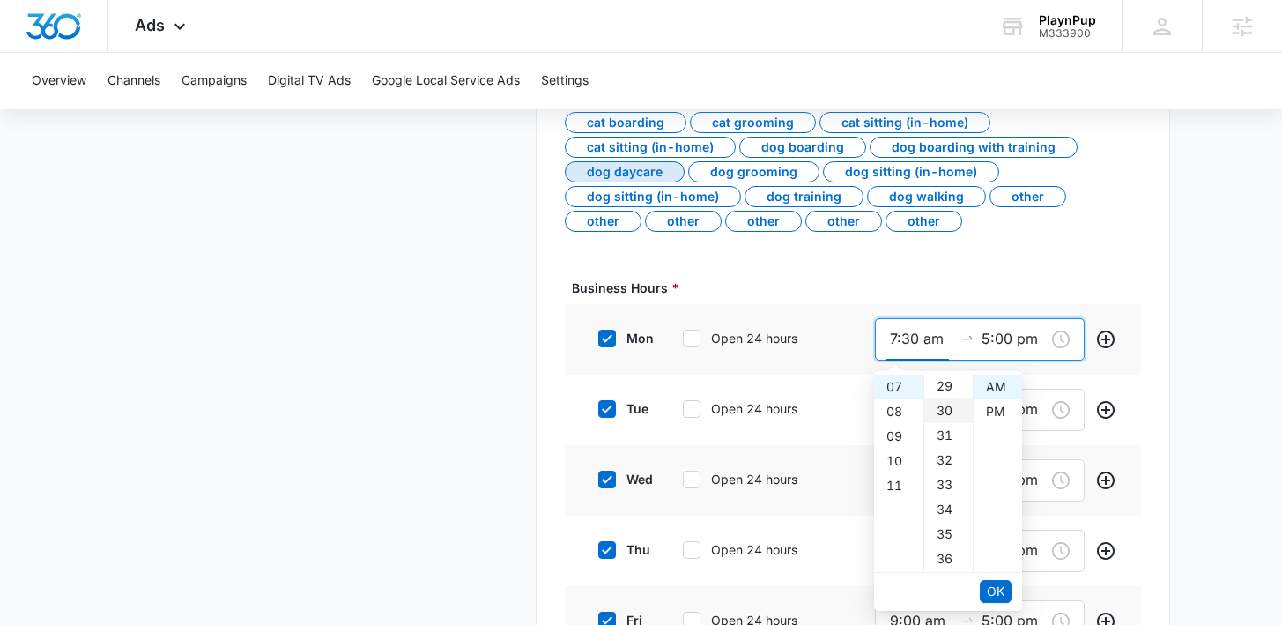
scroll to position [740, 0]
drag, startPoint x: 986, startPoint y: 585, endPoint x: 989, endPoint y: 549, distance: 36.3
click at [987, 585] on span "OK" at bounding box center [996, 590] width 18 height 19
click at [983, 345] on input "5:00 pm" at bounding box center [1012, 339] width 63 height 22
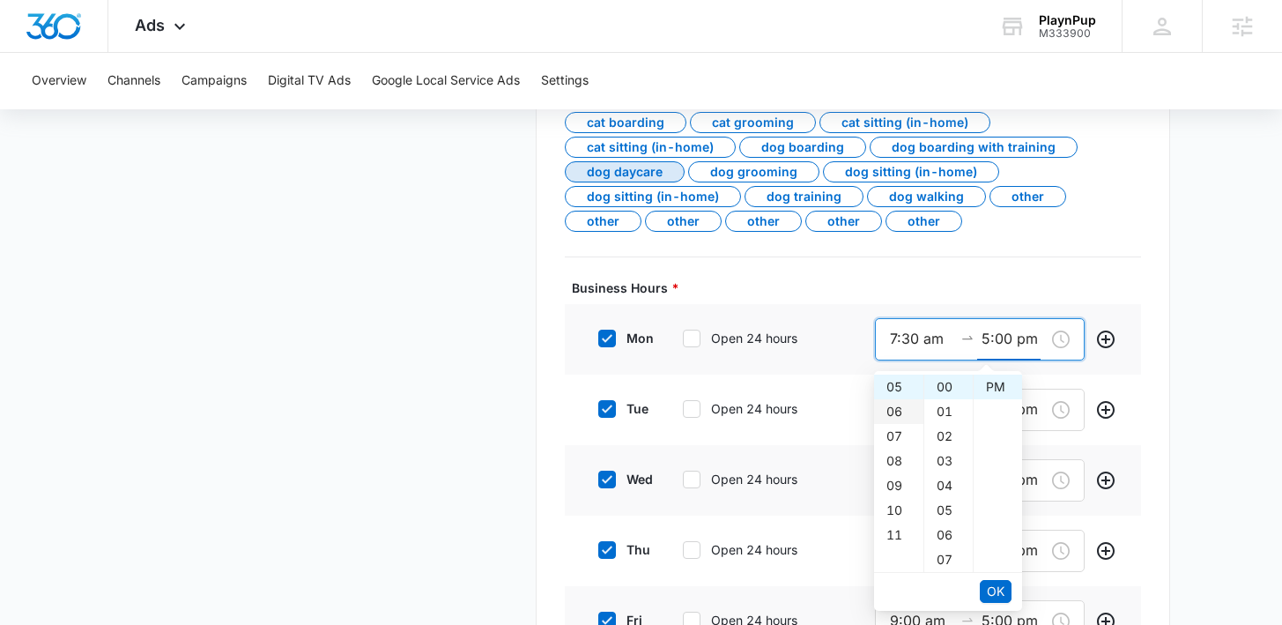
click at [896, 407] on div "06" at bounding box center [898, 411] width 49 height 25
click at [940, 396] on div "30" at bounding box center [948, 393] width 48 height 25
type input "6:30 pm"
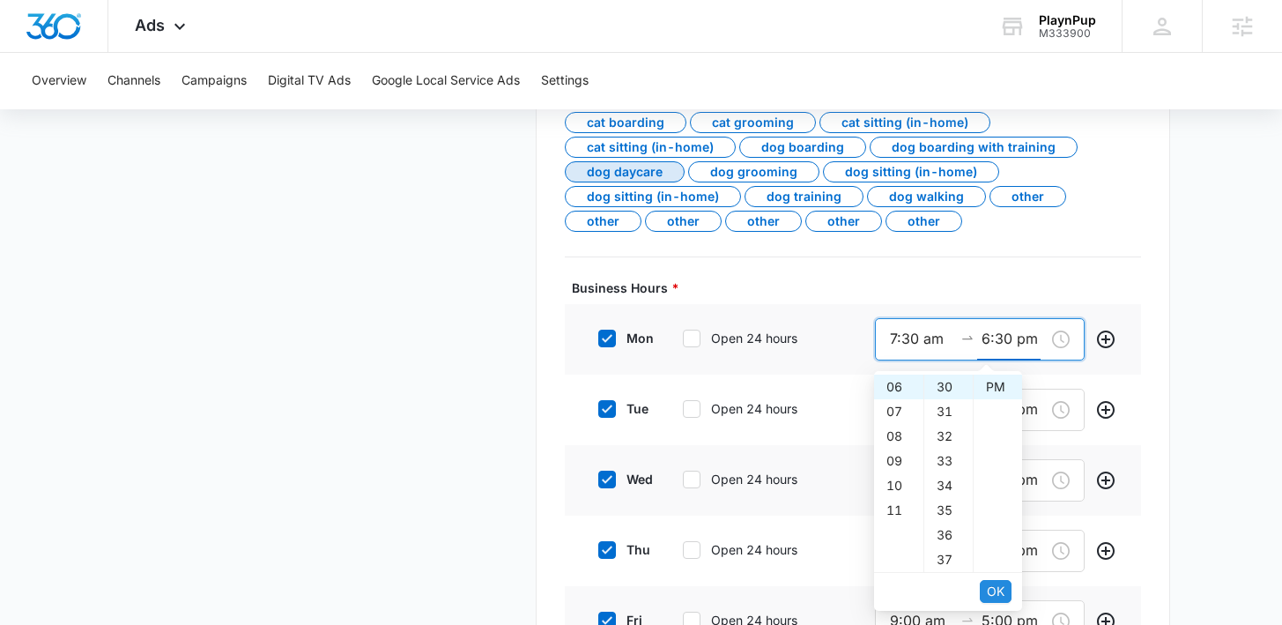
click at [1002, 589] on span "OK" at bounding box center [996, 590] width 18 height 19
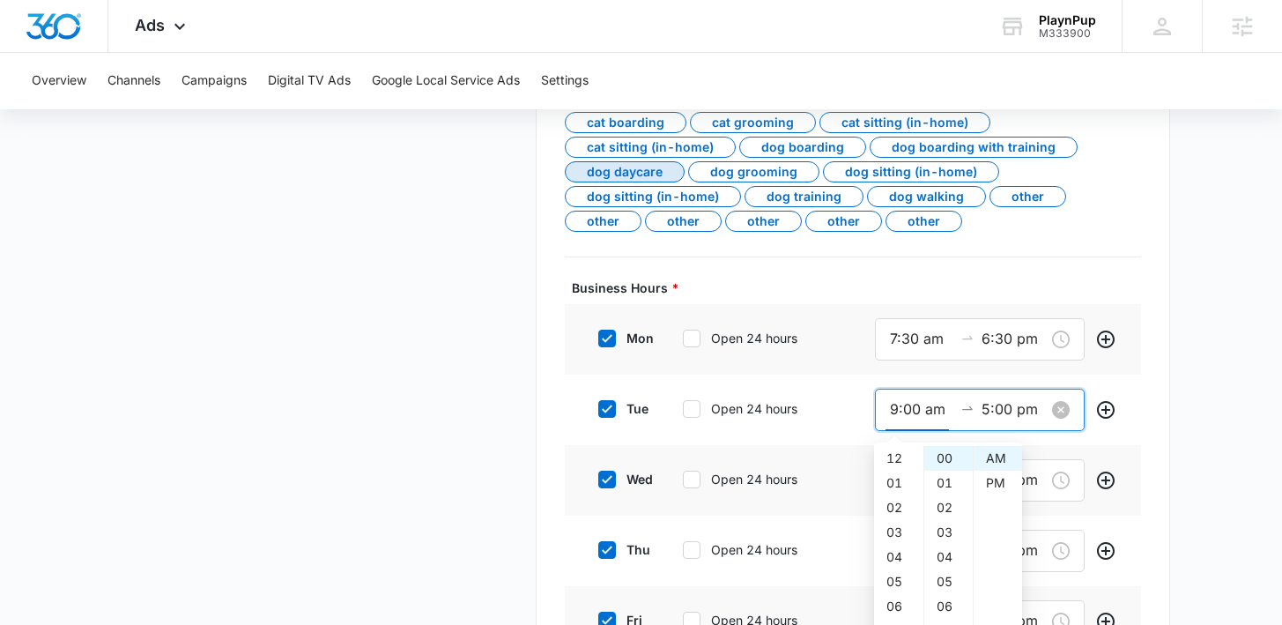
click at [919, 403] on input "9:00 am" at bounding box center [921, 409] width 63 height 22
click at [898, 410] on input "9:00 am" at bounding box center [921, 409] width 63 height 22
click at [918, 413] on input "7:00 am" at bounding box center [921, 409] width 63 height 22
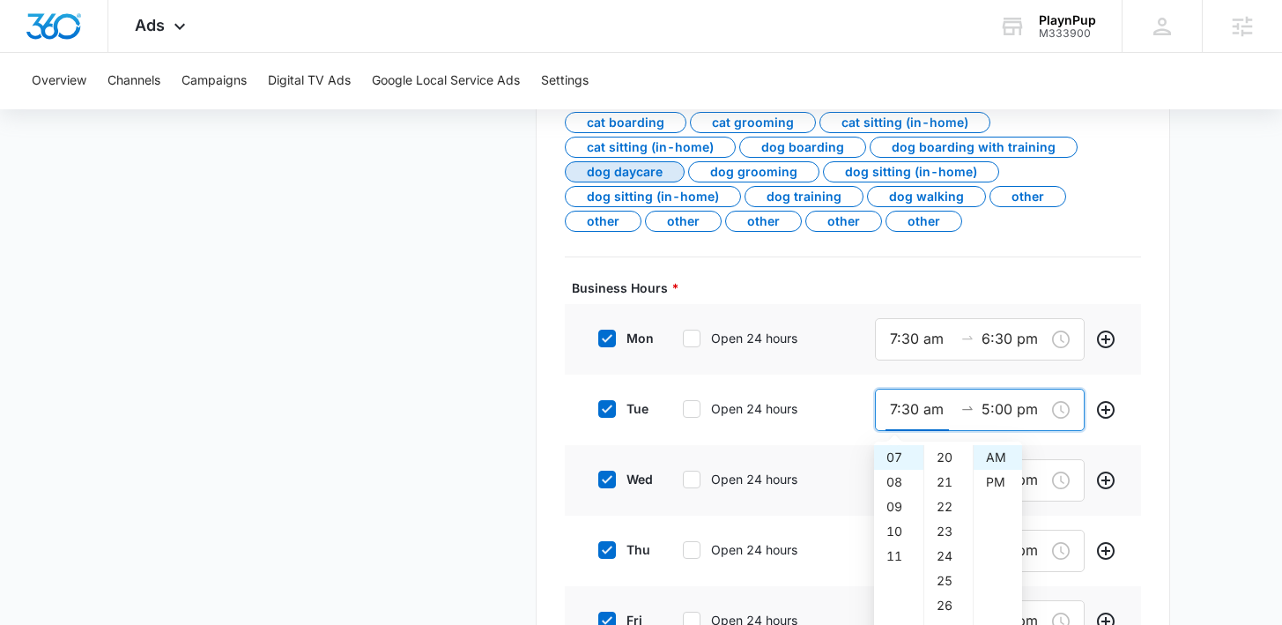
scroll to position [740, 0]
type input "7:30 am"
click at [989, 409] on input "5:00 pm" at bounding box center [1012, 409] width 63 height 22
click at [1009, 410] on input "6:00 pm" at bounding box center [1012, 409] width 63 height 22
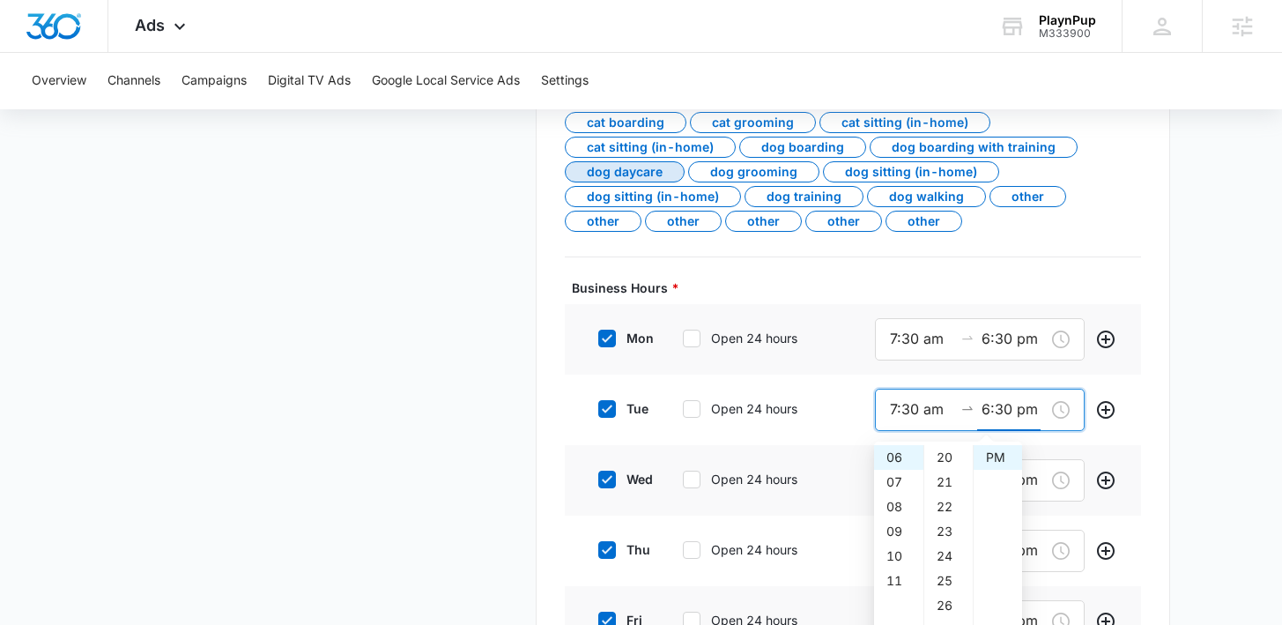
scroll to position [0, 0]
type input "6:30 pm"
type input "9:00 am"
type input "5:00 pm"
click at [1174, 470] on main "Google Local Service Ads Beta Business Details Get Started Business Verificatio…" at bounding box center [641, 186] width 1282 height 1450
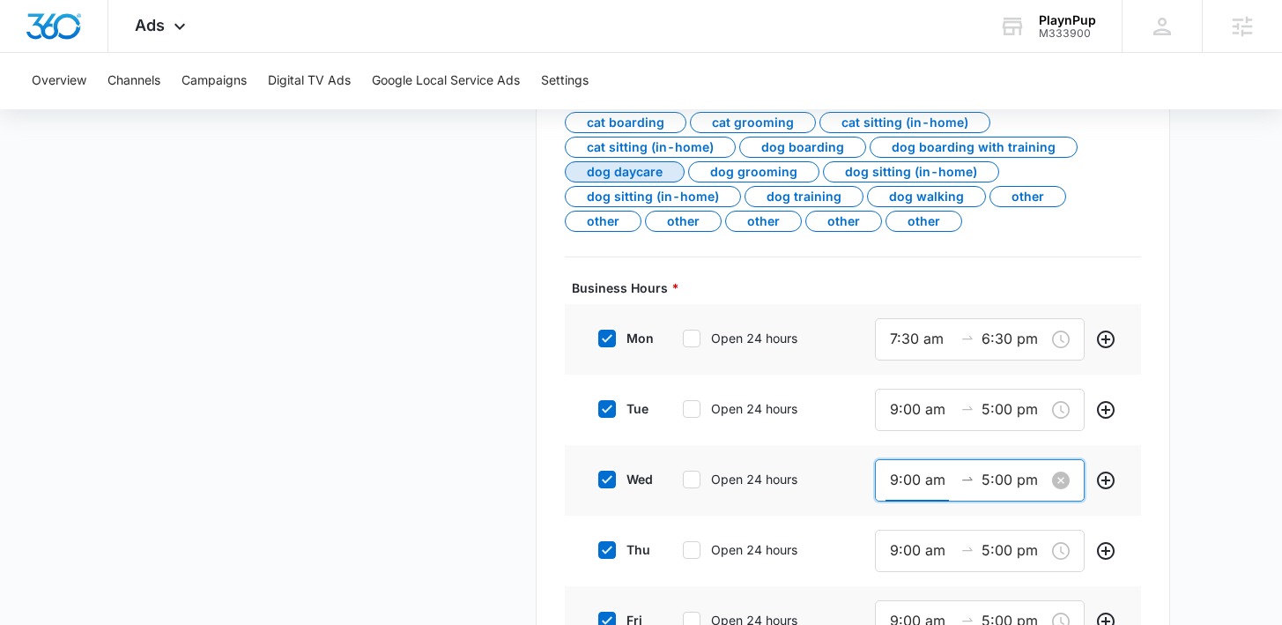
click at [894, 478] on input "9:00 am" at bounding box center [921, 480] width 63 height 22
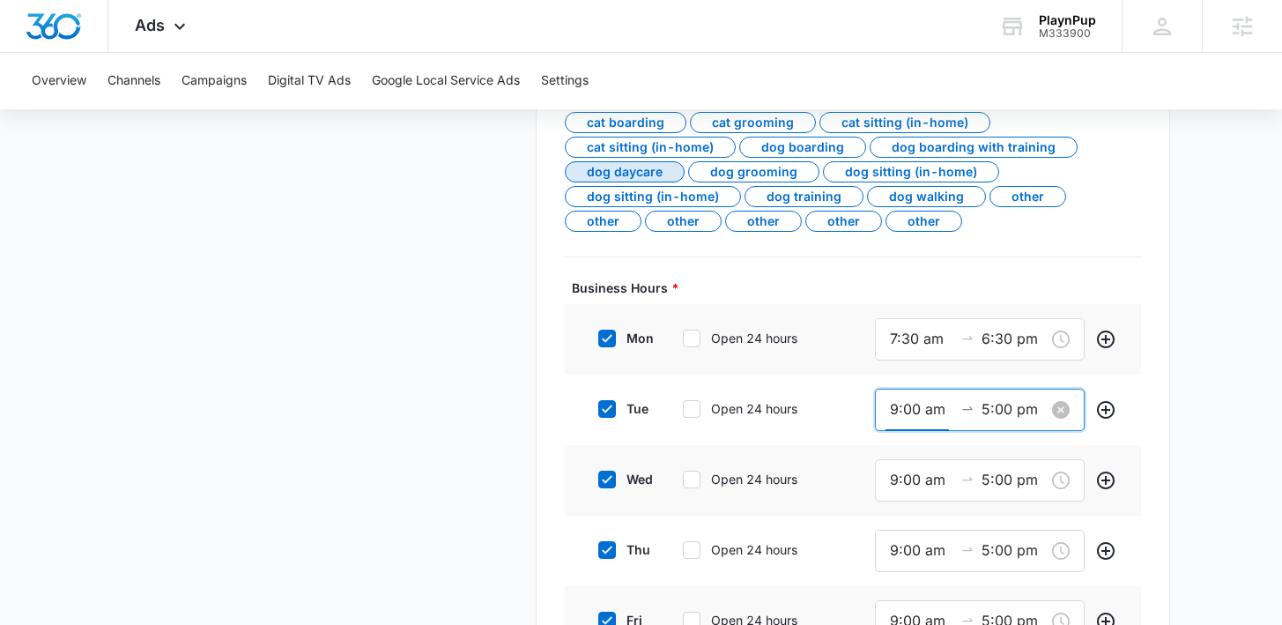
click at [892, 410] on input "9:00 am" at bounding box center [921, 409] width 63 height 22
click at [898, 410] on input "9:00 am" at bounding box center [921, 409] width 63 height 22
drag, startPoint x: 920, startPoint y: 404, endPoint x: 956, endPoint y: 417, distance: 38.2
click at [920, 404] on input "7:00 am" at bounding box center [921, 409] width 63 height 22
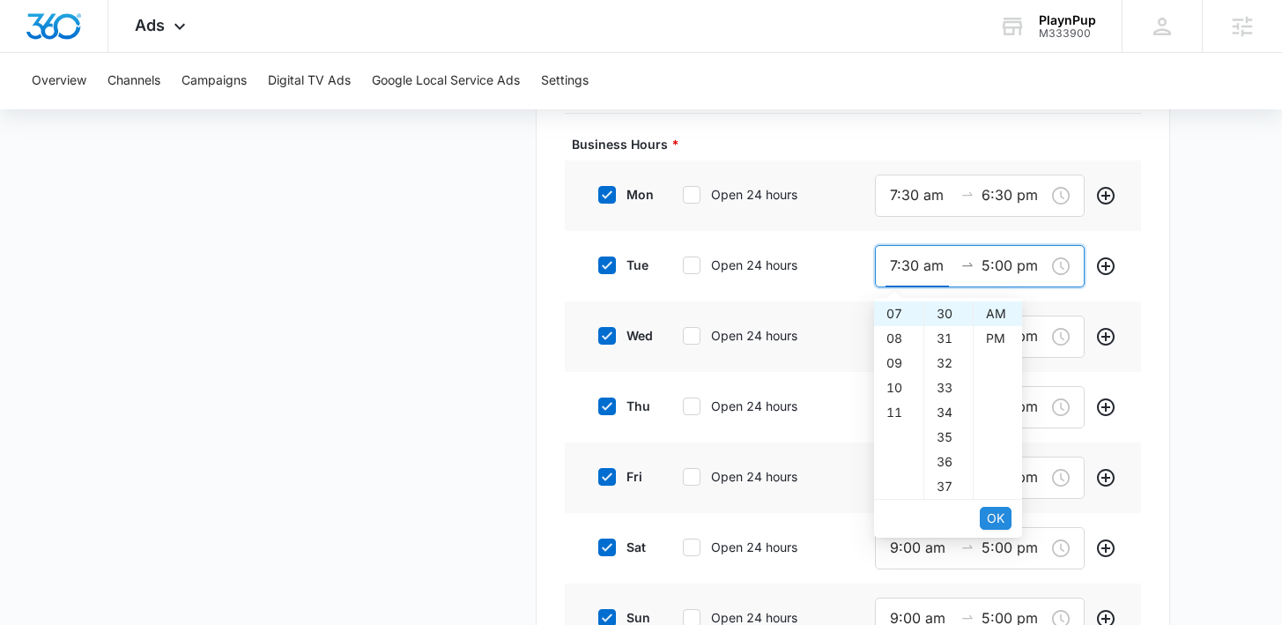
click at [1003, 511] on span "OK" at bounding box center [996, 517] width 18 height 19
type input "7:30 am"
click at [987, 265] on input "5:00 pm" at bounding box center [1012, 266] width 63 height 22
drag, startPoint x: 996, startPoint y: 267, endPoint x: 1060, endPoint y: 274, distance: 63.8
click at [997, 267] on input "6:00 pm" at bounding box center [1012, 266] width 63 height 22
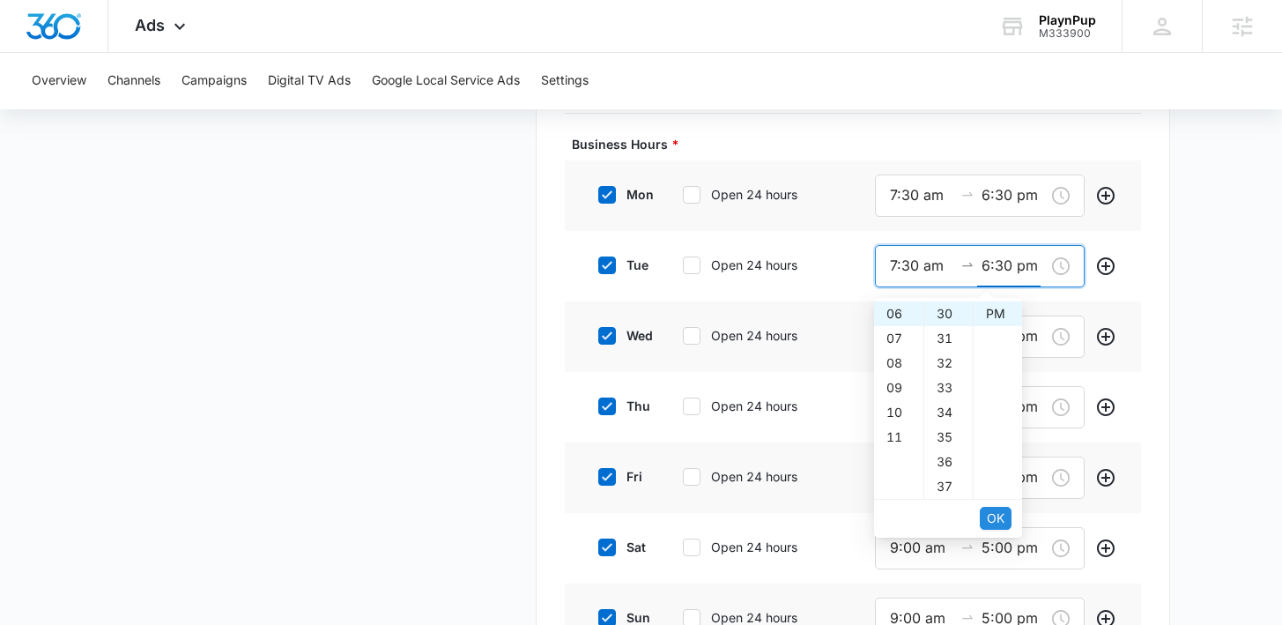
click at [987, 511] on span "OK" at bounding box center [996, 517] width 18 height 19
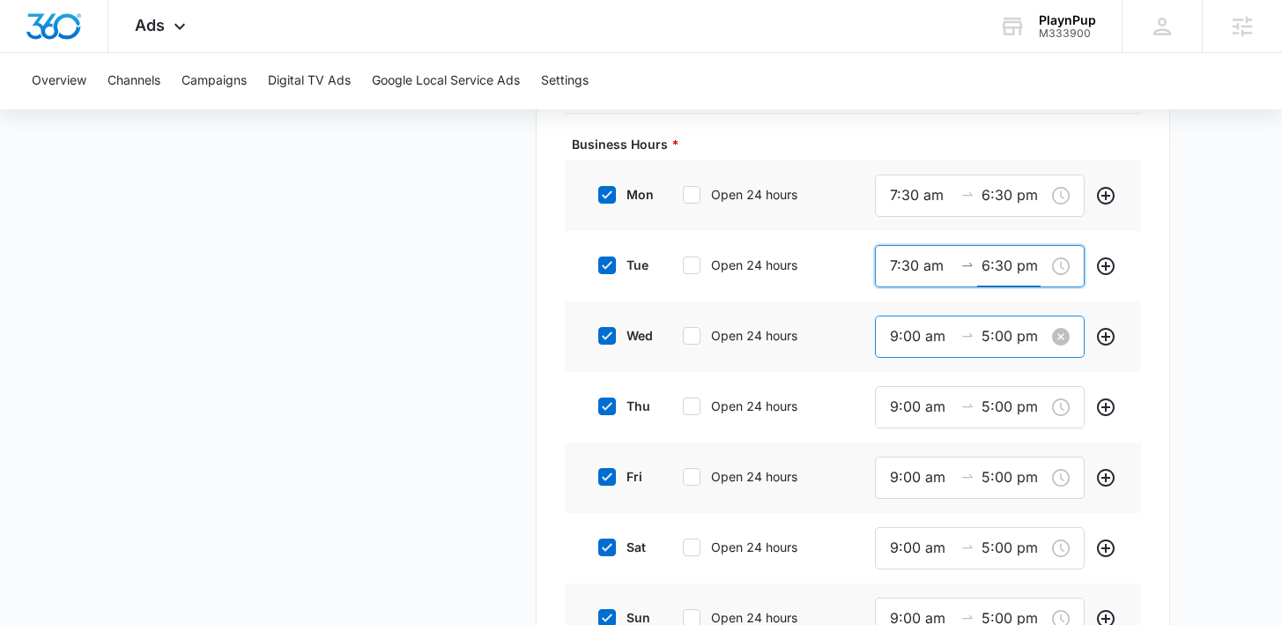
type input "6:30 pm"
click at [897, 341] on input "9:00 am" at bounding box center [921, 336] width 63 height 22
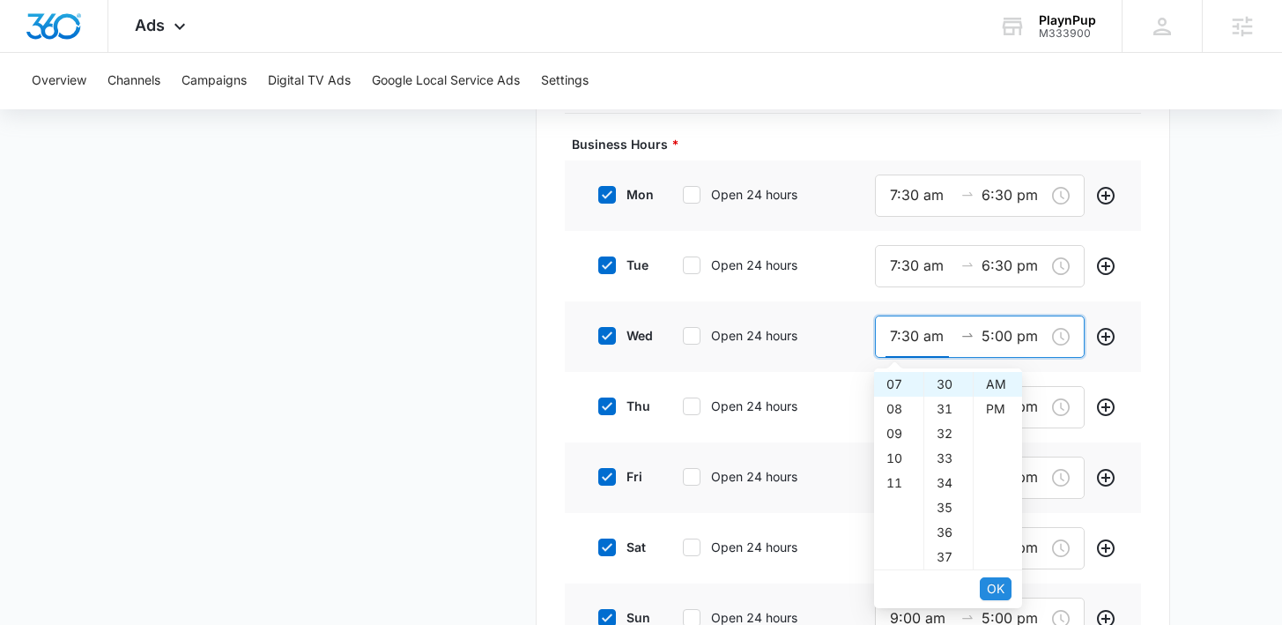
click at [987, 592] on span "OK" at bounding box center [996, 588] width 18 height 19
type input "7:30 am"
click at [983, 330] on input "5:00 pm" at bounding box center [1012, 336] width 63 height 22
click at [1003, 339] on input "6:00 pm" at bounding box center [1012, 336] width 63 height 22
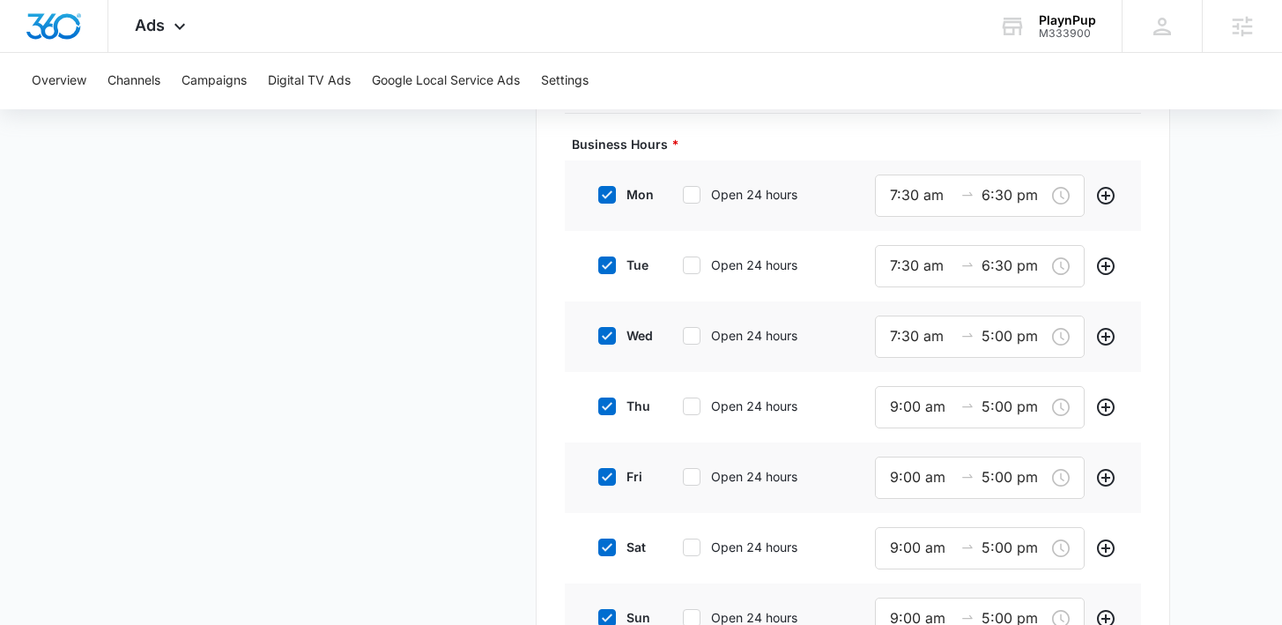
click at [1233, 408] on main "Google Local Service Ads Beta Business Details Get Started Business Verificatio…" at bounding box center [641, 42] width 1282 height 1450
click at [986, 337] on input "5:00 pm" at bounding box center [1012, 336] width 63 height 22
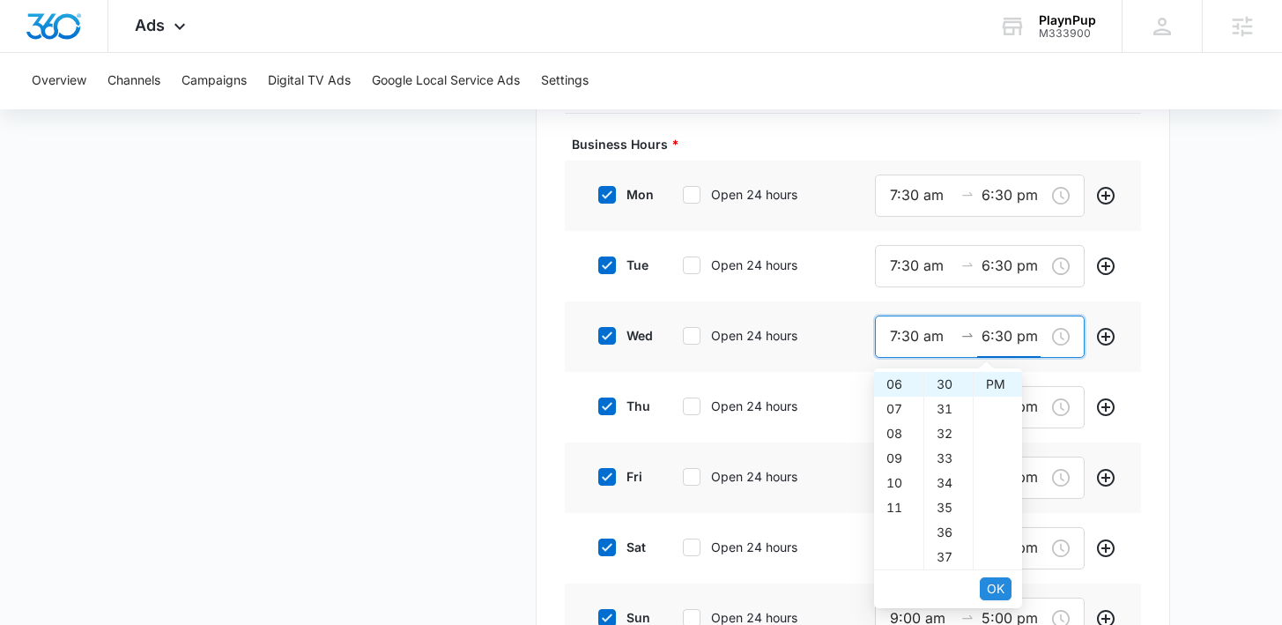
click at [994, 588] on span "OK" at bounding box center [996, 588] width 18 height 19
type input "6:30 pm"
click at [996, 592] on span "OK" at bounding box center [996, 588] width 18 height 19
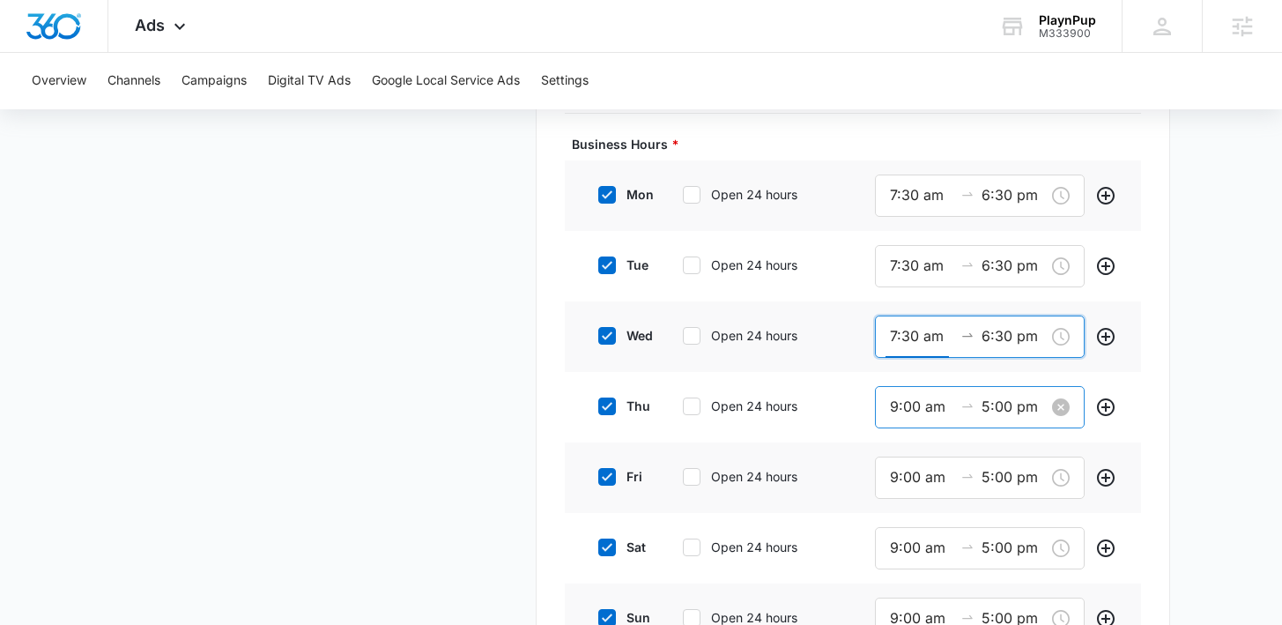
click at [895, 410] on input "9:00 am" at bounding box center [921, 407] width 63 height 22
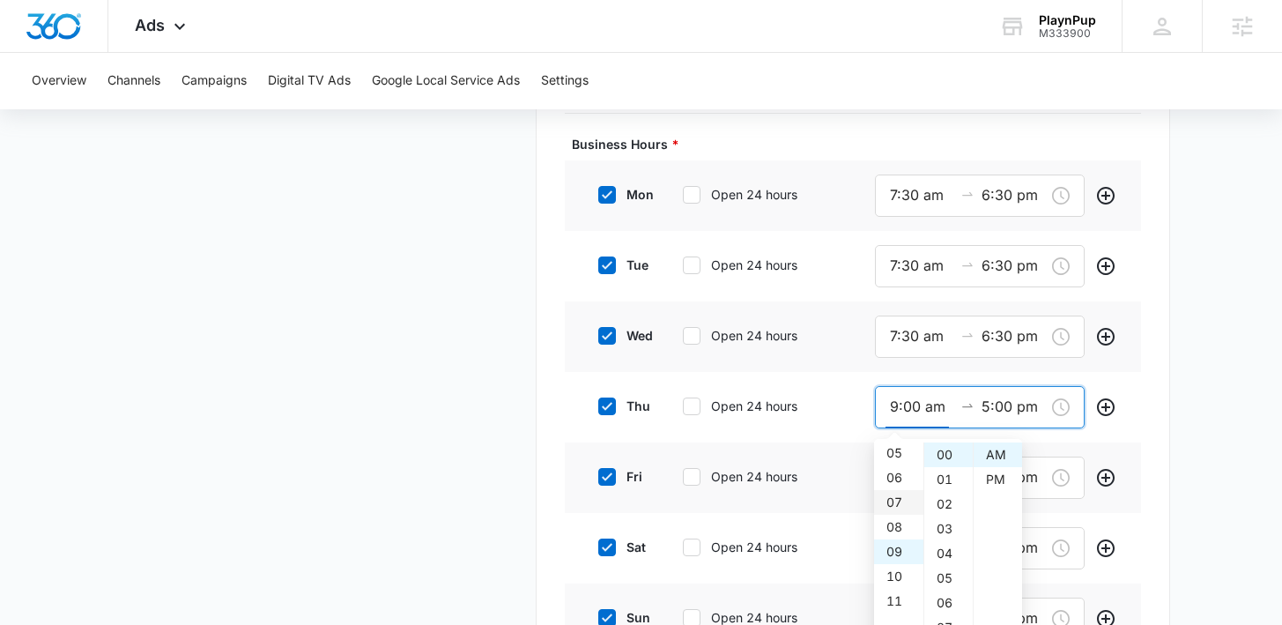
click at [884, 492] on div "07" at bounding box center [898, 502] width 49 height 25
click at [942, 586] on div "30" at bounding box center [948, 595] width 48 height 25
type input "7:30 am"
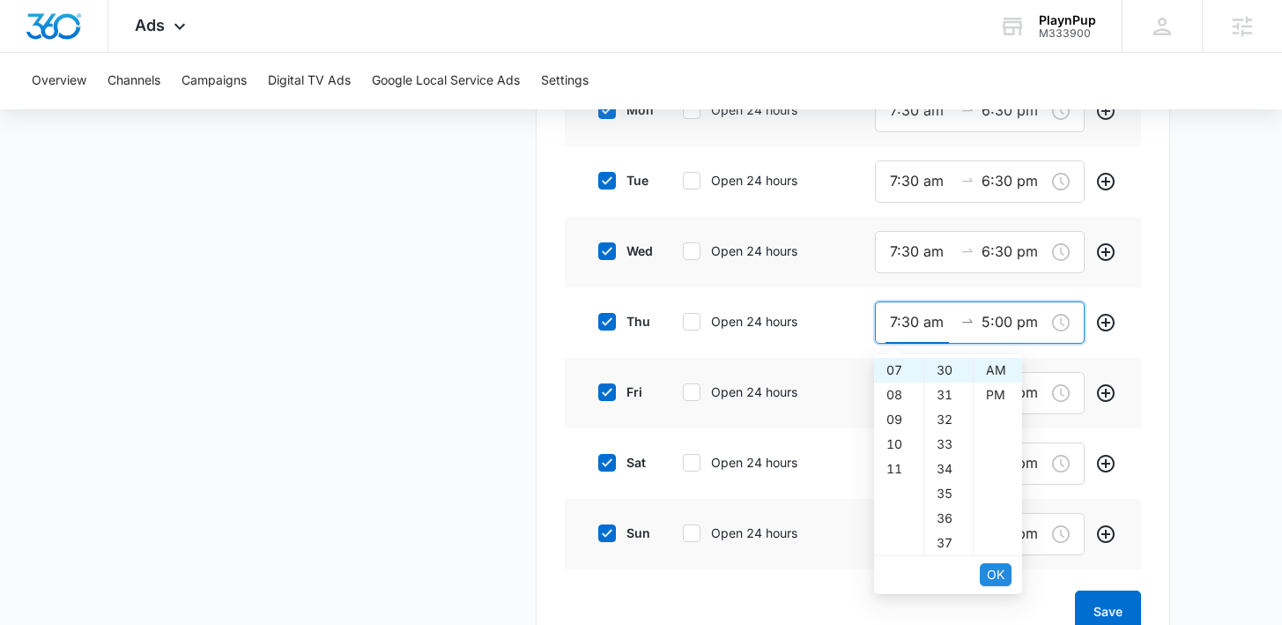
click at [997, 570] on span "OK" at bounding box center [996, 574] width 18 height 19
click at [987, 321] on input "5:00 pm" at bounding box center [1012, 322] width 63 height 22
click at [900, 396] on div "06" at bounding box center [898, 394] width 49 height 25
click at [940, 502] on div "30" at bounding box center [948, 508] width 48 height 25
type input "6:30 pm"
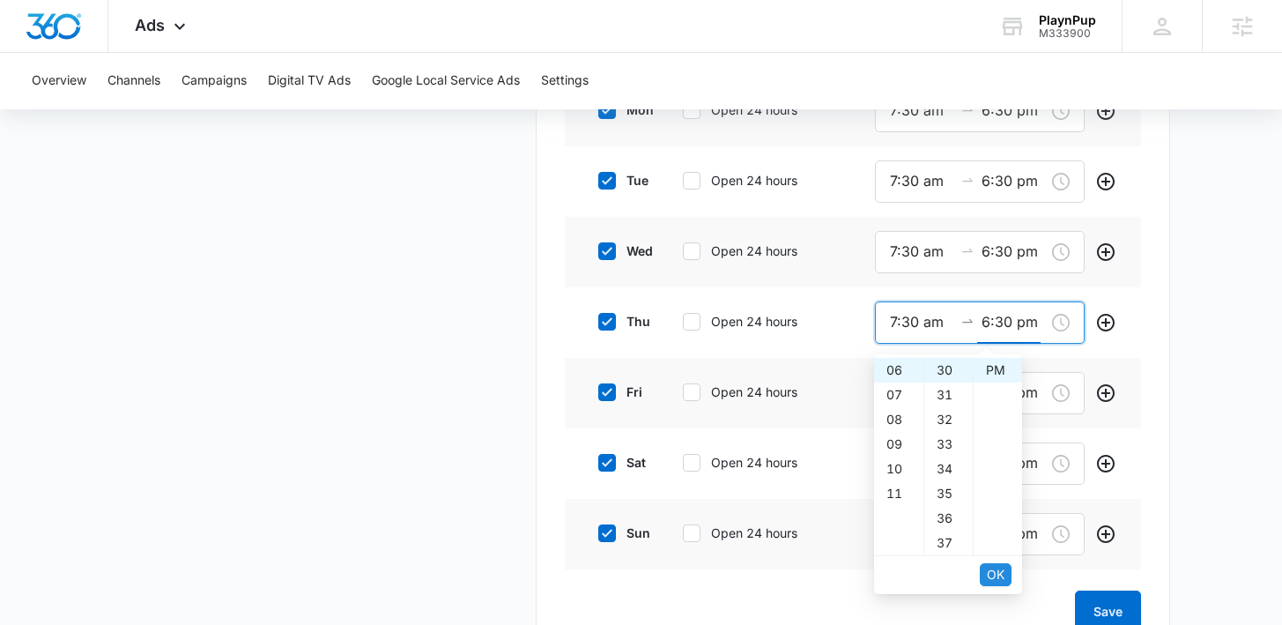
click at [995, 578] on span "OK" at bounding box center [996, 574] width 18 height 19
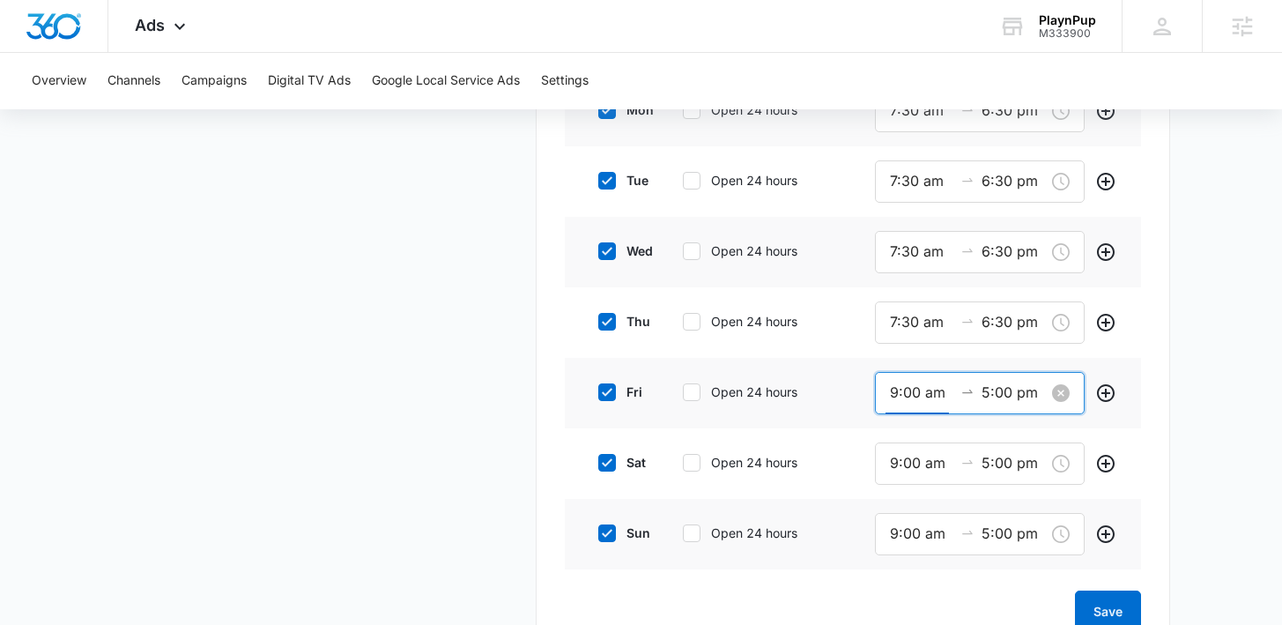
click at [898, 393] on input "9:00 am" at bounding box center [921, 392] width 63 height 22
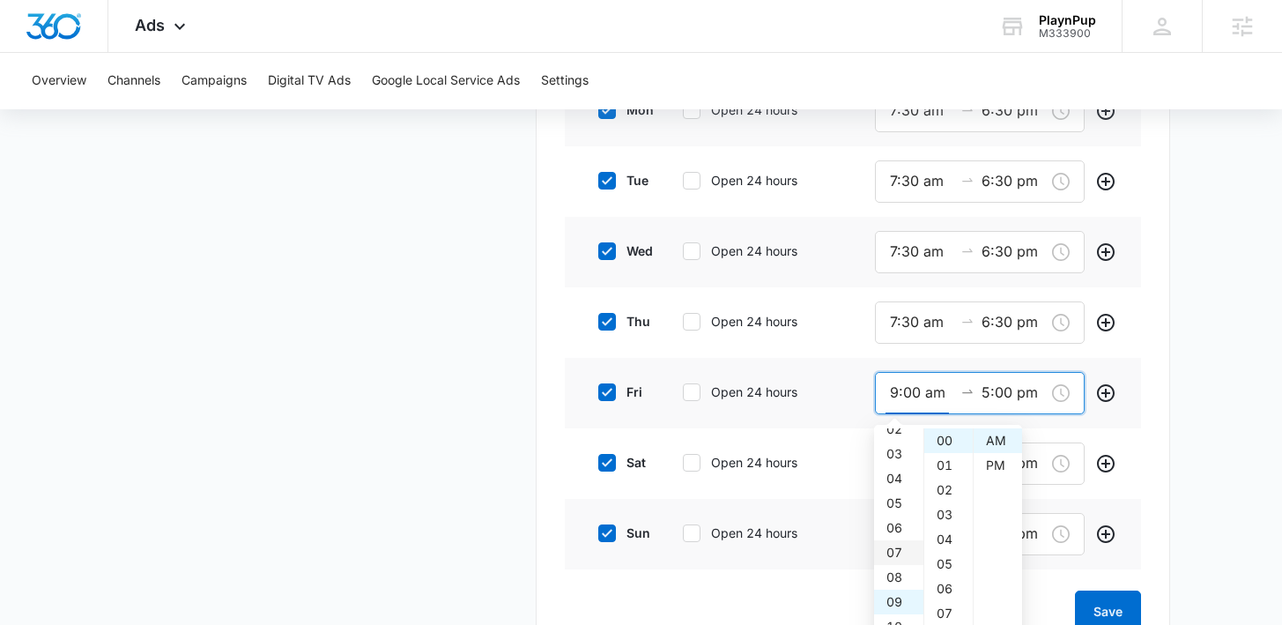
click at [897, 555] on div "07" at bounding box center [898, 552] width 49 height 25
click at [941, 494] on div "30" at bounding box center [948, 499] width 48 height 25
type input "7:30 am"
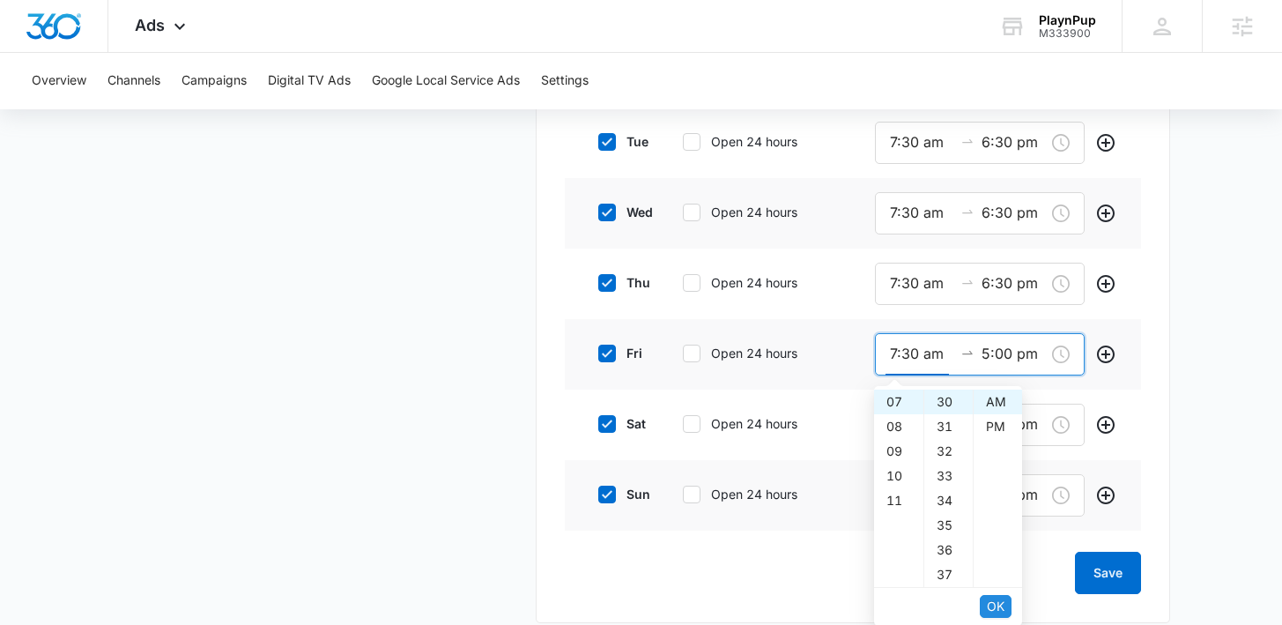
click at [997, 610] on span "OK" at bounding box center [996, 605] width 18 height 19
click at [987, 357] on input "5:00 pm" at bounding box center [1012, 354] width 63 height 22
click at [900, 423] on div "06" at bounding box center [898, 426] width 49 height 25
click at [938, 401] on div "30" at bounding box center [948, 394] width 48 height 25
type input "6:30 pm"
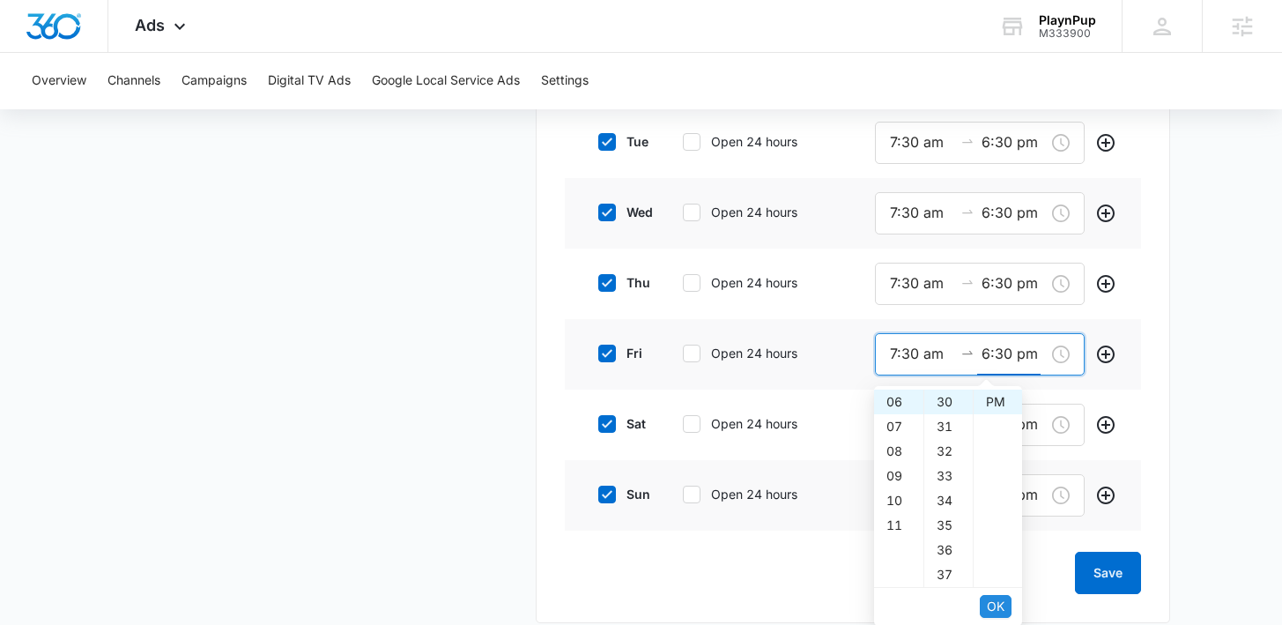
click at [990, 605] on span "OK" at bounding box center [996, 605] width 18 height 19
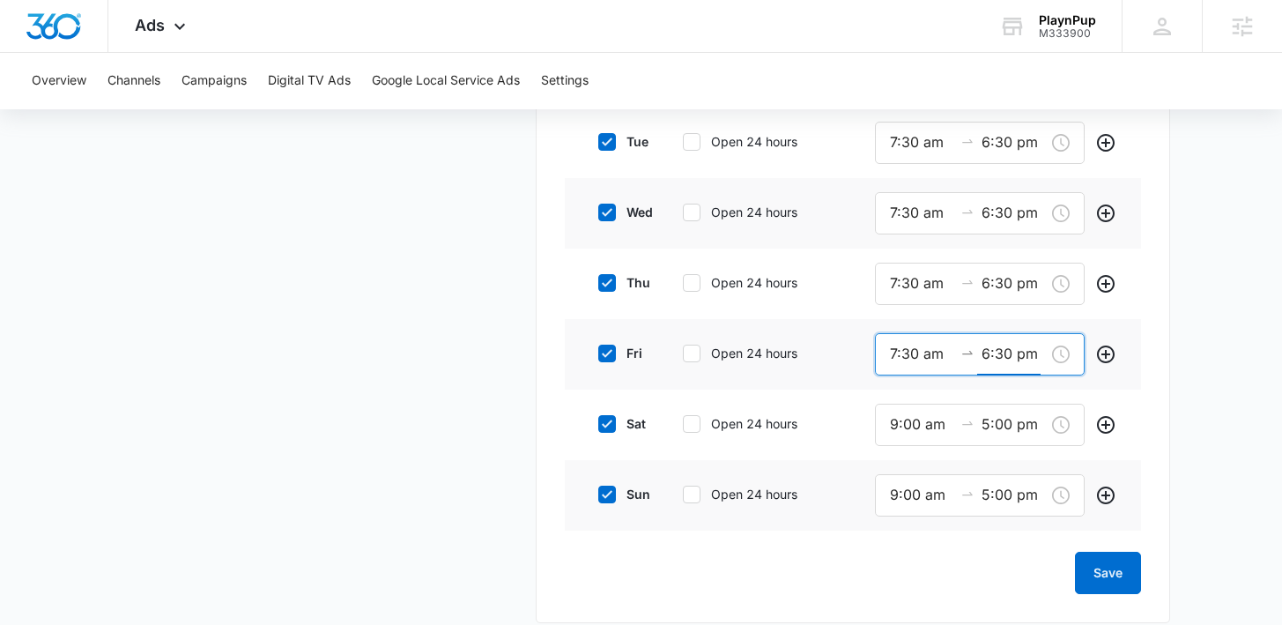
click at [609, 426] on icon at bounding box center [607, 424] width 16 height 16
click at [598, 426] on input "sat" at bounding box center [592, 424] width 12 height 12
checkbox input "false"
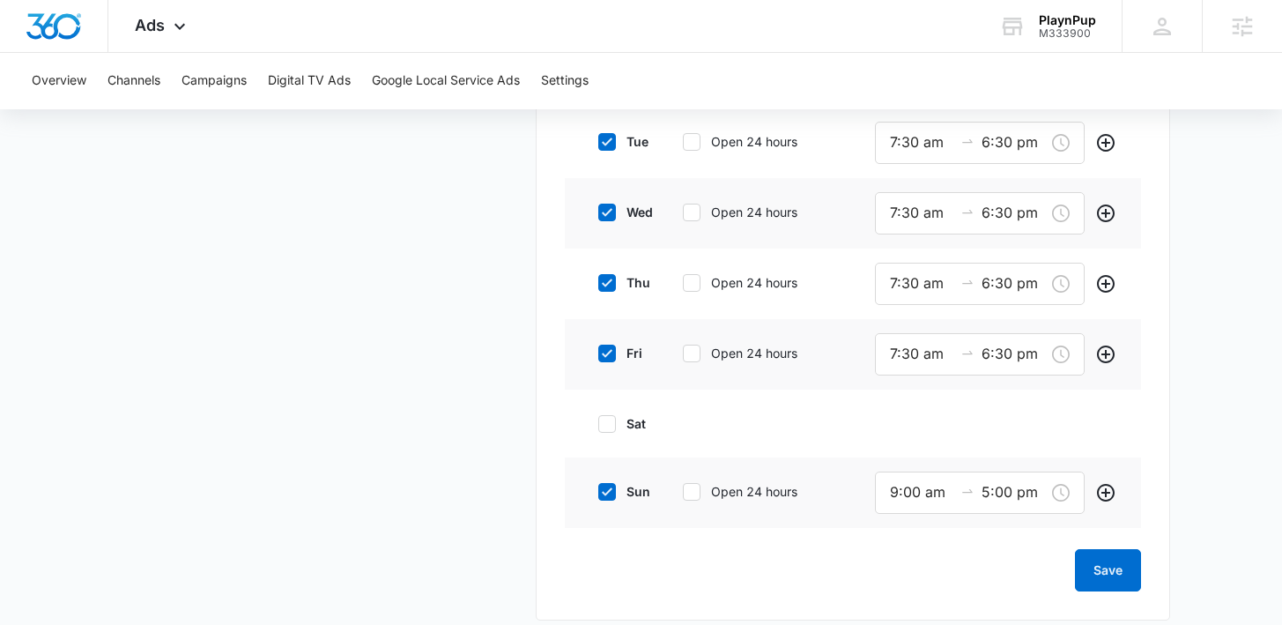
click at [613, 488] on icon at bounding box center [607, 492] width 16 height 16
click at [598, 488] on input "sun" at bounding box center [592, 491] width 12 height 12
checkbox input "false"
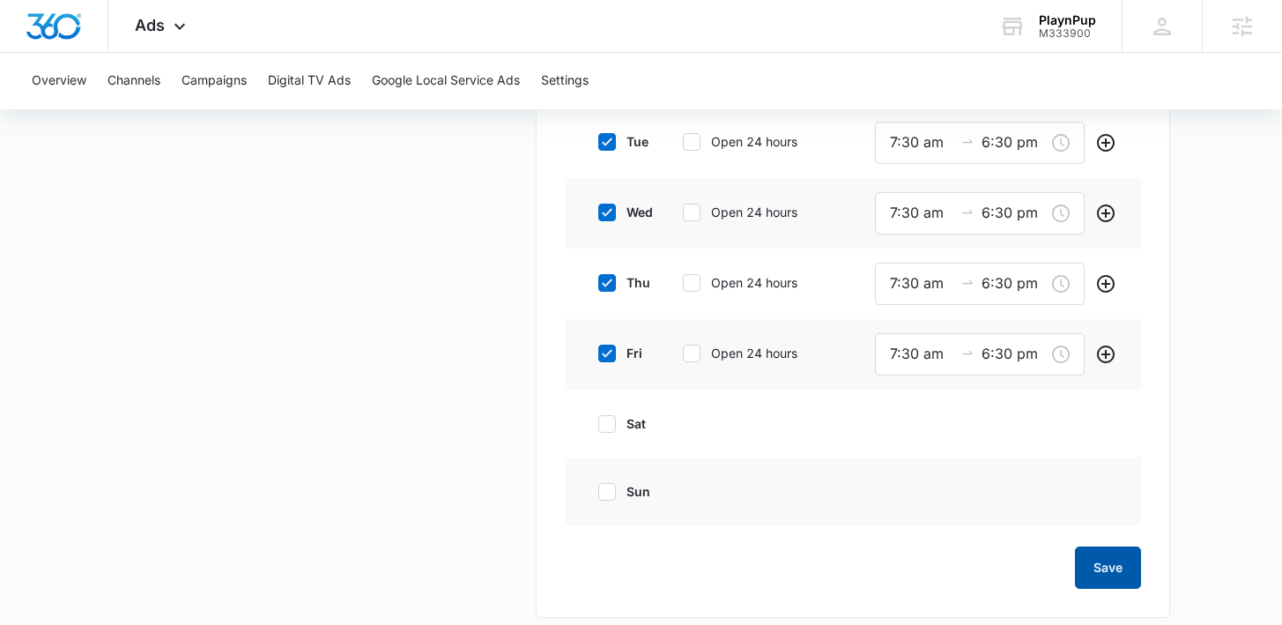
click at [1114, 565] on button "Save" at bounding box center [1108, 567] width 66 height 42
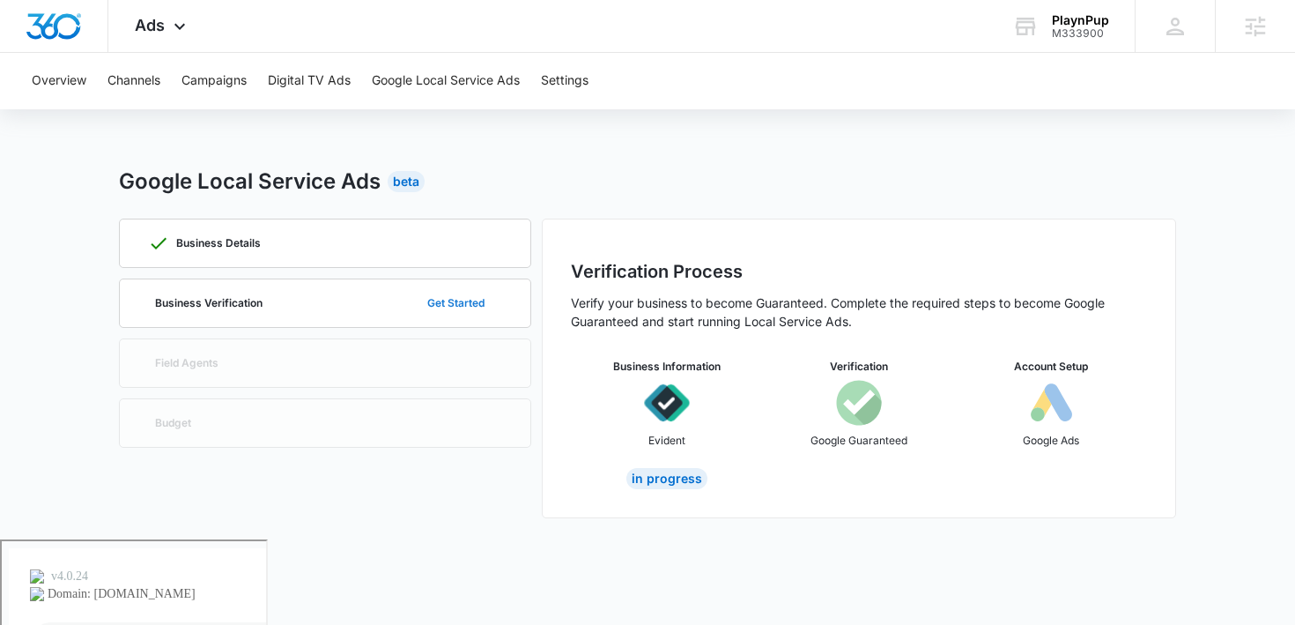
click at [450, 299] on button "Get Started" at bounding box center [456, 303] width 92 height 42
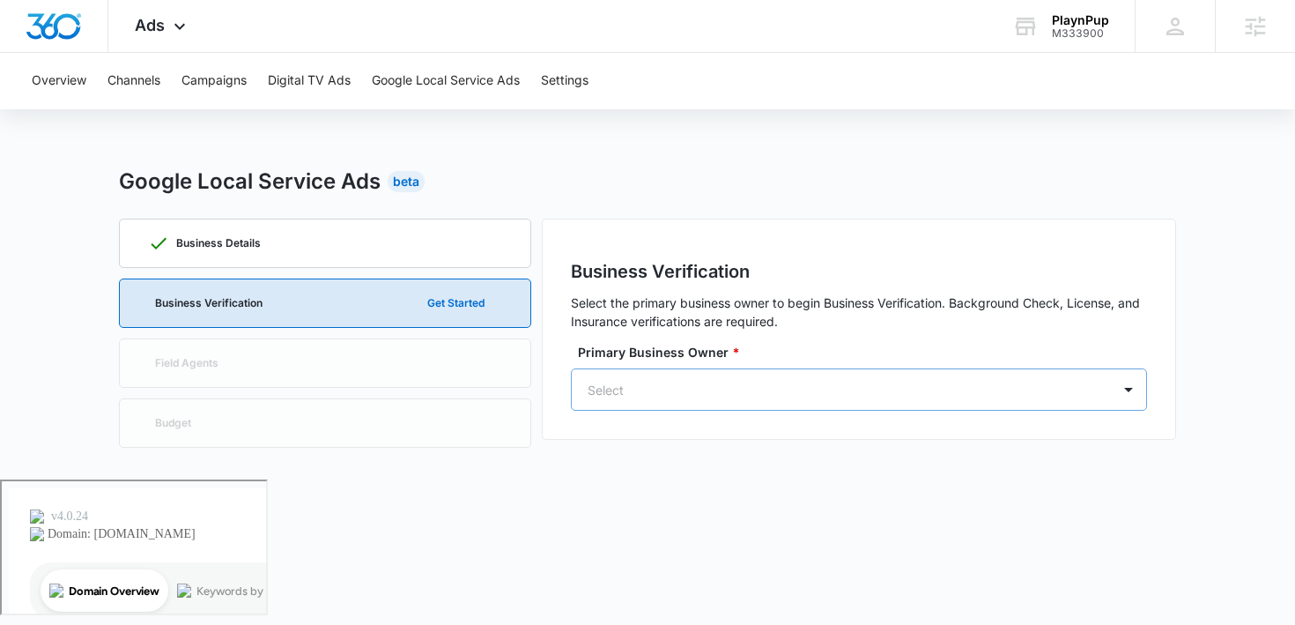
click at [856, 373] on div "Select" at bounding box center [841, 390] width 539 height 40
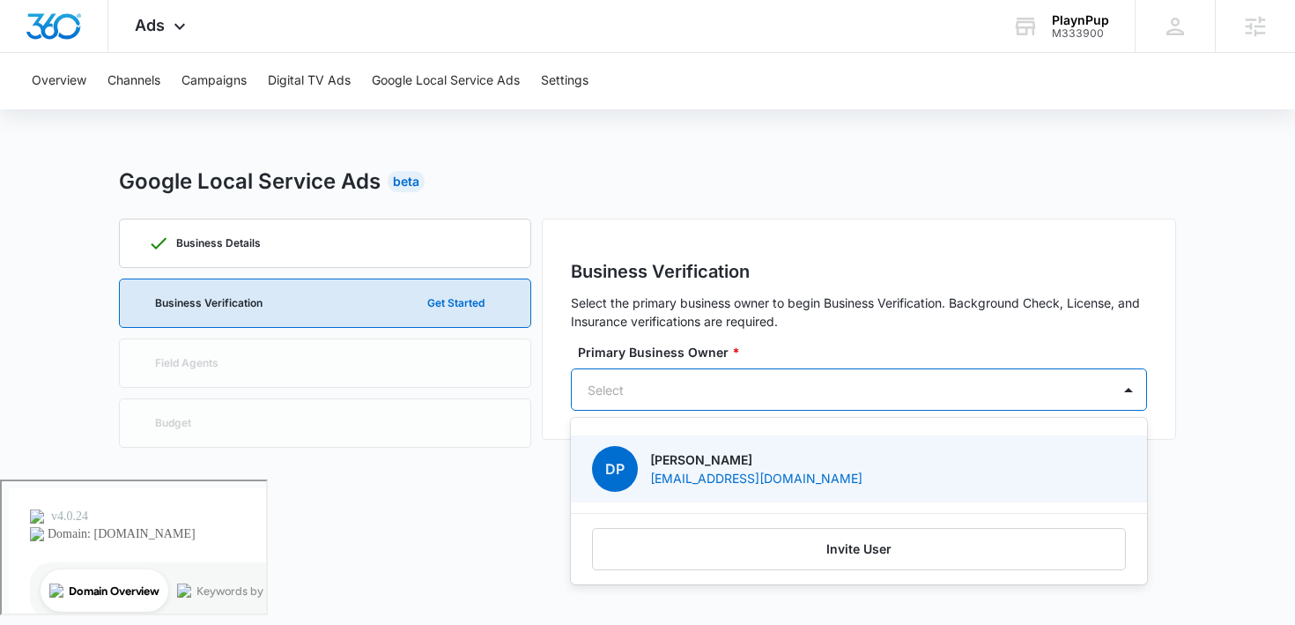
click at [658, 473] on p "dariapannesi@hotmail.com" at bounding box center [756, 478] width 212 height 18
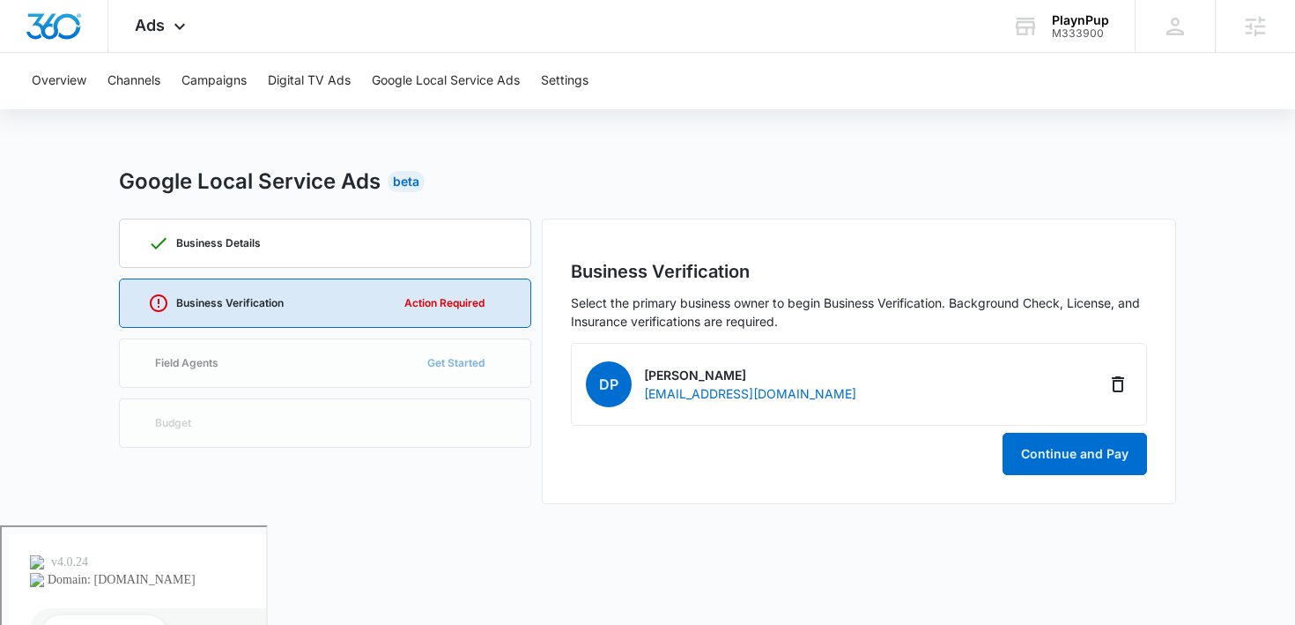
click at [1066, 425] on div "Business Verification Select the primary business owner to begin Business Verif…" at bounding box center [859, 366] width 576 height 217
click at [1061, 451] on button "Continue and Pay" at bounding box center [1074, 454] width 144 height 42
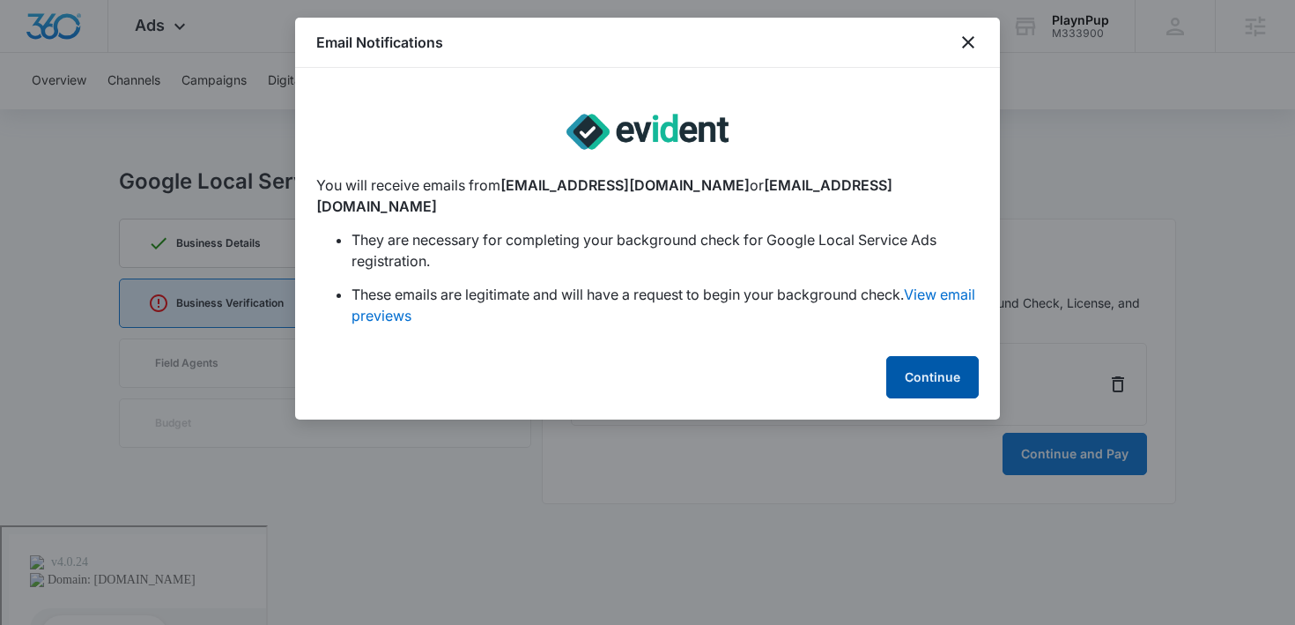
click at [899, 356] on button "Continue" at bounding box center [932, 377] width 92 height 42
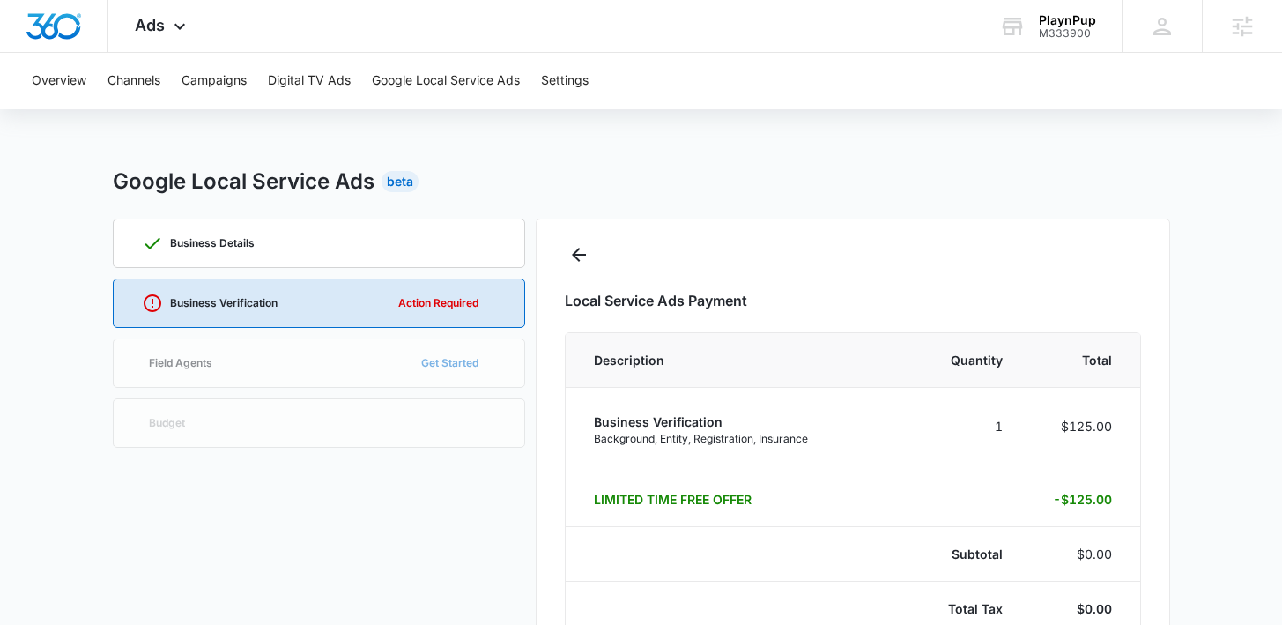
select select "pm_1Rjk4lA4n8RTgNjUrUY0z1Aj"
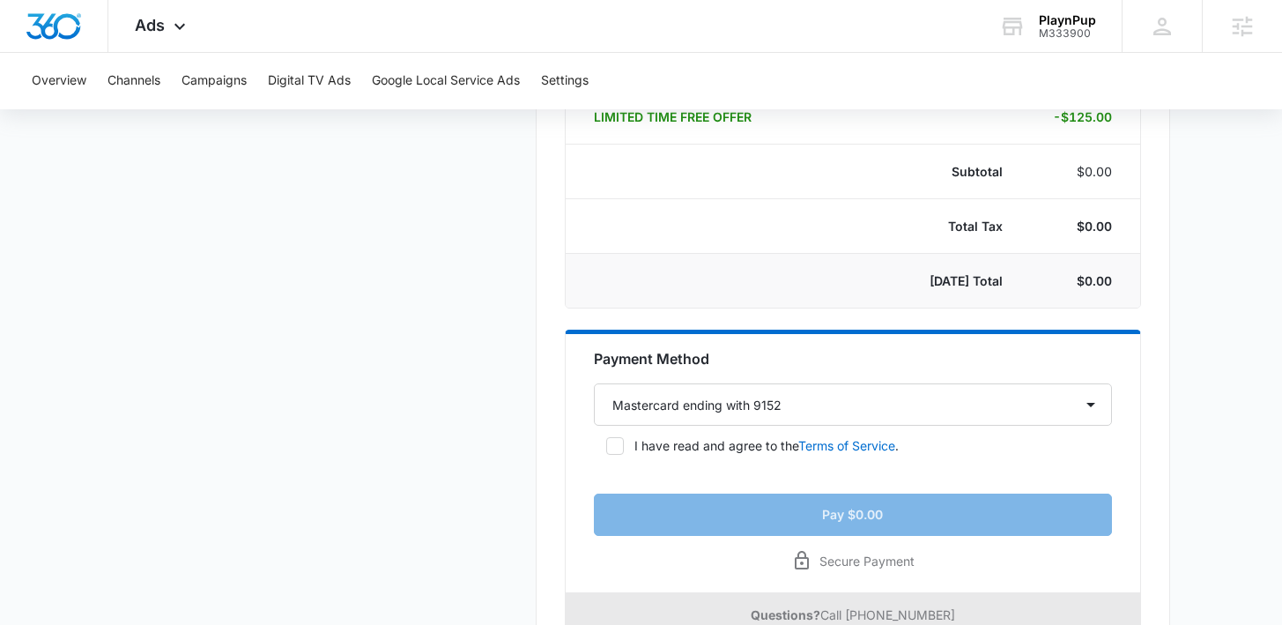
scroll to position [397, 0]
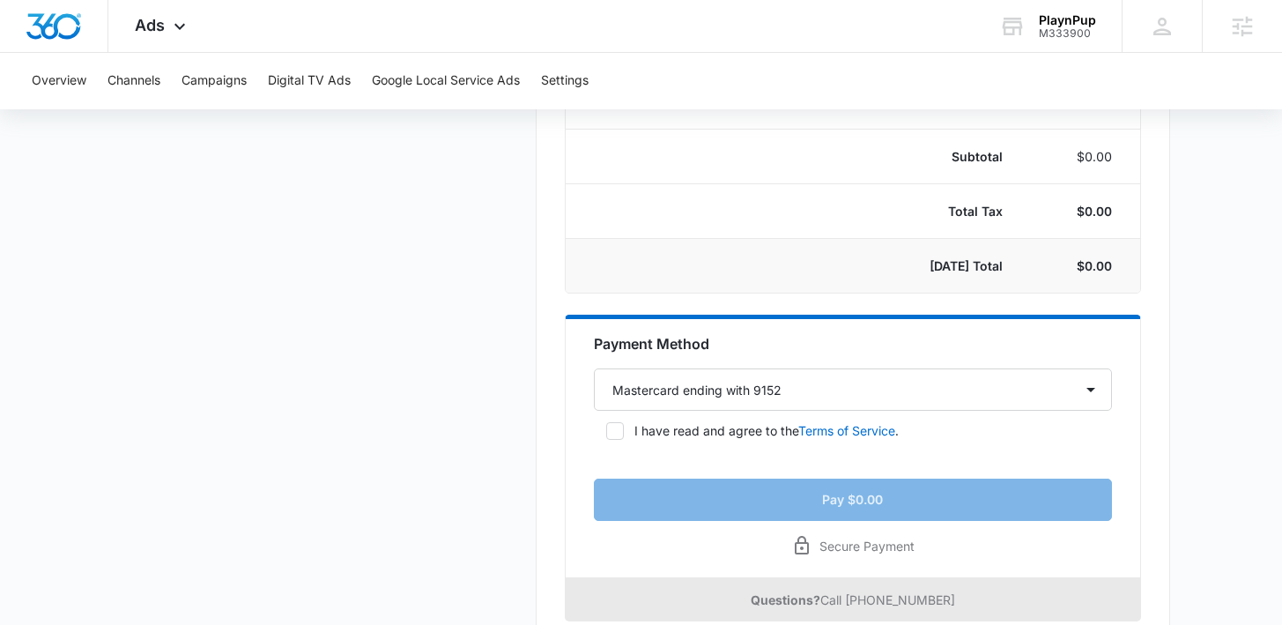
click at [615, 431] on icon at bounding box center [615, 430] width 11 height 8
click at [606, 431] on input "I have read and agree to the Terms of Service ." at bounding box center [600, 431] width 12 height 12
checkbox input "true"
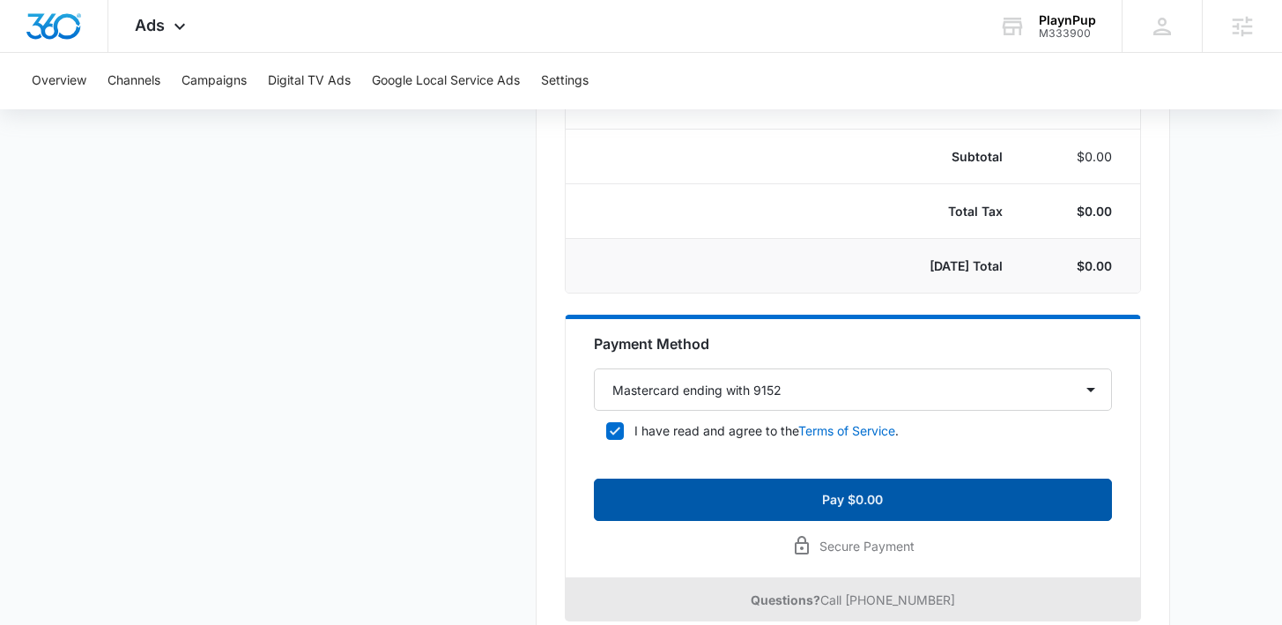
click at [705, 505] on button "Pay $0.00" at bounding box center [853, 499] width 518 height 42
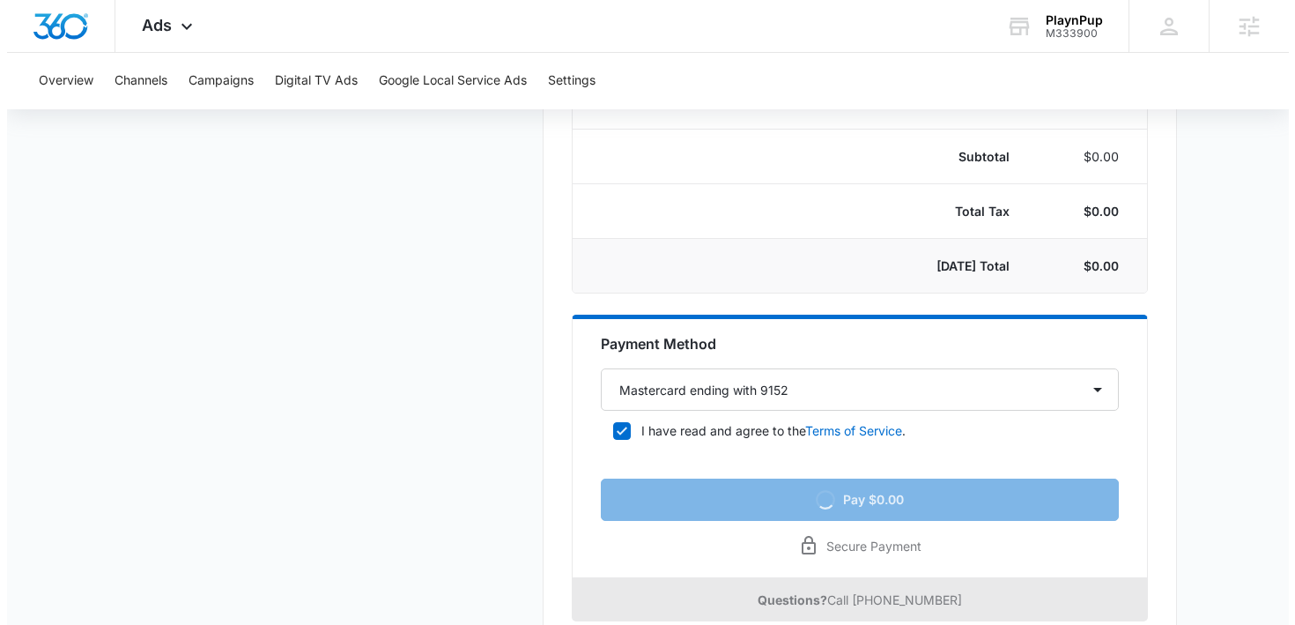
scroll to position [0, 0]
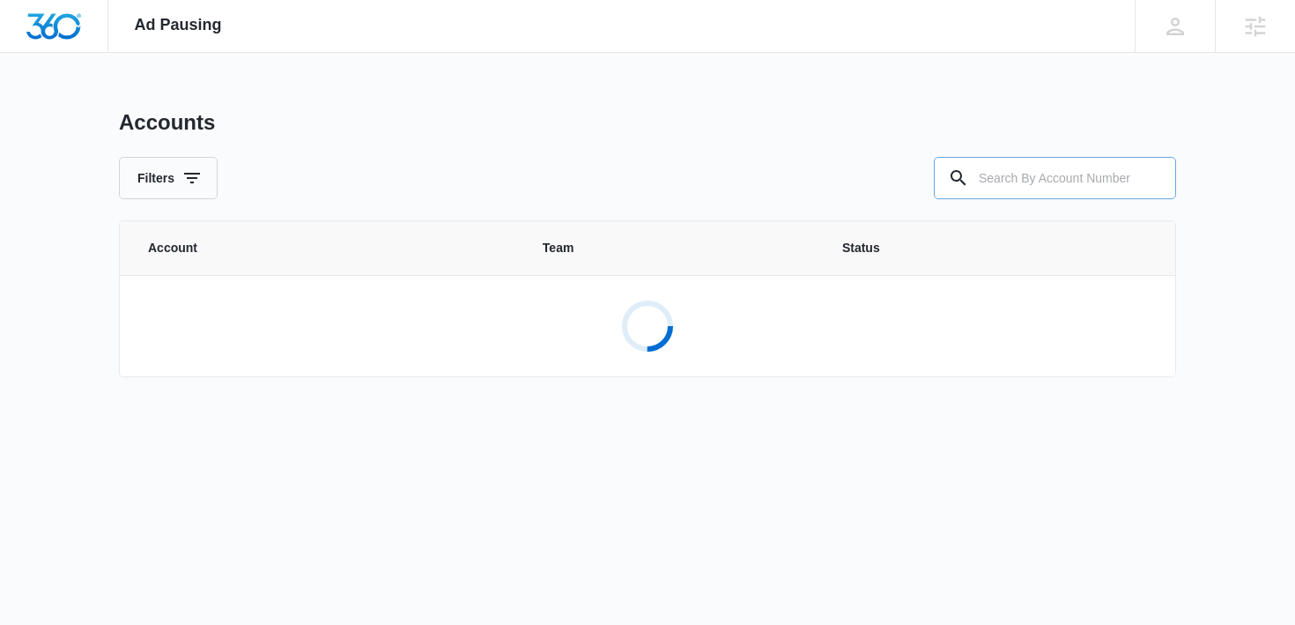
paste input "M329392"
type input "M329392"
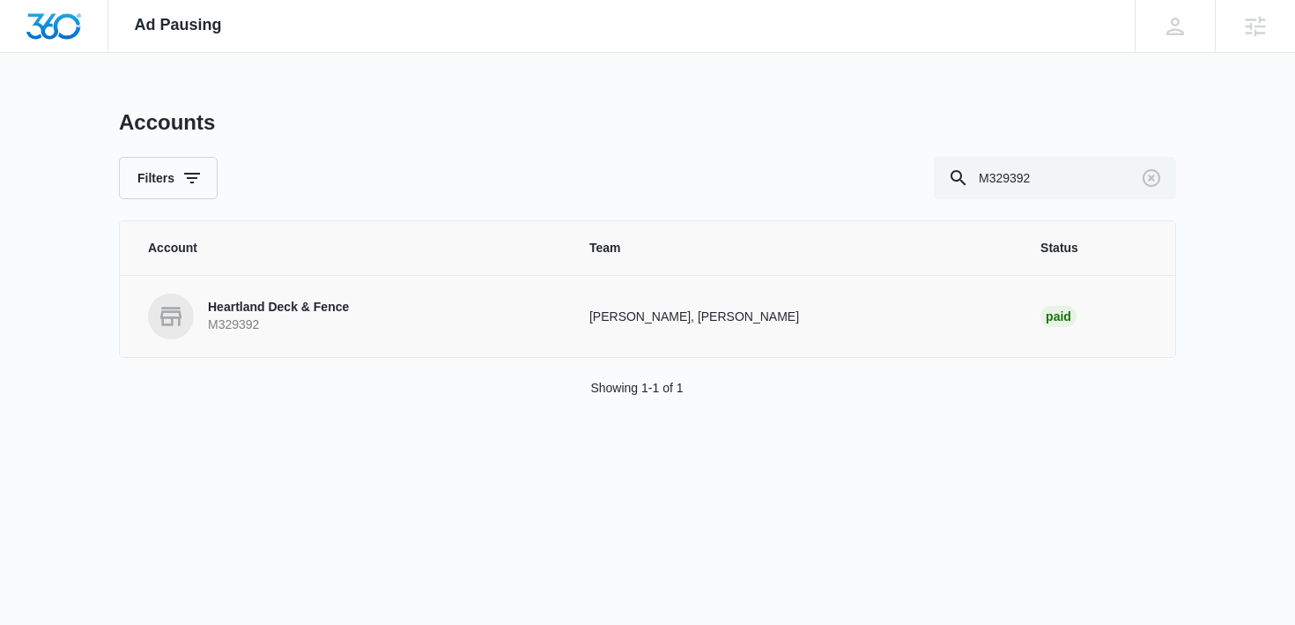
click at [294, 308] on p "Heartland Deck & Fence" at bounding box center [278, 308] width 141 height 18
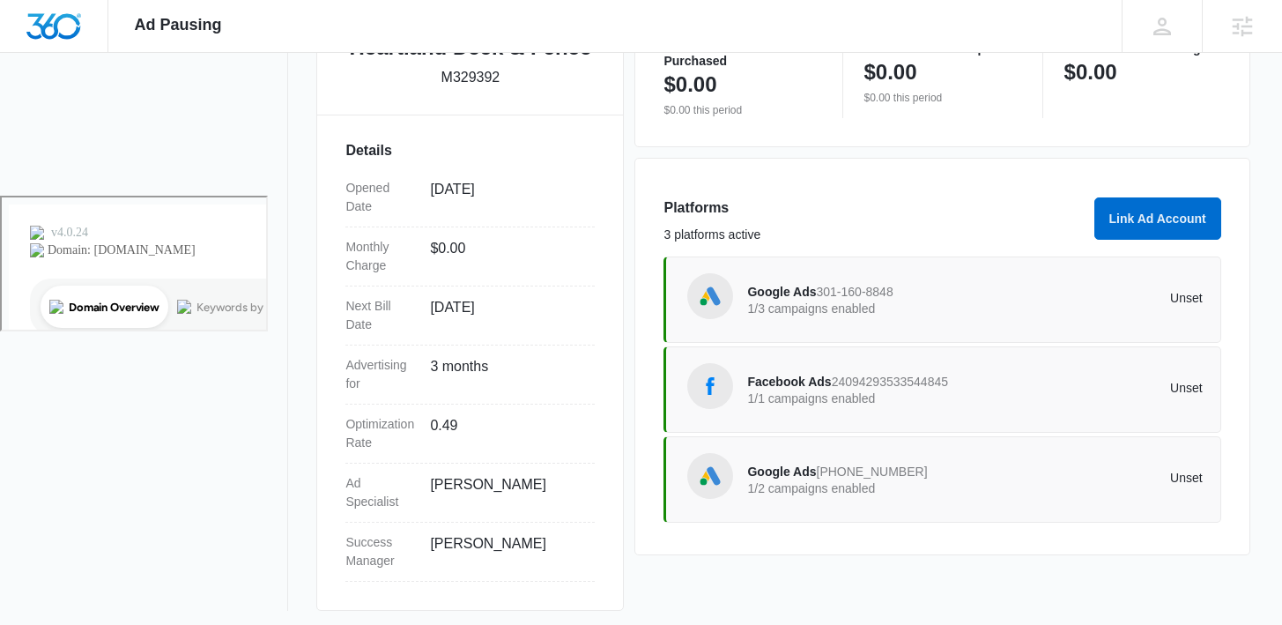
scroll to position [436, 0]
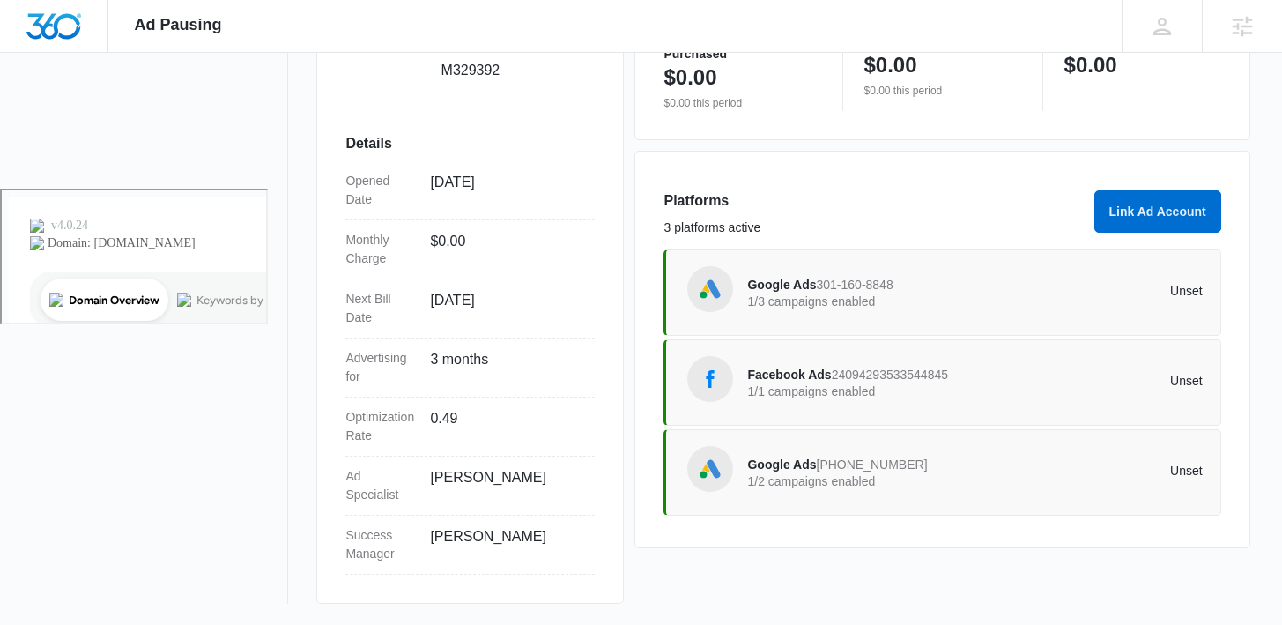
click at [787, 287] on span "Google Ads" at bounding box center [781, 284] width 69 height 14
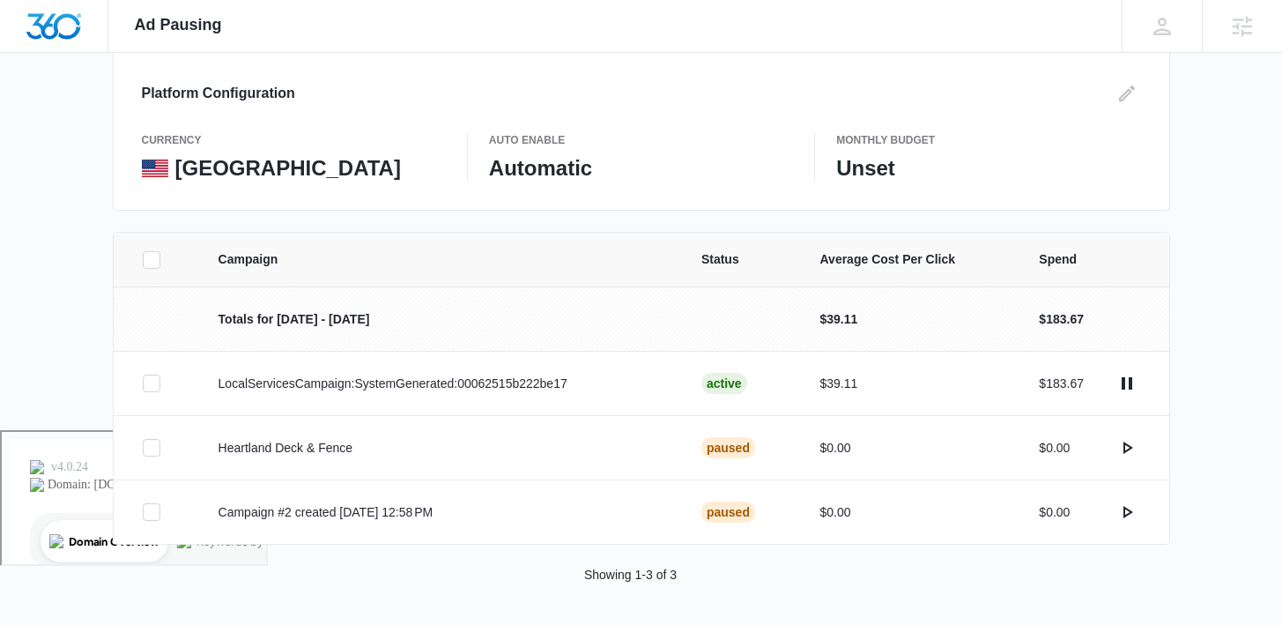
scroll to position [196, 0]
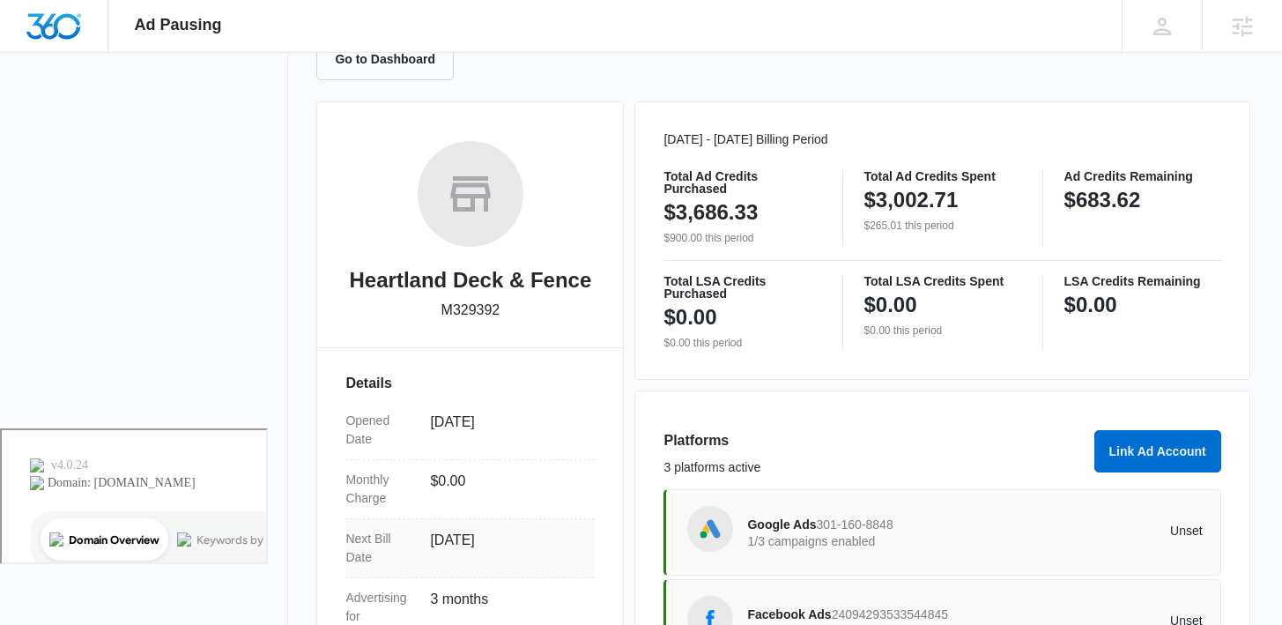
scroll to position [436, 0]
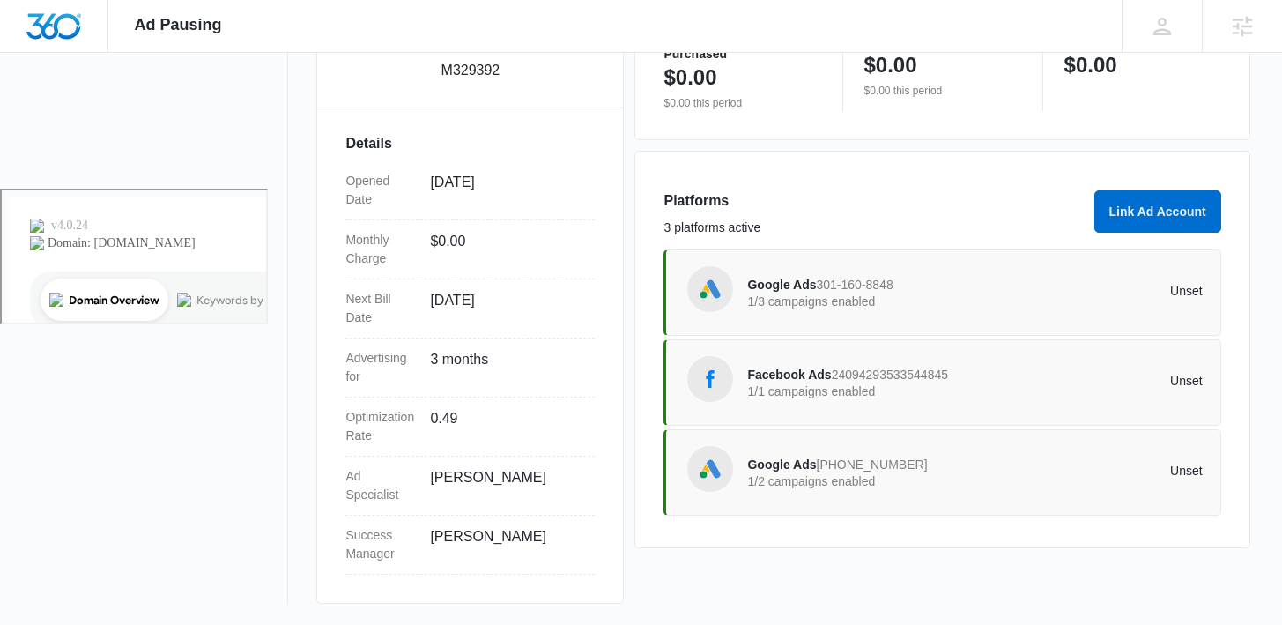
click at [779, 388] on p "1/1 campaigns enabled" at bounding box center [860, 391] width 227 height 12
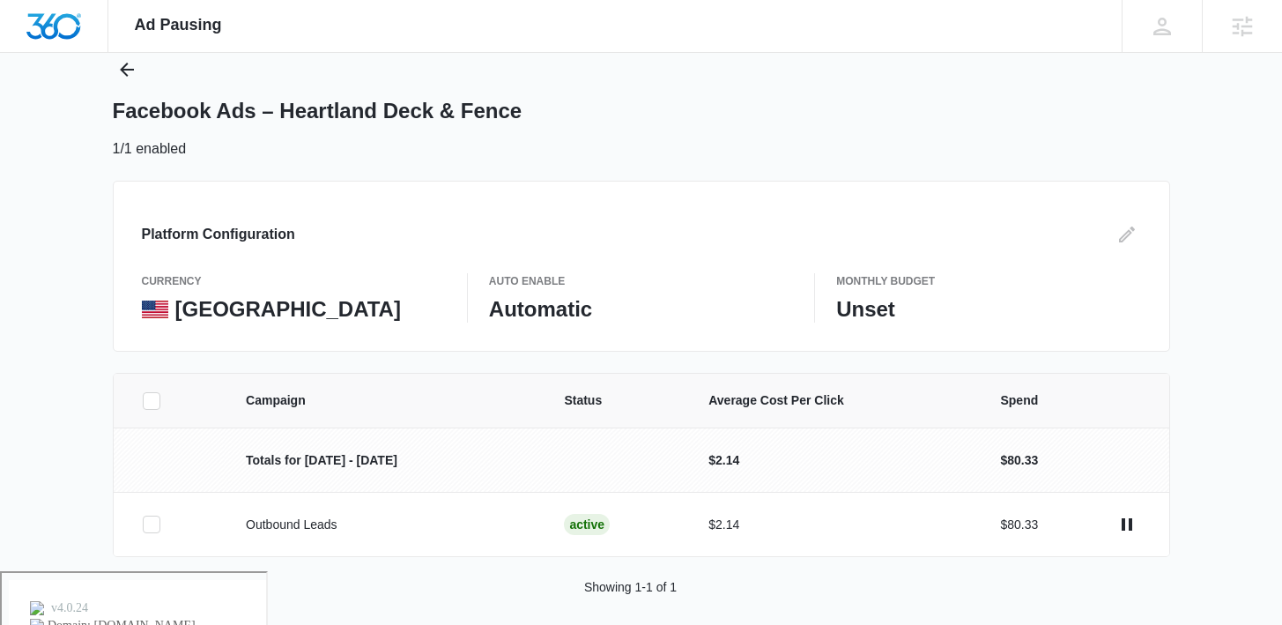
scroll to position [68, 0]
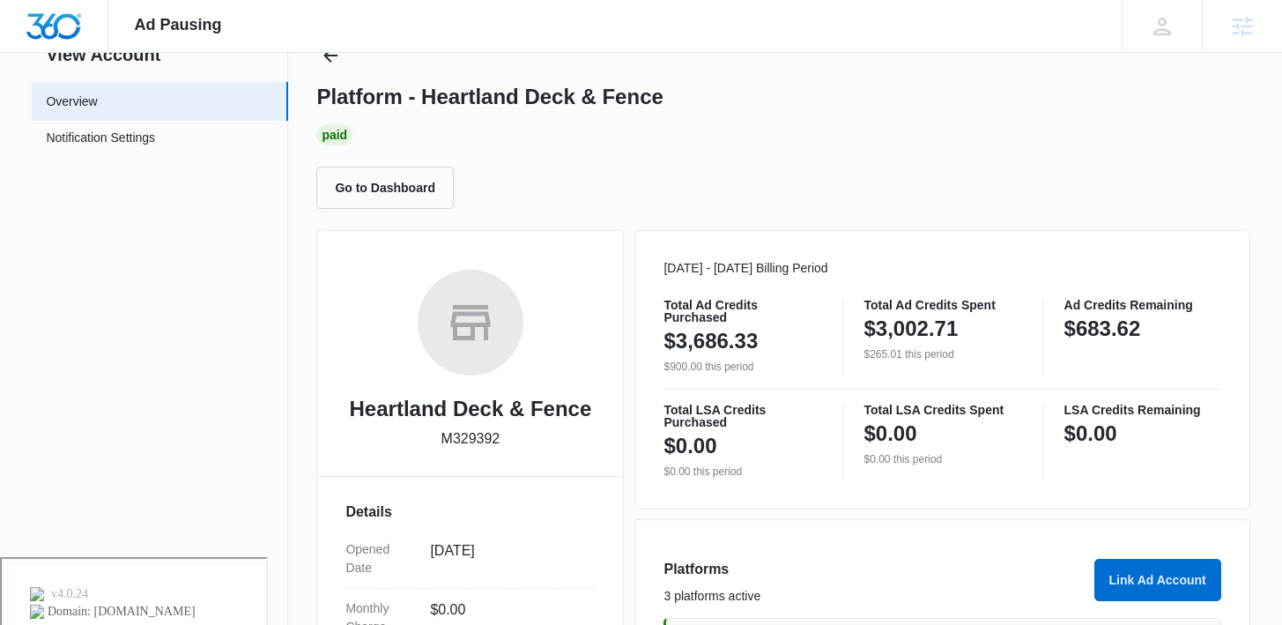
scroll to position [436, 0]
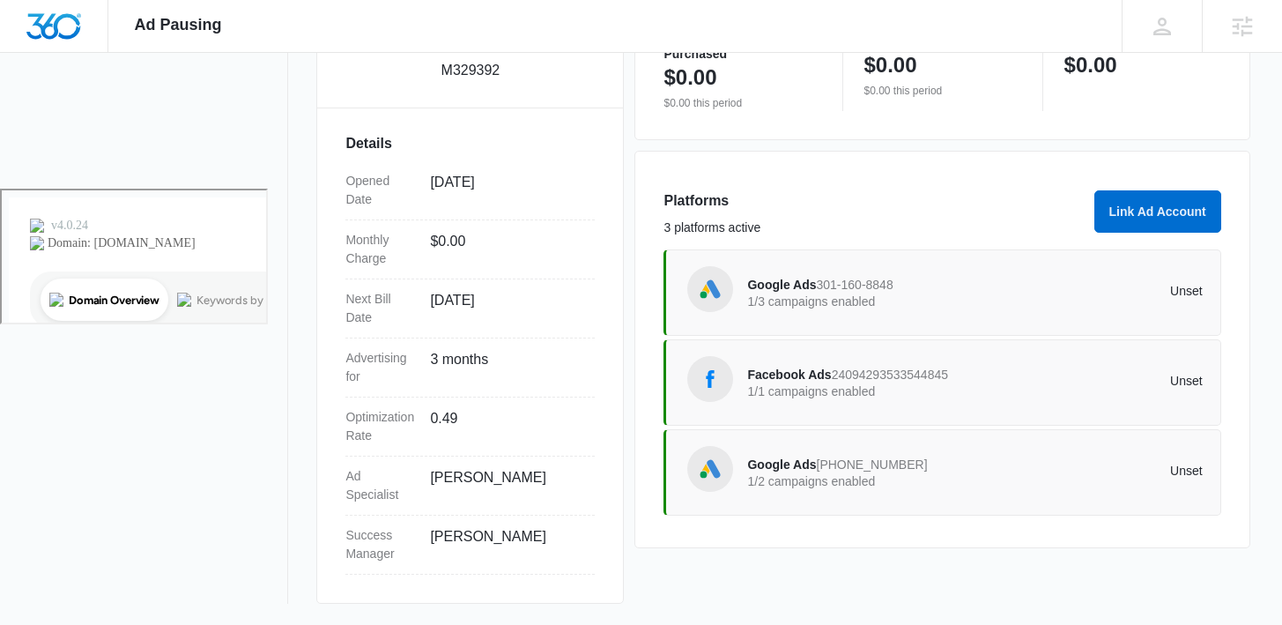
click at [817, 463] on span "967-637-6268" at bounding box center [872, 464] width 111 height 14
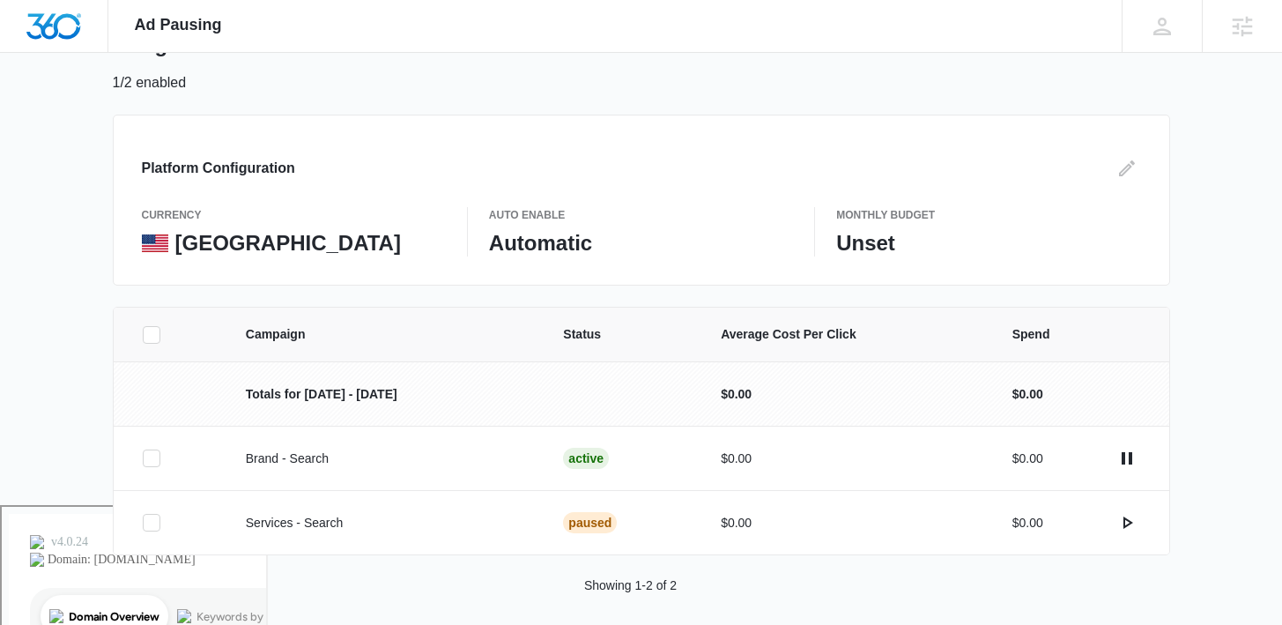
scroll to position [132, 0]
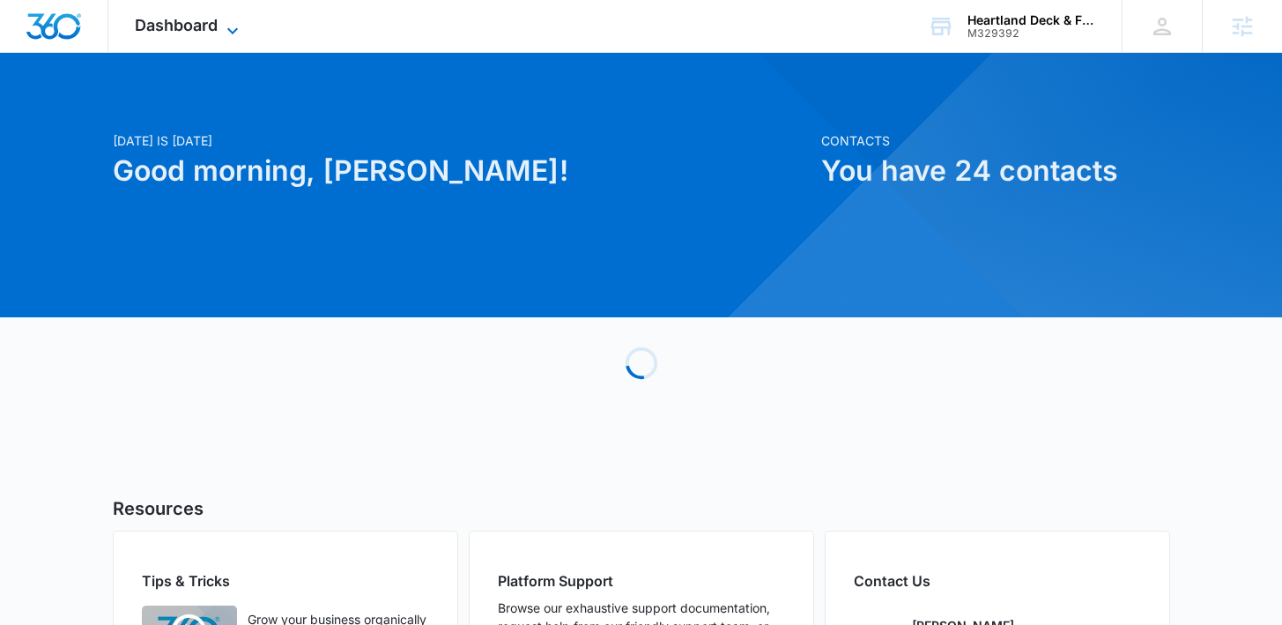
click at [222, 27] on icon at bounding box center [232, 30] width 21 height 21
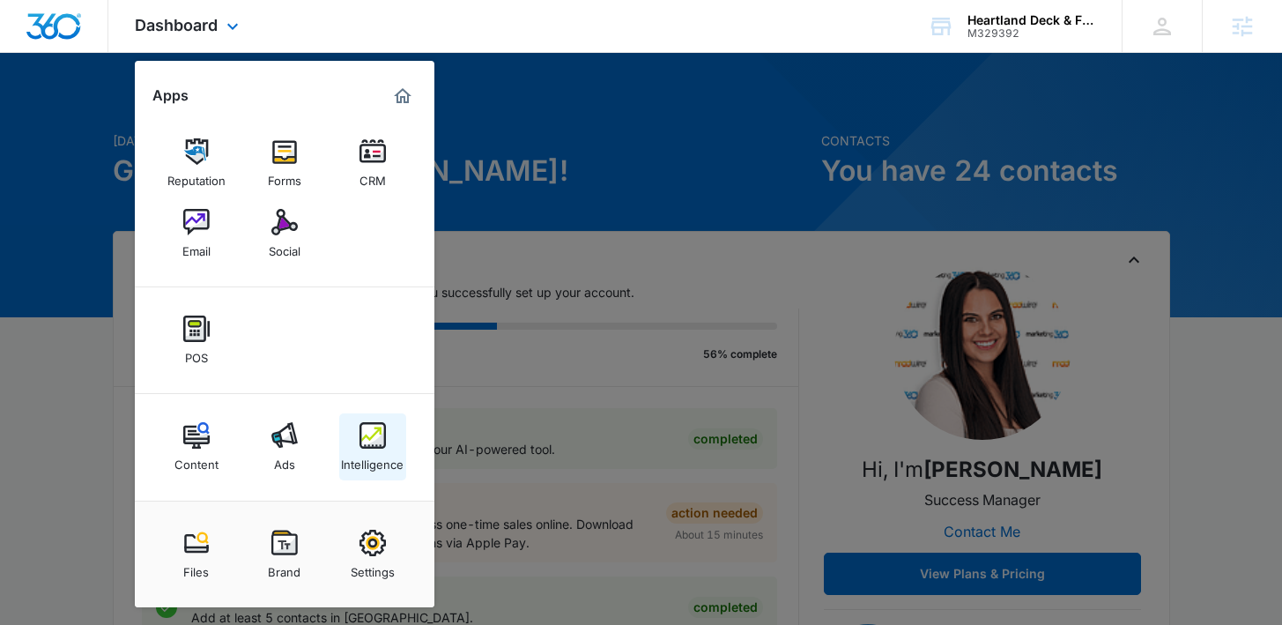
click at [368, 456] on div "Intelligence" at bounding box center [372, 459] width 63 height 23
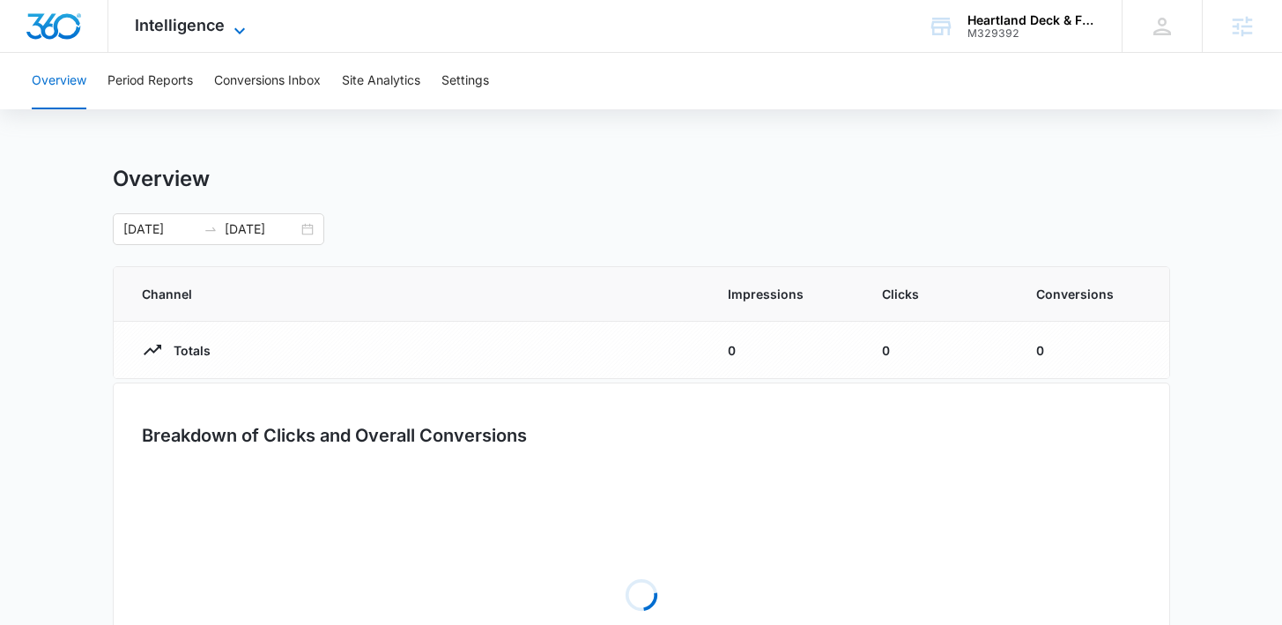
click at [176, 32] on span "Intelligence" at bounding box center [180, 25] width 90 height 18
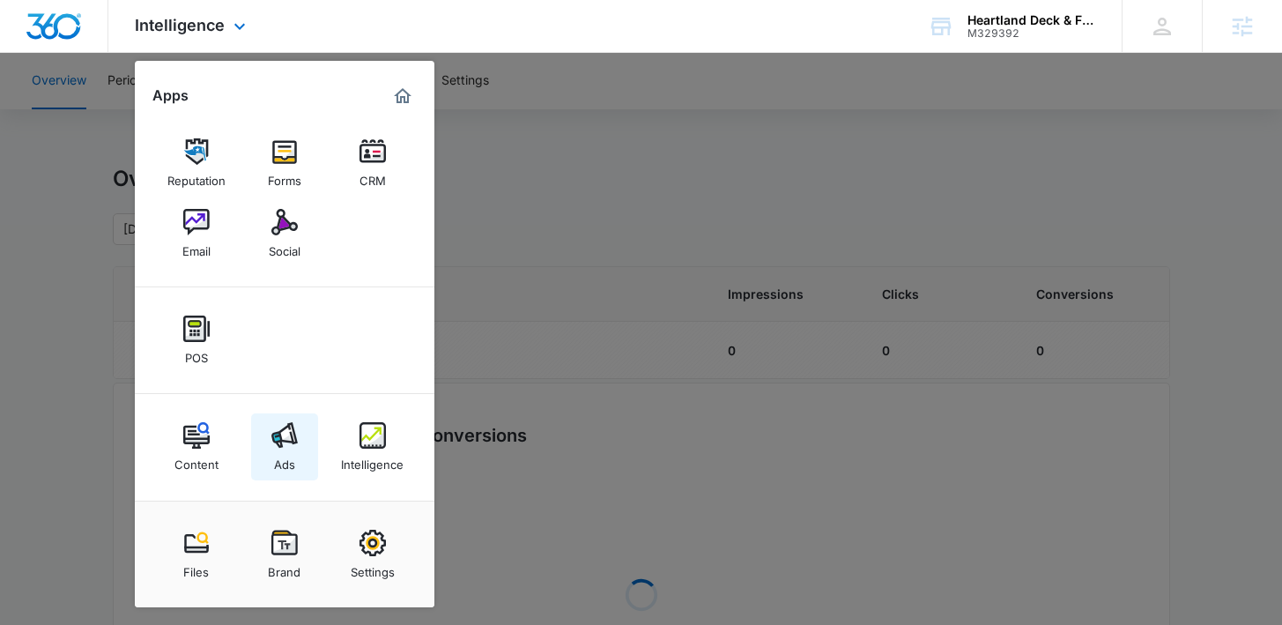
click at [281, 440] on img at bounding box center [284, 435] width 26 height 26
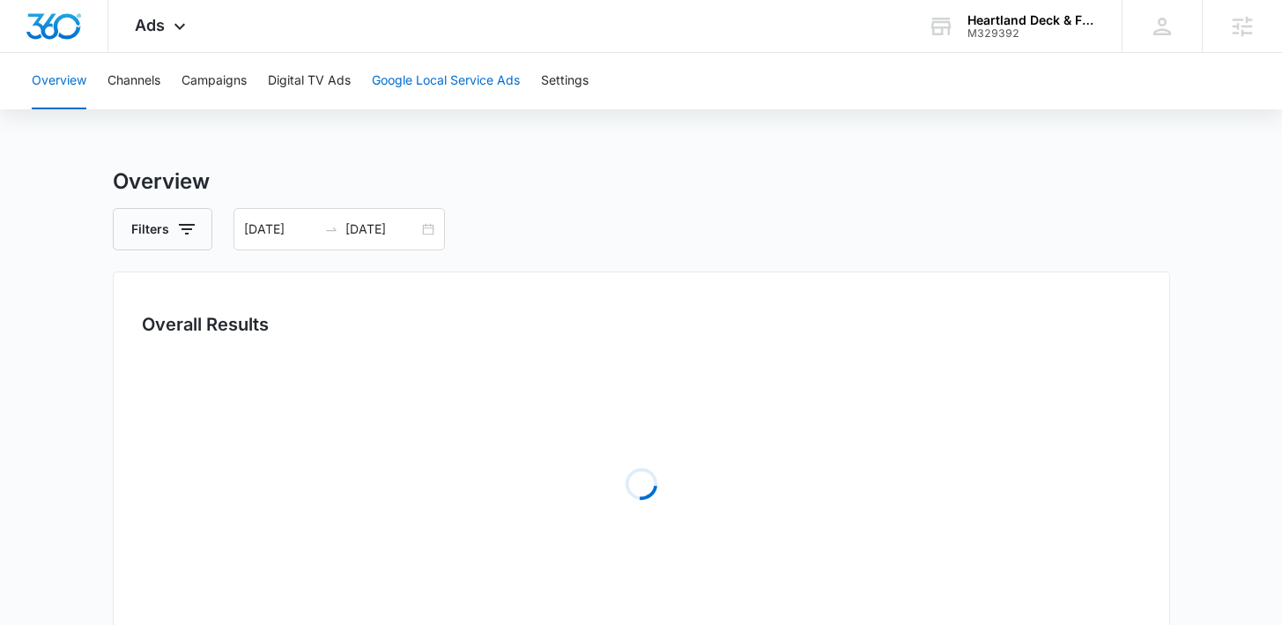
click at [484, 85] on button "Google Local Service Ads" at bounding box center [446, 81] width 148 height 56
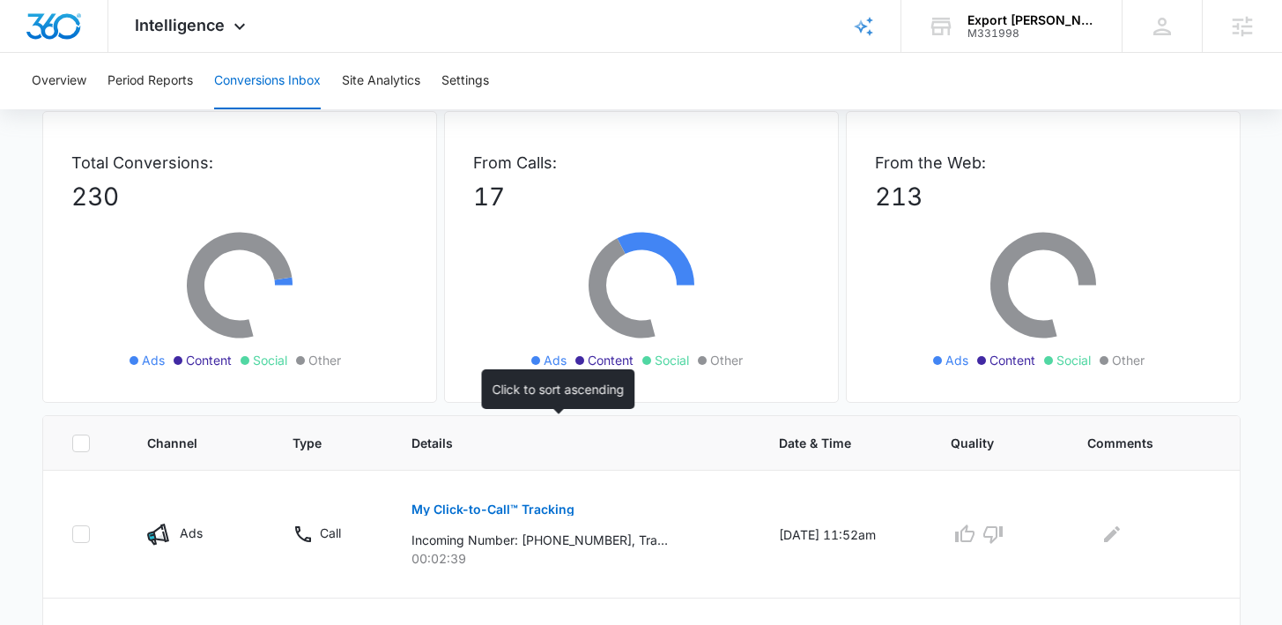
scroll to position [197, 0]
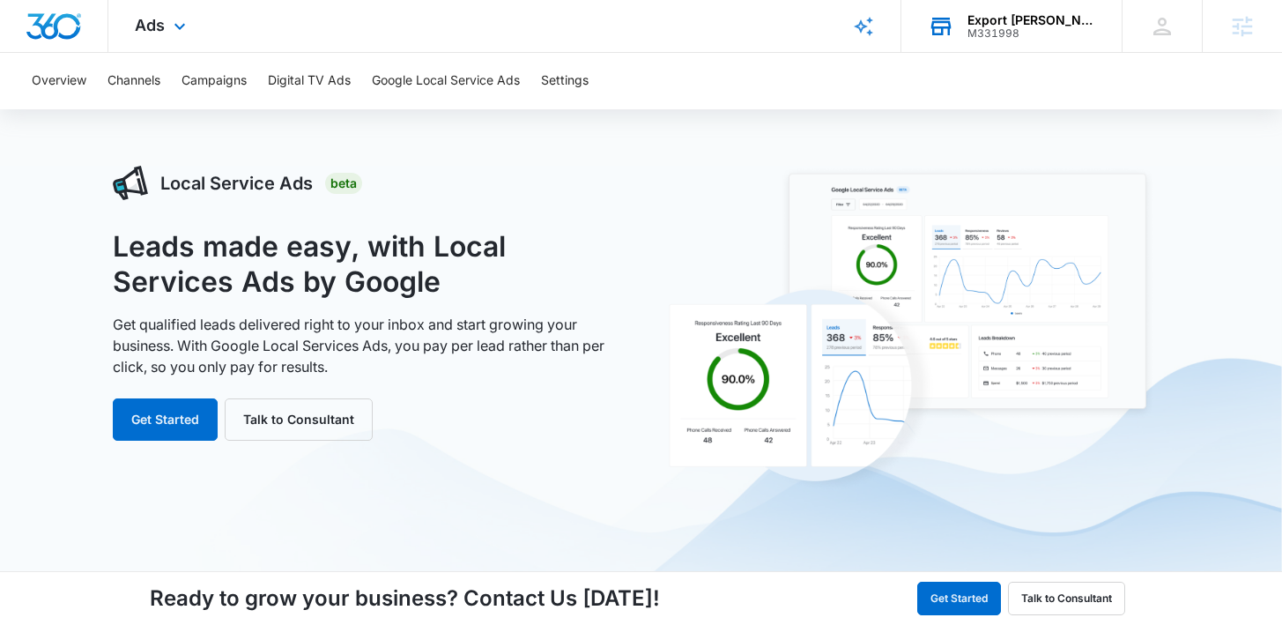
click at [1015, 24] on div "Export [PERSON_NAME] Corp" at bounding box center [1031, 20] width 129 height 14
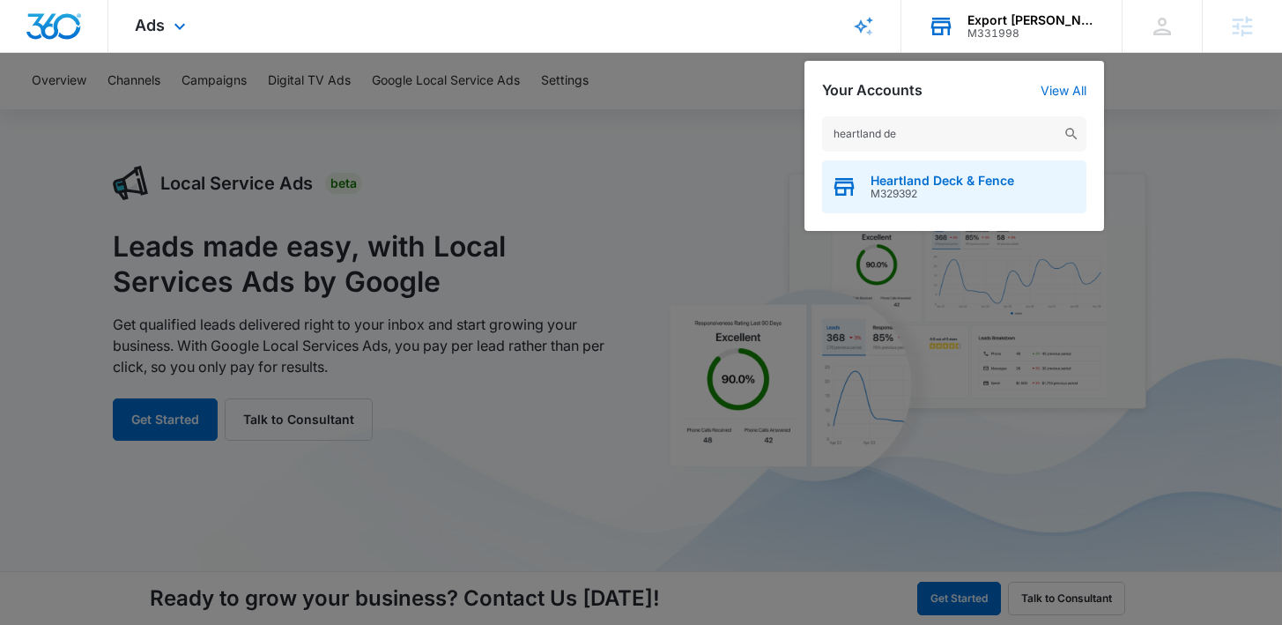
type input "heartland de"
click at [904, 176] on span "Heartland Deck & Fence" at bounding box center [942, 181] width 144 height 14
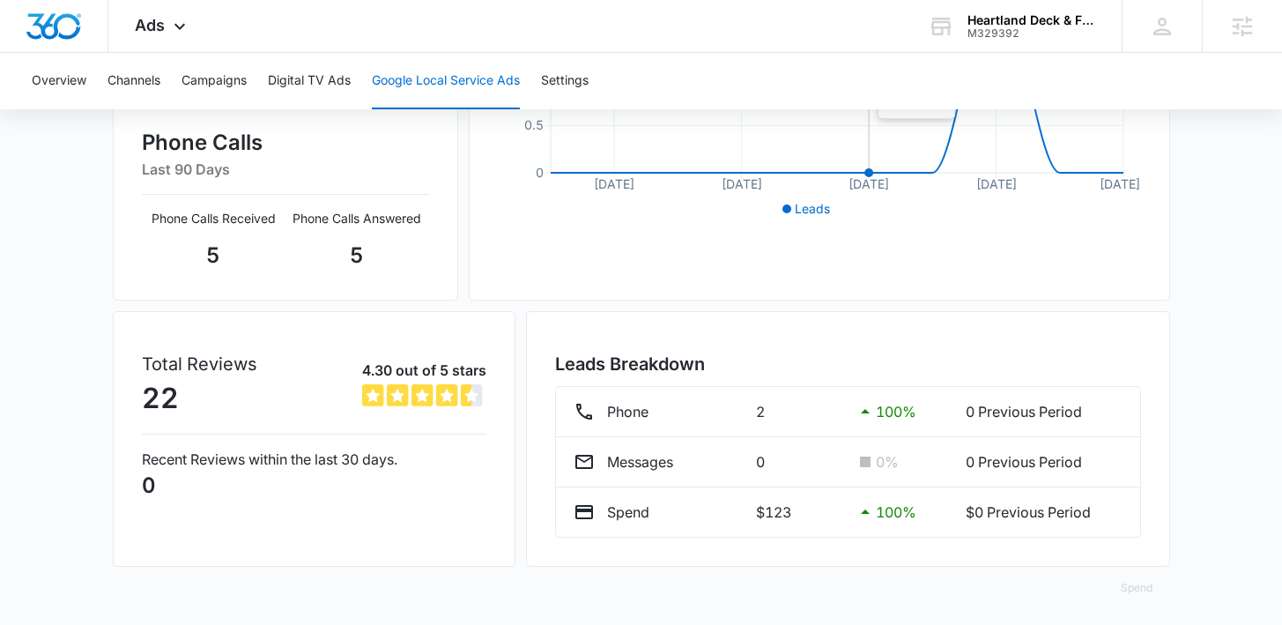
scroll to position [448, 0]
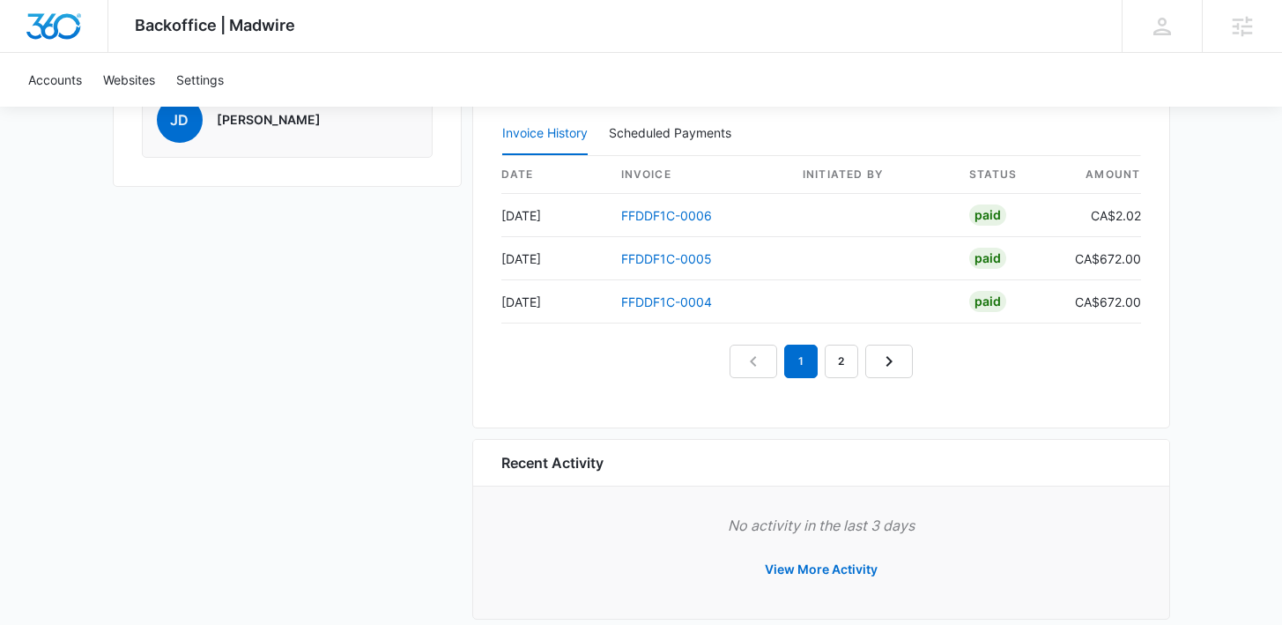
scroll to position [1659, 0]
